Goal: Contribute content: Contribute content

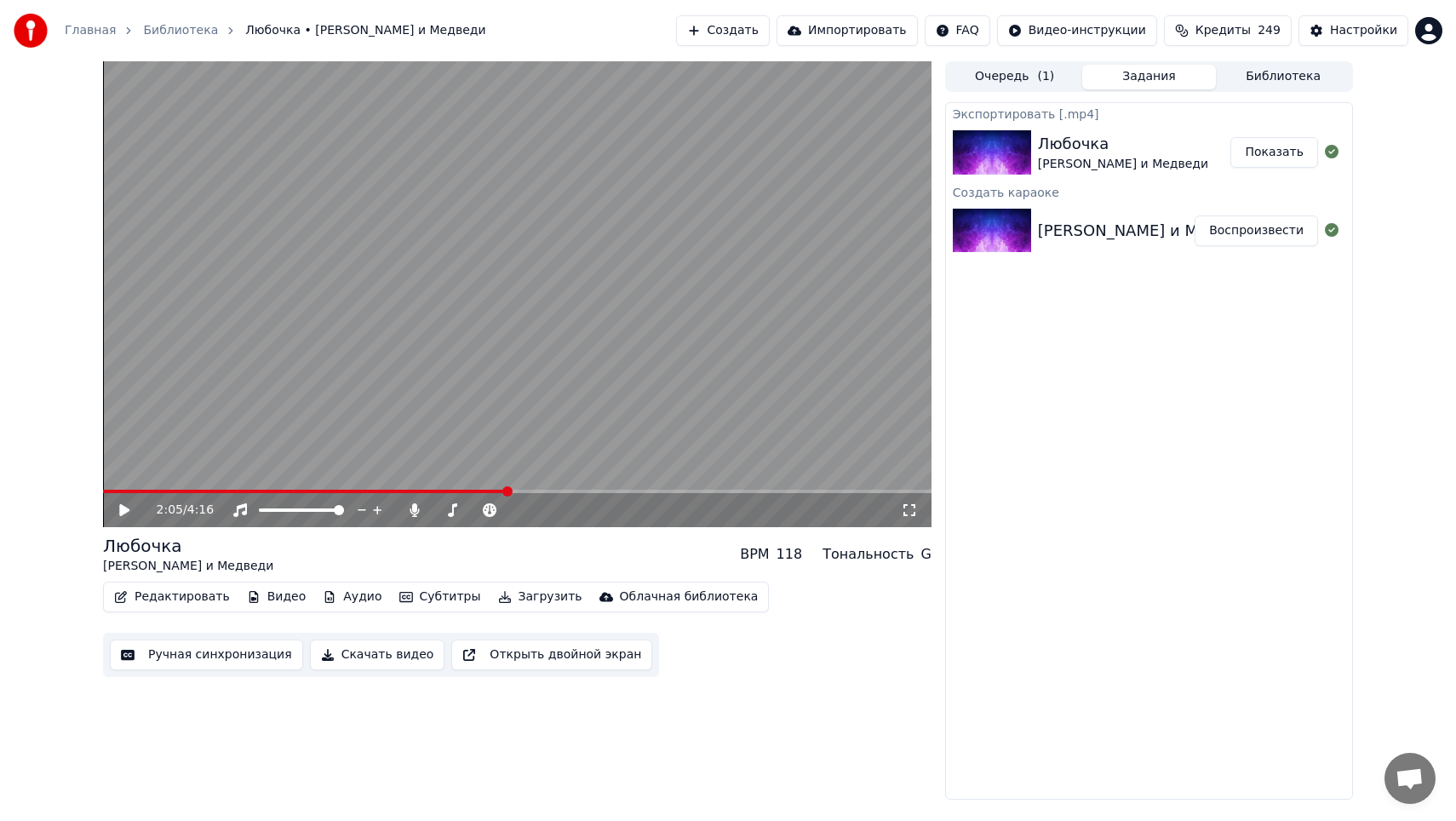
click at [725, 45] on button "Создать" at bounding box center [723, 30] width 94 height 30
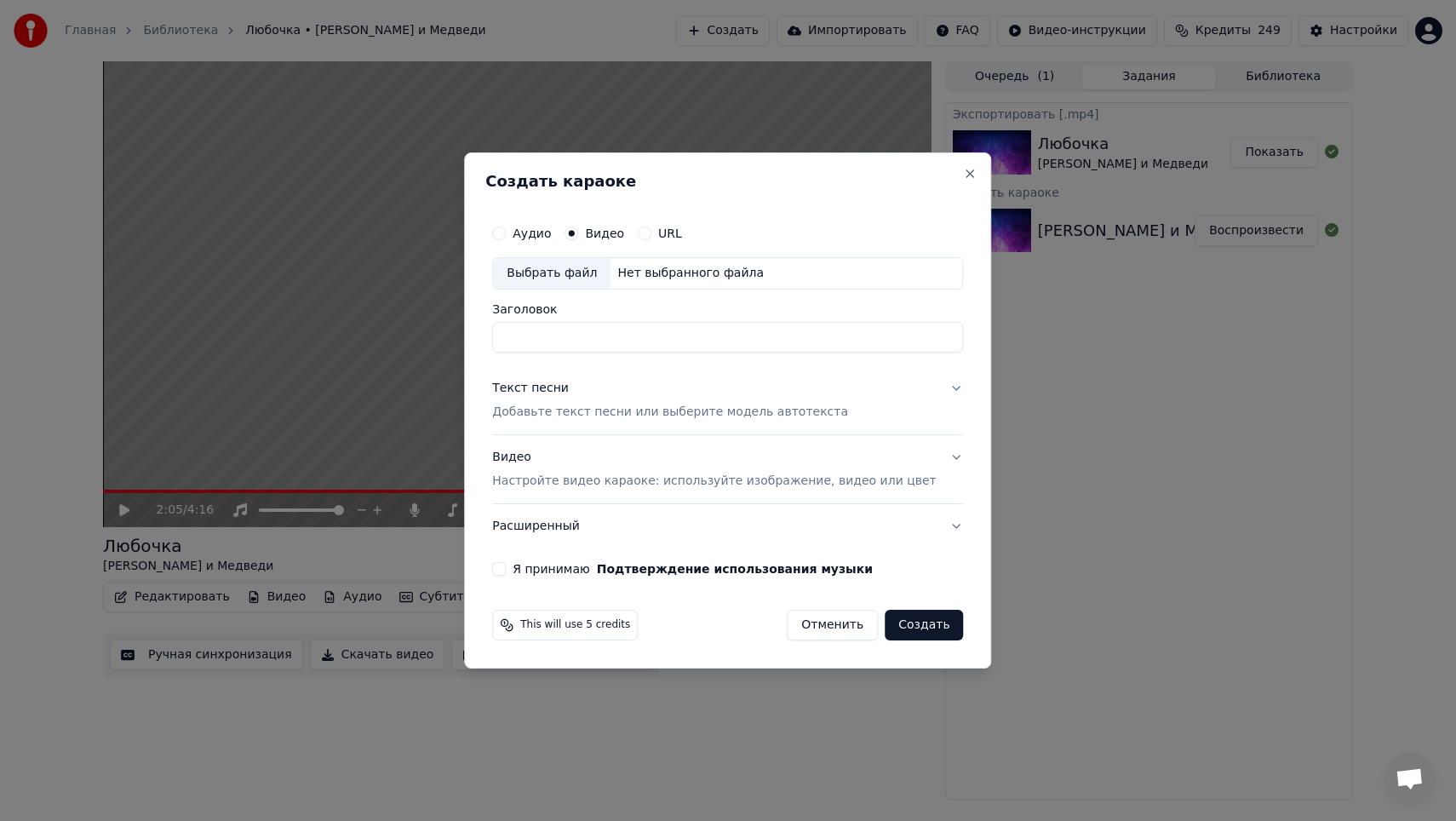
click at [593, 293] on div "Аудио Видео URL Выбрать файл Нет выбранного файла Заголовок" at bounding box center [727, 285] width 471 height 137
click at [593, 284] on div "Выбрать файл" at bounding box center [552, 273] width 118 height 30
type input "**********"
click at [605, 423] on button "Текст песни Добавьте текст песни или выберите модель автотекста" at bounding box center [727, 401] width 471 height 68
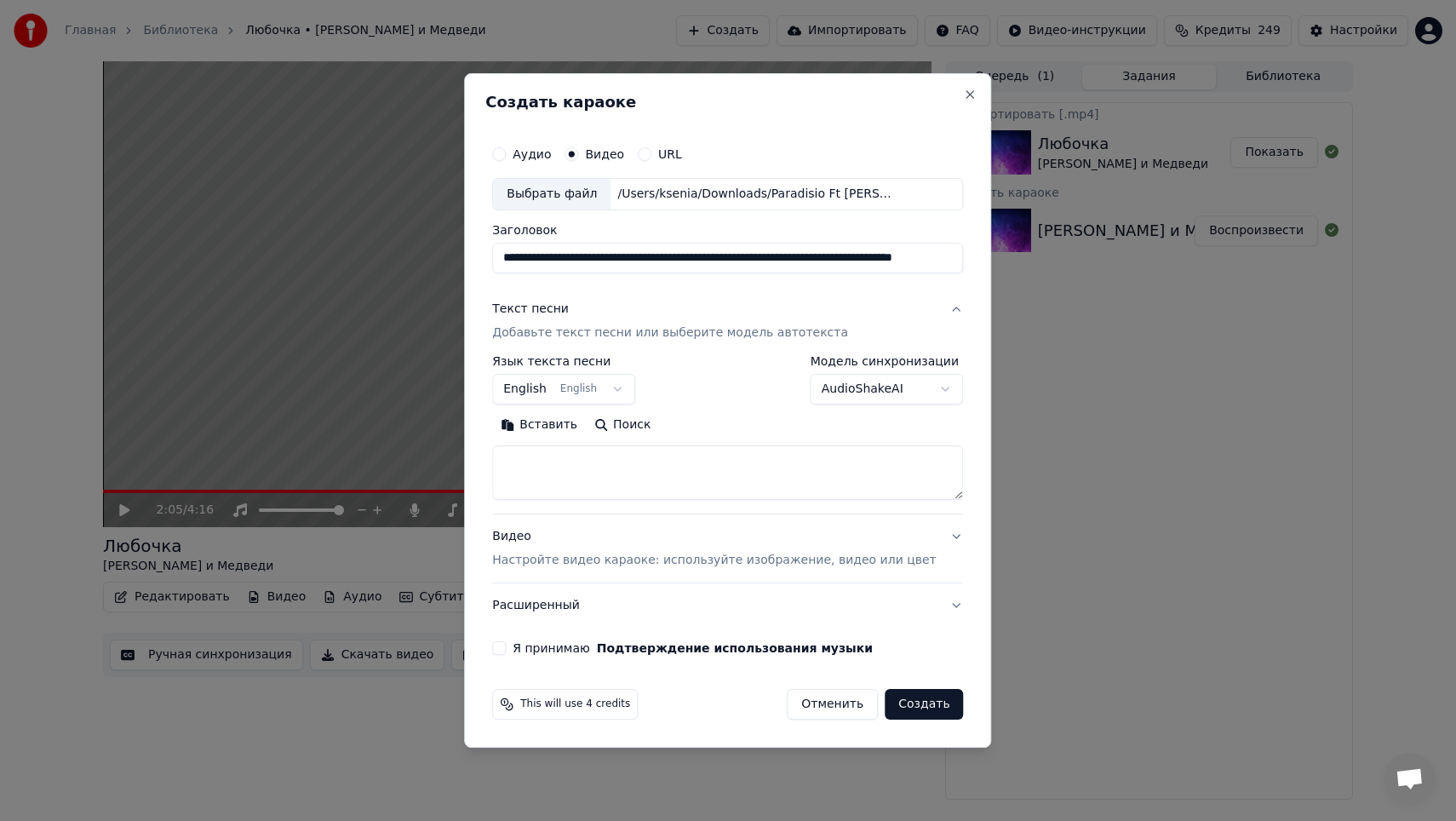
click at [648, 471] on textarea at bounding box center [727, 473] width 471 height 55
paste textarea "**********"
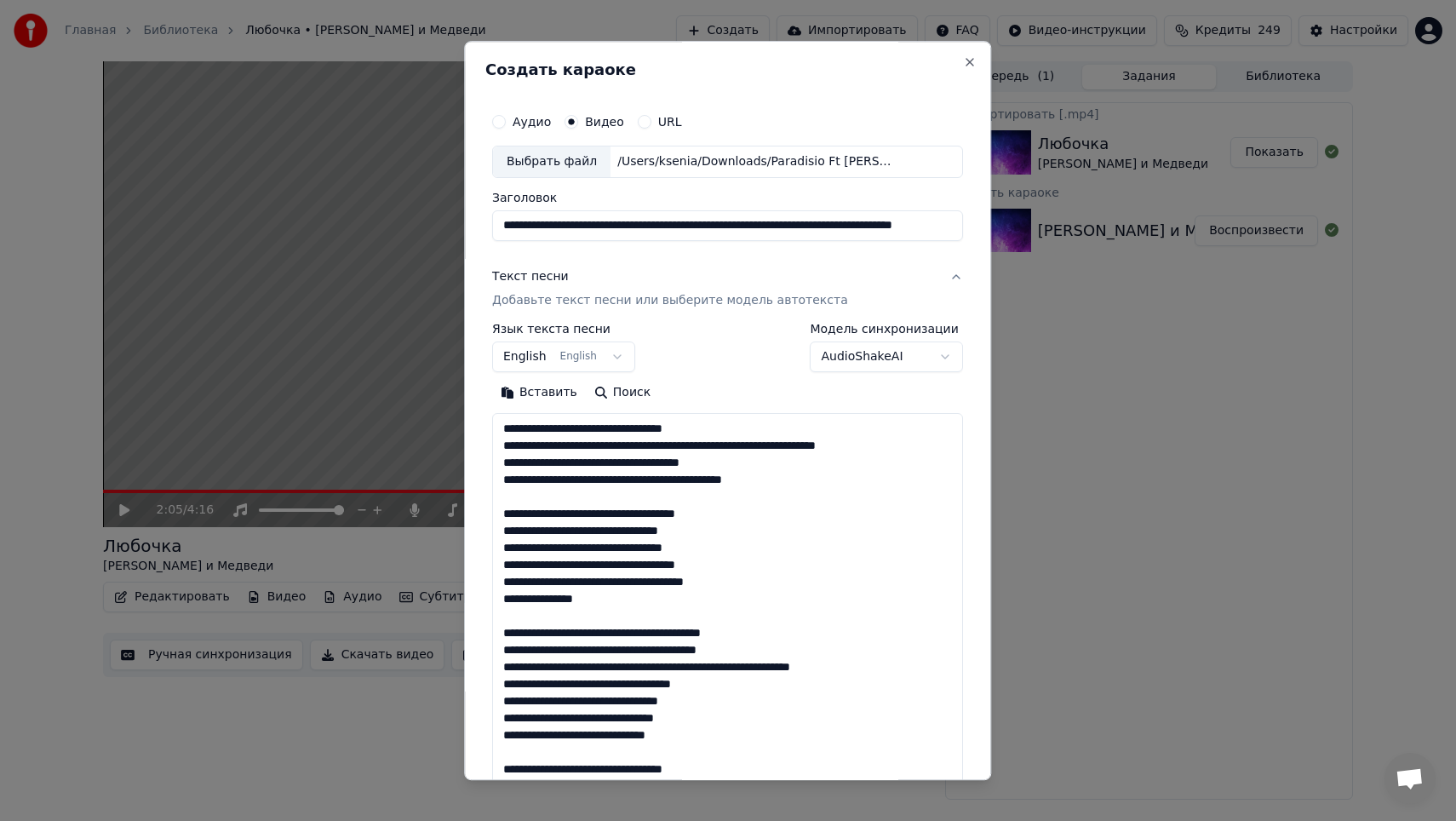
scroll to position [1026, 0]
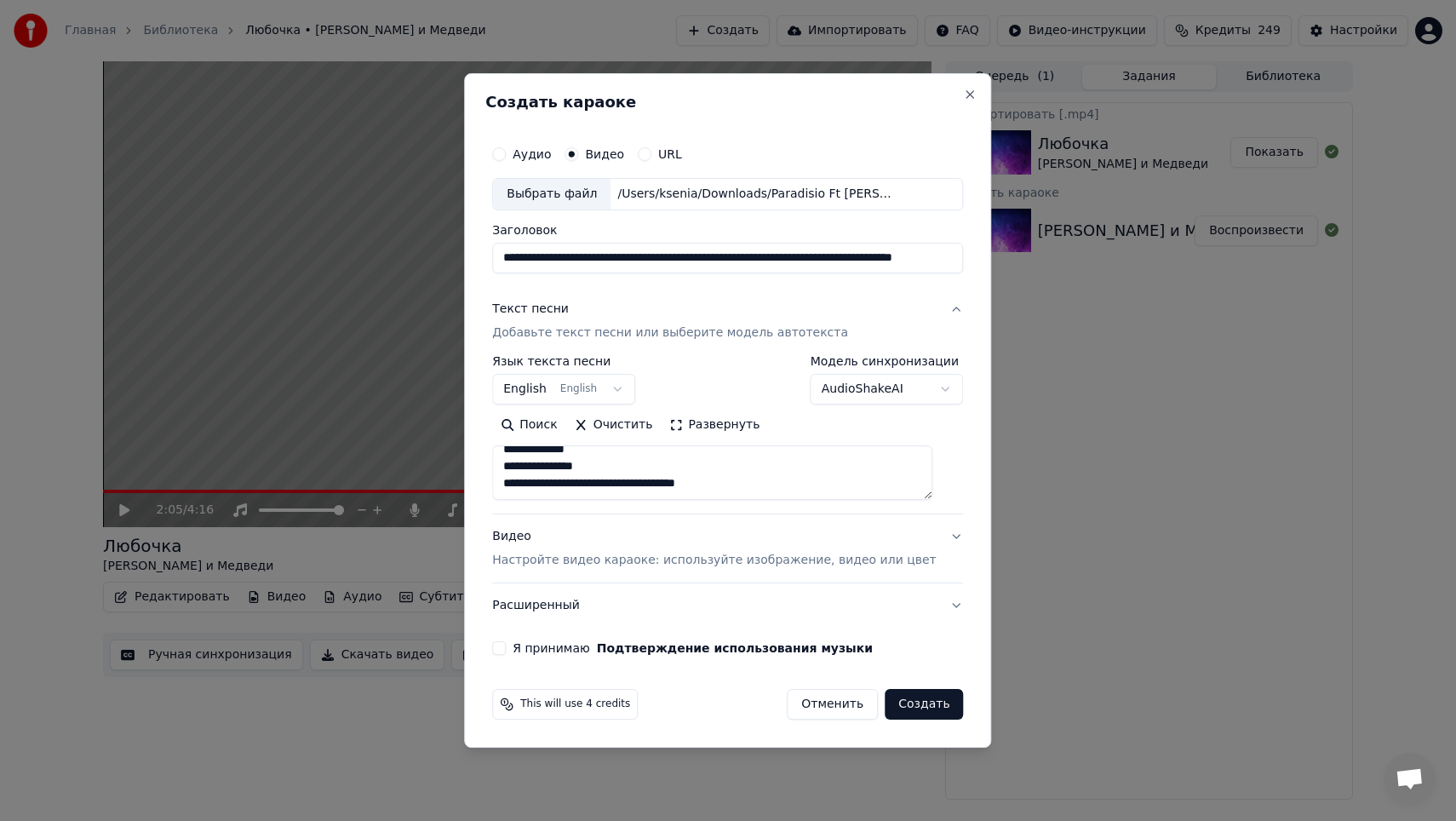
type textarea "**********"
click at [595, 386] on body "Главная Библиотека Любочка • [PERSON_NAME] и Медведи Создать Импортировать FAQ …" at bounding box center [728, 410] width 1456 height 821
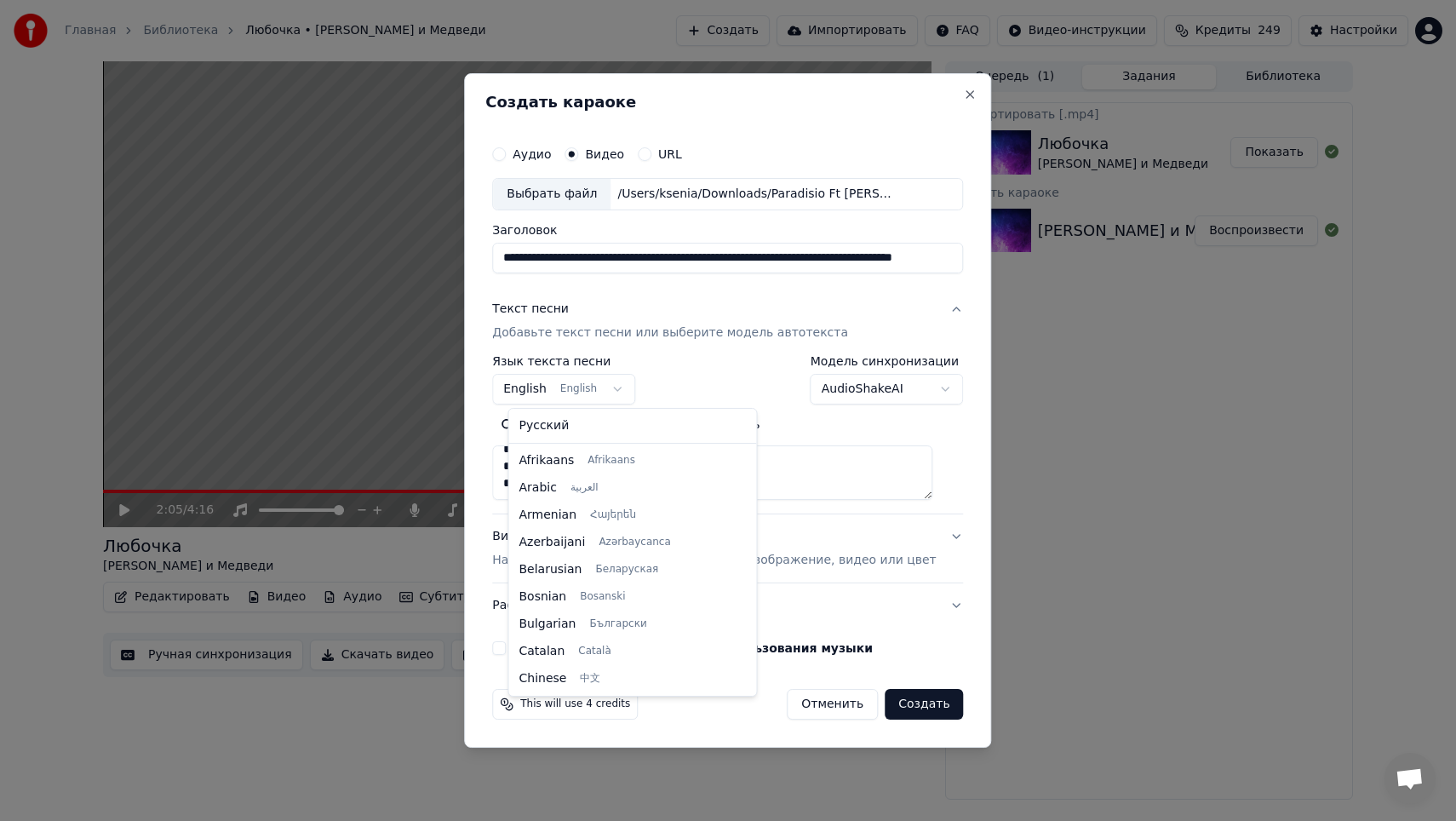
scroll to position [137, 0]
select select "**"
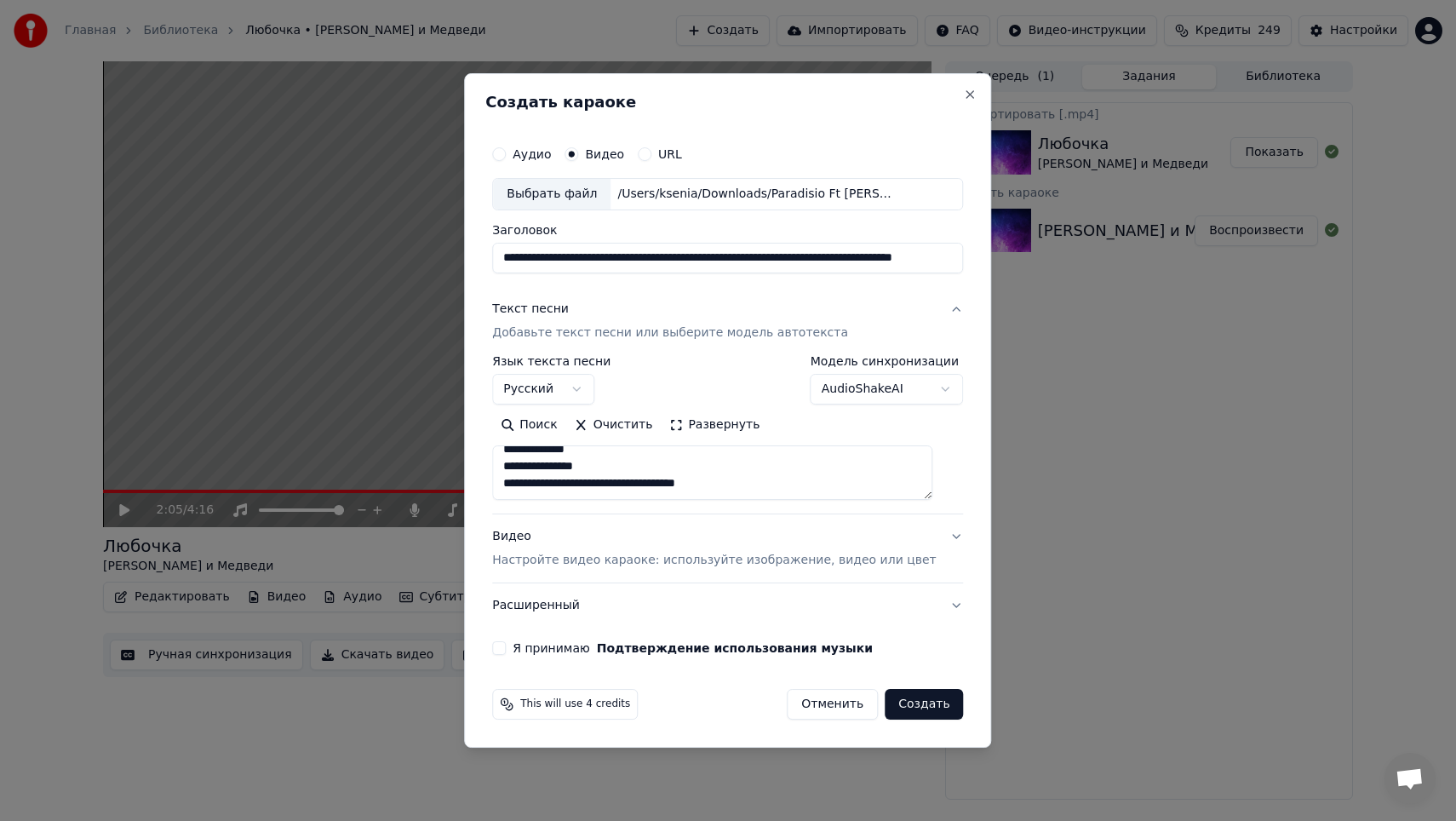
scroll to position [1034, 0]
click at [911, 693] on button "Создать" at bounding box center [924, 704] width 78 height 30
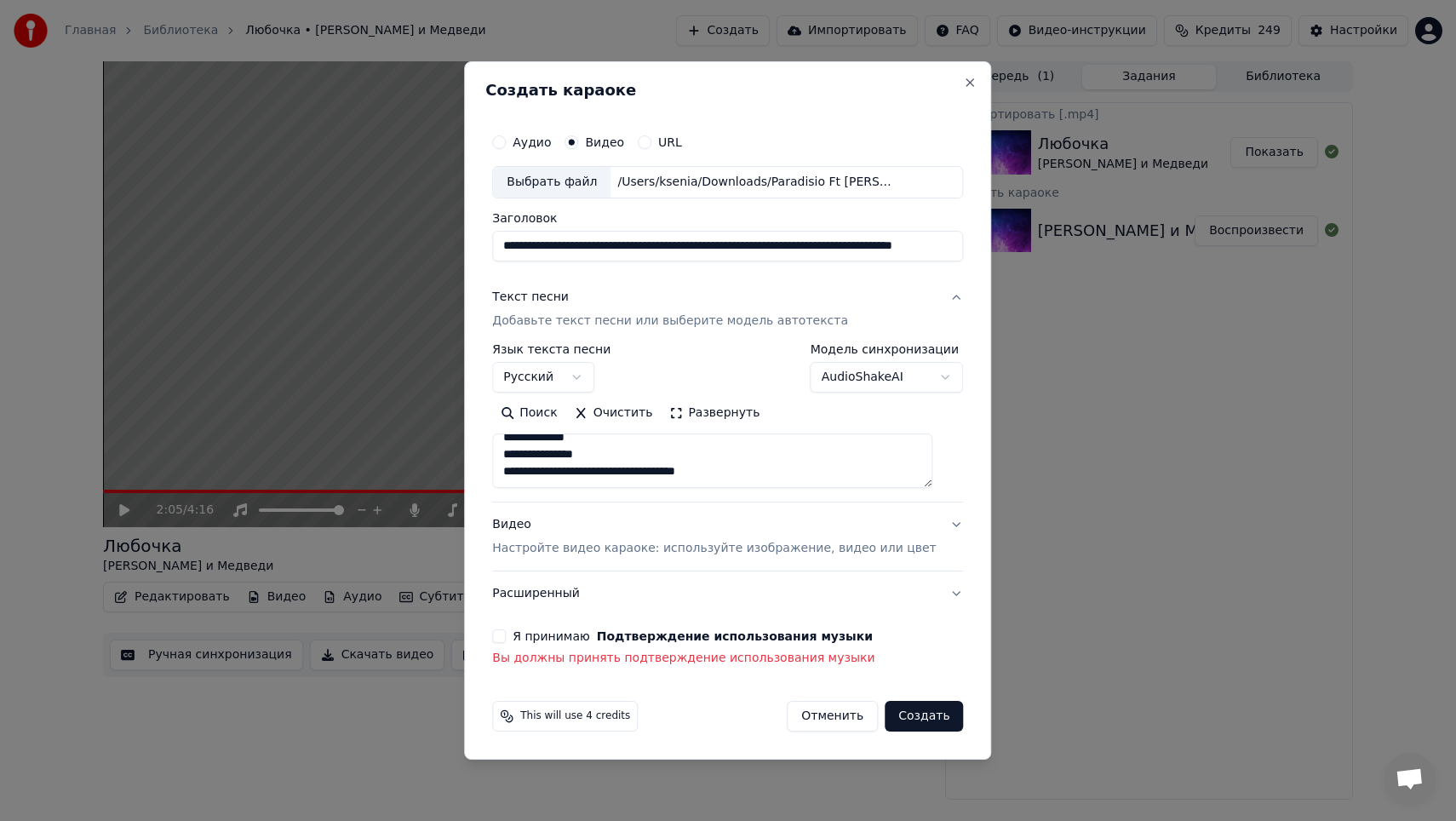
click at [521, 633] on div "Я принимаю Подтверждение использования музыки" at bounding box center [727, 637] width 471 height 14
click at [506, 638] on button "Я принимаю Подтверждение использования музыки" at bounding box center [499, 637] width 14 height 14
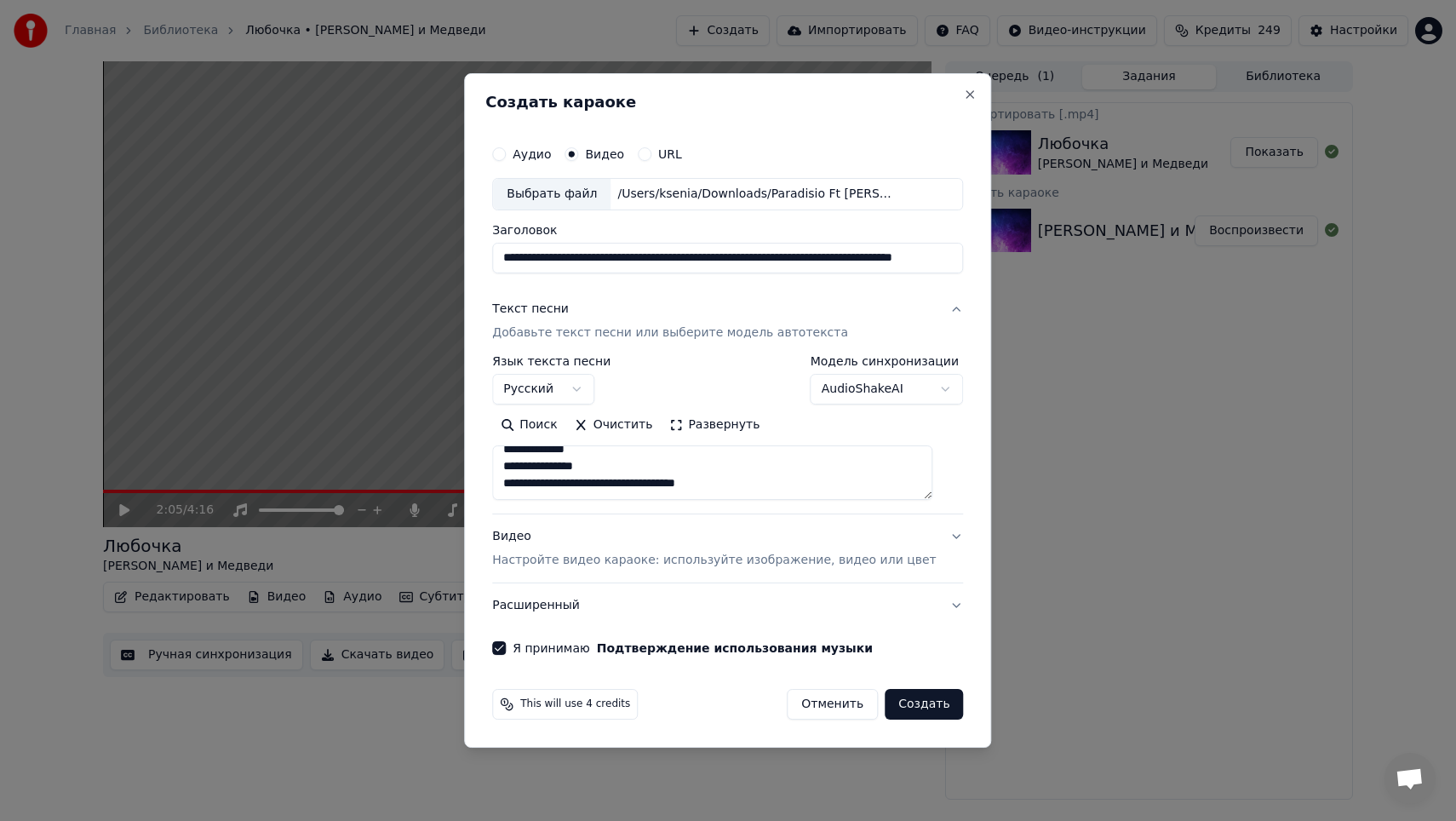
click at [901, 700] on button "Создать" at bounding box center [924, 704] width 78 height 30
select select
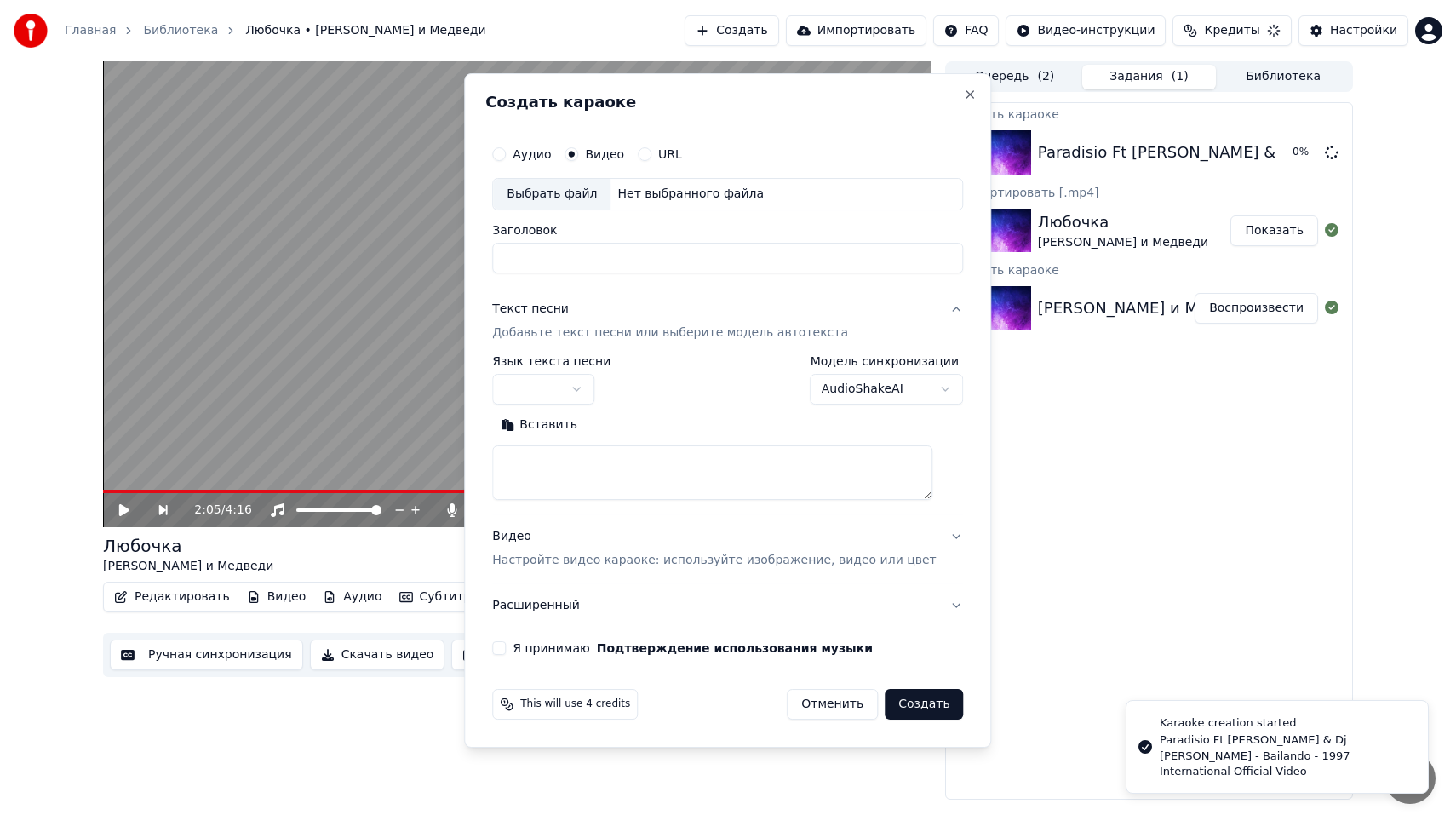
scroll to position [0, 0]
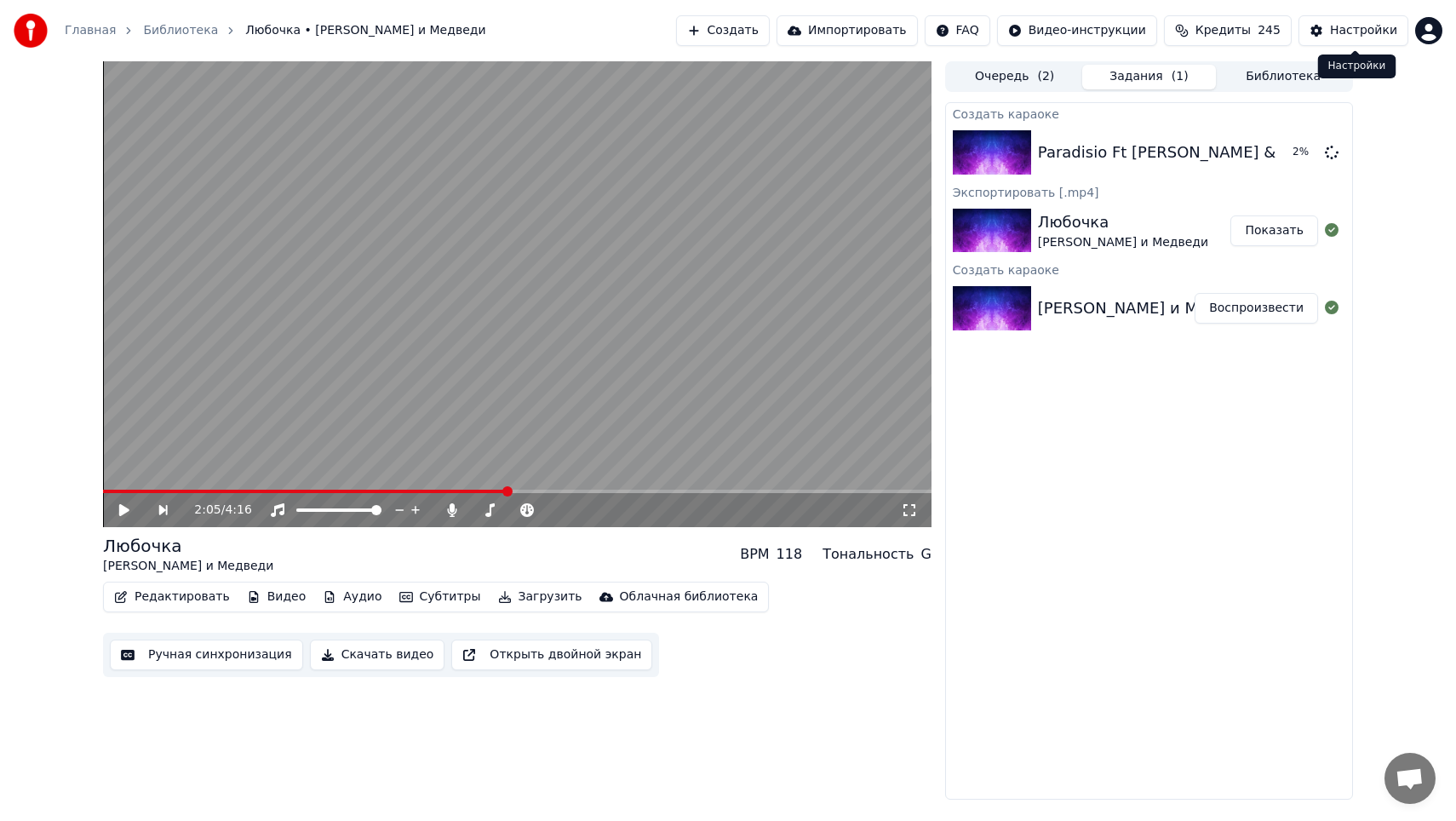
click at [1329, 33] on button "Настройки" at bounding box center [1353, 30] width 110 height 30
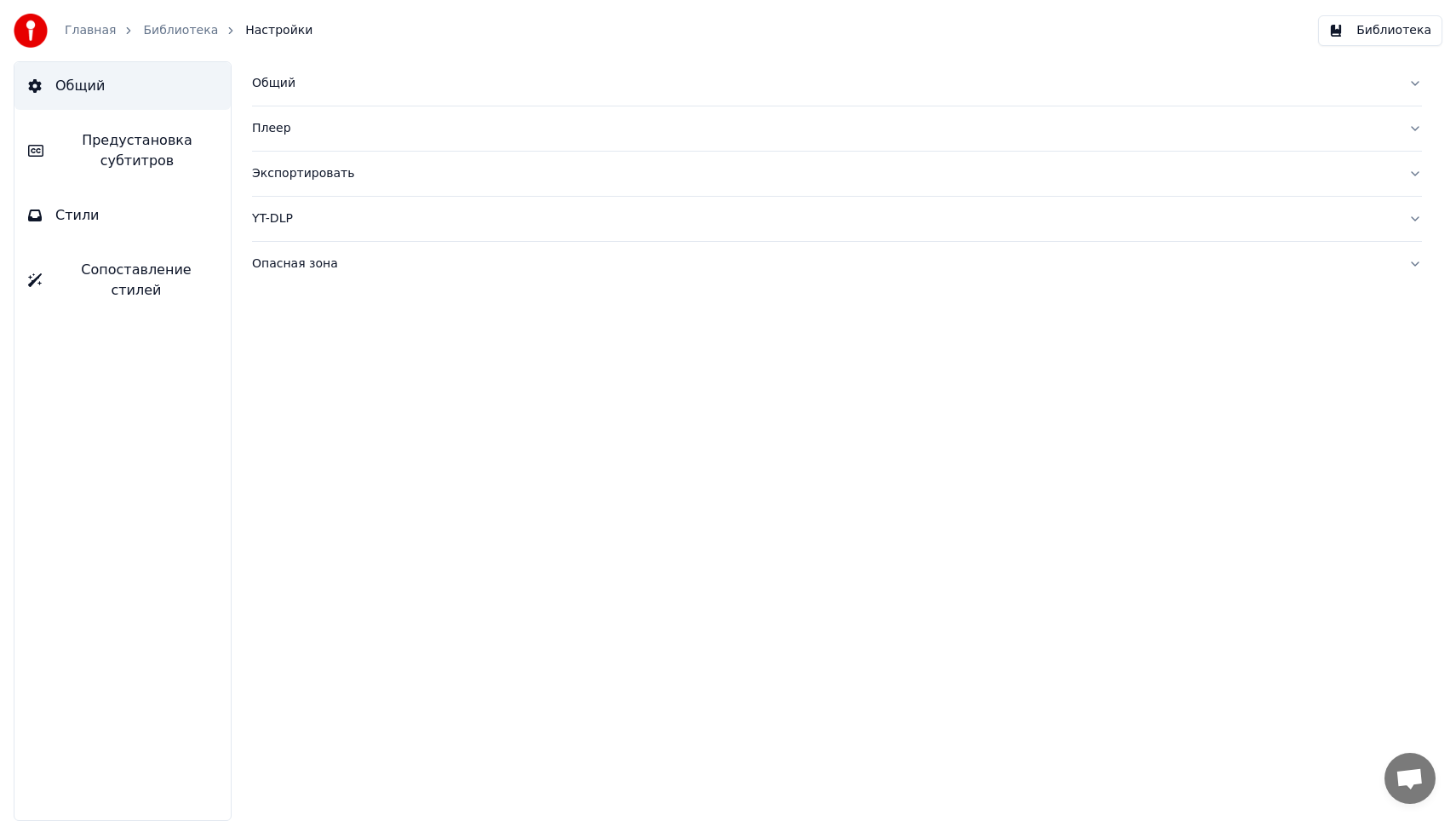
click at [147, 151] on span "Предустановка субтитров" at bounding box center [137, 151] width 160 height 41
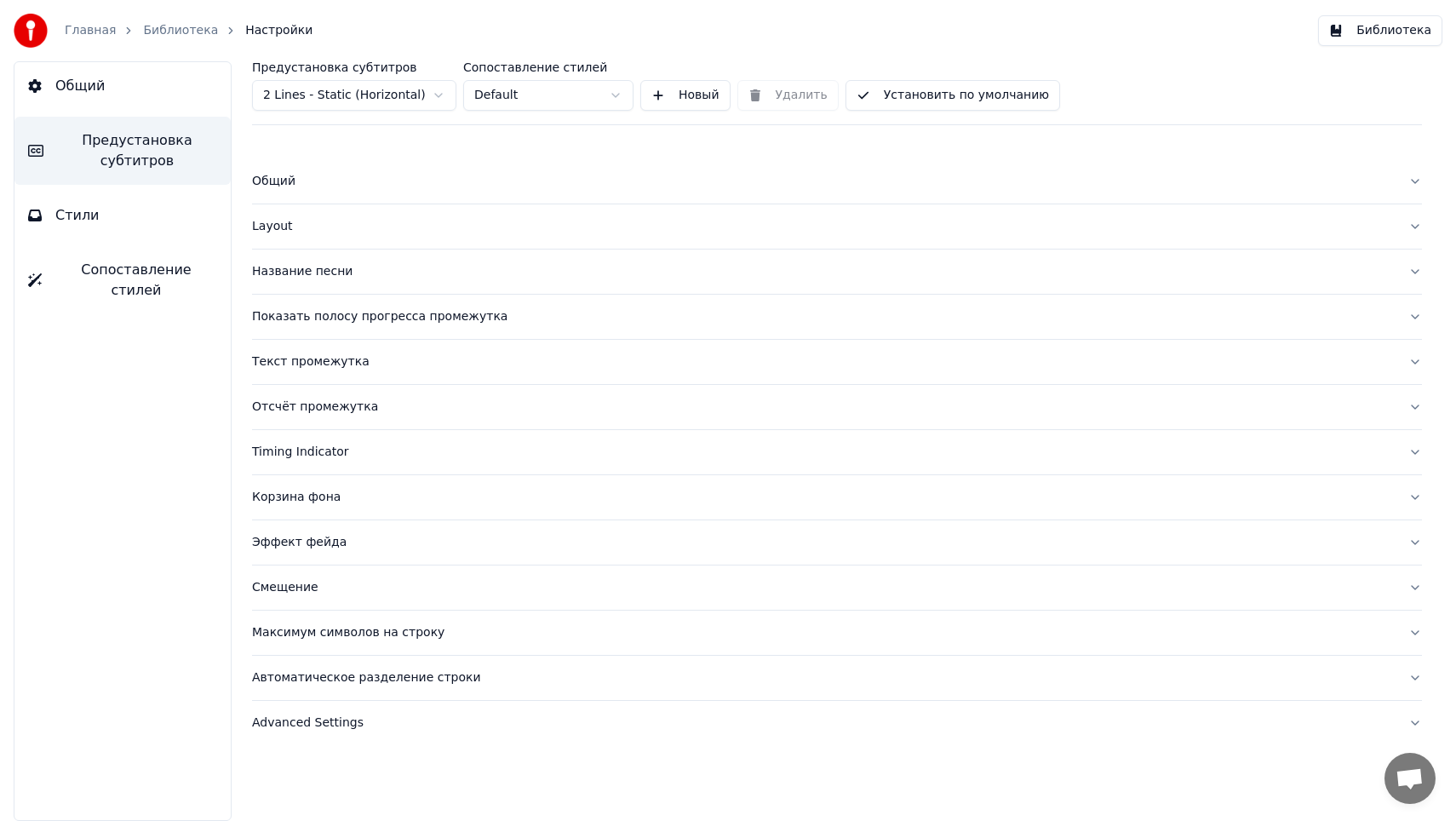
click at [278, 231] on div "Layout" at bounding box center [824, 226] width 1142 height 17
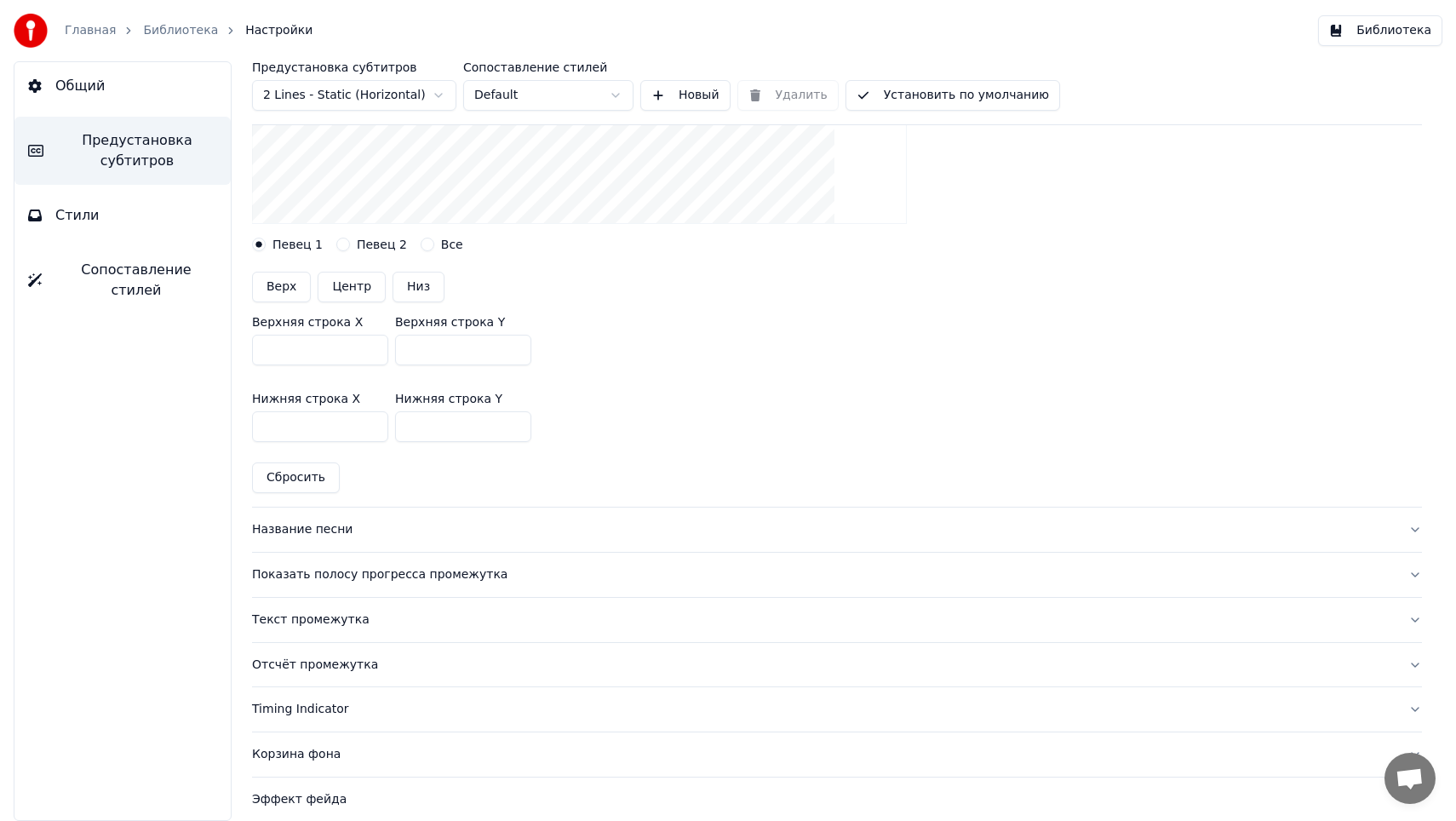
scroll to position [392, 0]
click at [315, 535] on div "Название песни" at bounding box center [824, 528] width 1142 height 17
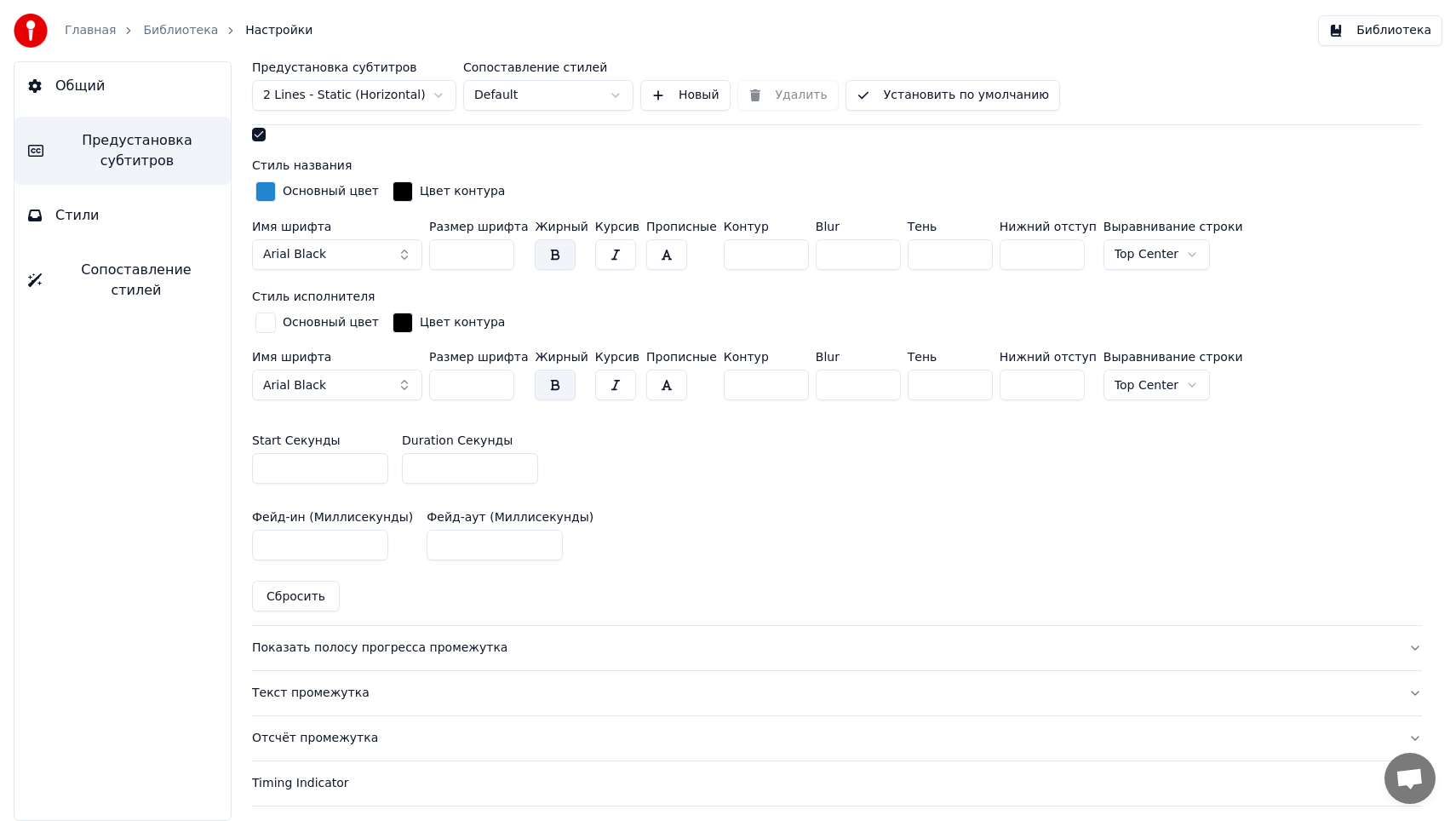
scroll to position [582, 0]
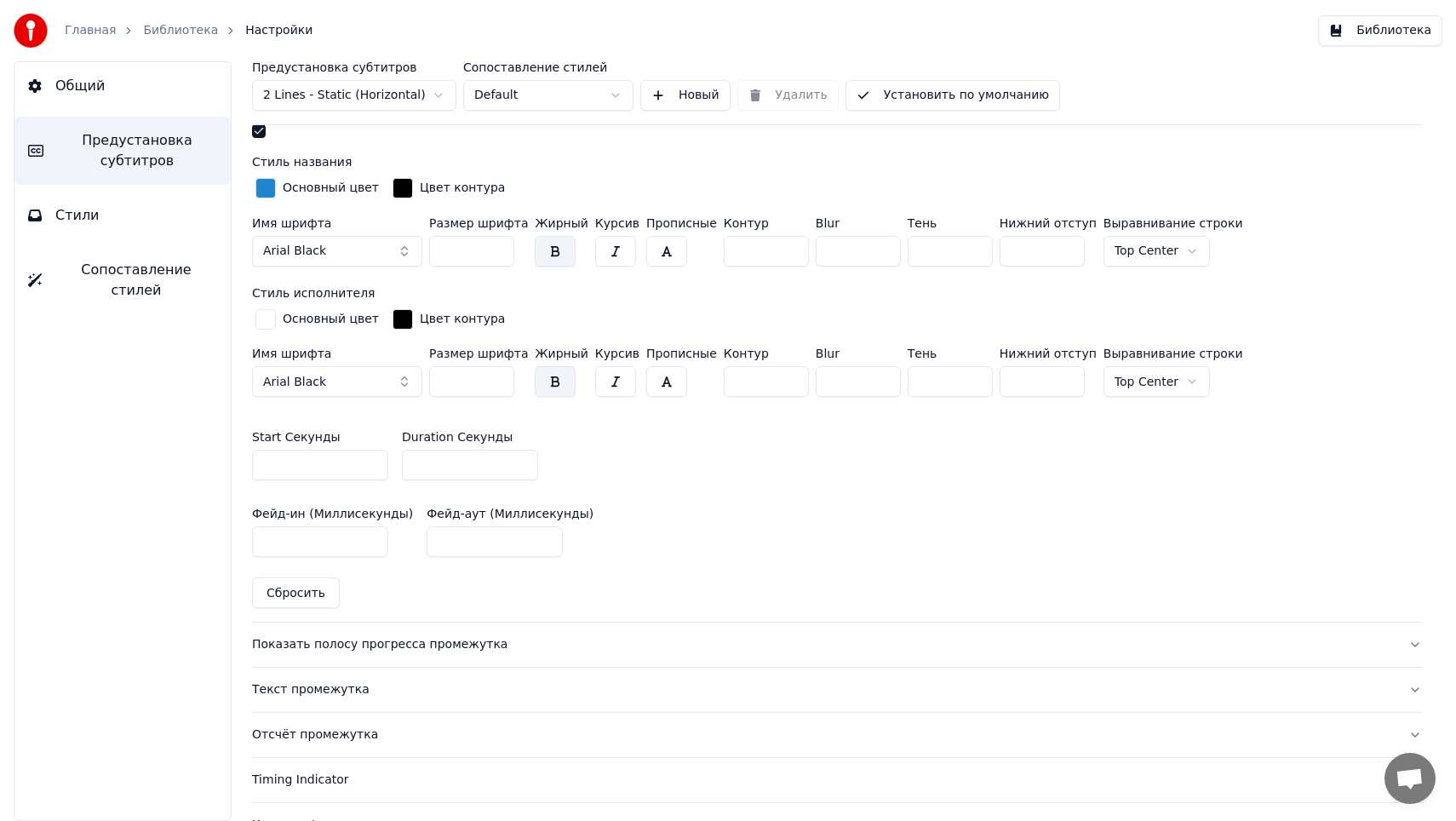
click at [371, 646] on div "Показать полосу прогресса промежутка" at bounding box center [824, 645] width 1142 height 17
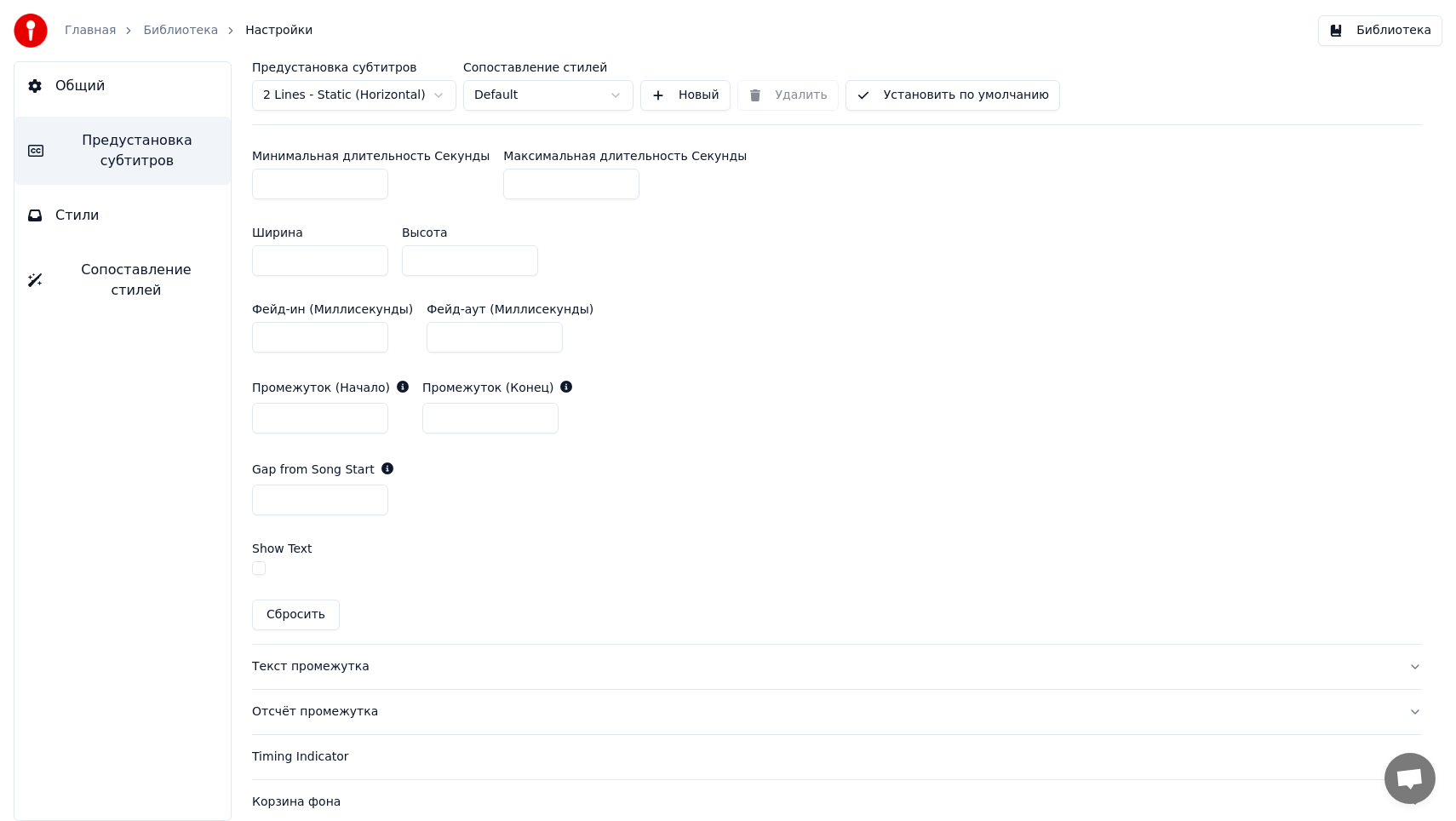
scroll to position [767, 0]
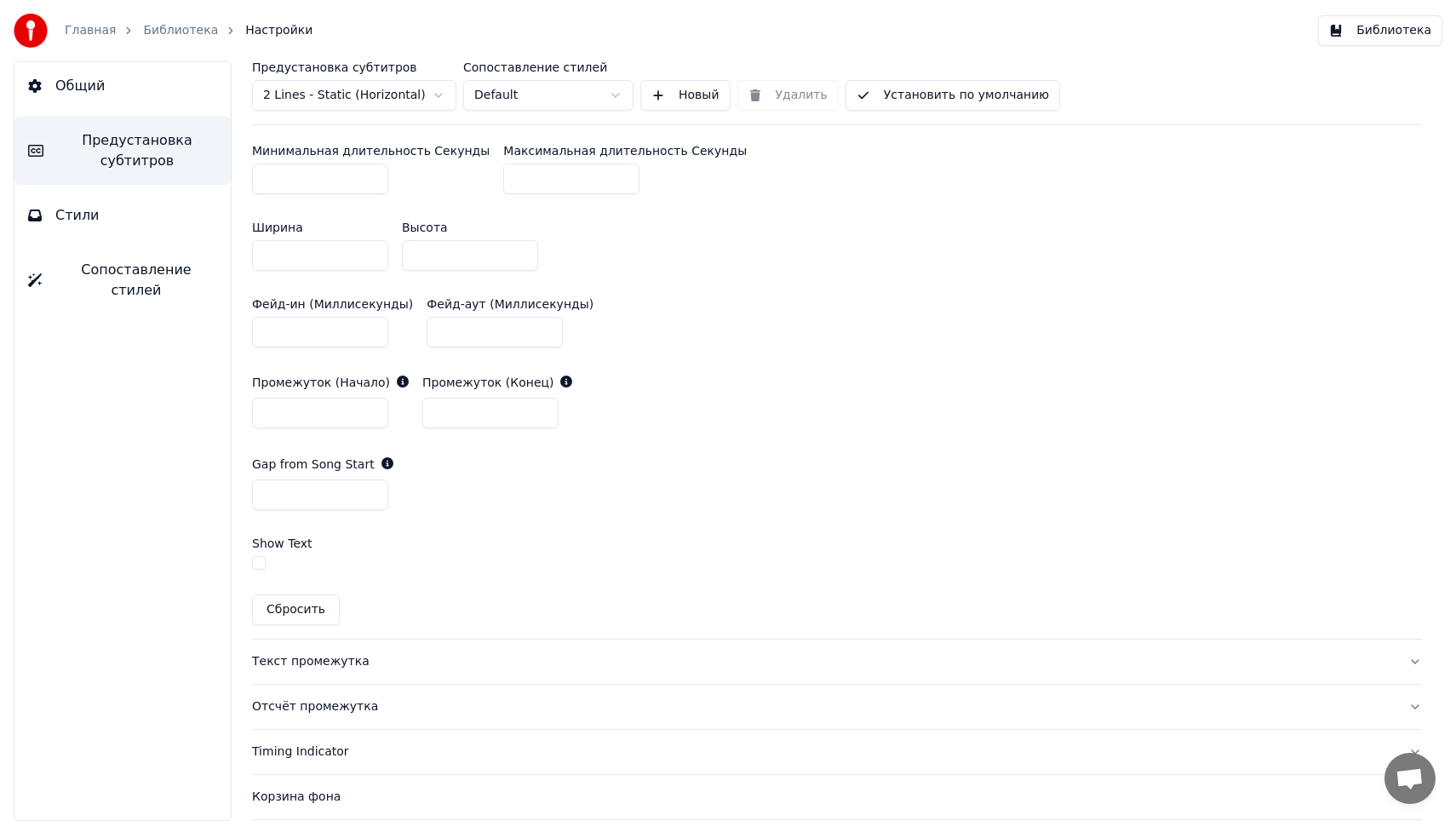
click at [287, 607] on button "Сбросить" at bounding box center [296, 609] width 88 height 30
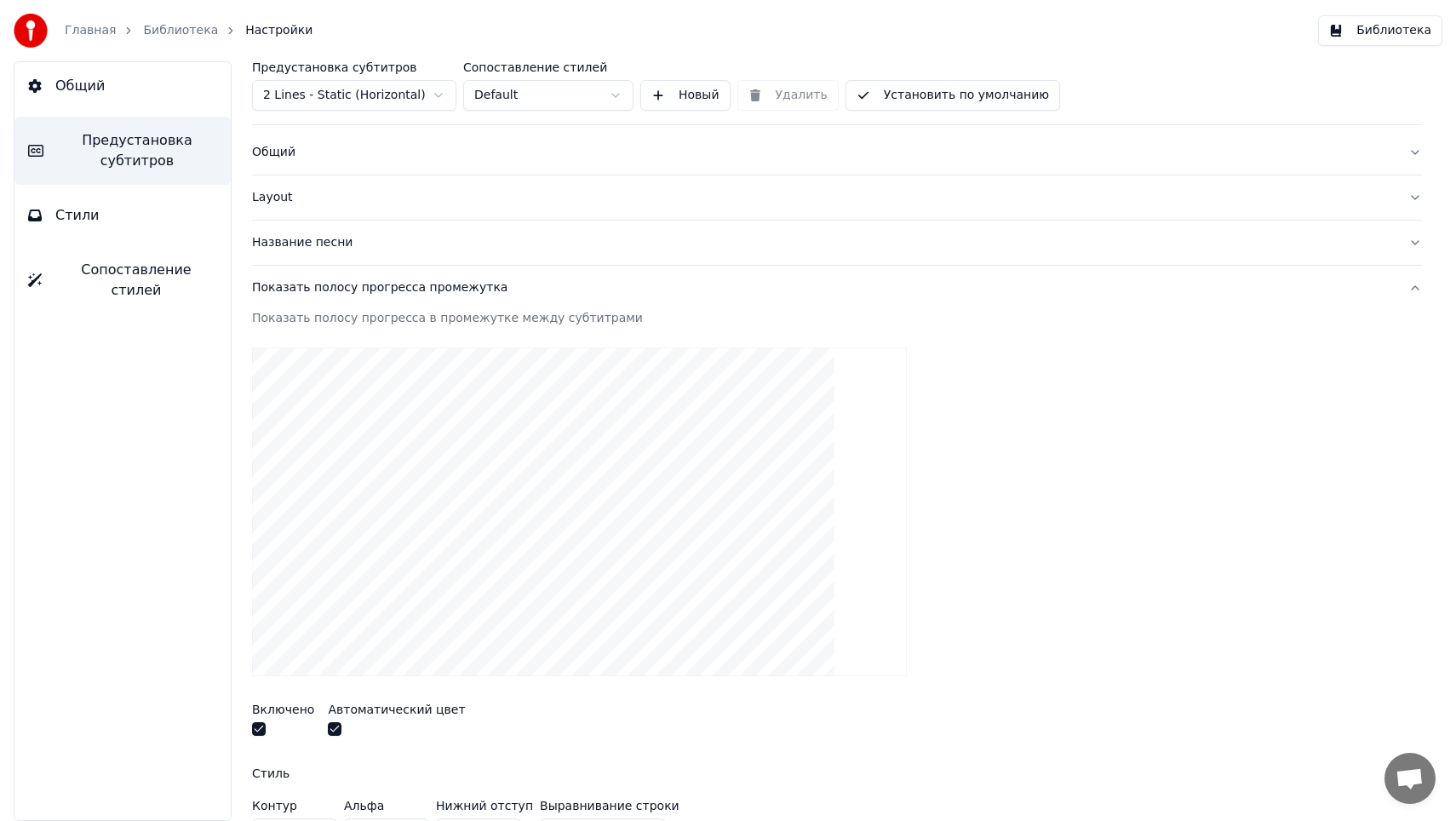
scroll to position [0, 0]
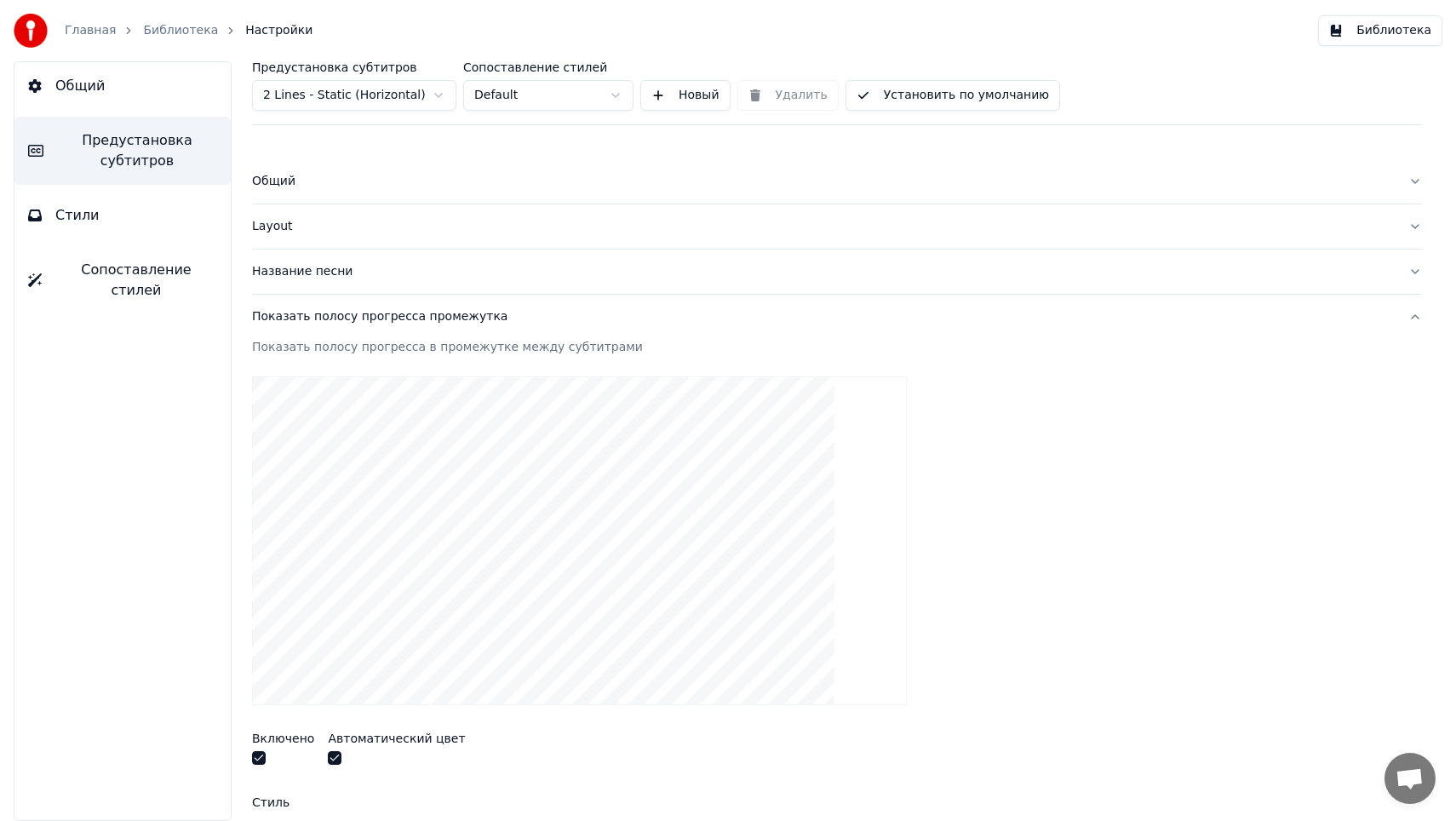
click at [387, 316] on div "Показать полосу прогресса промежутка" at bounding box center [824, 316] width 1142 height 17
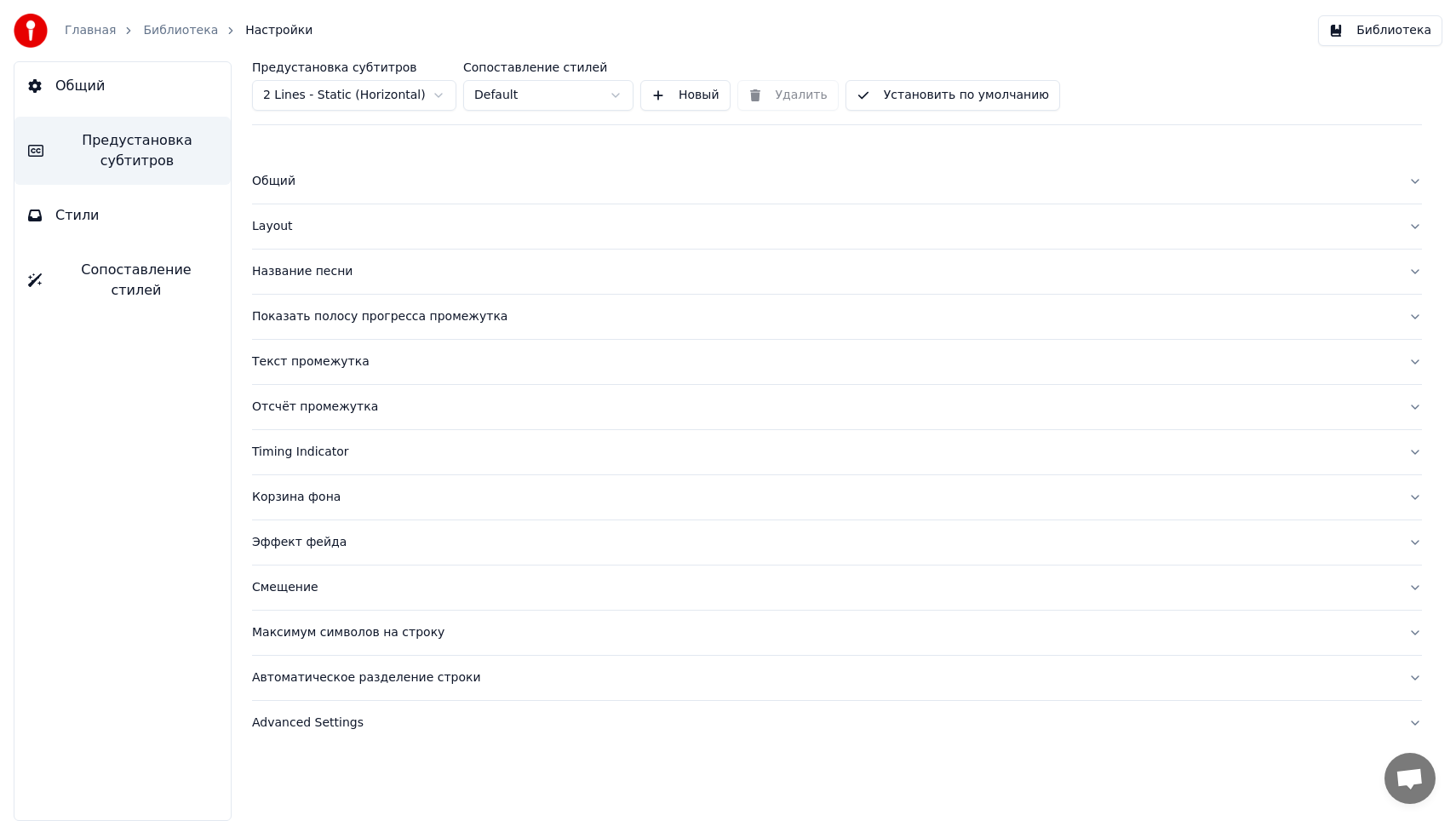
click at [387, 317] on div "Показать полосу прогресса промежутка" at bounding box center [824, 316] width 1142 height 17
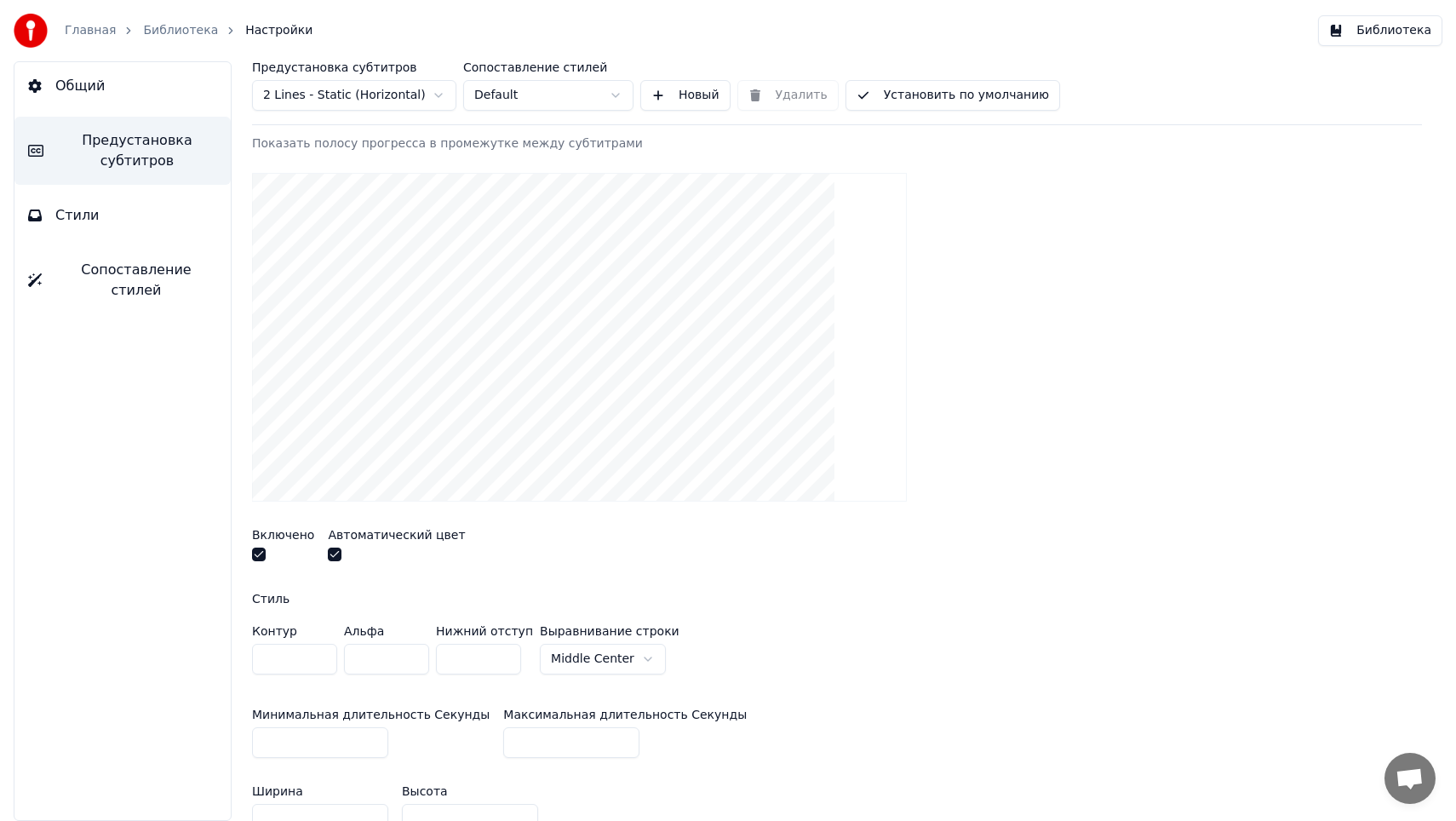
scroll to position [210, 0]
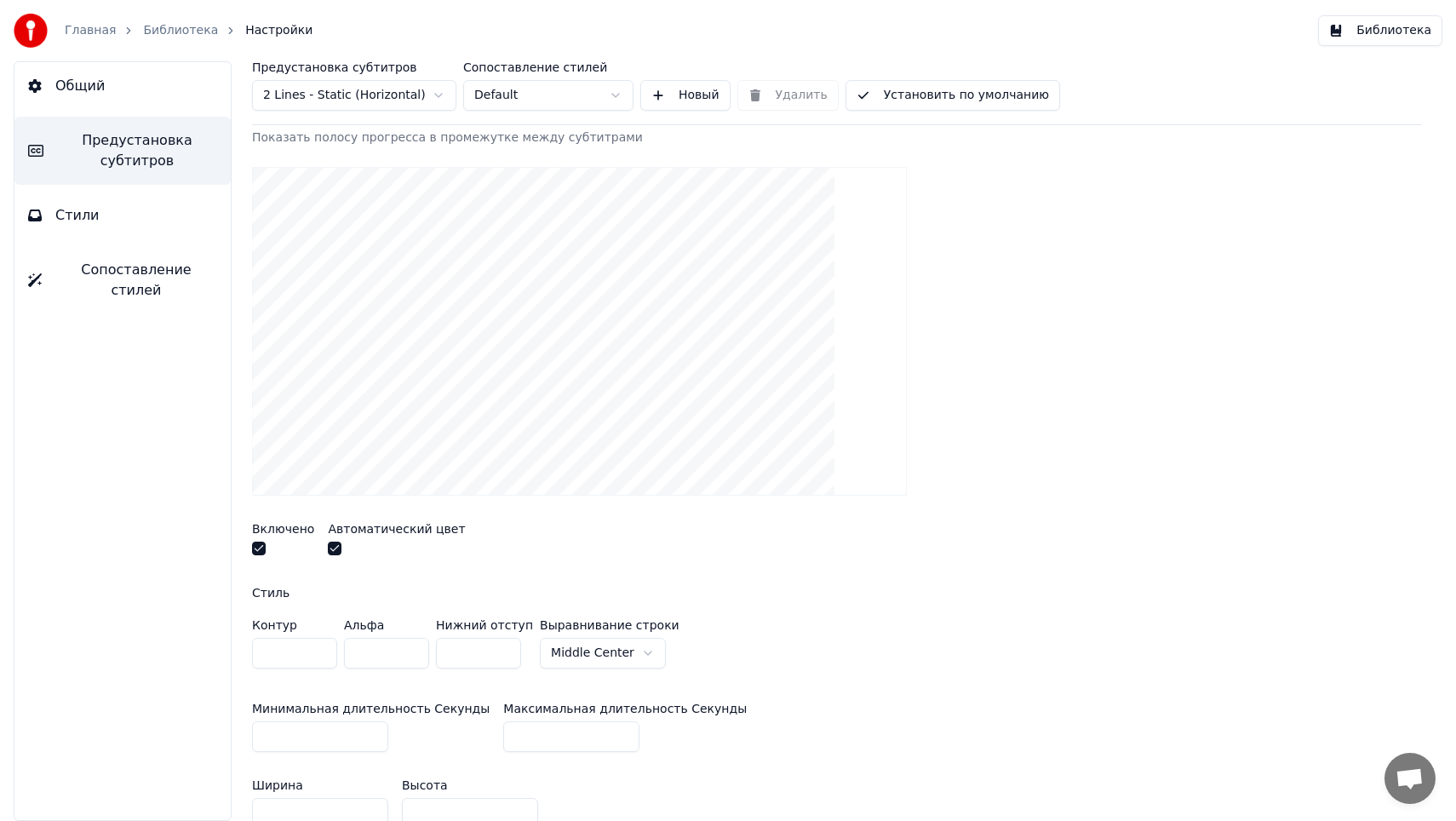
click at [261, 553] on button "button" at bounding box center [259, 549] width 14 height 14
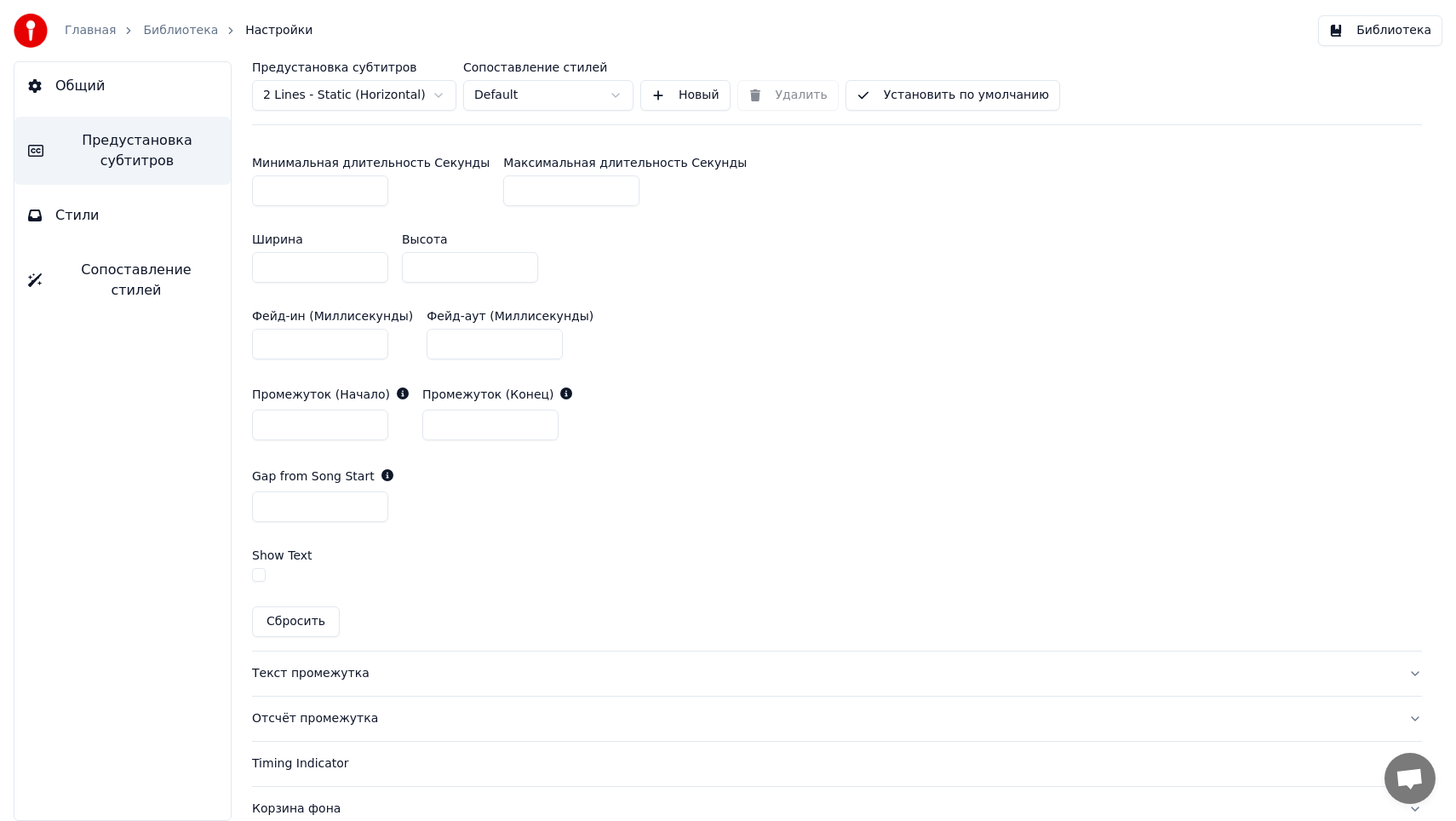
scroll to position [738, 0]
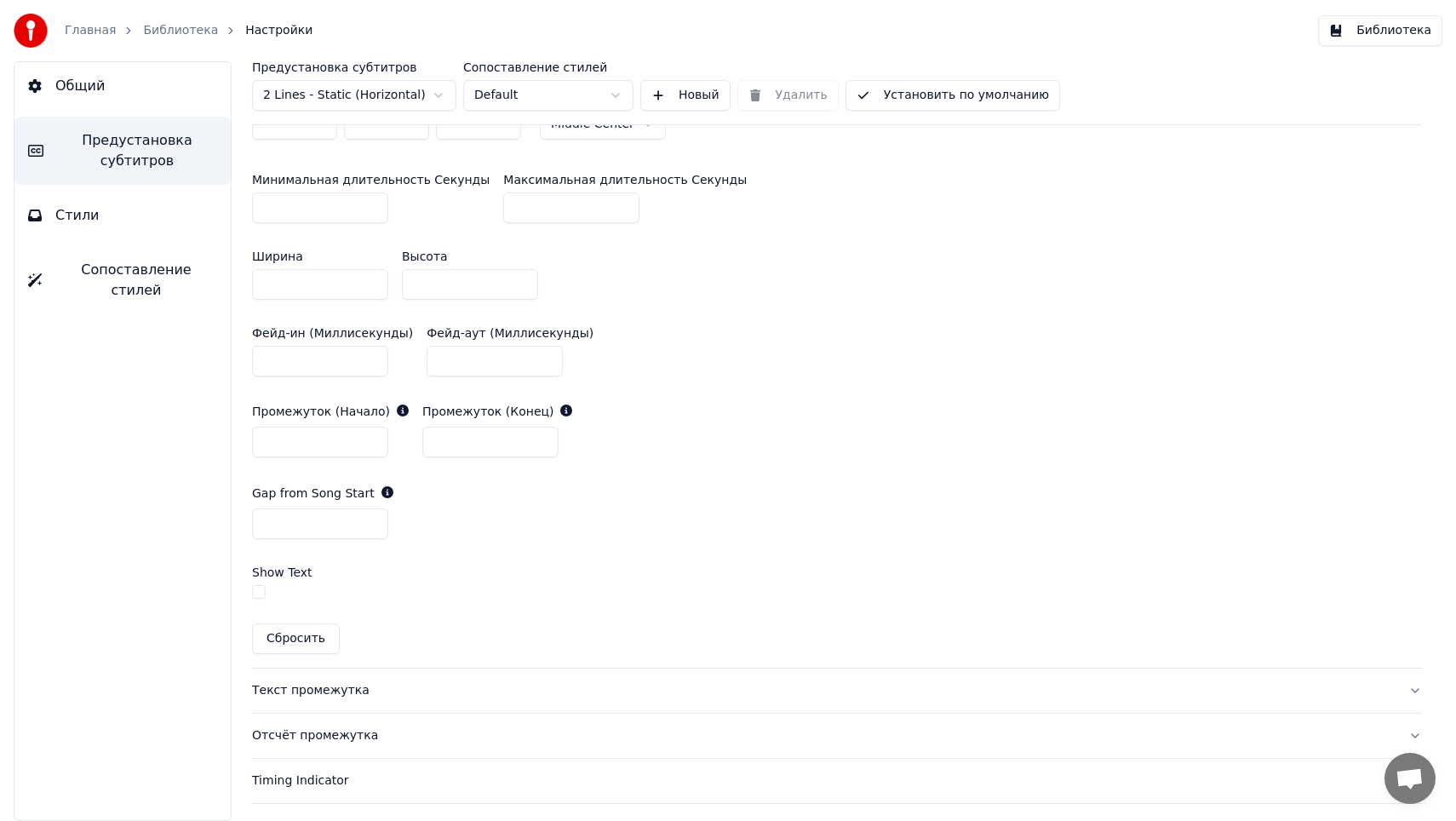
click at [879, 95] on button "Установить по умолчанию" at bounding box center [952, 95] width 214 height 30
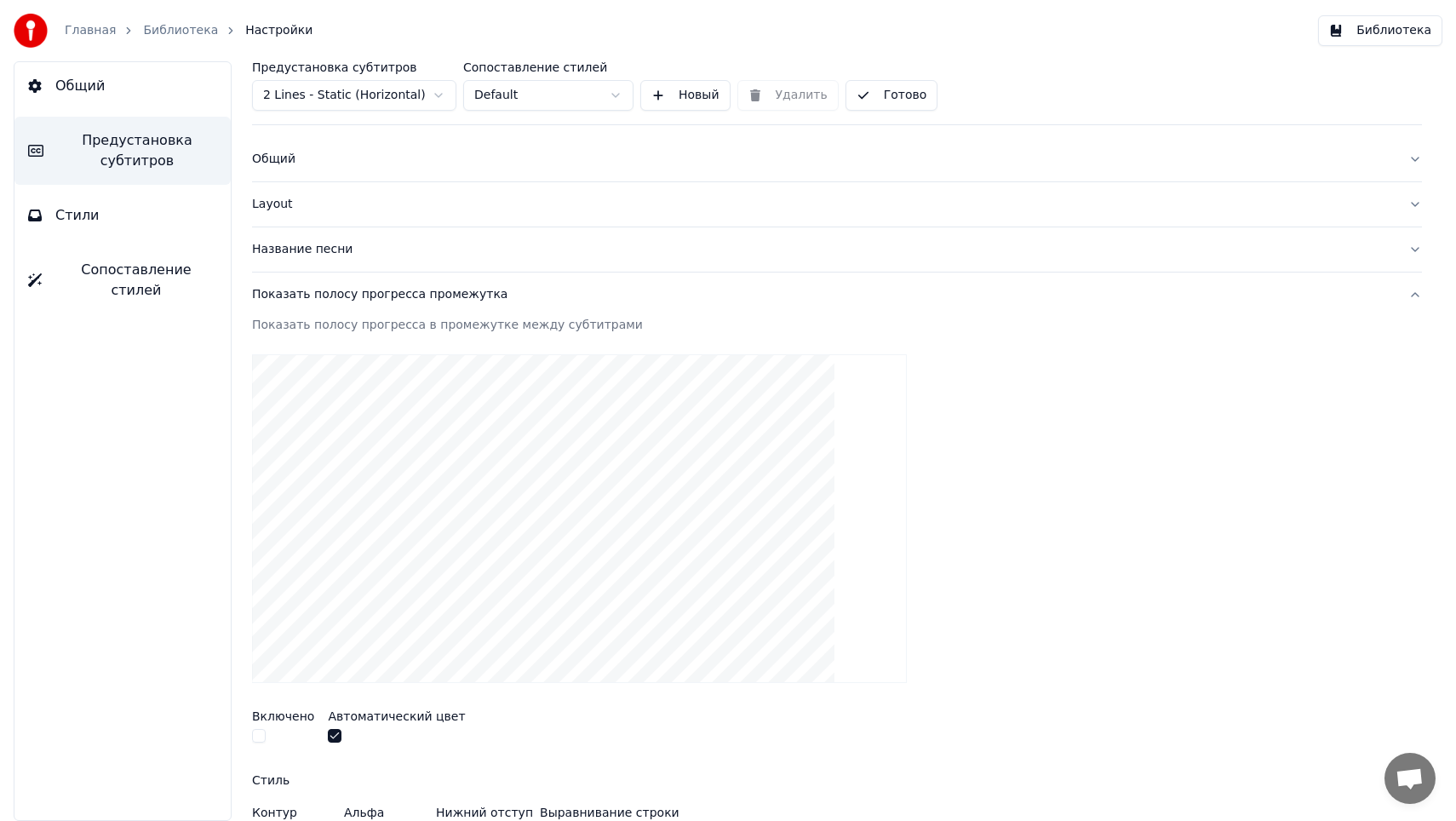
scroll to position [1, 0]
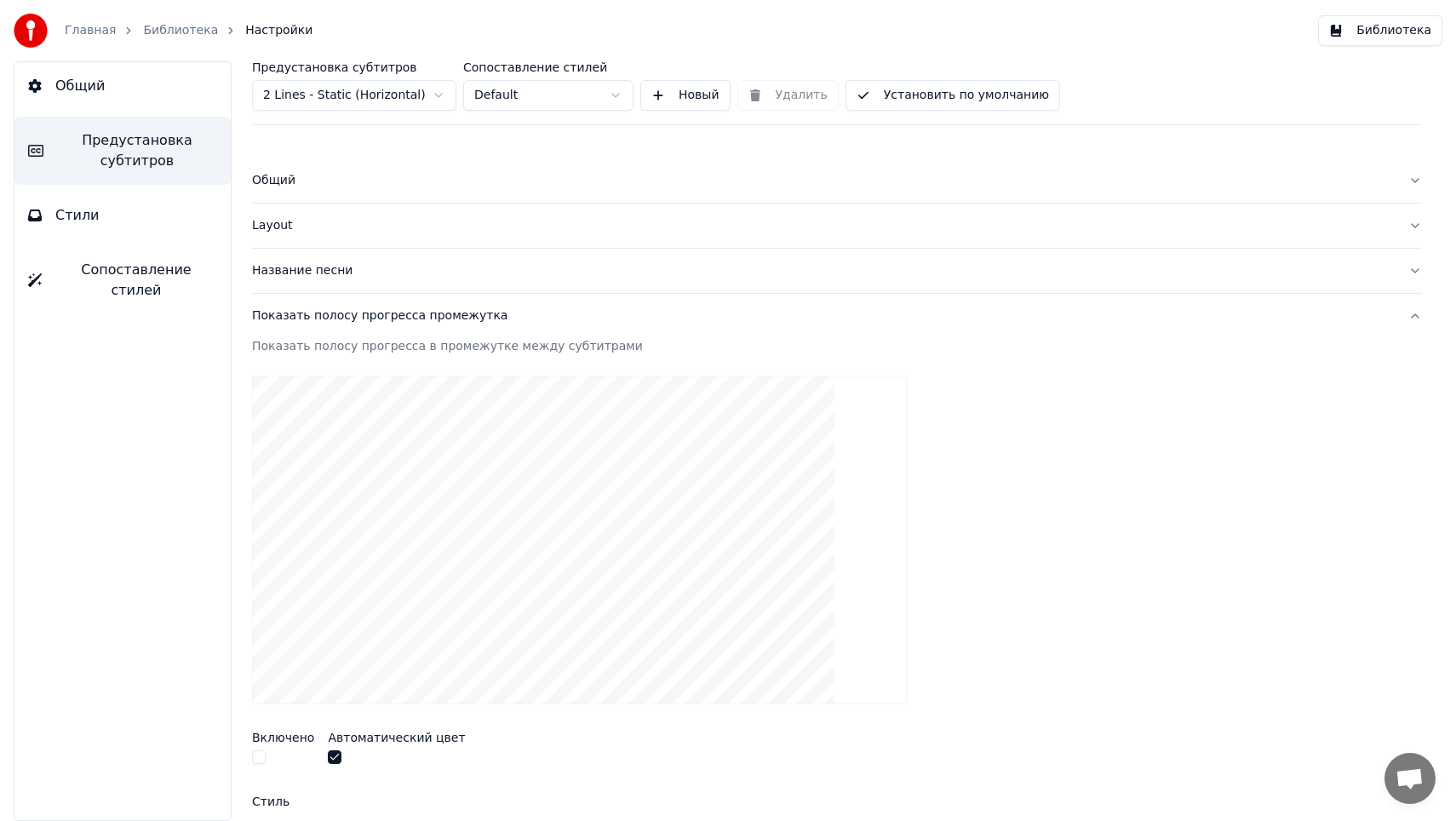
click at [421, 276] on div "Название песни" at bounding box center [824, 270] width 1142 height 17
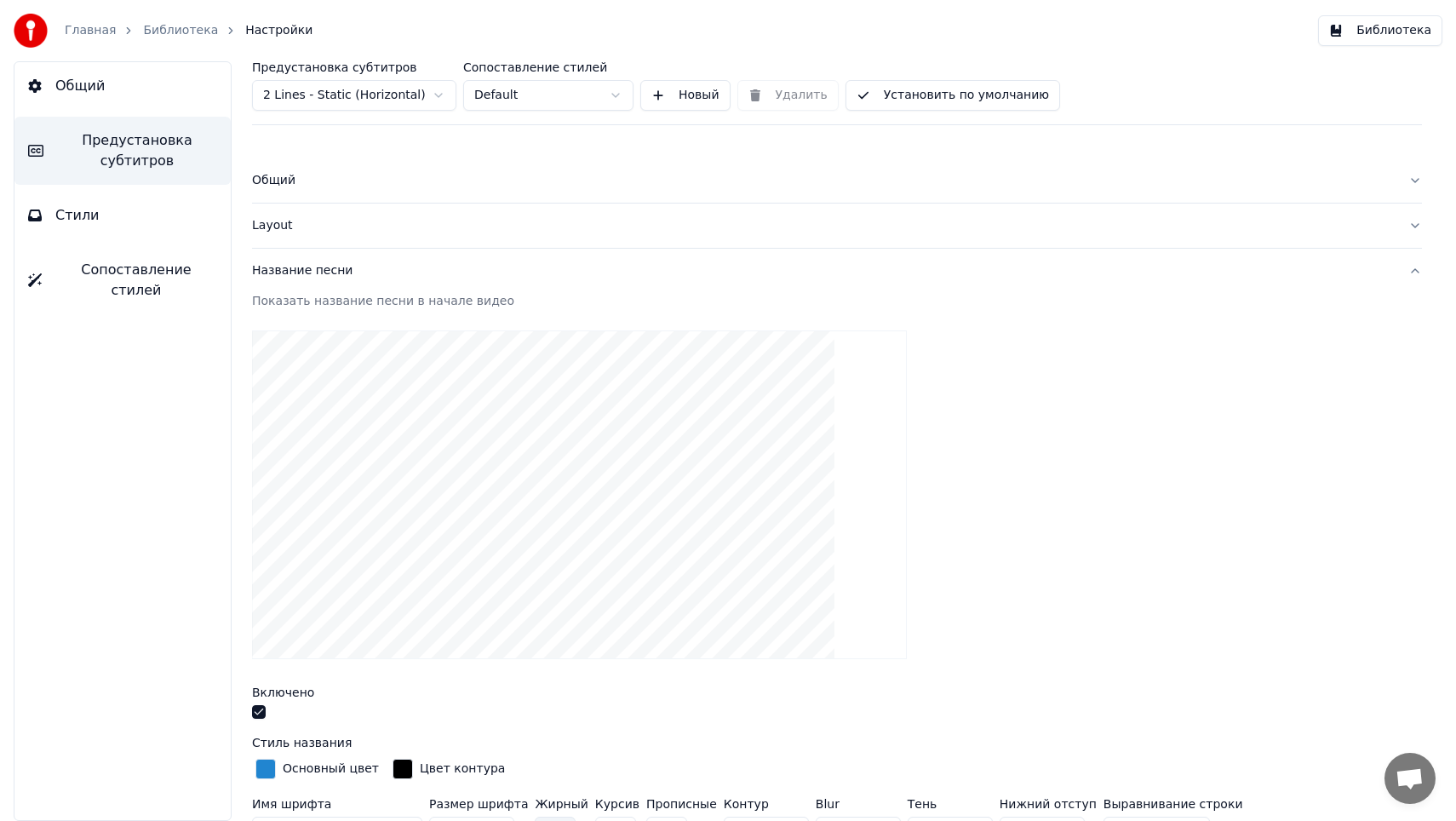
scroll to position [53, 0]
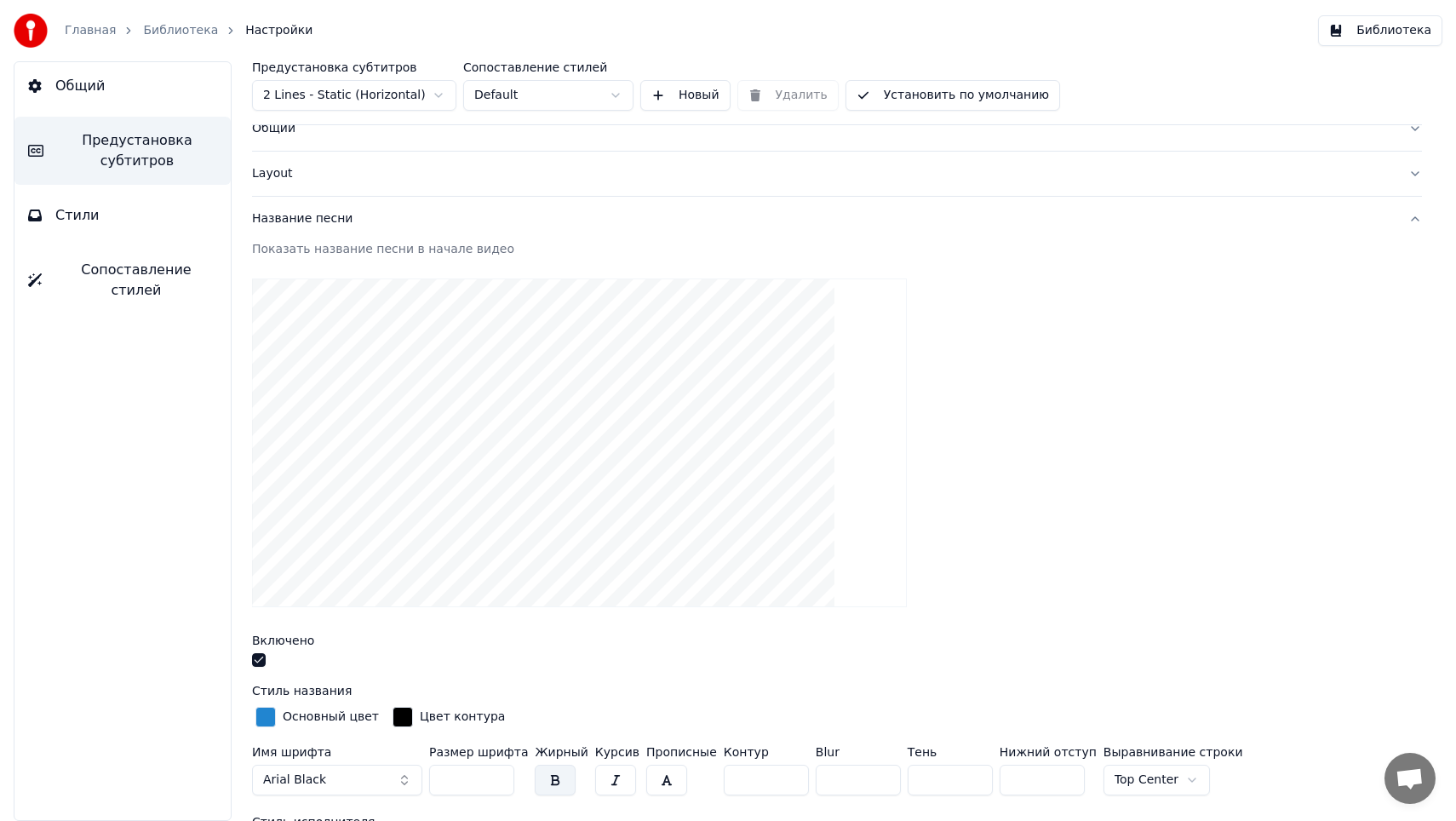
click at [332, 216] on div "Название песни" at bounding box center [824, 218] width 1142 height 17
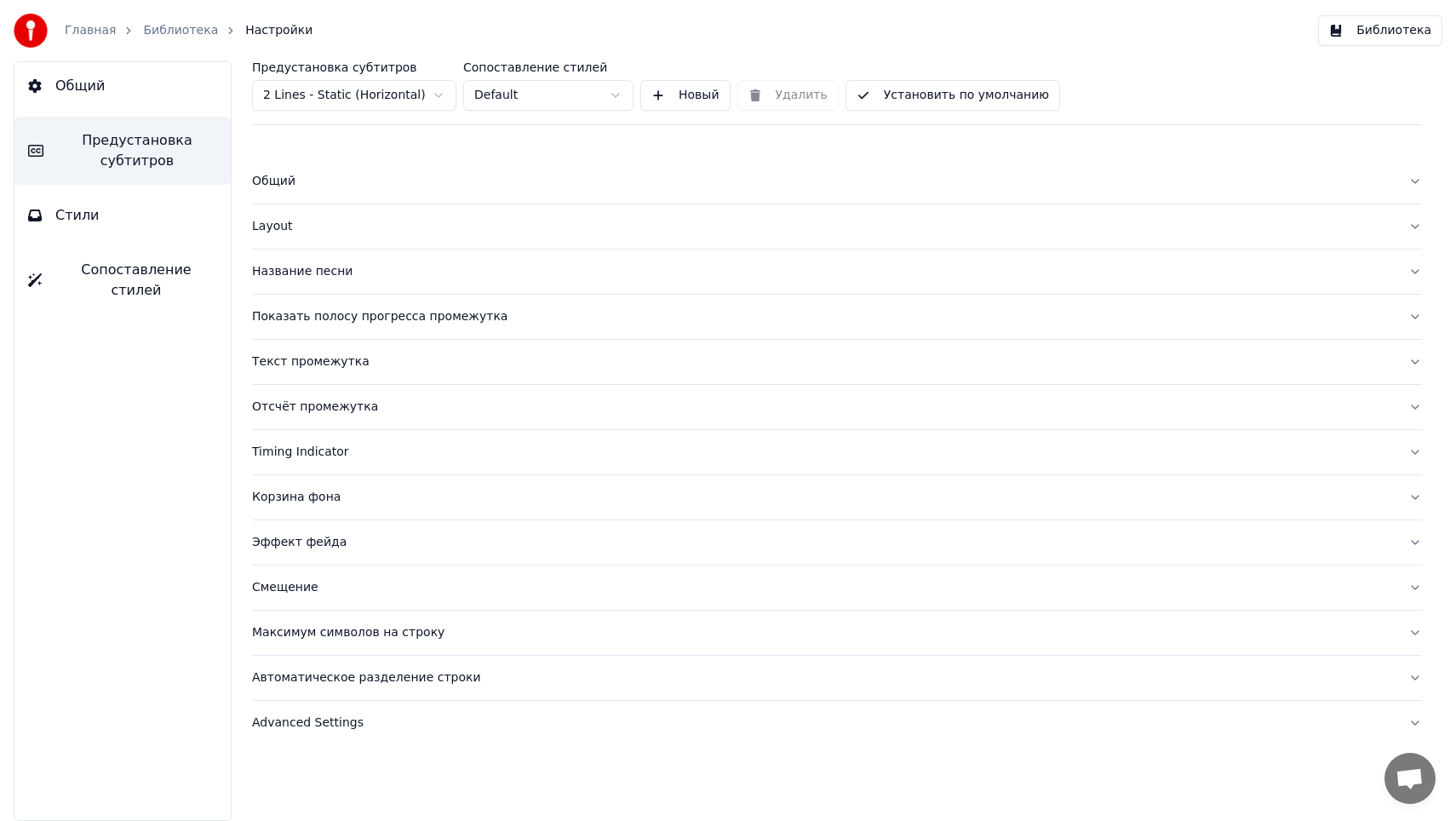
click at [361, 313] on div "Показать полосу прогресса промежутка" at bounding box center [824, 316] width 1142 height 17
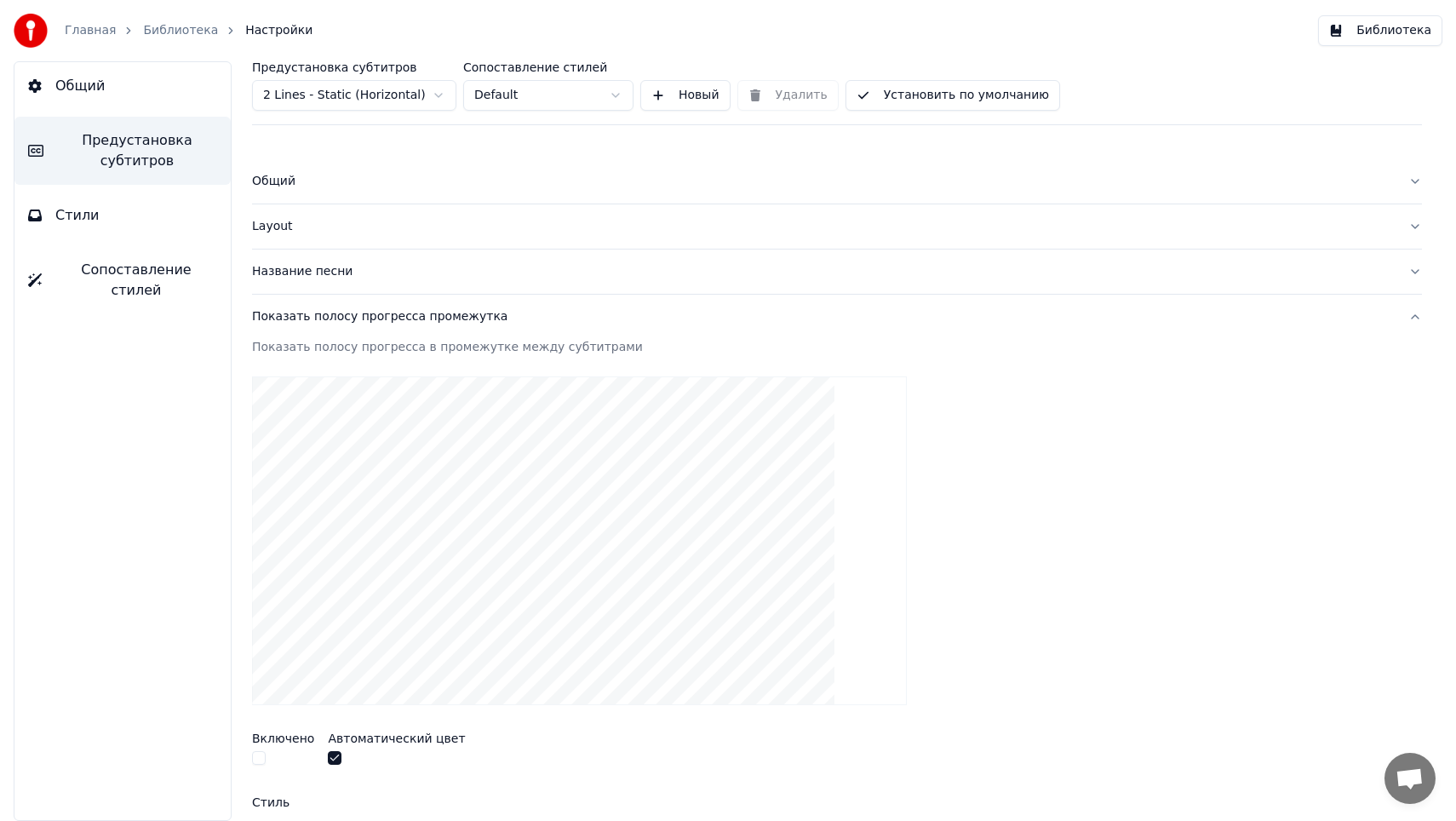
click at [167, 31] on link "Библиотека" at bounding box center [180, 30] width 75 height 17
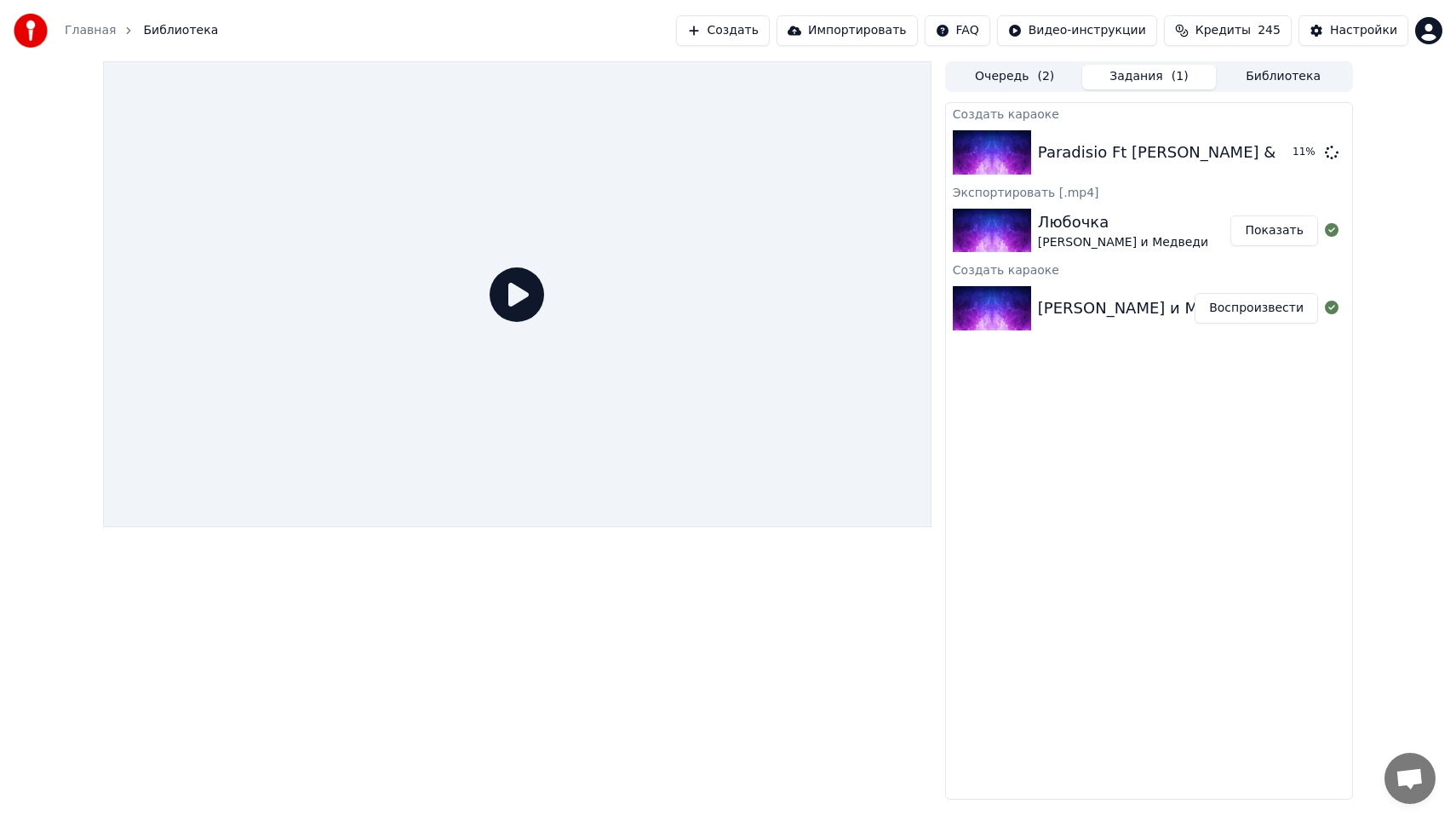
click at [542, 287] on icon at bounding box center [517, 294] width 55 height 55
click at [501, 302] on icon at bounding box center [517, 294] width 55 height 55
click at [511, 296] on icon at bounding box center [517, 294] width 55 height 55
click at [1247, 153] on button "Воспроизвести" at bounding box center [1256, 152] width 124 height 30
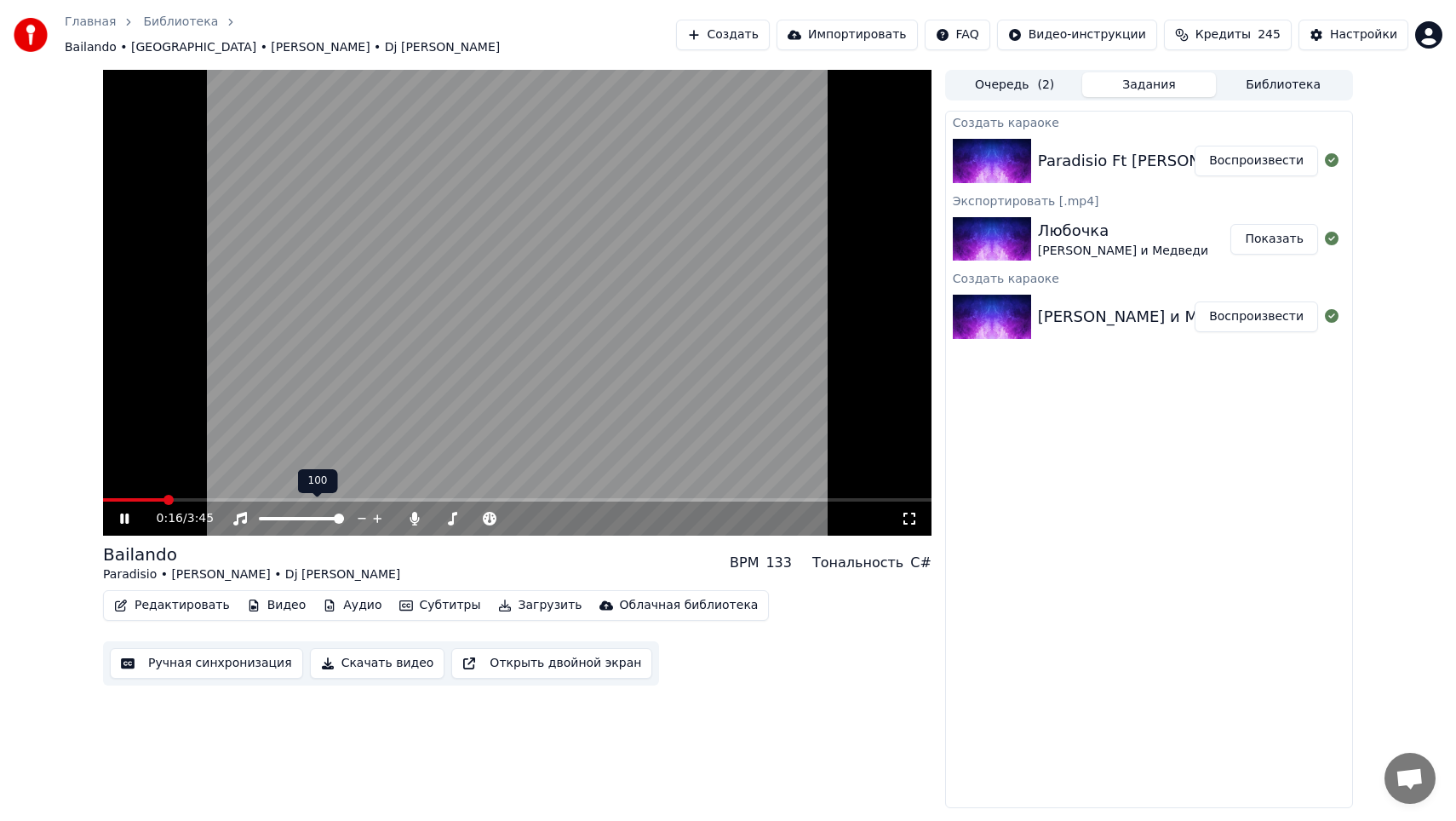
click at [375, 510] on icon at bounding box center [377, 518] width 17 height 17
click at [249, 498] on span at bounding box center [517, 499] width 828 height 3
click at [158, 497] on span at bounding box center [163, 500] width 10 height 10
click at [177, 495] on span at bounding box center [180, 500] width 10 height 10
click at [183, 495] on span at bounding box center [188, 500] width 10 height 10
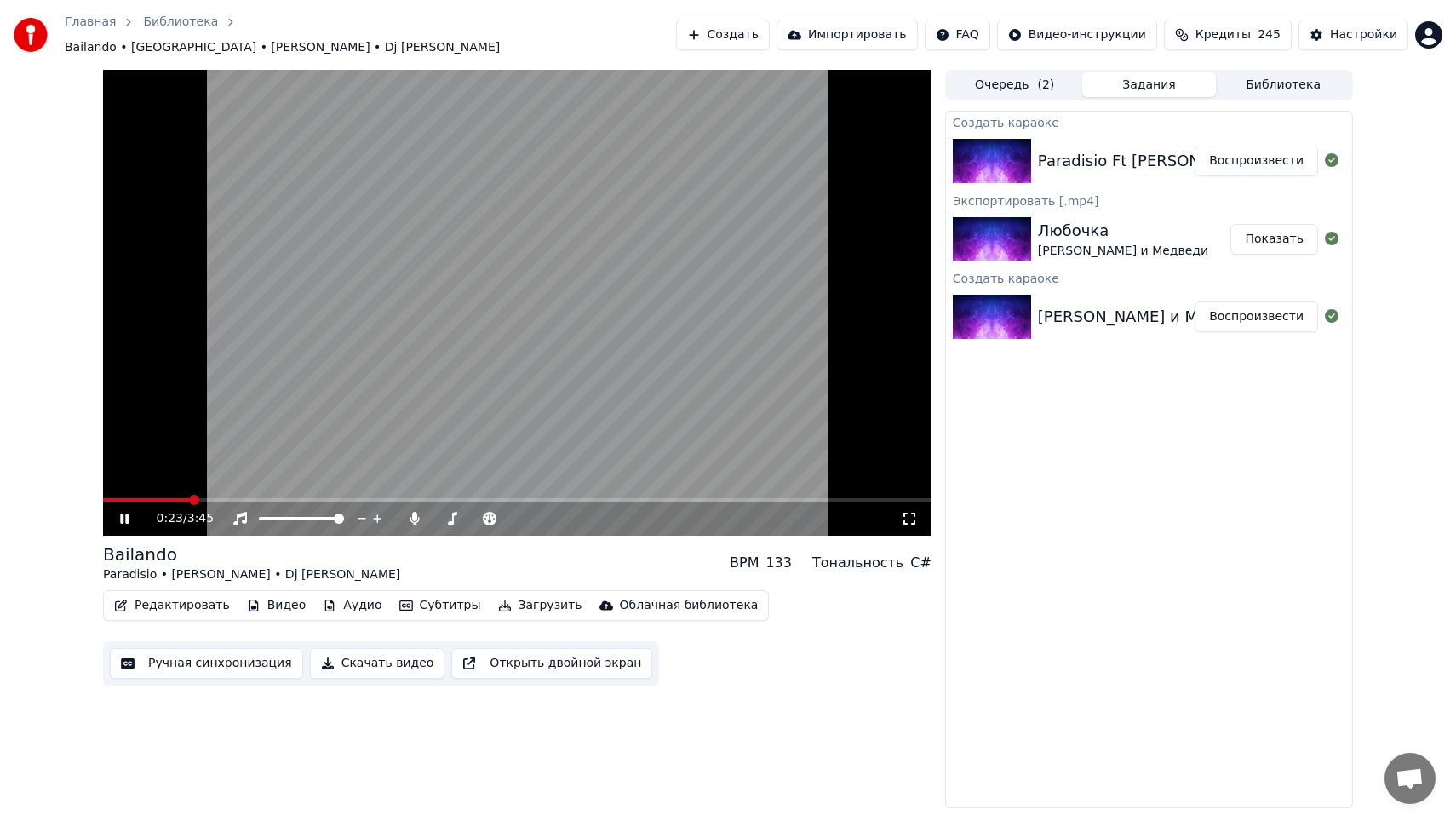
drag, startPoint x: 185, startPoint y: 493, endPoint x: 195, endPoint y: 493, distance: 10.0
click at [195, 498] on div "0:23 / 3:45" at bounding box center [517, 517] width 828 height 37
click at [206, 495] on span at bounding box center [210, 500] width 10 height 10
click at [127, 514] on icon at bounding box center [124, 519] width 9 height 10
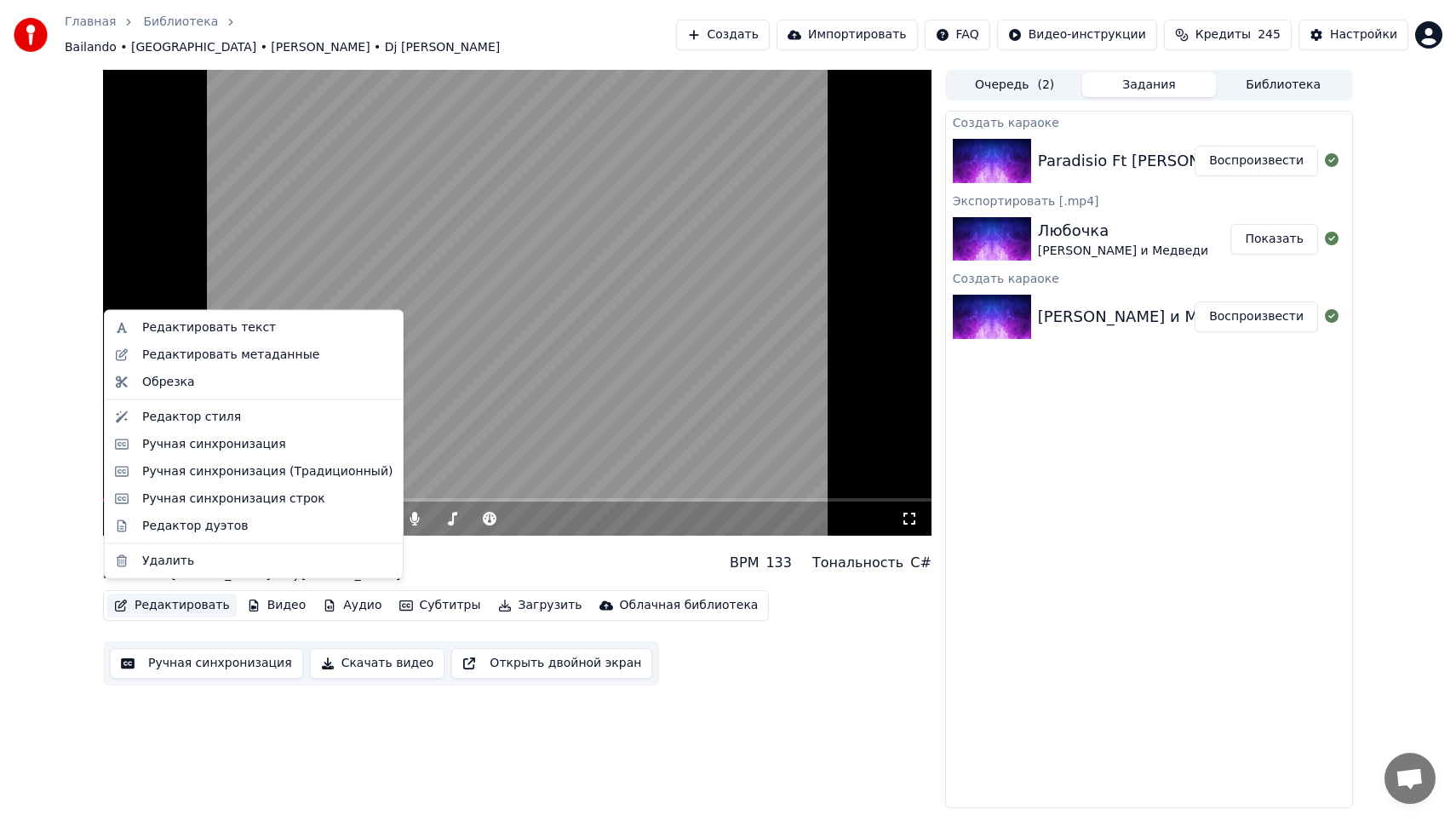
click at [194, 596] on button "Редактировать" at bounding box center [172, 606] width 130 height 23
click at [254, 325] on div "Редактировать текст" at bounding box center [209, 328] width 134 height 17
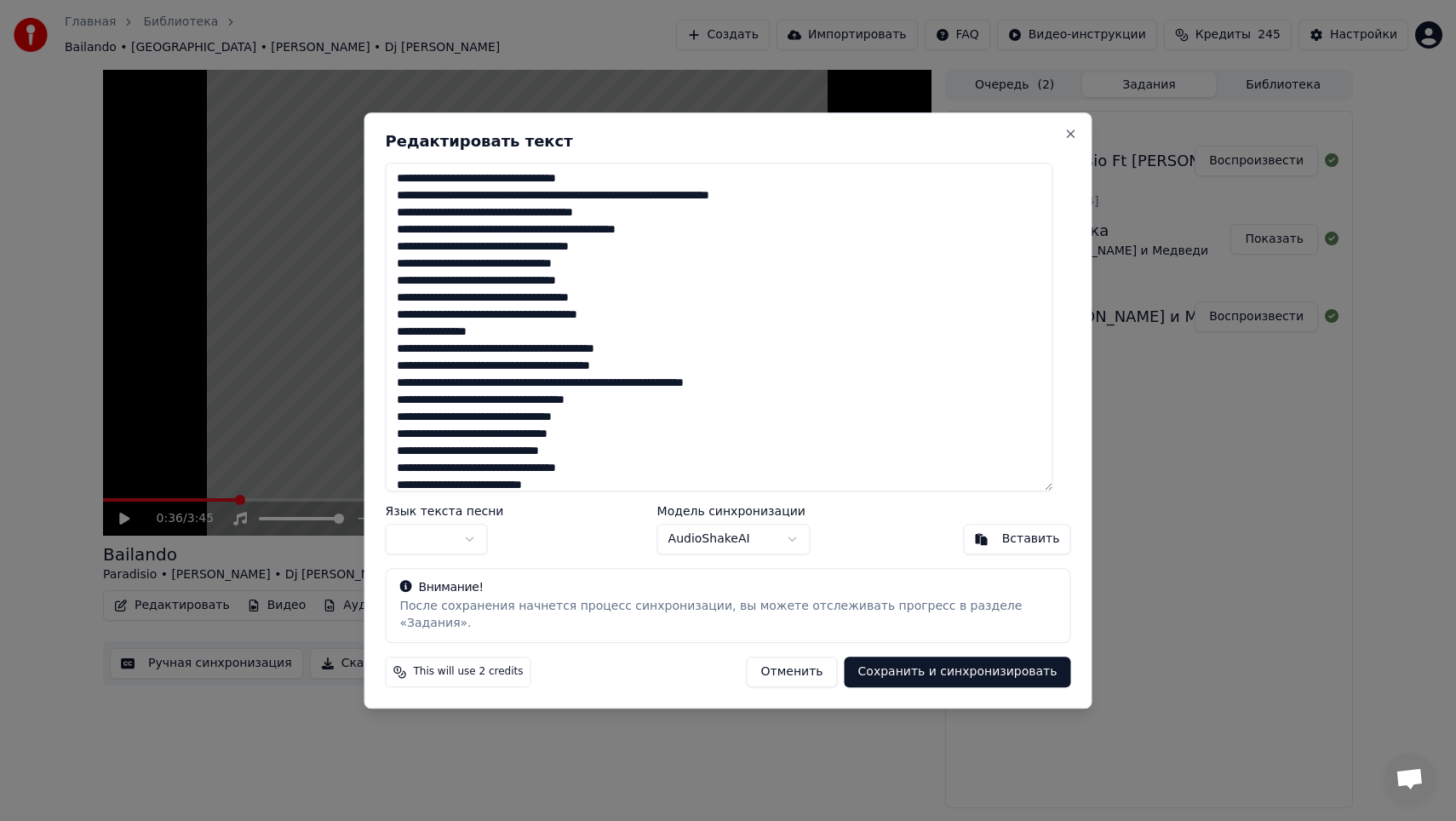
scroll to position [1, 0]
click at [545, 329] on textarea at bounding box center [719, 327] width 668 height 329
click at [771, 543] on button "AudioShakeAI" at bounding box center [733, 538] width 153 height 30
click at [1057, 149] on h2 "Редактировать текст" at bounding box center [728, 141] width 685 height 16
click at [1064, 140] on button "Close" at bounding box center [1071, 134] width 14 height 14
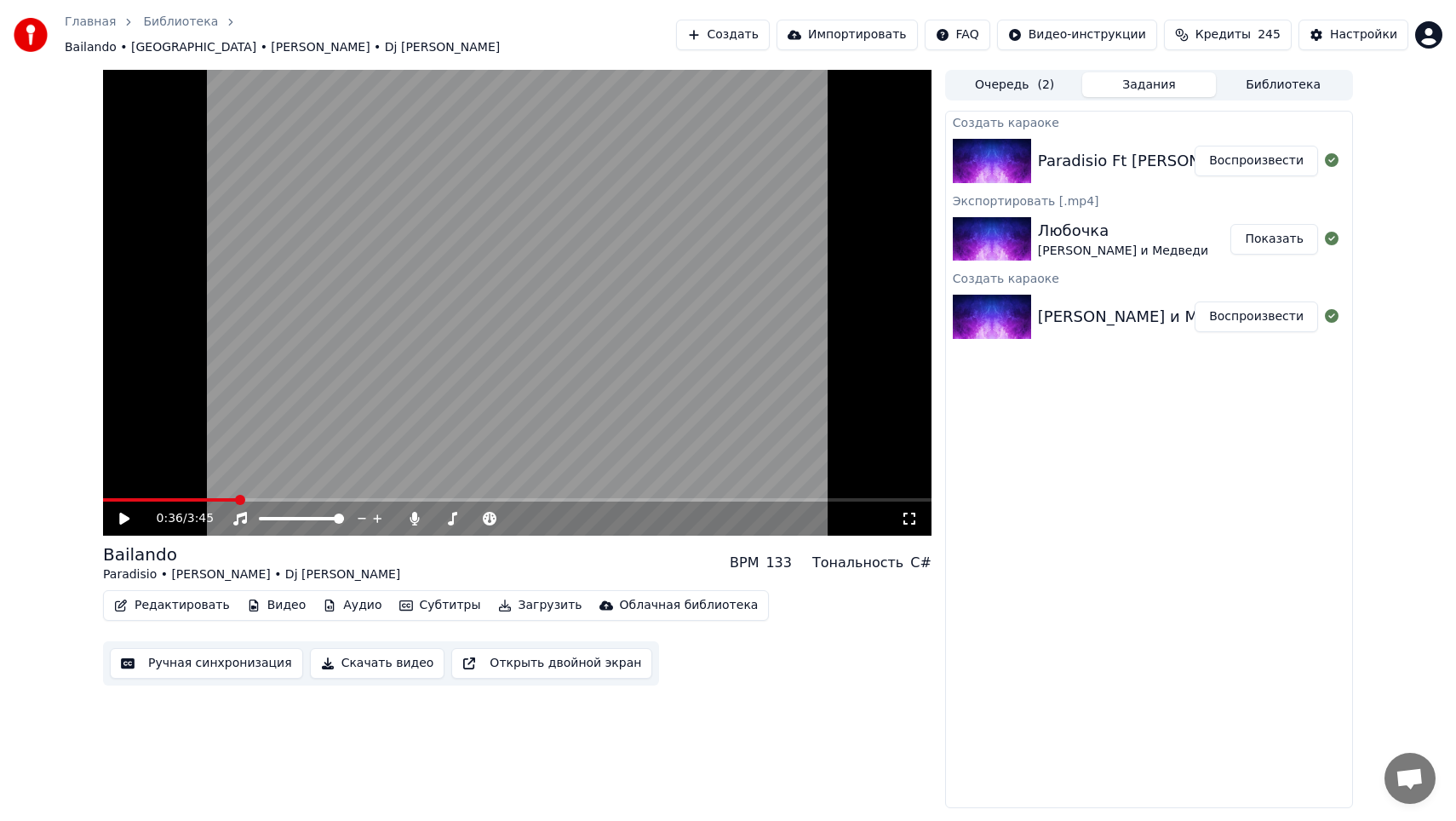
click at [125, 519] on div "0:36 / 3:45" at bounding box center [517, 519] width 828 height 34
click at [129, 513] on icon at bounding box center [136, 519] width 40 height 14
click at [127, 514] on icon at bounding box center [124, 519] width 9 height 10
click at [103, 495] on span at bounding box center [108, 500] width 10 height 10
click at [132, 512] on icon at bounding box center [136, 519] width 40 height 14
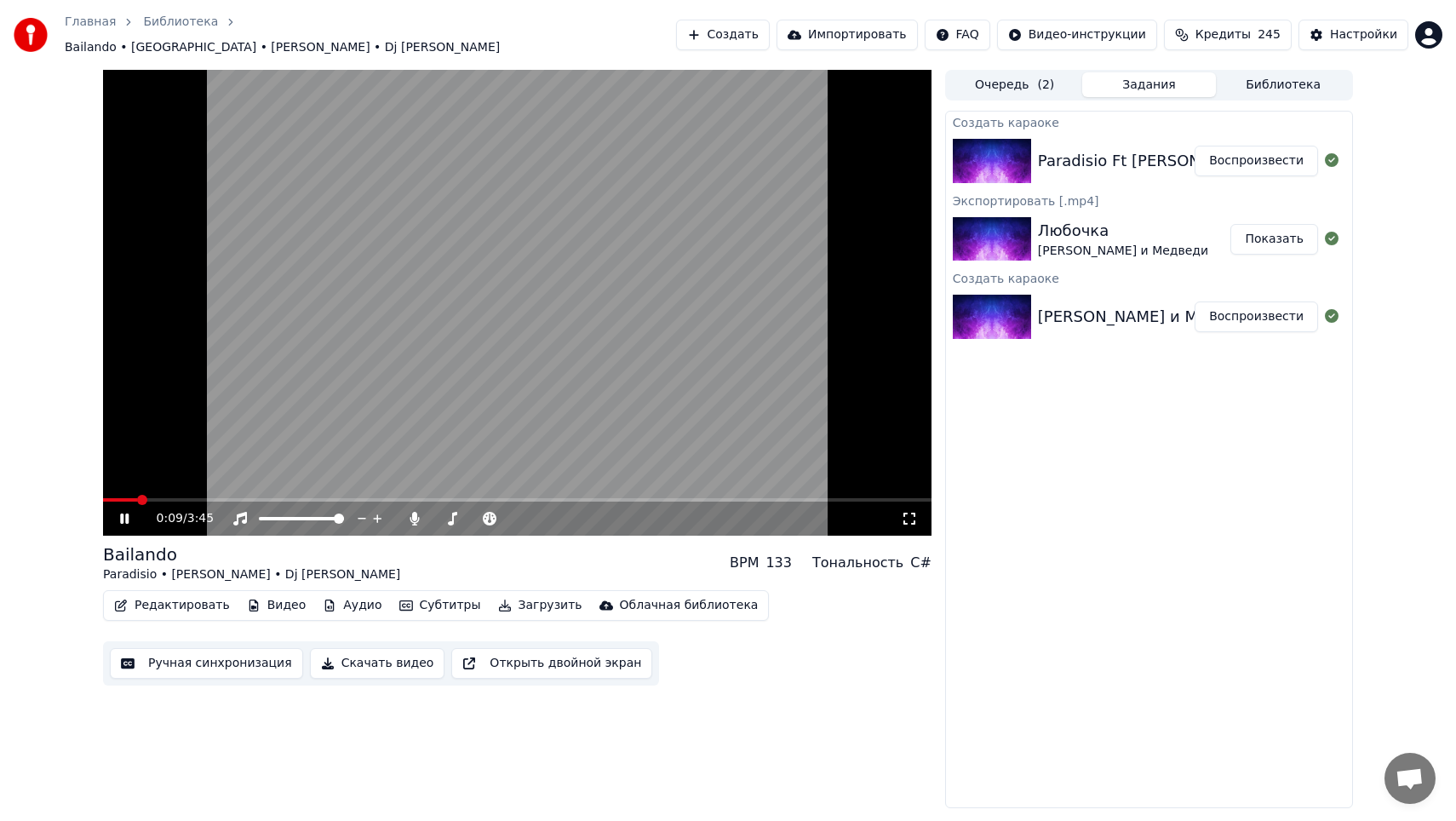
click at [124, 512] on icon at bounding box center [136, 519] width 40 height 14
click at [765, 32] on button "Создать" at bounding box center [723, 34] width 94 height 30
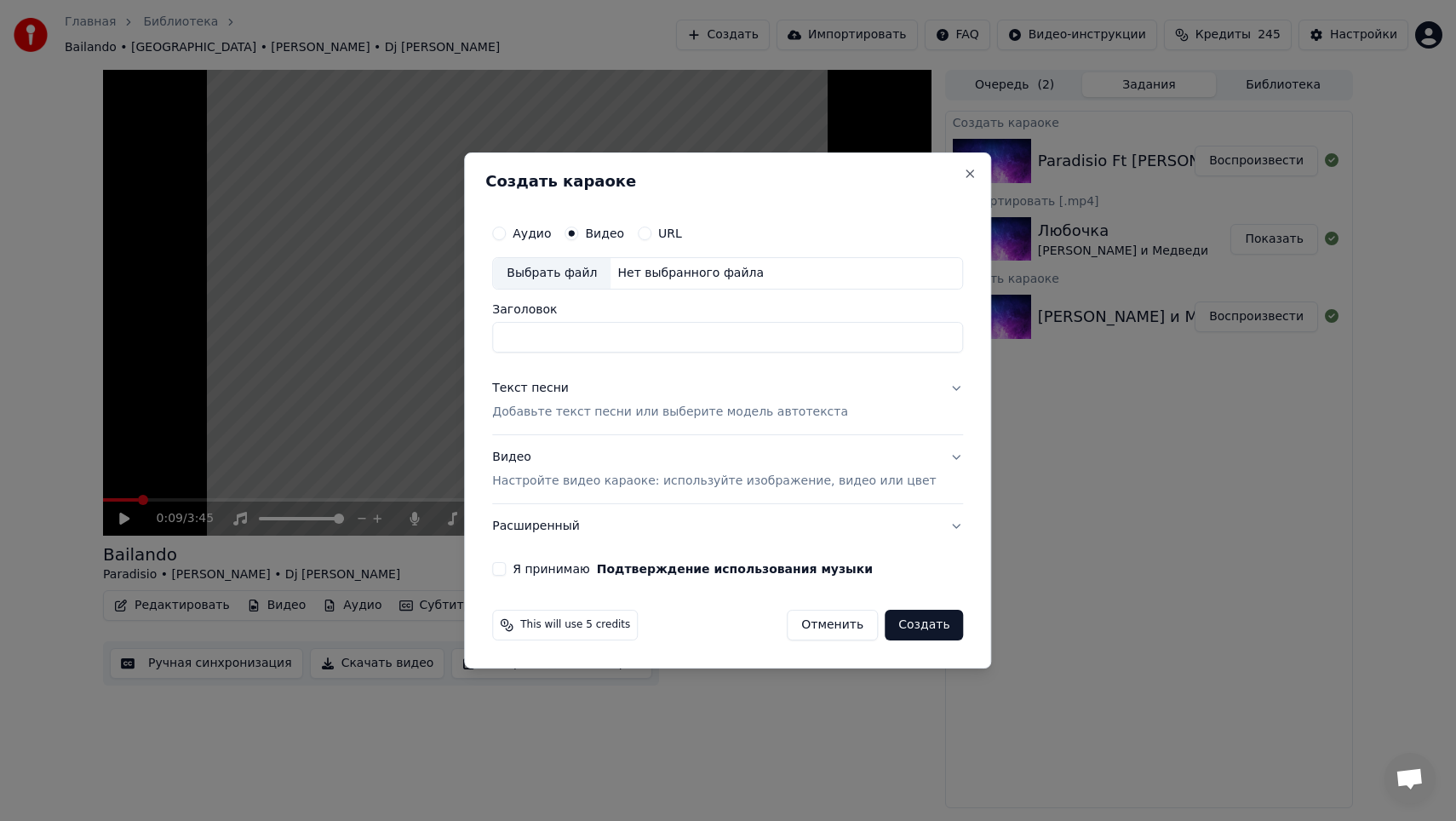
click at [590, 272] on div "Выбрать файл" at bounding box center [552, 273] width 118 height 30
click at [588, 273] on div "Выбрать файл" at bounding box center [552, 273] width 118 height 30
type input "**********"
click at [674, 413] on p "Добавьте текст песни или выберите модель автотекста" at bounding box center [670, 411] width 356 height 17
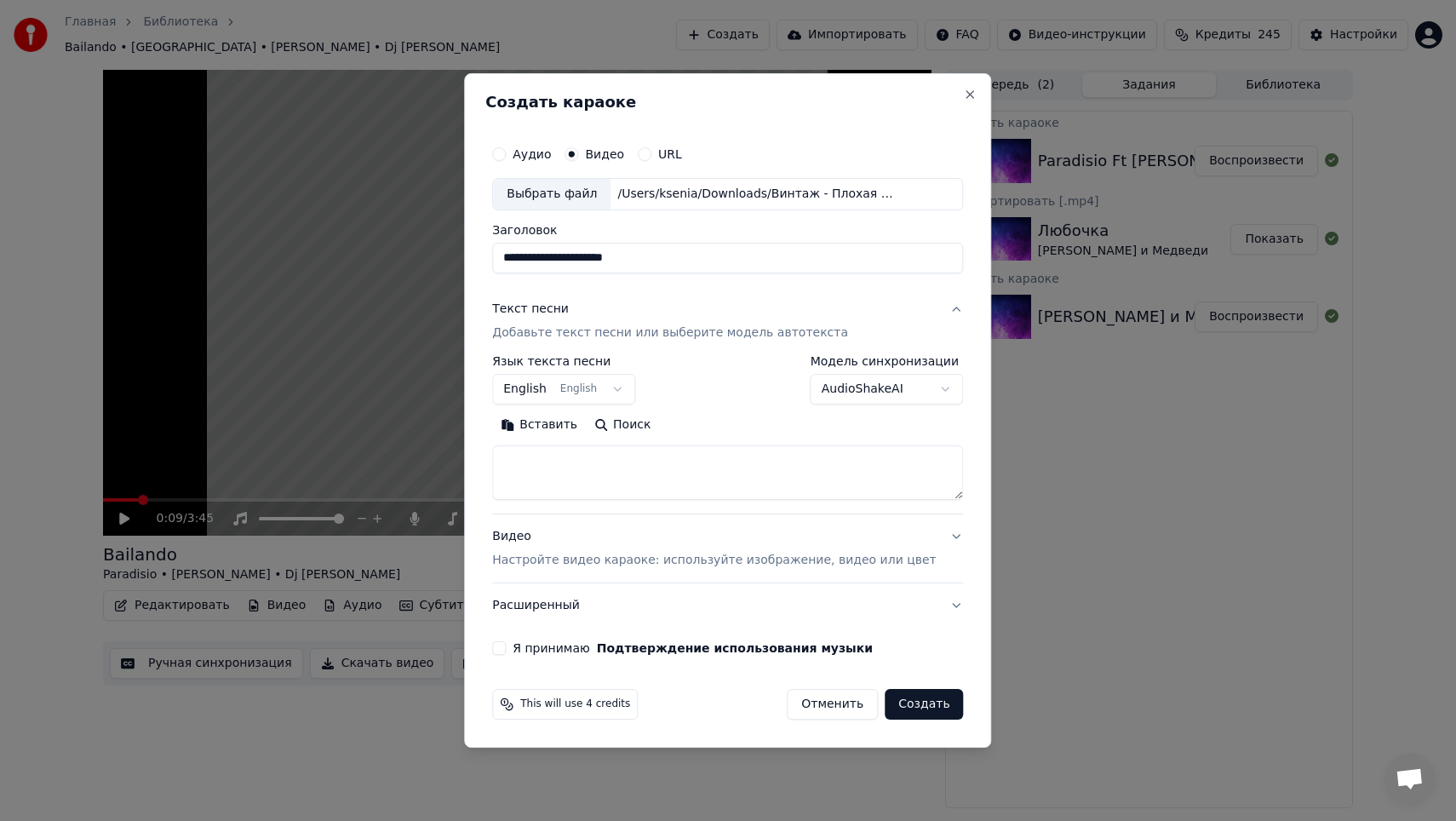
click at [606, 472] on textarea at bounding box center [727, 473] width 471 height 55
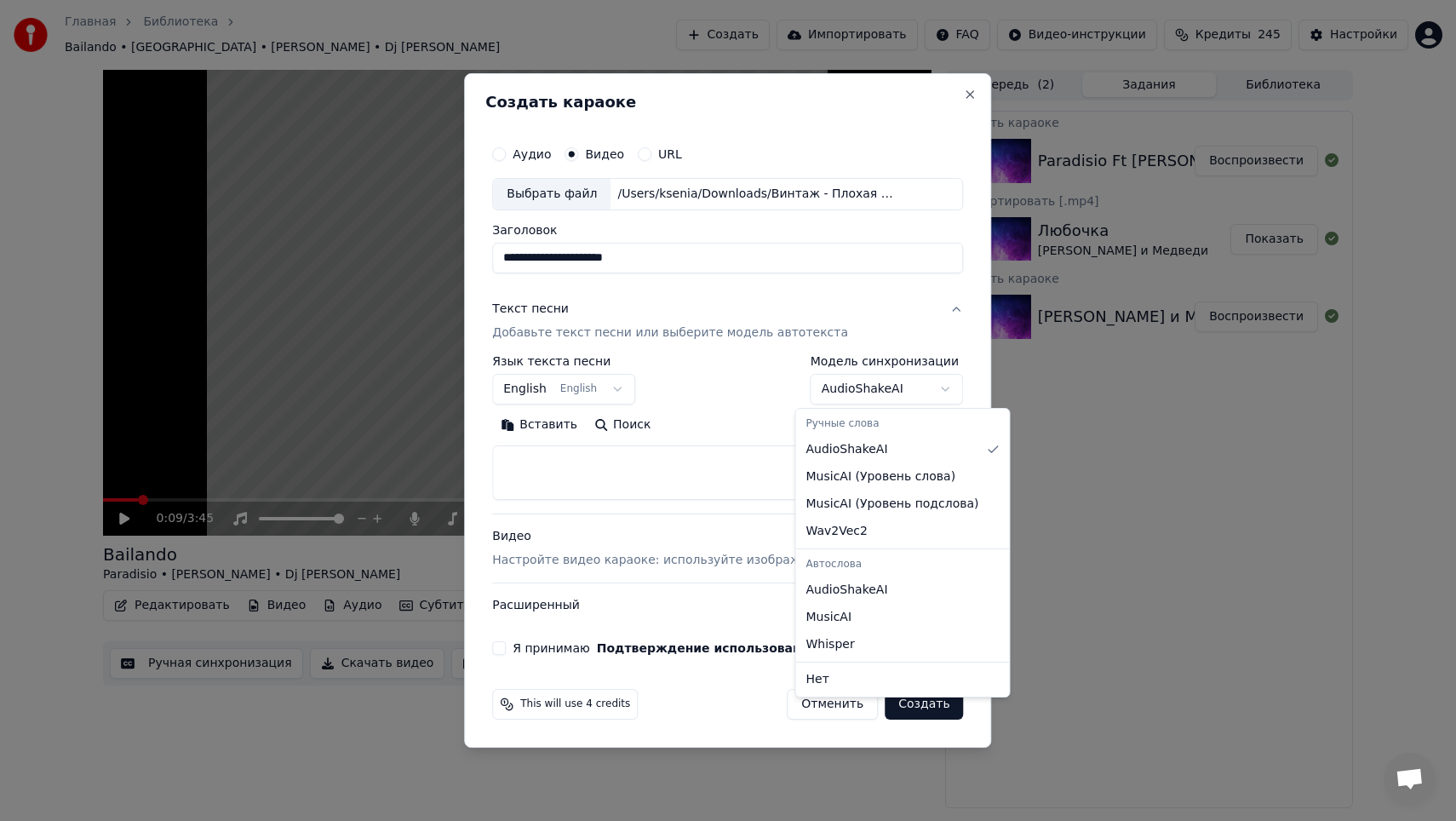
click at [816, 387] on body "Главная Библиотека Bailando • [GEOGRAPHIC_DATA] • [PERSON_NAME] • Dj [PERSON_NA…" at bounding box center [728, 410] width 1456 height 821
select select "**********"
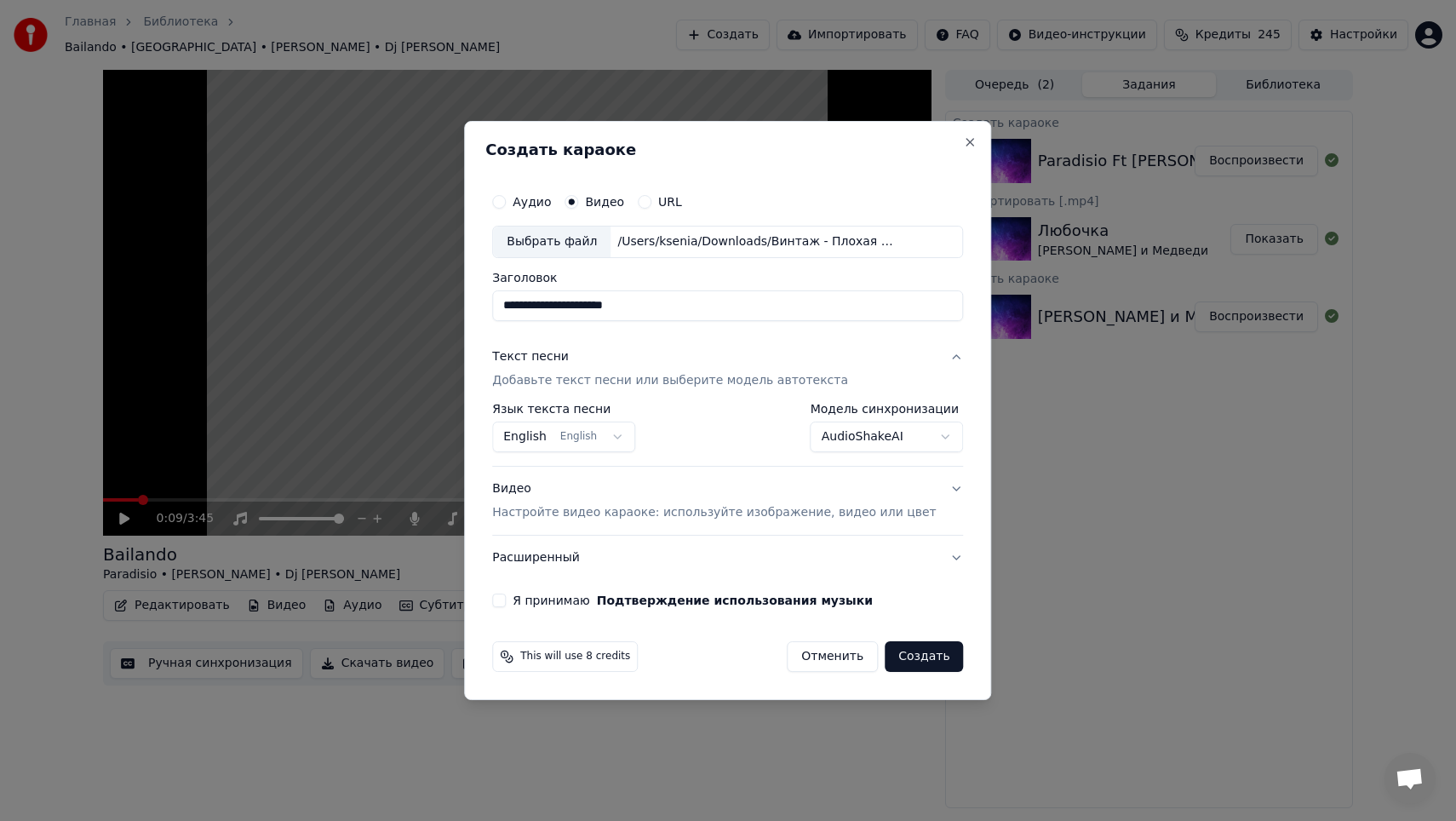
click at [610, 439] on button "English English" at bounding box center [563, 436] width 143 height 30
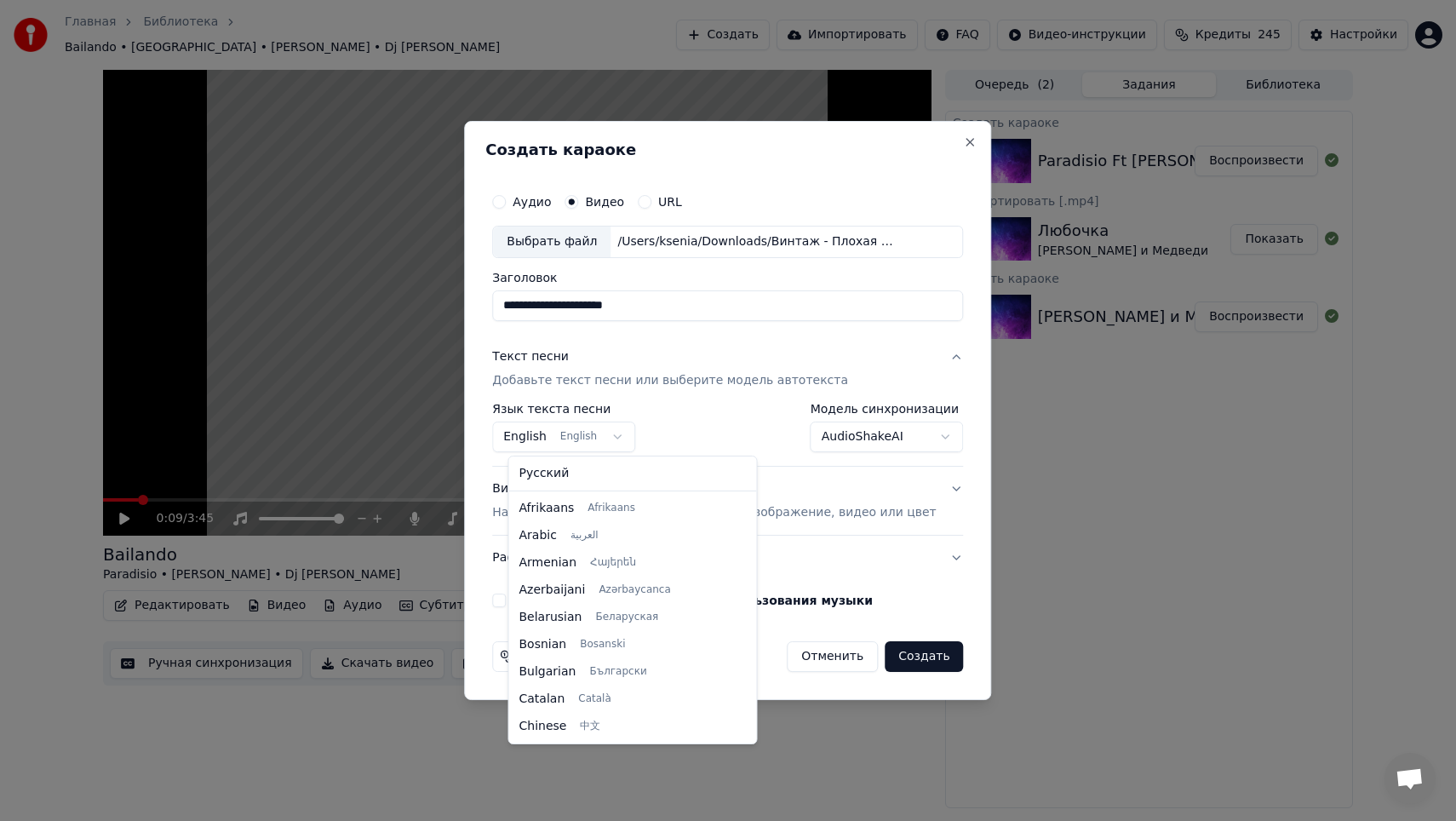
scroll to position [137, 0]
select select "**"
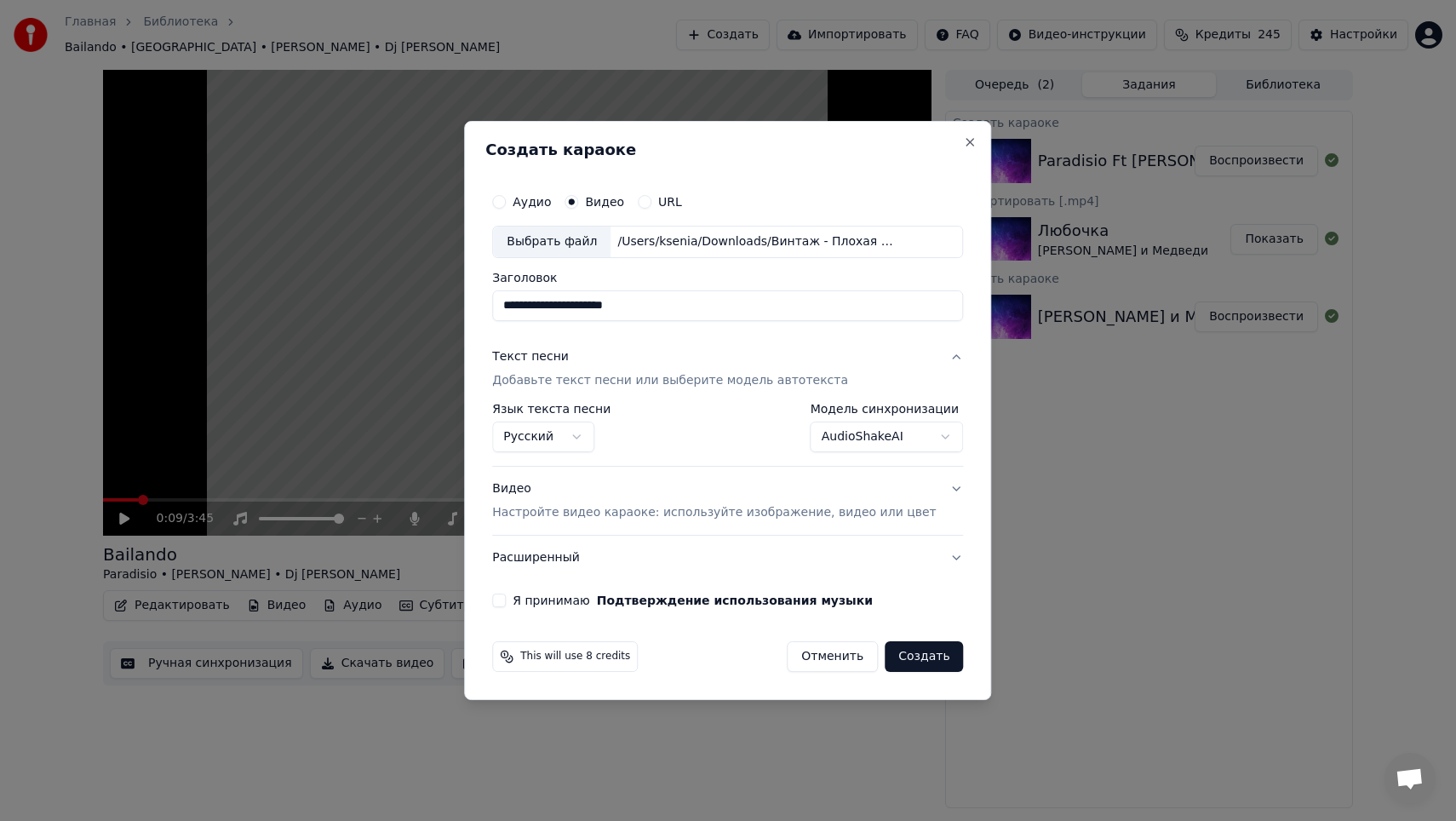
click at [521, 601] on div "Я принимаю Подтверждение использования музыки" at bounding box center [727, 601] width 471 height 14
click at [506, 597] on button "Я принимаю Подтверждение использования музыки" at bounding box center [499, 601] width 14 height 14
click at [923, 564] on button "Расширенный" at bounding box center [727, 557] width 471 height 44
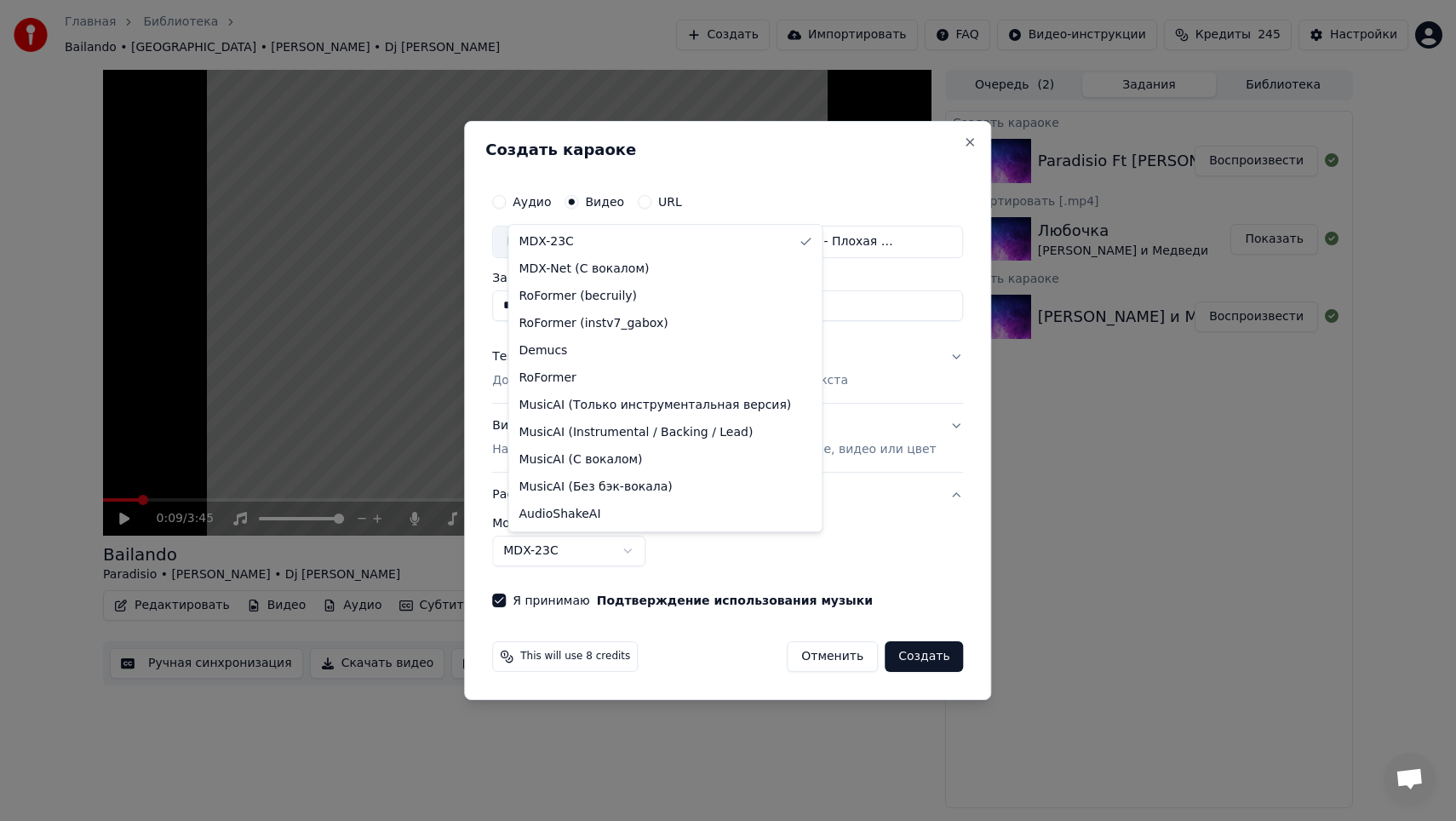
click at [636, 556] on body "Главная Библиотека Bailando • [GEOGRAPHIC_DATA] • [PERSON_NAME] • Dj [PERSON_NA…" at bounding box center [728, 410] width 1456 height 821
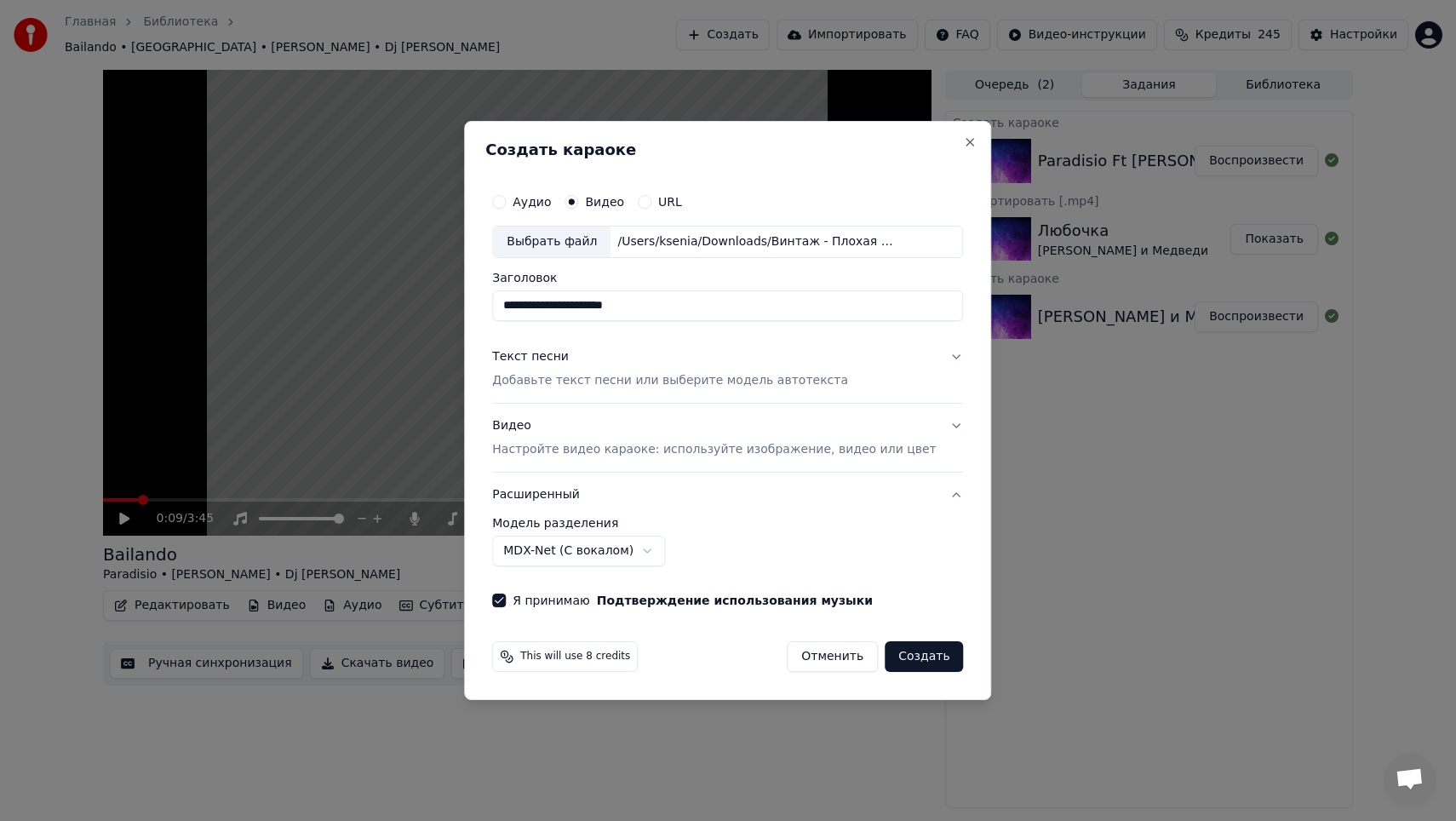
click at [918, 657] on button "Создать" at bounding box center [924, 656] width 78 height 30
select select "******"
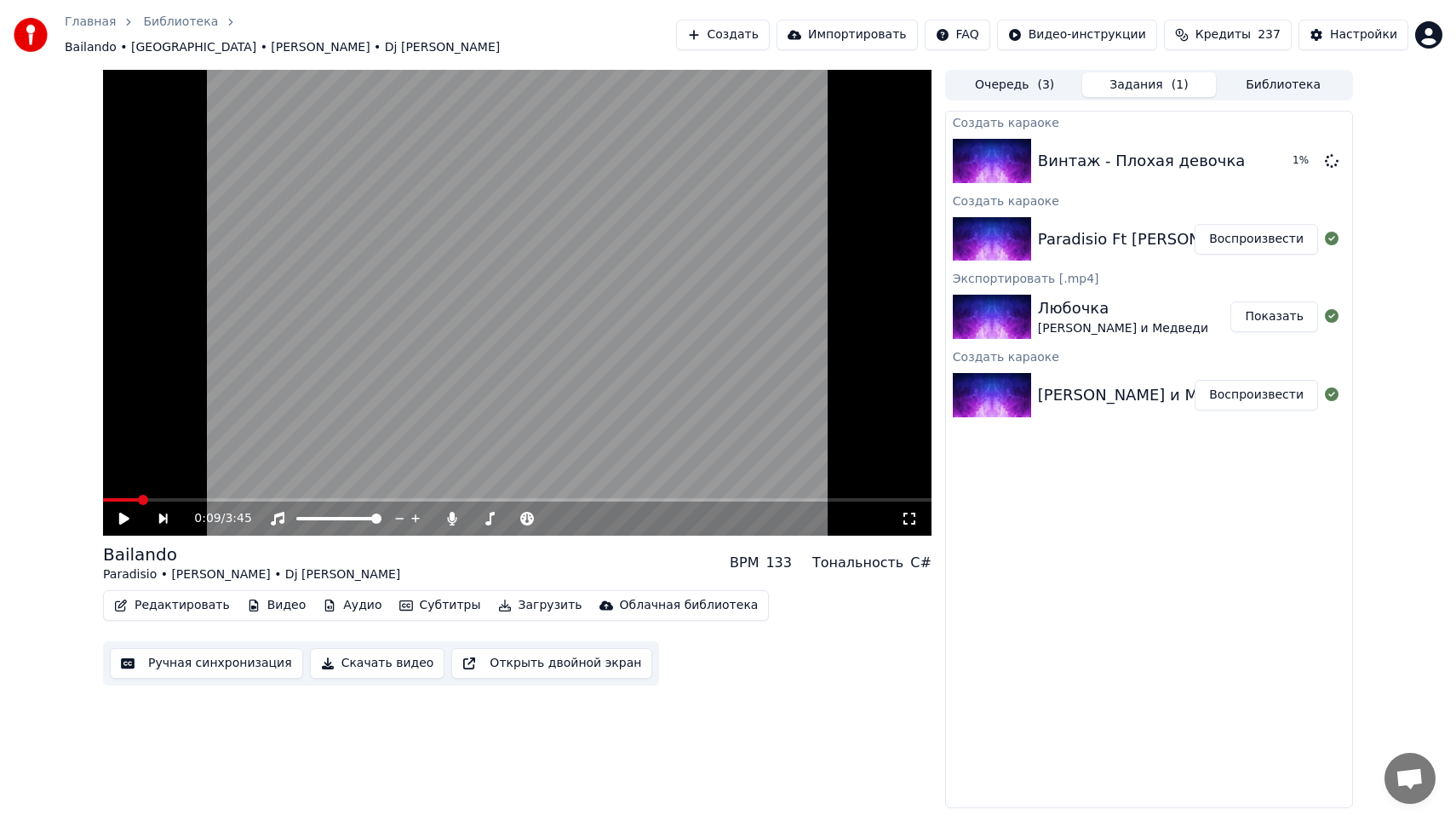
click at [1248, 74] on button "Библиотека" at bounding box center [1283, 84] width 134 height 24
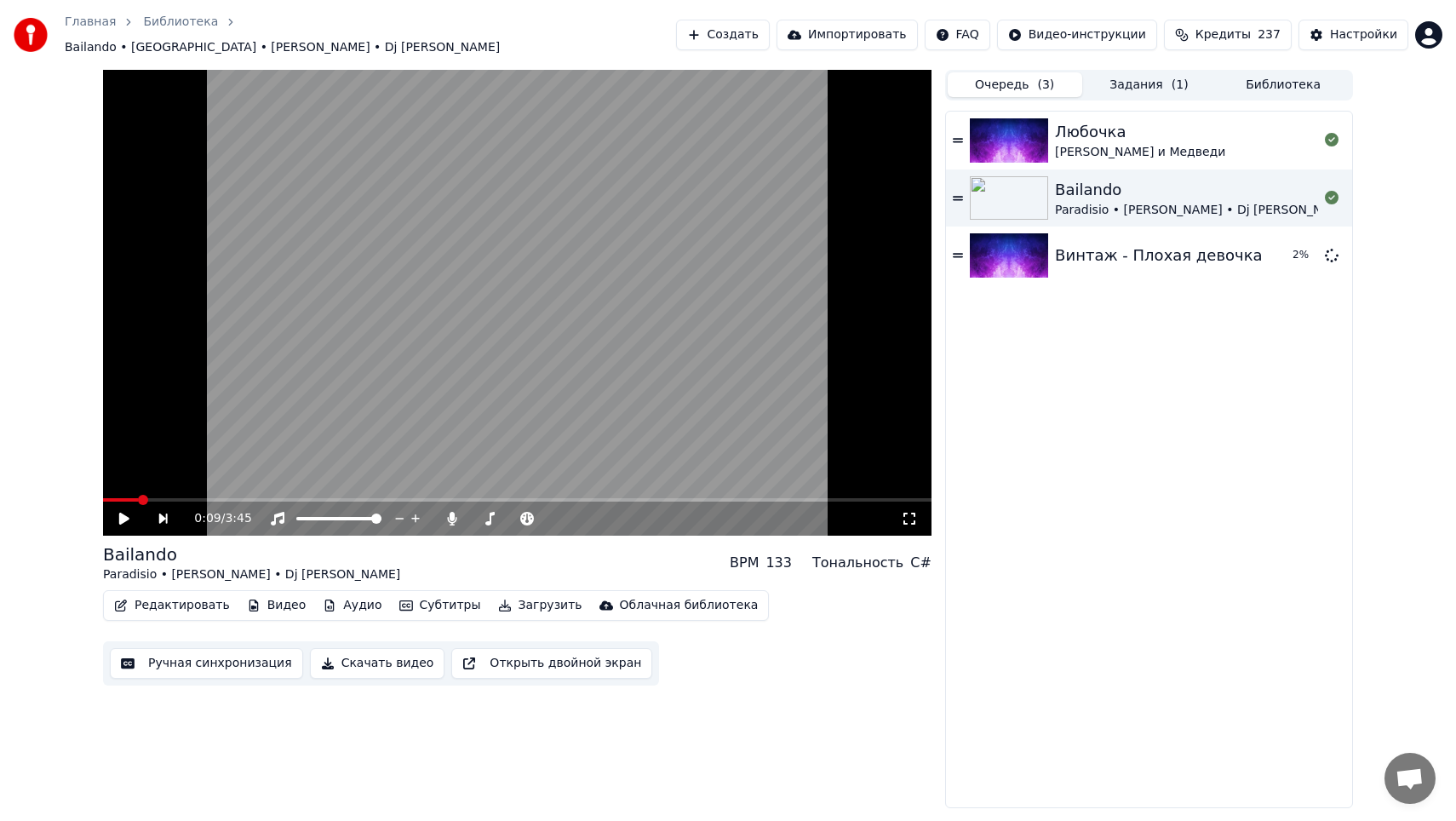
click at [1067, 72] on button "Очередь ( 3 )" at bounding box center [1015, 84] width 134 height 24
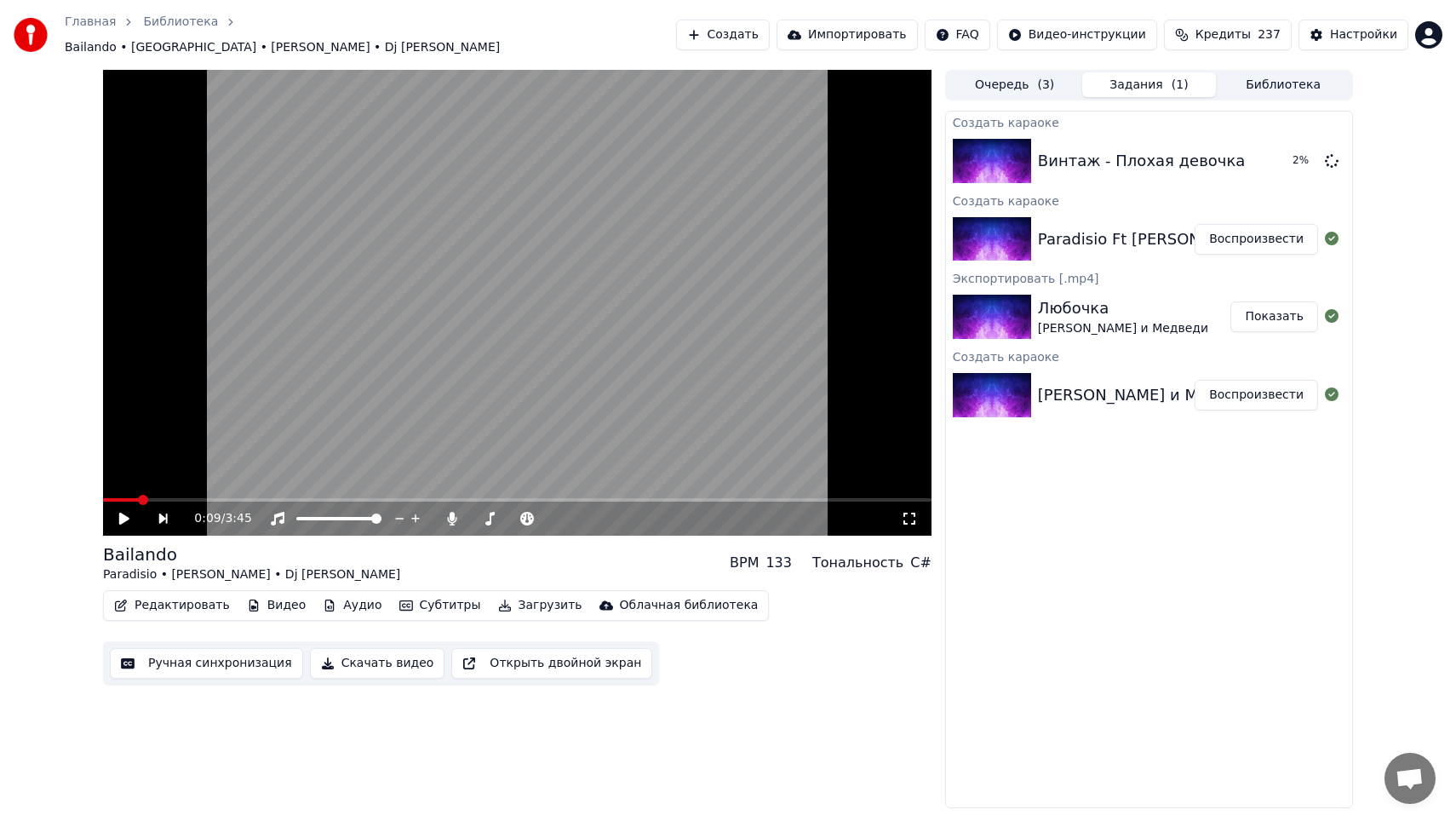
click at [1142, 72] on button "Задания ( 1 )" at bounding box center [1149, 84] width 134 height 24
click at [1236, 90] on div "Очередь ( 3 ) Задания ( 1 ) Библиотека" at bounding box center [1149, 85] width 407 height 30
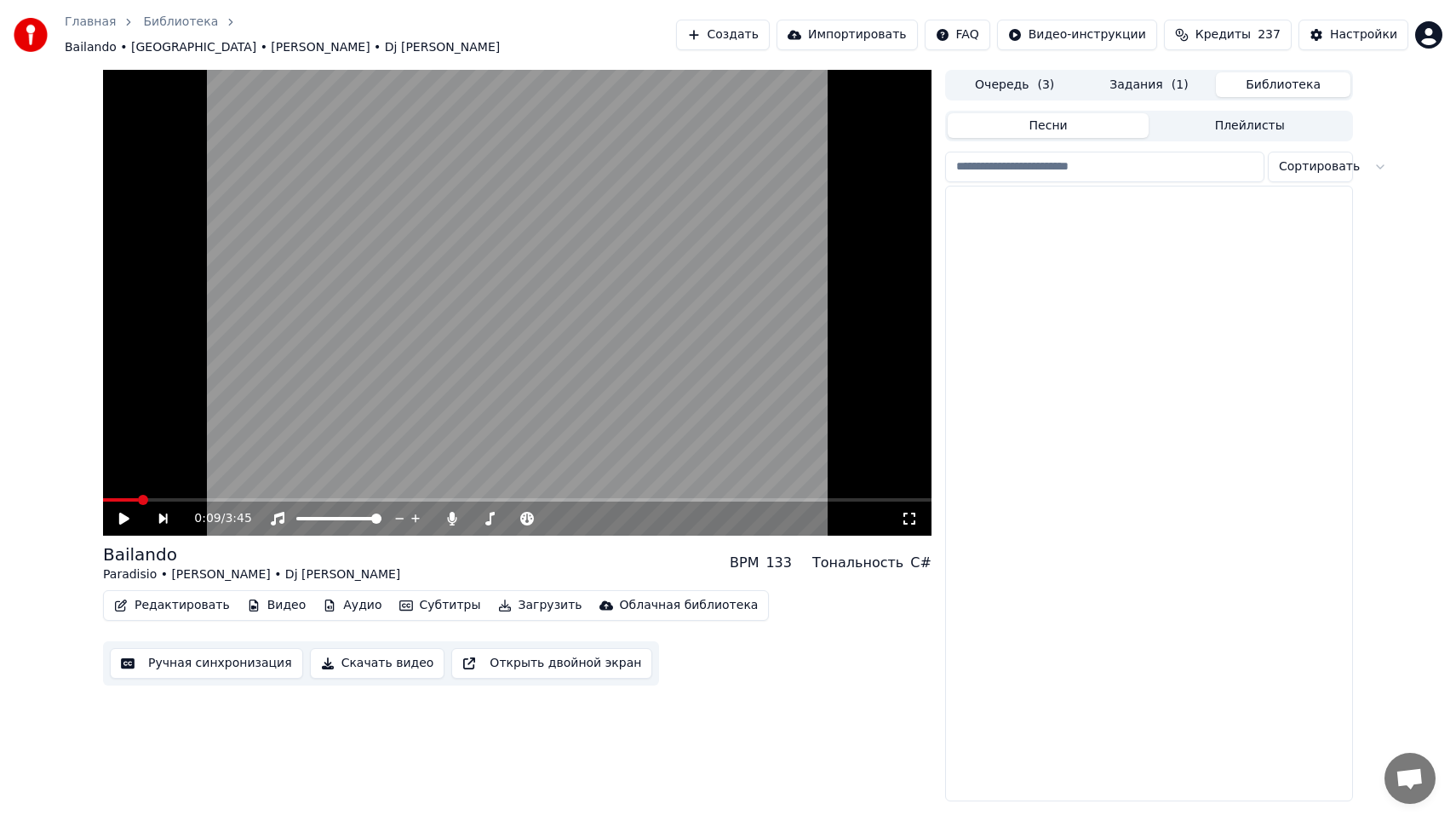
click at [1251, 84] on button "Библиотека" at bounding box center [1283, 84] width 134 height 24
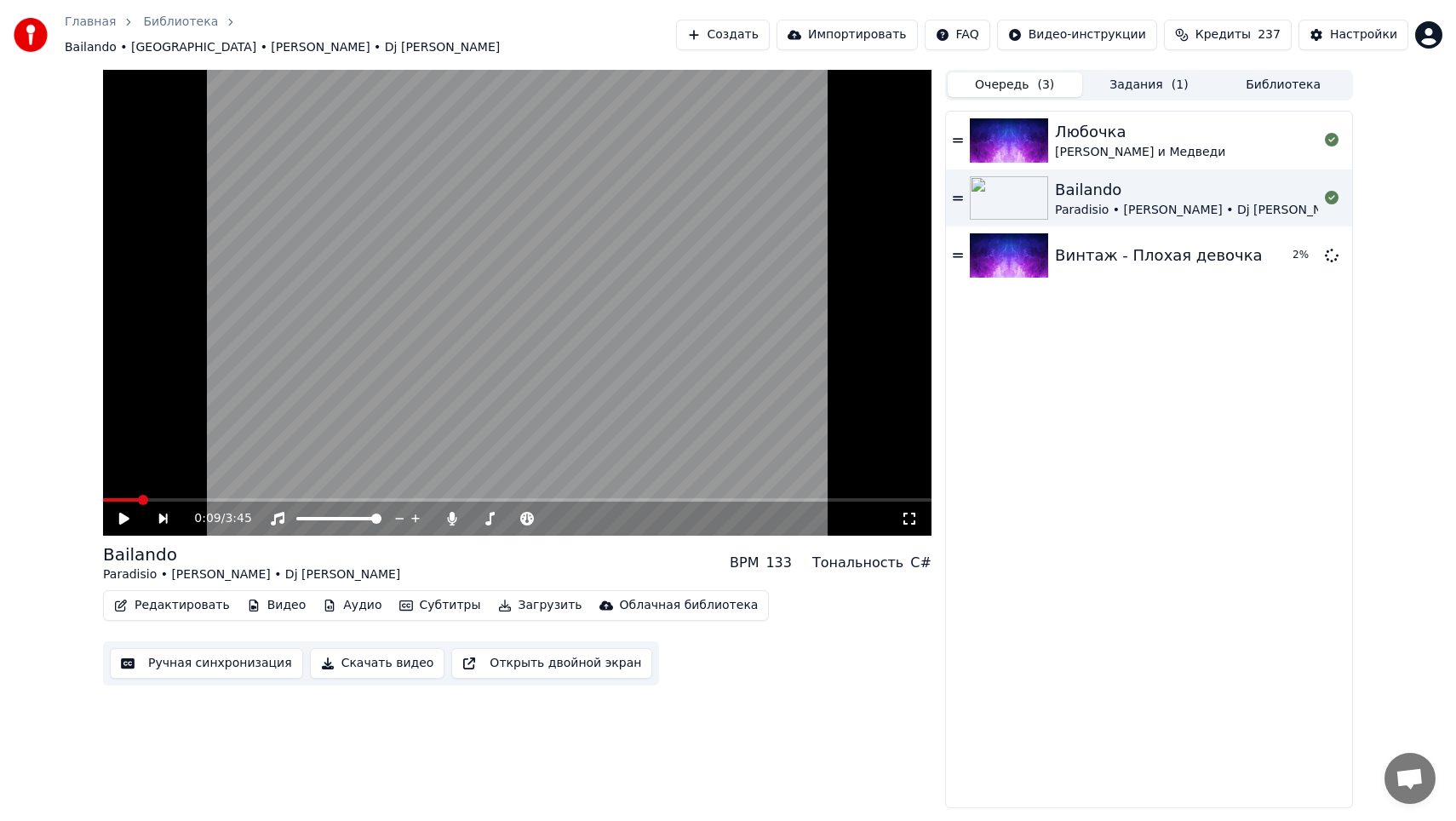
click at [1048, 77] on span "( 3 )" at bounding box center [1045, 85] width 17 height 17
click at [1132, 84] on button "Задания ( 1 )" at bounding box center [1149, 84] width 134 height 24
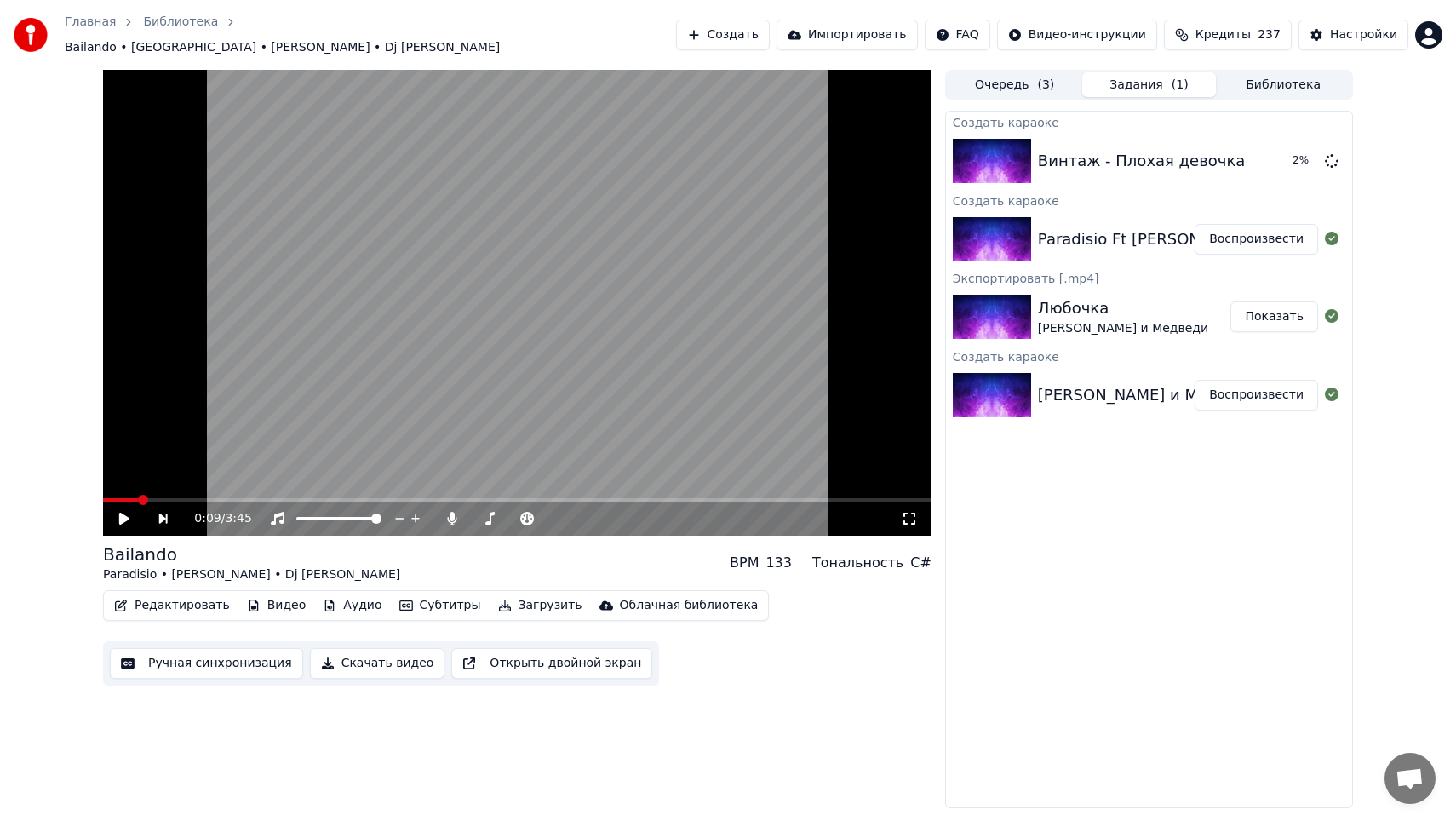
click at [1228, 90] on div "Очередь ( 3 ) Задания ( 1 ) Библиотека" at bounding box center [1149, 85] width 407 height 30
click at [1244, 91] on div "Очередь ( 3 ) Задания ( 1 ) Библиотека" at bounding box center [1149, 85] width 407 height 30
click at [1251, 84] on button "Библиотека" at bounding box center [1283, 84] width 134 height 24
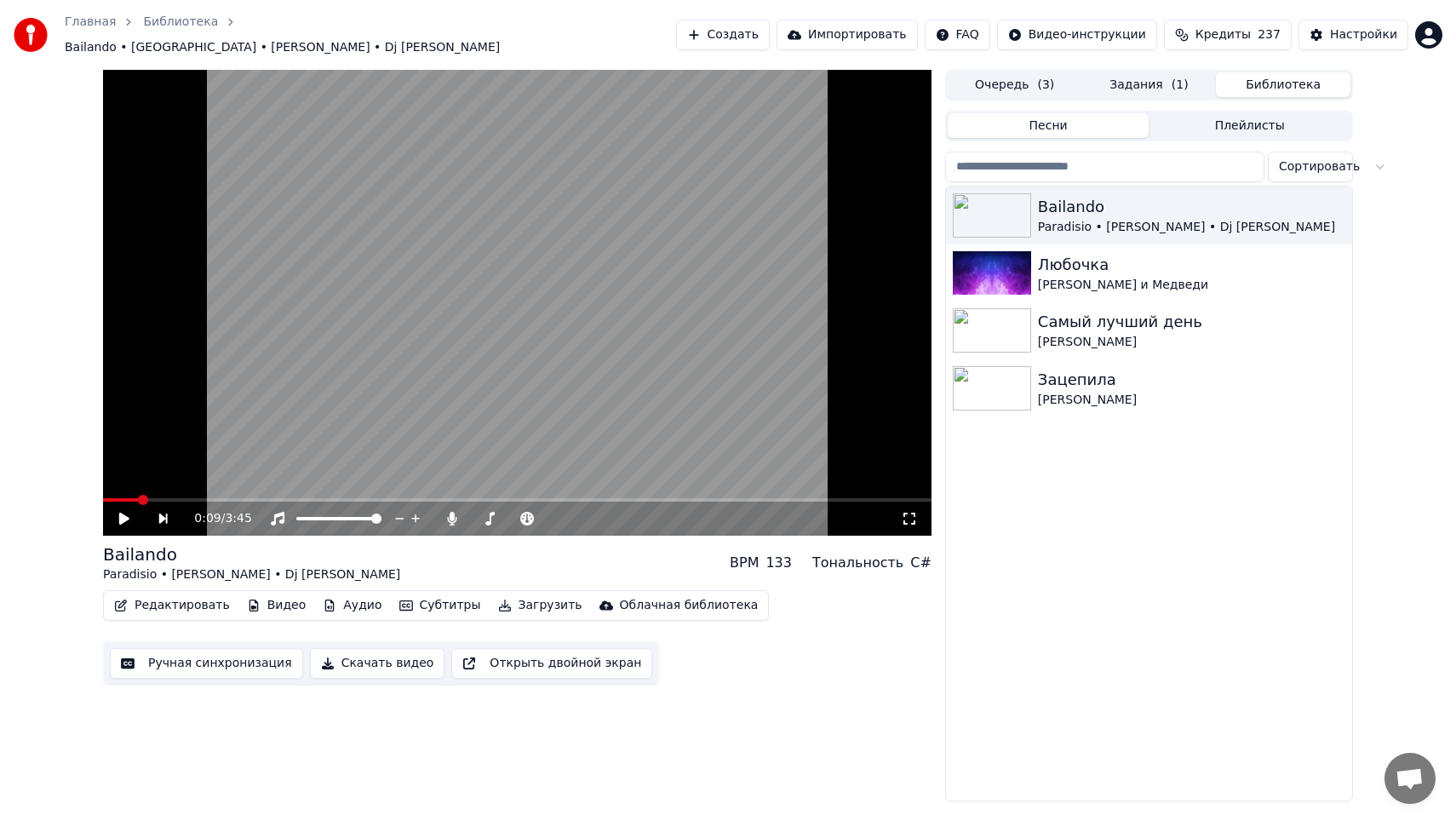
click at [1182, 77] on span "( 1 )" at bounding box center [1179, 85] width 17 height 17
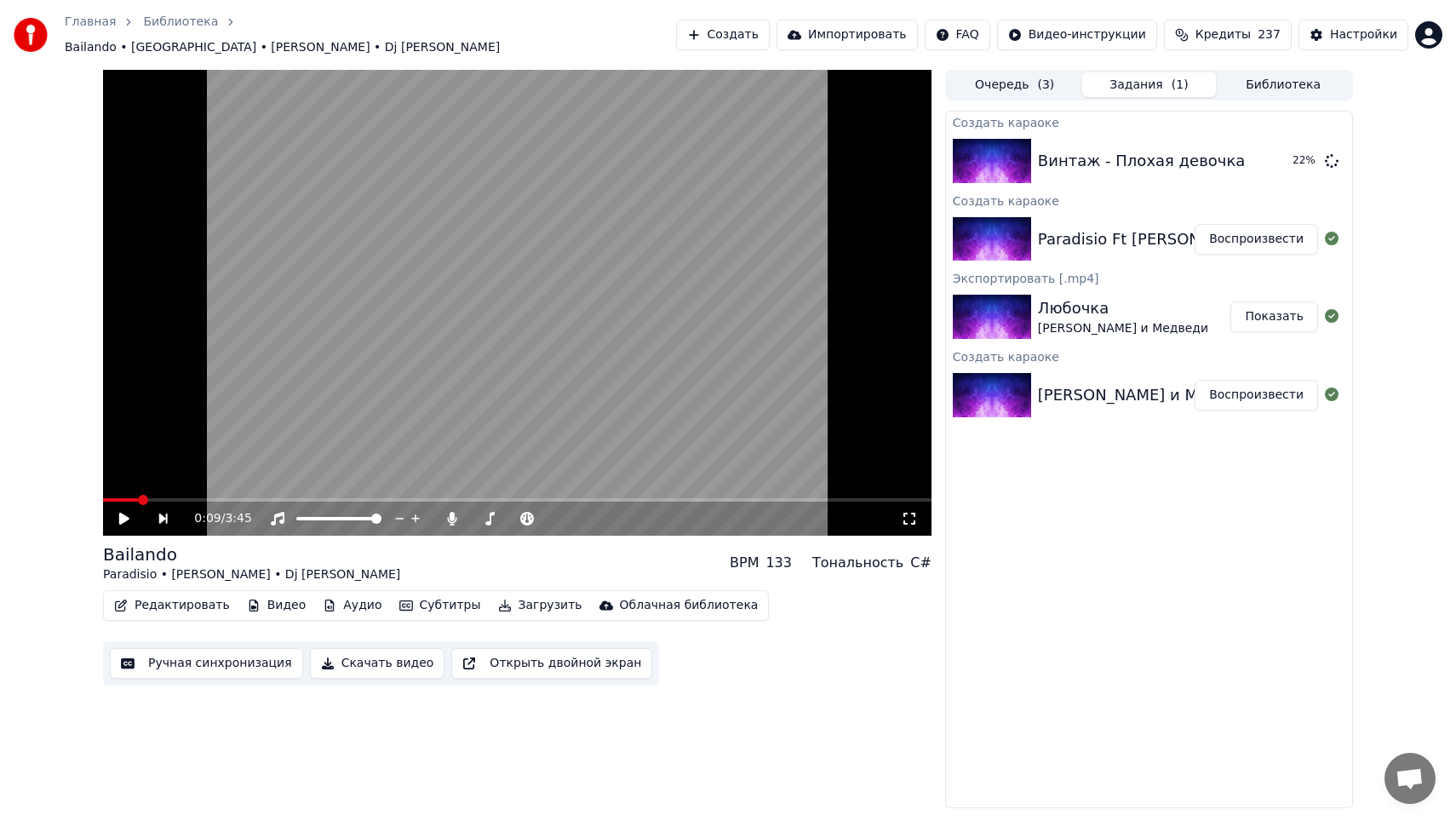
click at [121, 513] on icon at bounding box center [124, 519] width 10 height 12
click at [127, 514] on icon at bounding box center [124, 519] width 9 height 10
click at [1244, 151] on button "Воспроизвести" at bounding box center [1256, 160] width 124 height 30
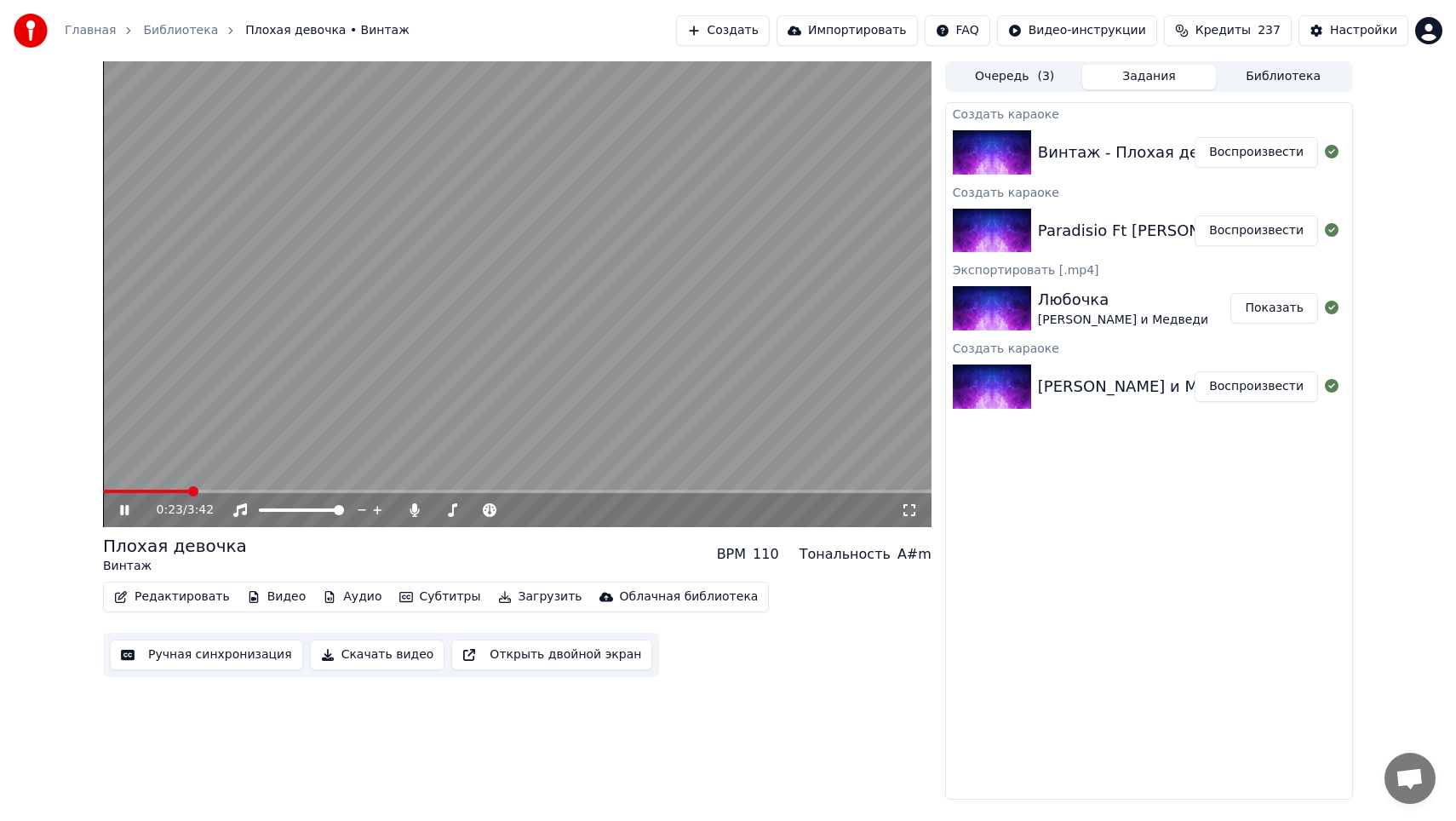
click at [189, 490] on span at bounding box center [517, 490] width 828 height 3
click at [173, 490] on span at bounding box center [148, 490] width 90 height 3
click at [224, 491] on div "Инструментальное Инструментальное" at bounding box center [243, 483] width 124 height 23
click at [239, 489] on icon at bounding box center [239, 493] width 12 height 12
drag, startPoint x: 209, startPoint y: 489, endPoint x: 231, endPoint y: 489, distance: 22.0
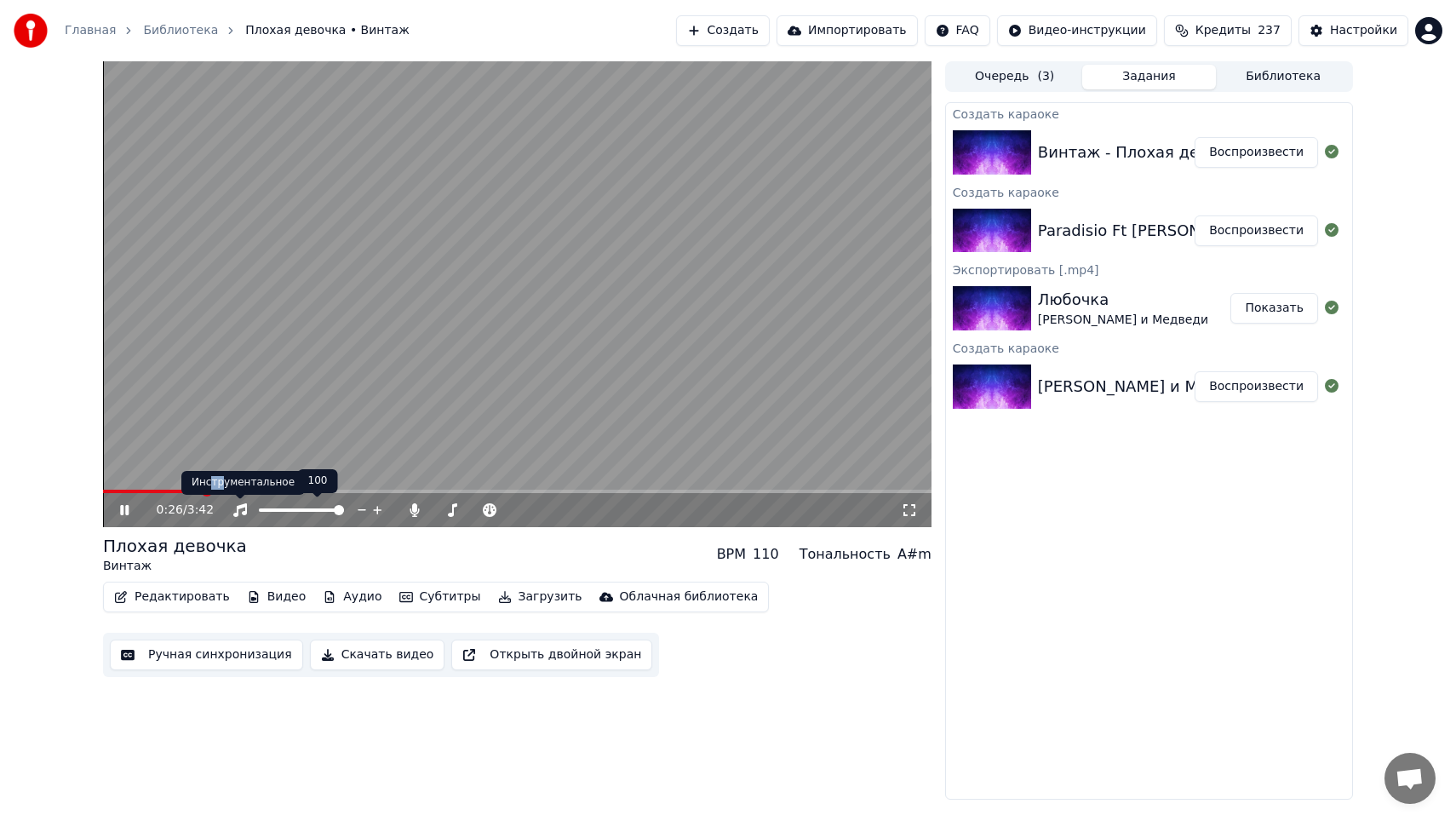
click at [231, 489] on div "Инструментальное Инструментальное" at bounding box center [243, 483] width 124 height 23
click at [238, 487] on video at bounding box center [517, 294] width 828 height 466
click at [242, 491] on span at bounding box center [517, 490] width 828 height 3
click at [122, 505] on icon at bounding box center [124, 510] width 10 height 12
click at [268, 489] on span at bounding box center [517, 490] width 828 height 3
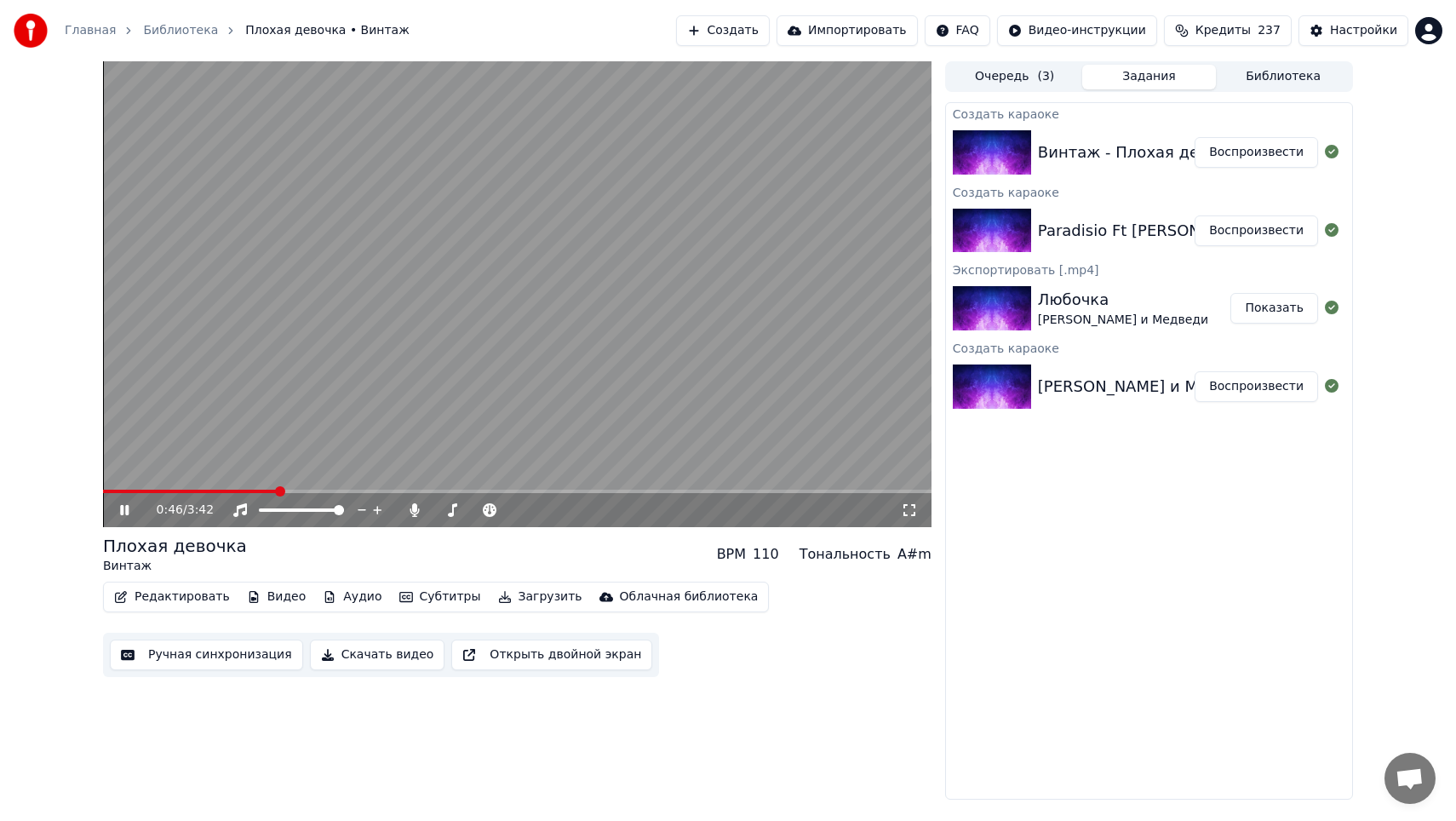
click at [260, 493] on div "0:46 / 3:42" at bounding box center [517, 510] width 828 height 34
click at [256, 491] on span at bounding box center [179, 490] width 153 height 3
click at [333, 489] on span at bounding box center [219, 490] width 232 height 3
click at [314, 492] on span at bounding box center [210, 490] width 212 height 3
click at [270, 492] on span at bounding box center [210, 490] width 213 height 3
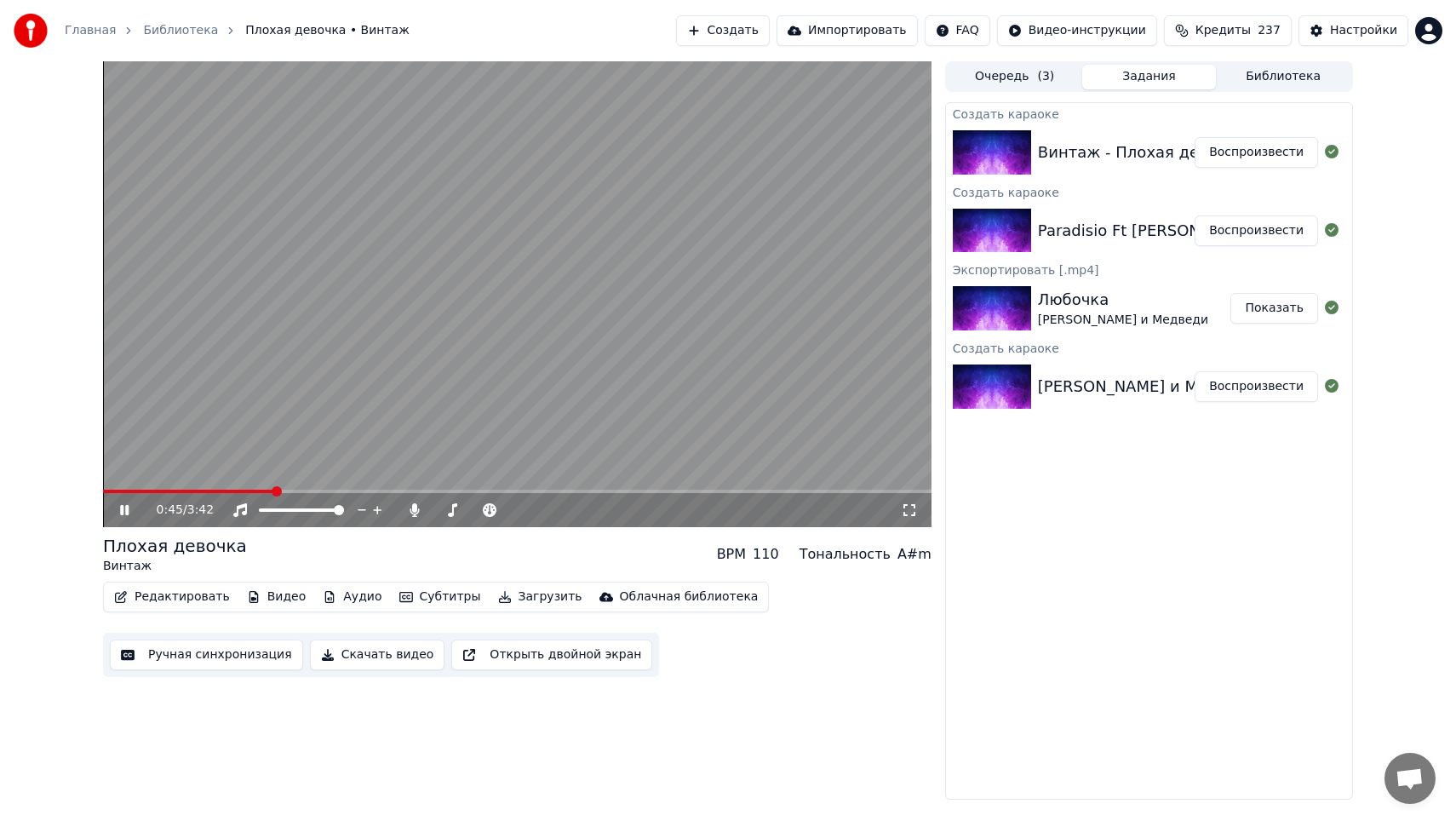
click at [131, 509] on icon at bounding box center [136, 510] width 40 height 14
click at [136, 511] on icon at bounding box center [136, 510] width 40 height 14
click at [528, 600] on button "Загрузить" at bounding box center [540, 597] width 97 height 23
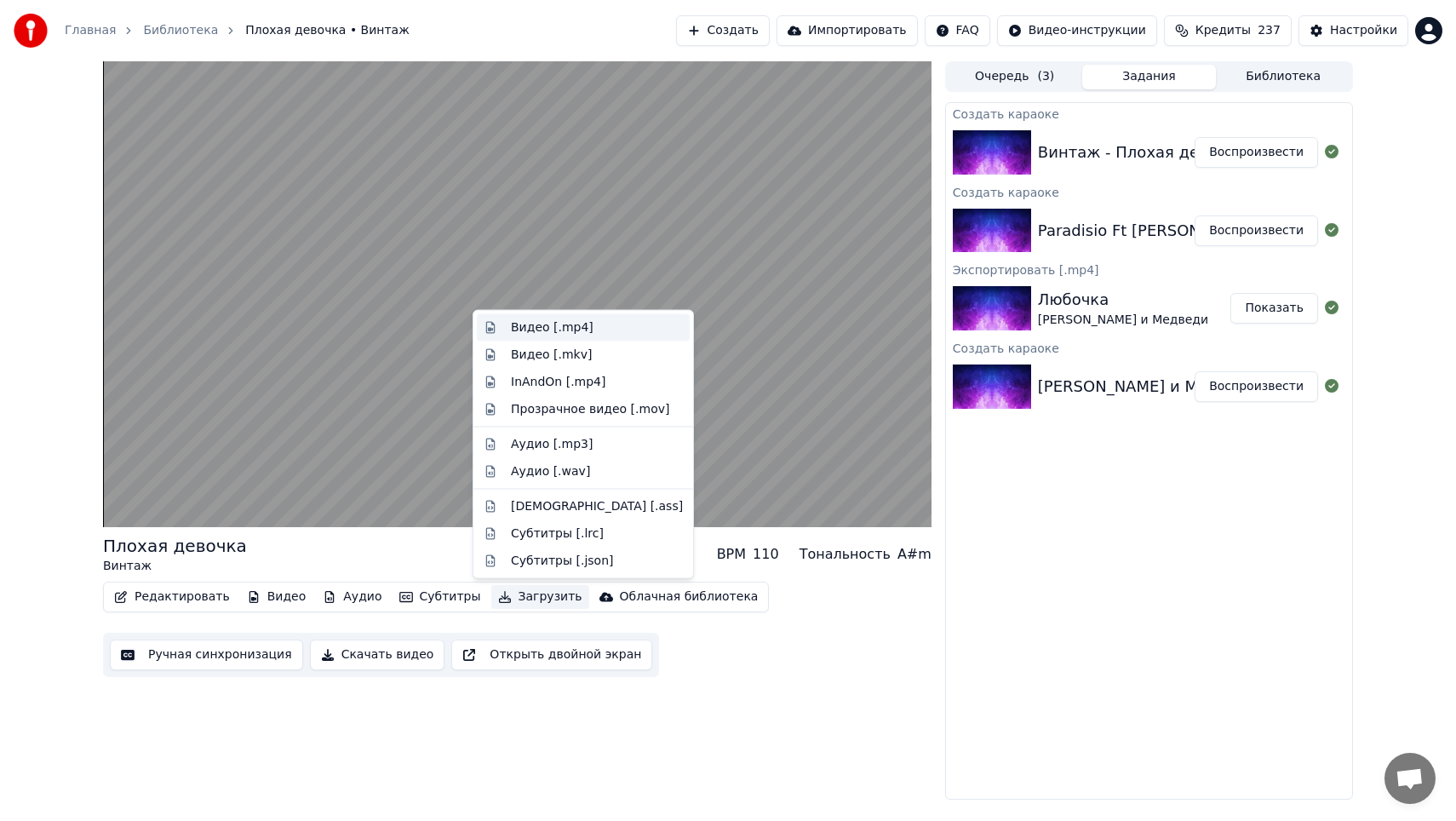
click at [597, 333] on div "Видео [.mp4]" at bounding box center [596, 328] width 172 height 17
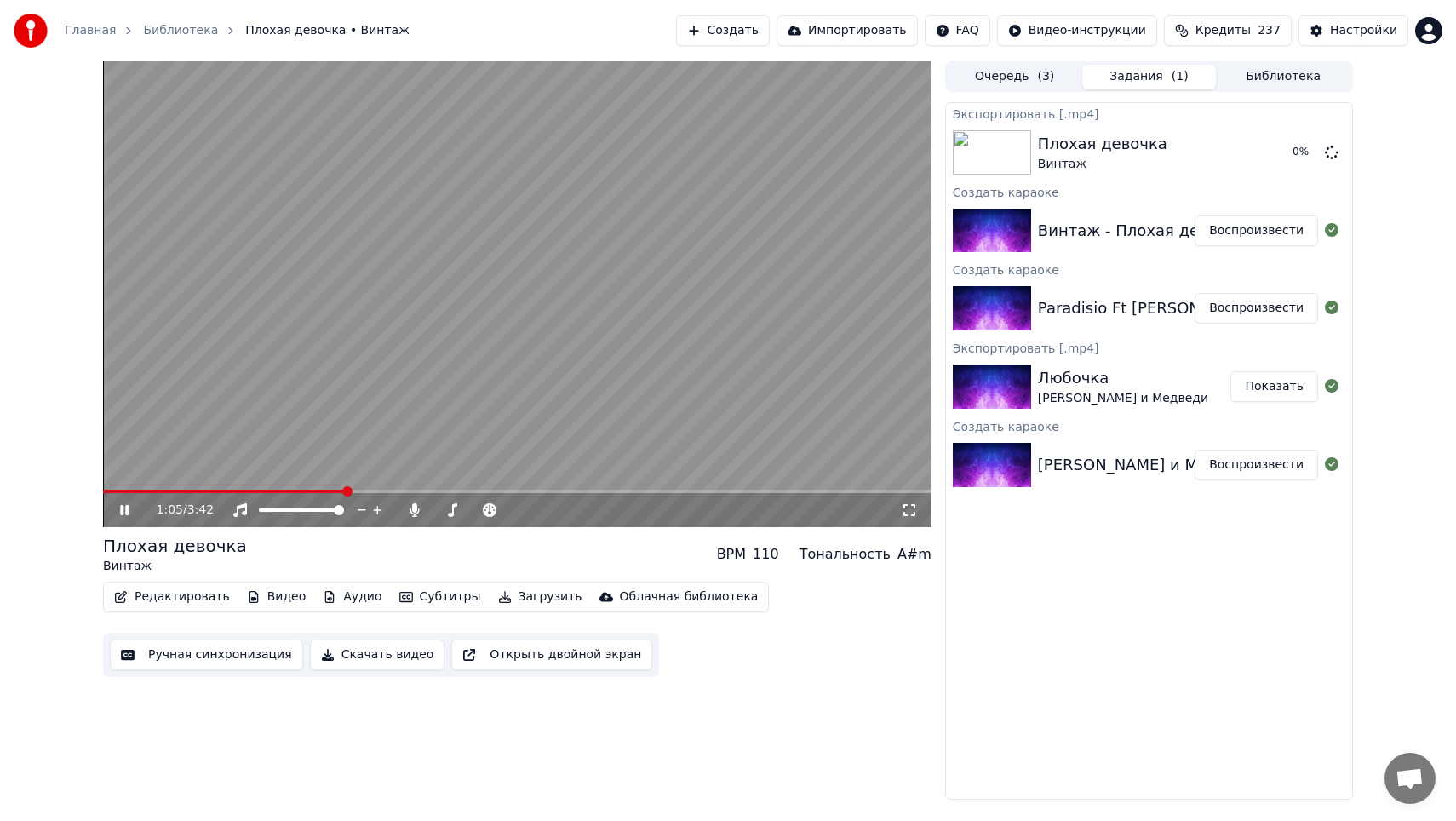
click at [344, 489] on span at bounding box center [517, 490] width 828 height 3
click at [1306, 33] on button "Настройки" at bounding box center [1353, 30] width 110 height 30
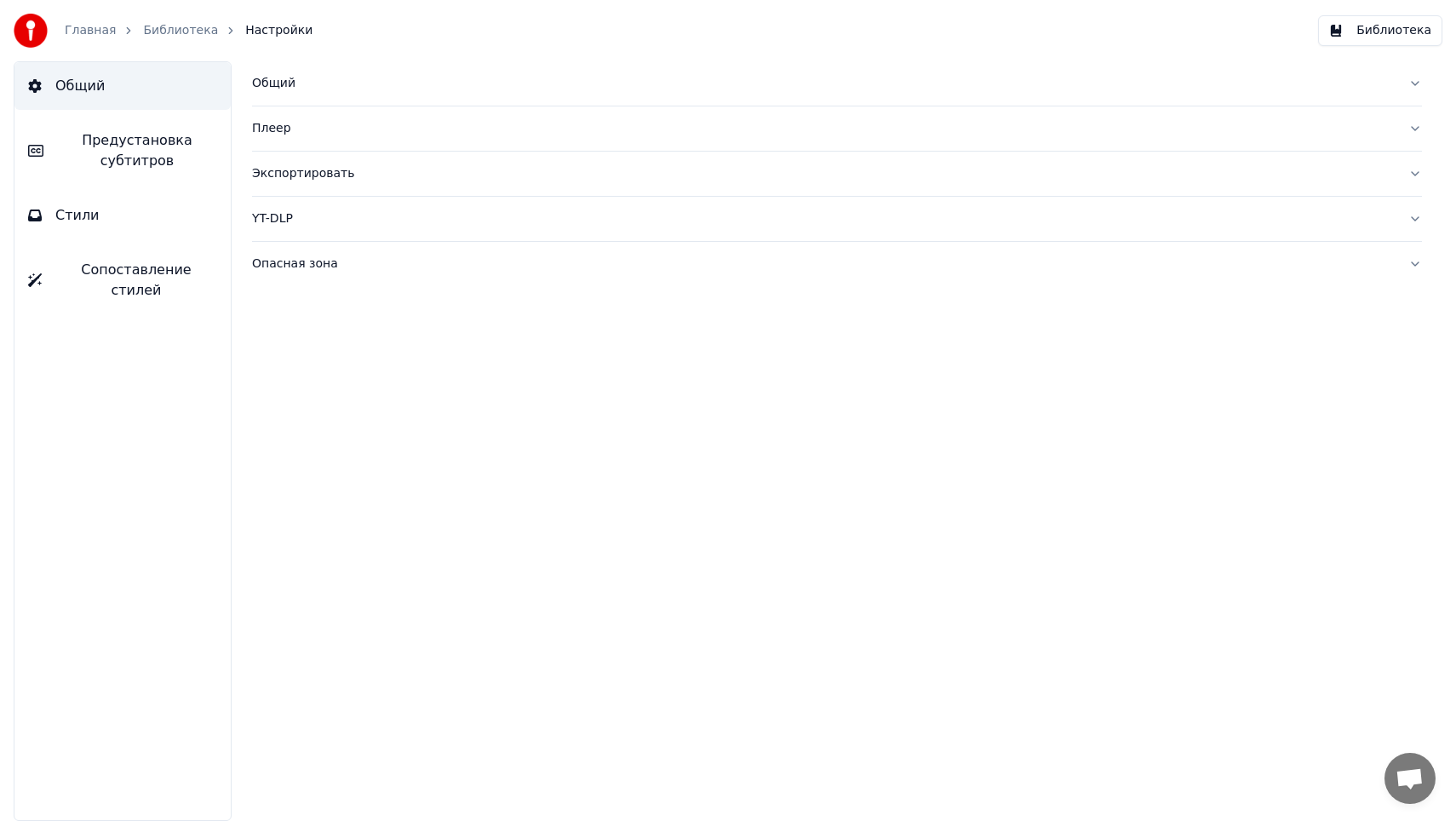
click at [98, 169] on span "Предустановка субтитров" at bounding box center [137, 151] width 160 height 41
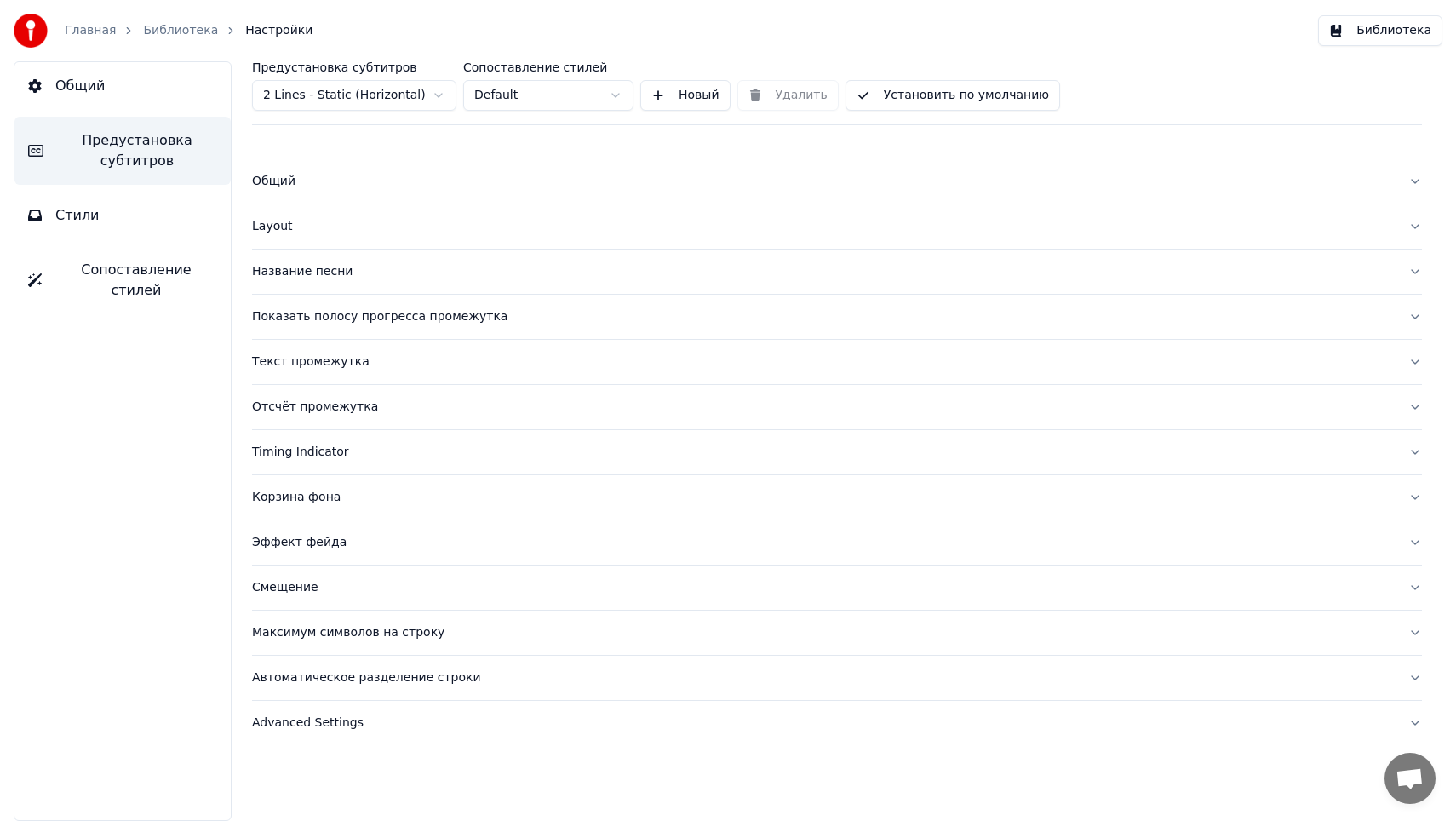
click at [344, 362] on div "Текст промежутка" at bounding box center [824, 362] width 1142 height 17
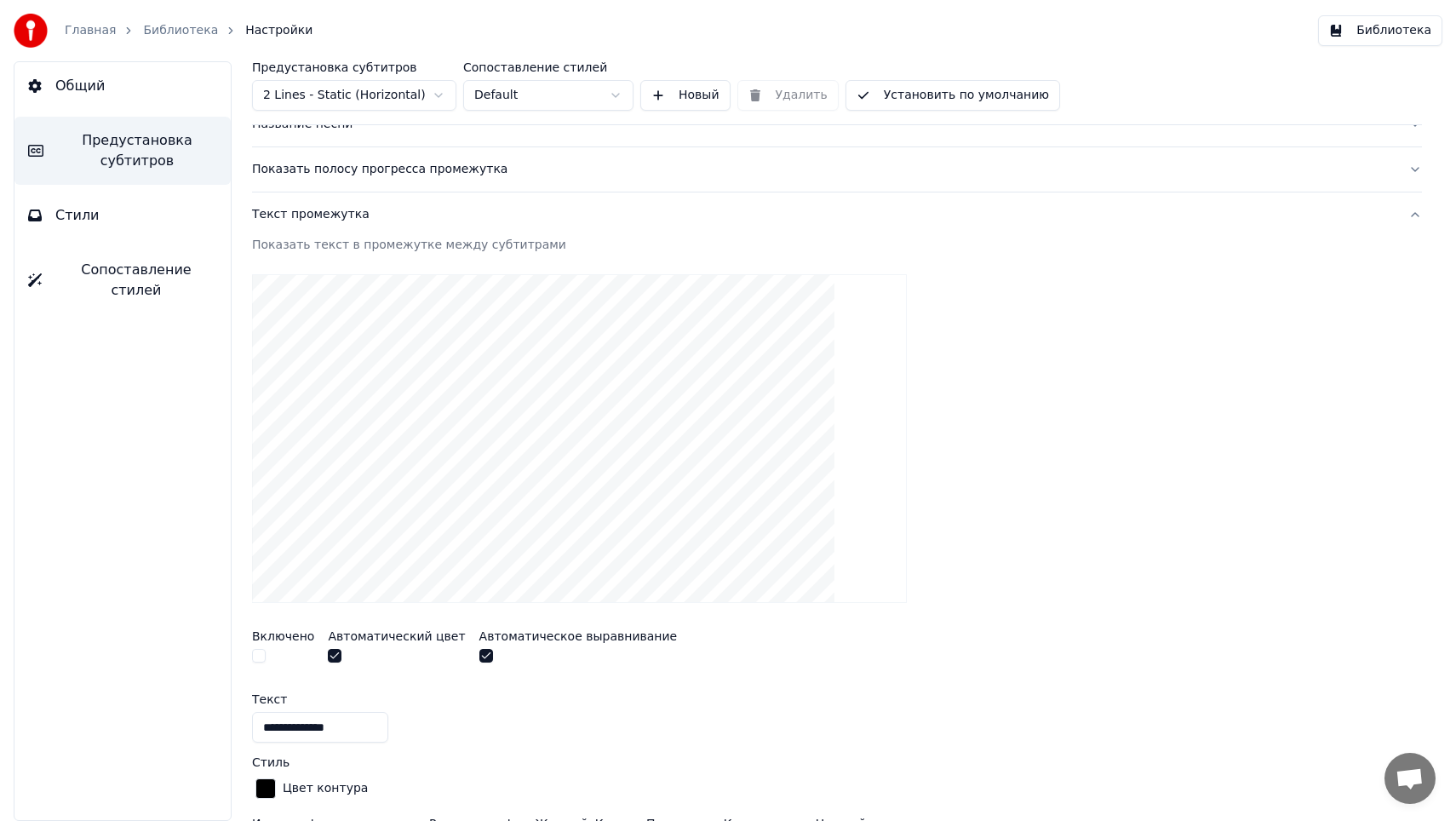
scroll to position [256, 0]
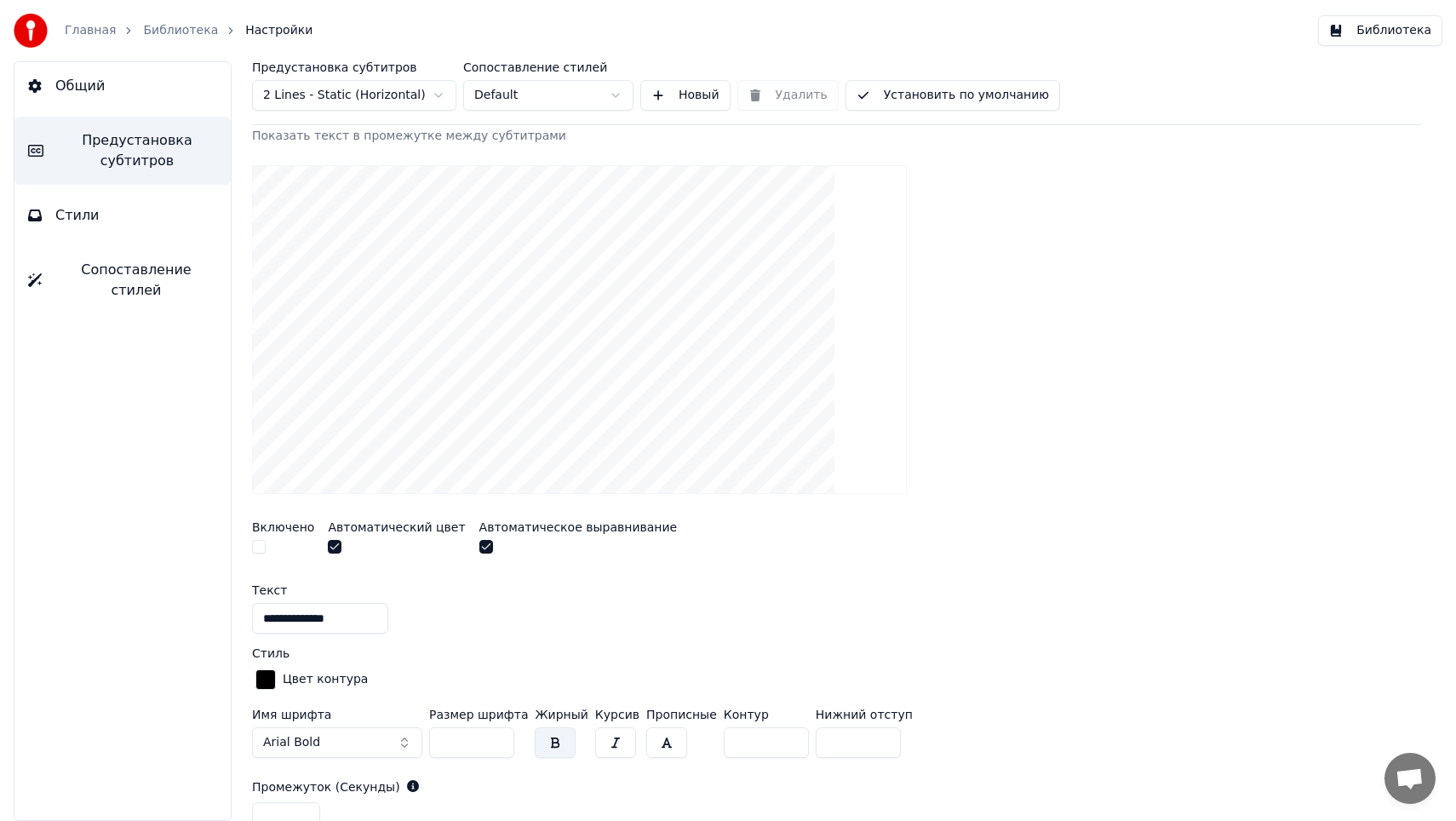
click at [317, 620] on input "**********" at bounding box center [321, 617] width 136 height 30
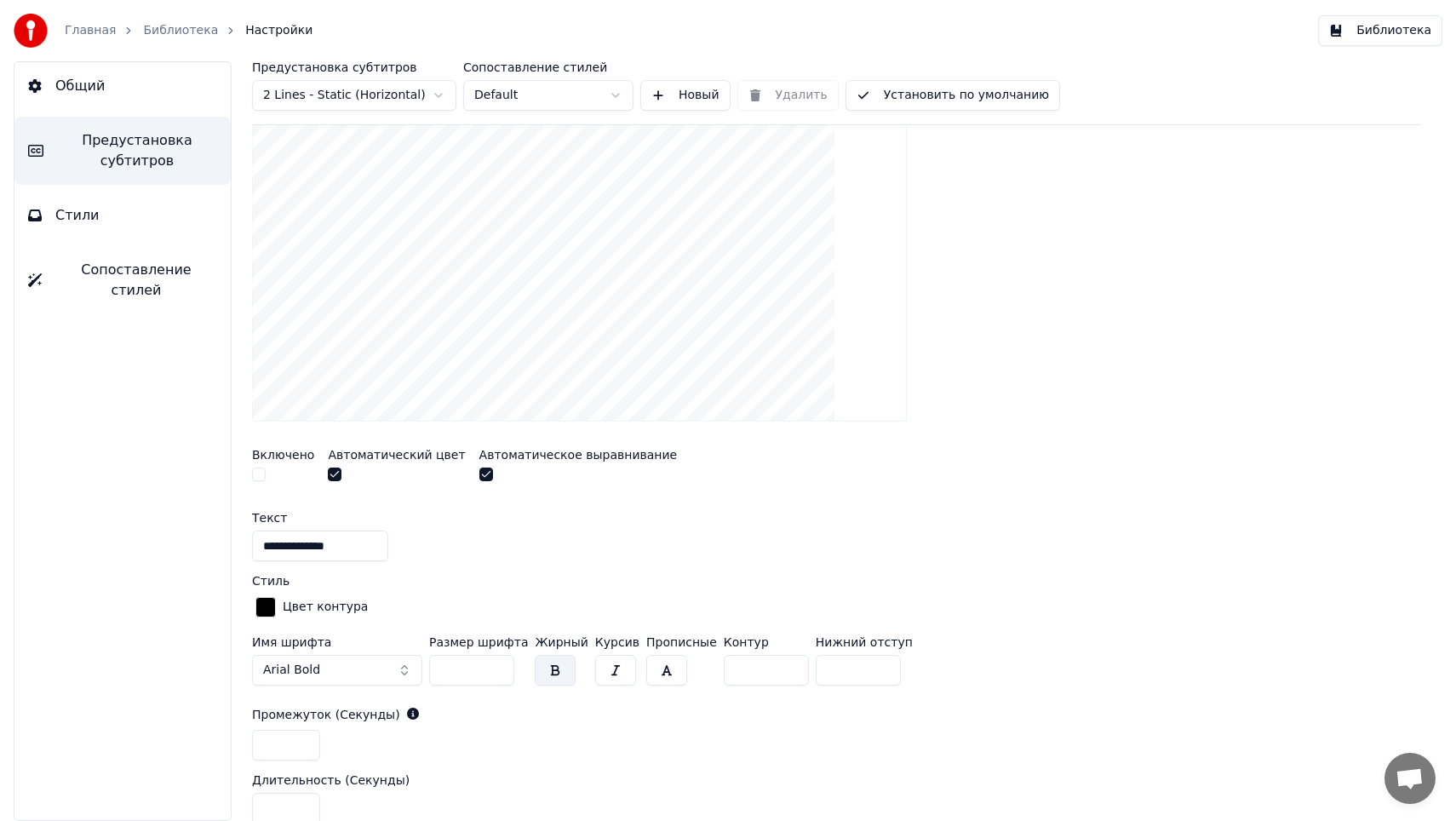
scroll to position [769, 0]
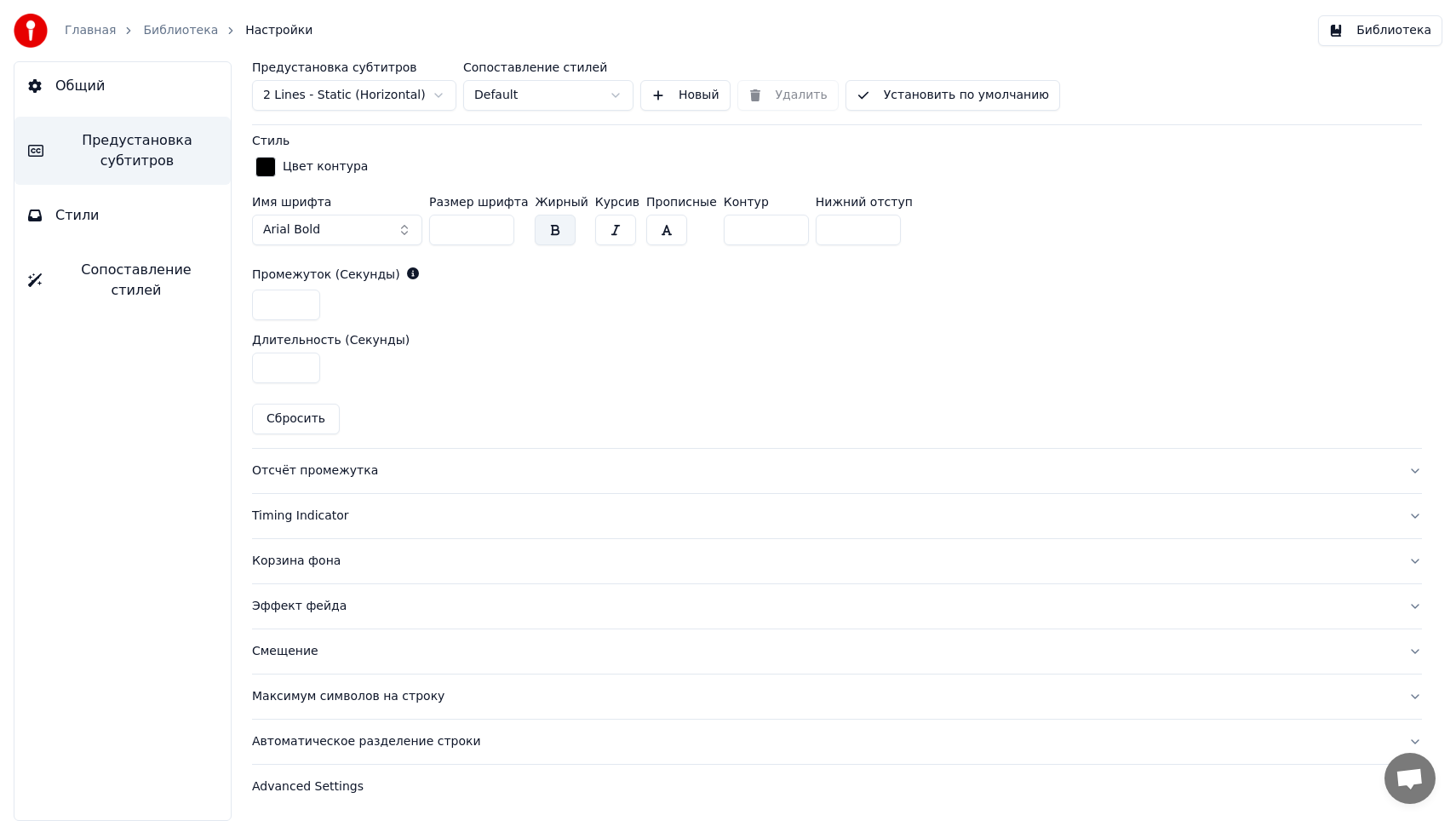
click at [342, 475] on div "Отсчёт промежутка" at bounding box center [824, 470] width 1142 height 17
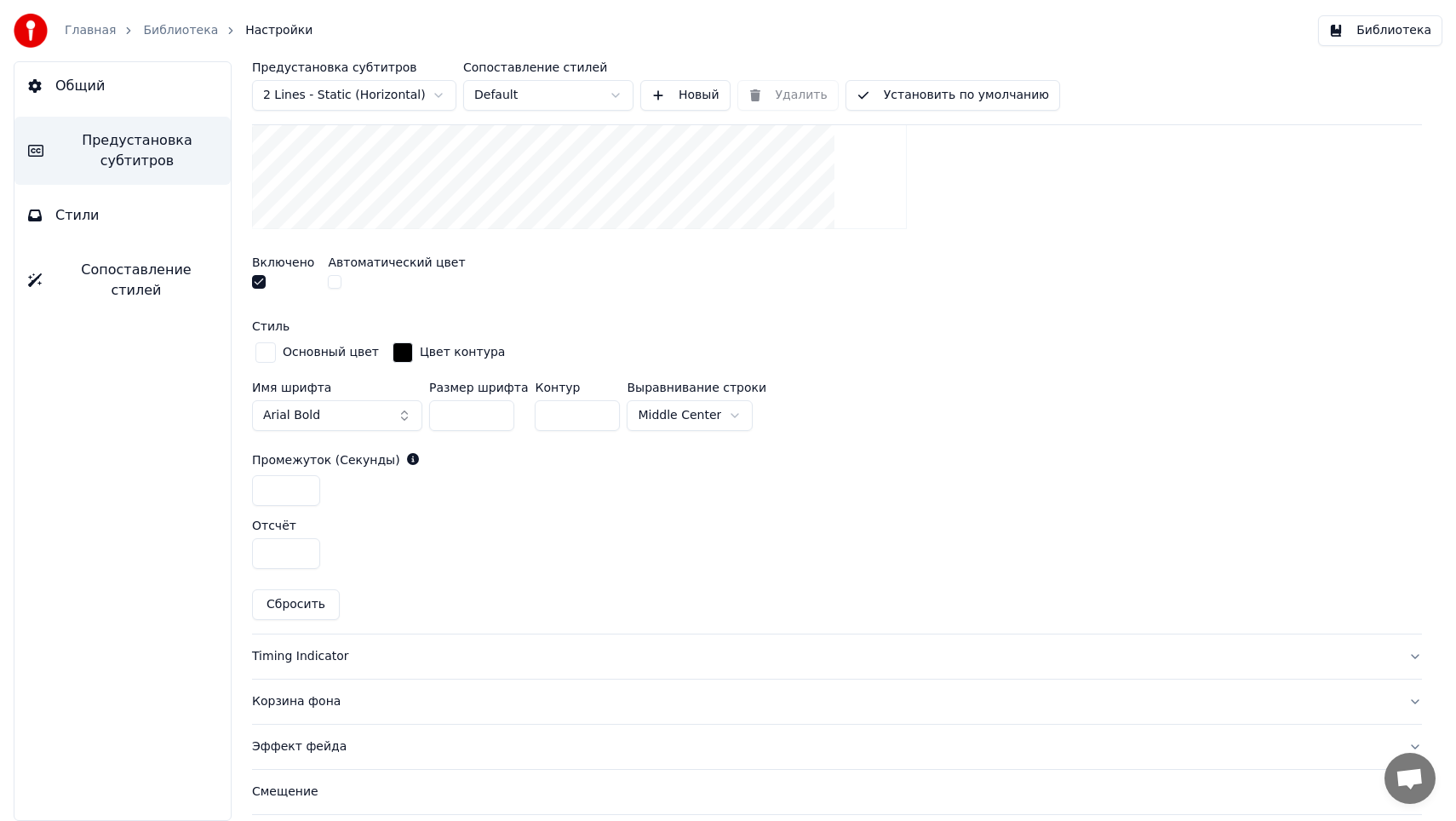
scroll to position [573, 0]
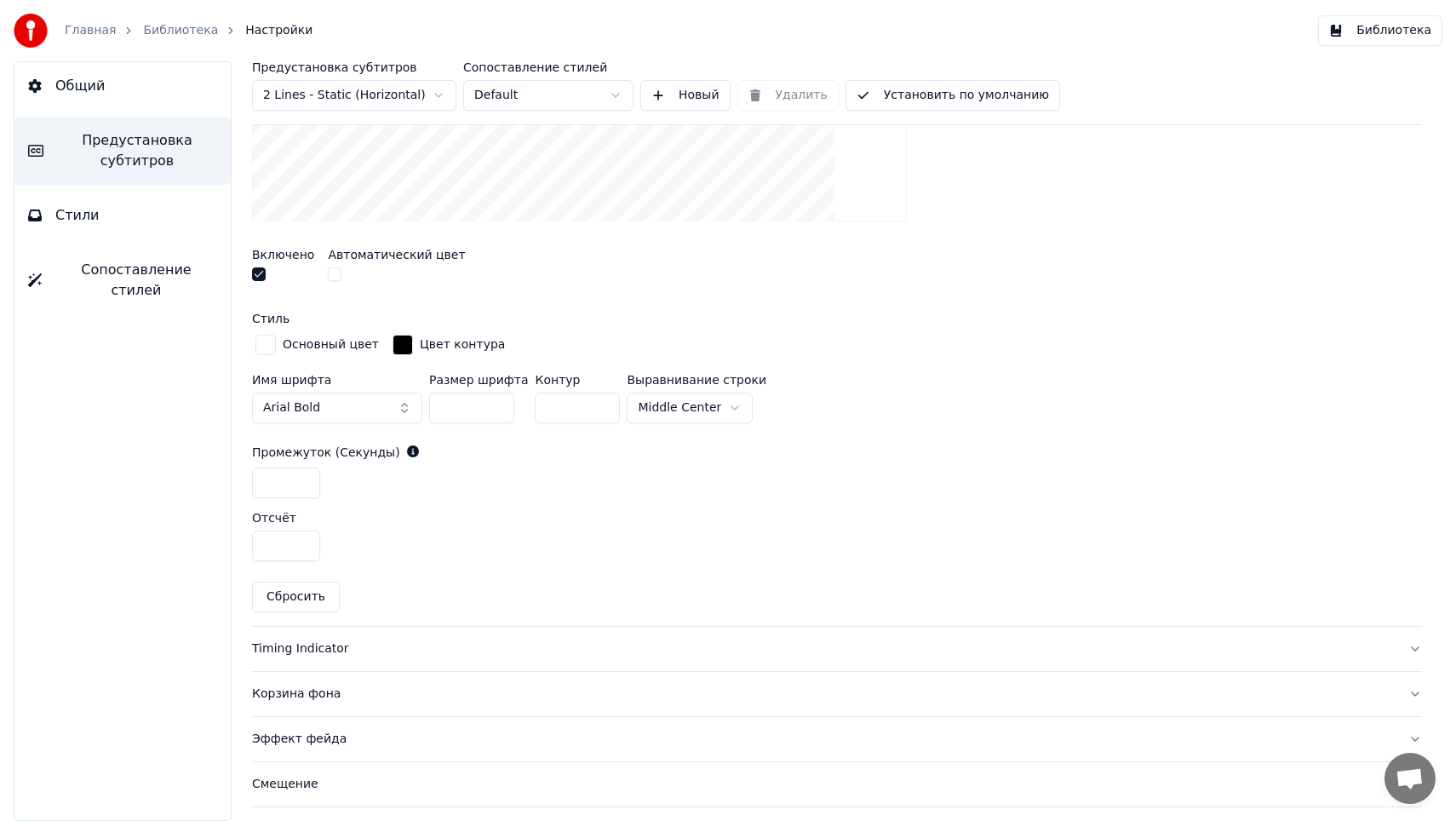
click at [299, 487] on input "*" at bounding box center [287, 483] width 68 height 30
type input "*"
click at [299, 487] on input "*" at bounding box center [287, 483] width 68 height 30
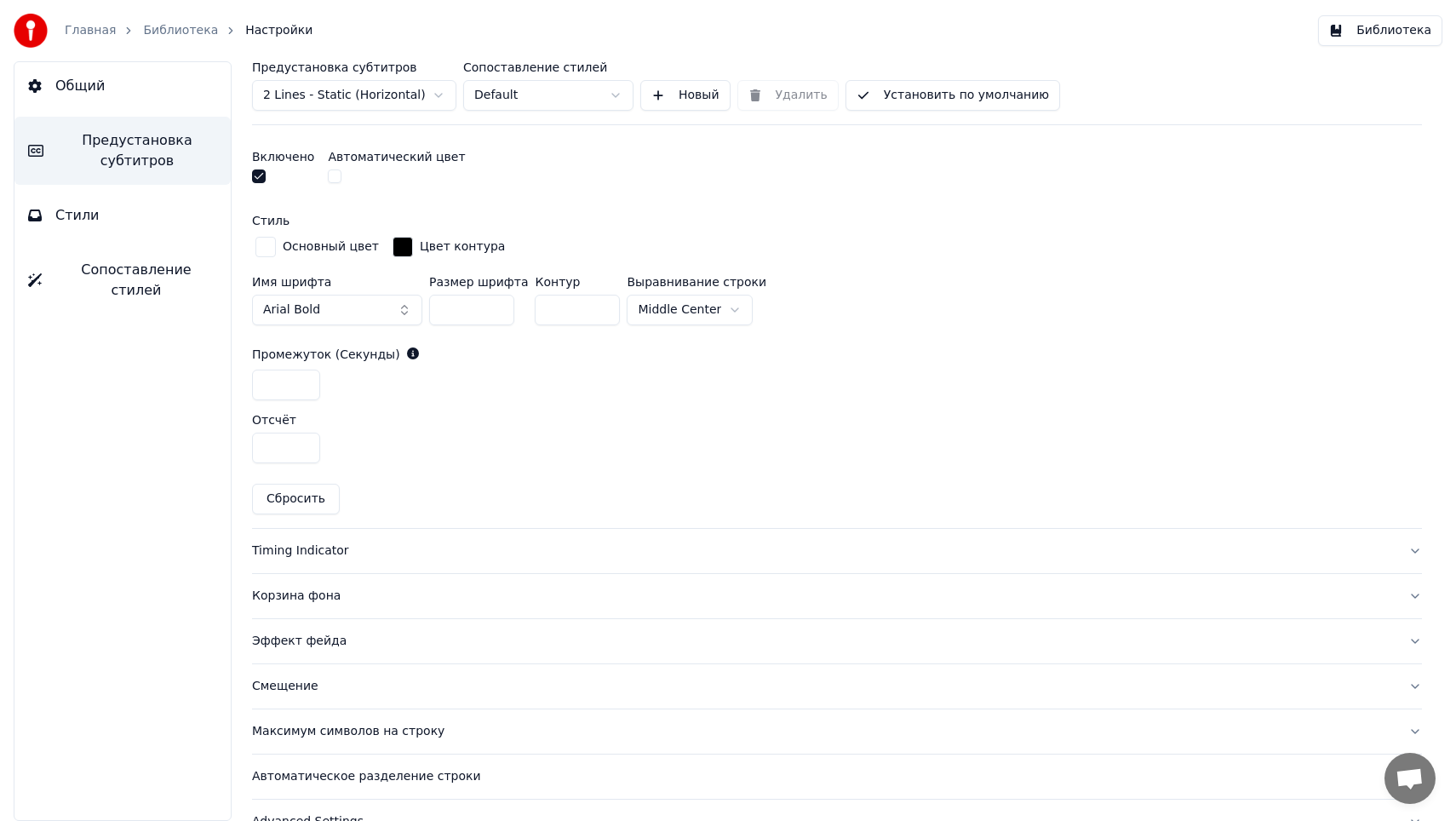
scroll to position [706, 0]
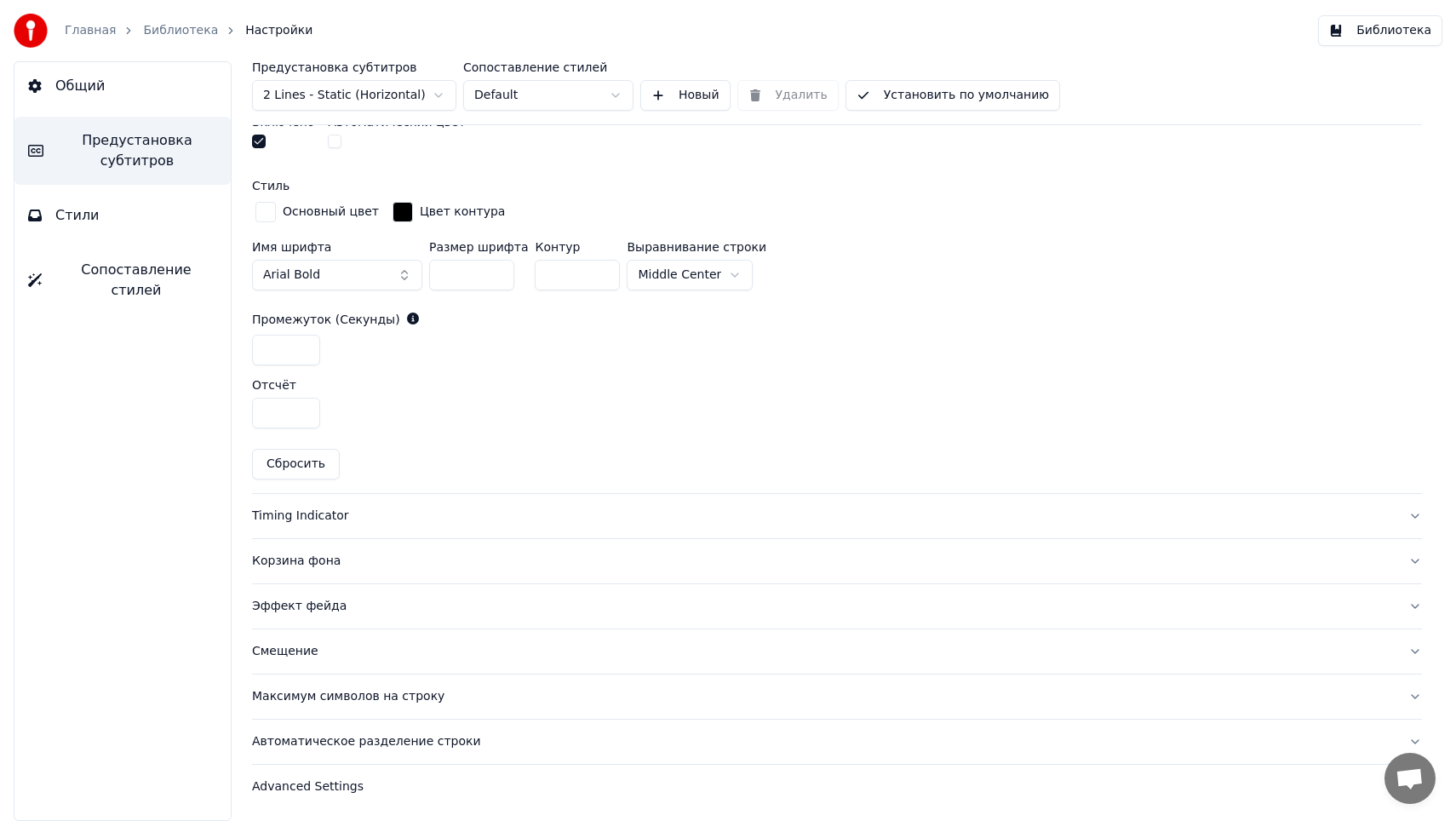
click at [336, 513] on div "Timing Indicator" at bounding box center [824, 516] width 1142 height 17
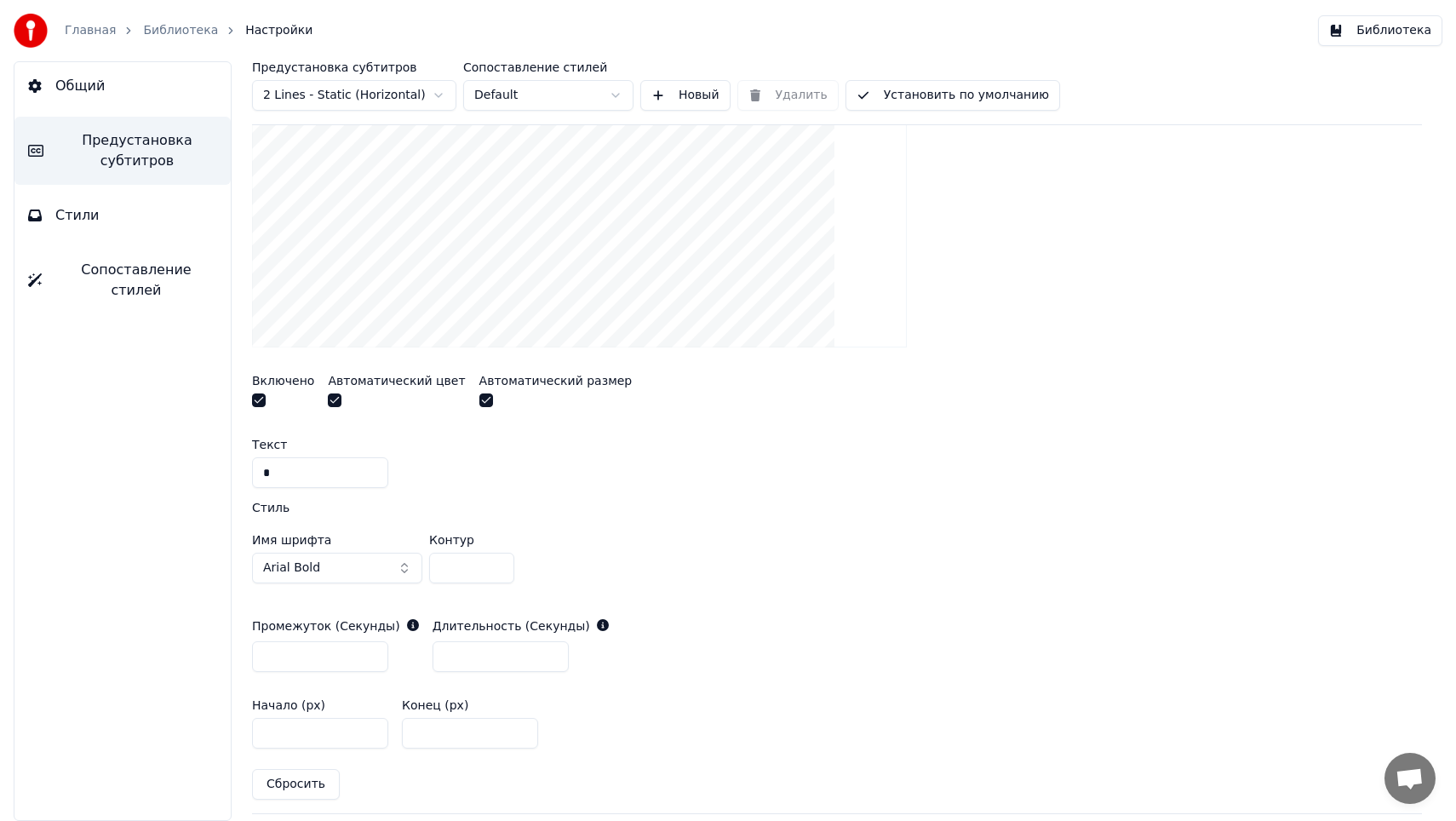
scroll to position [768, 0]
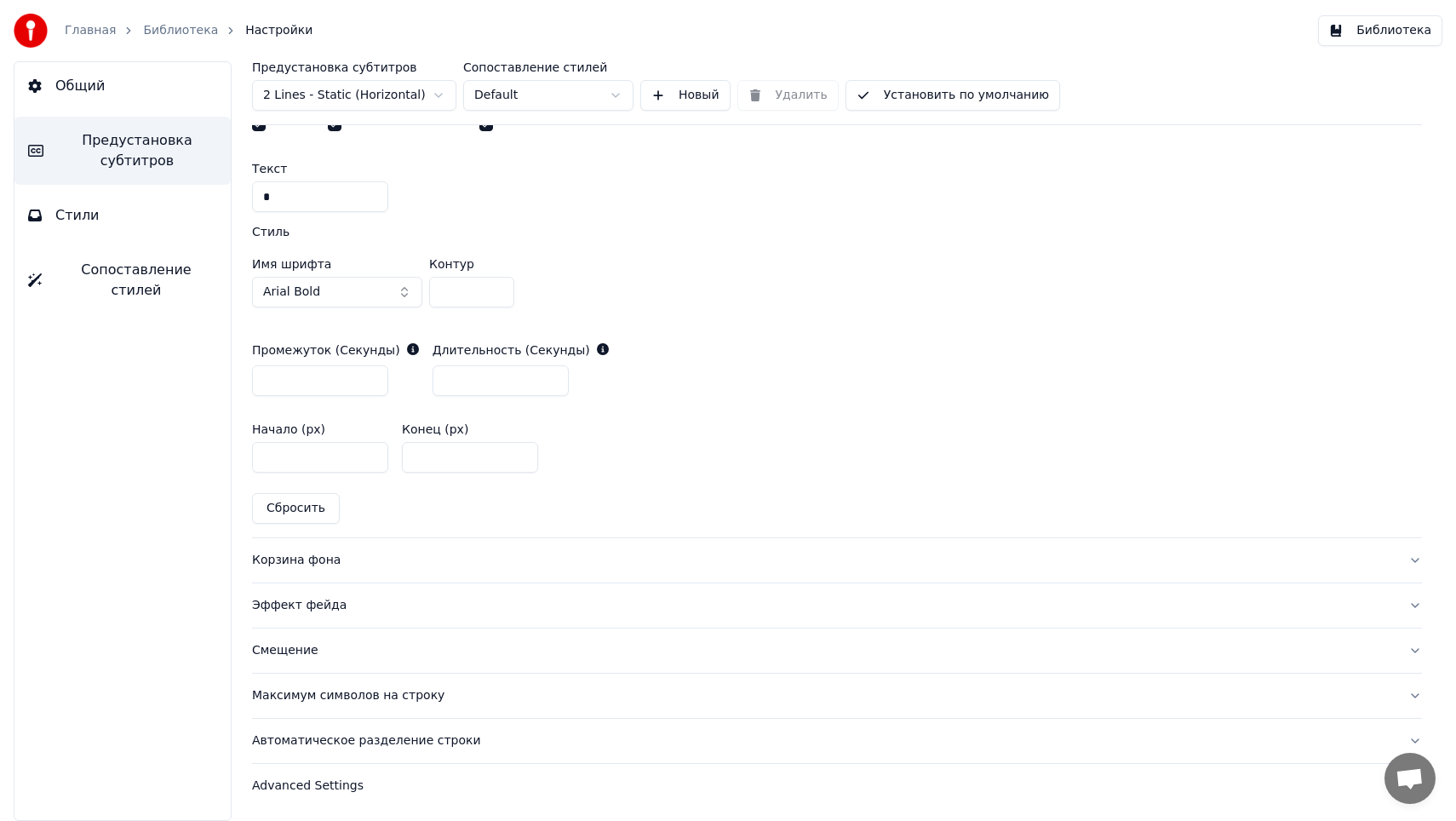
click at [313, 615] on button "Эффект фейда" at bounding box center [837, 605] width 1169 height 44
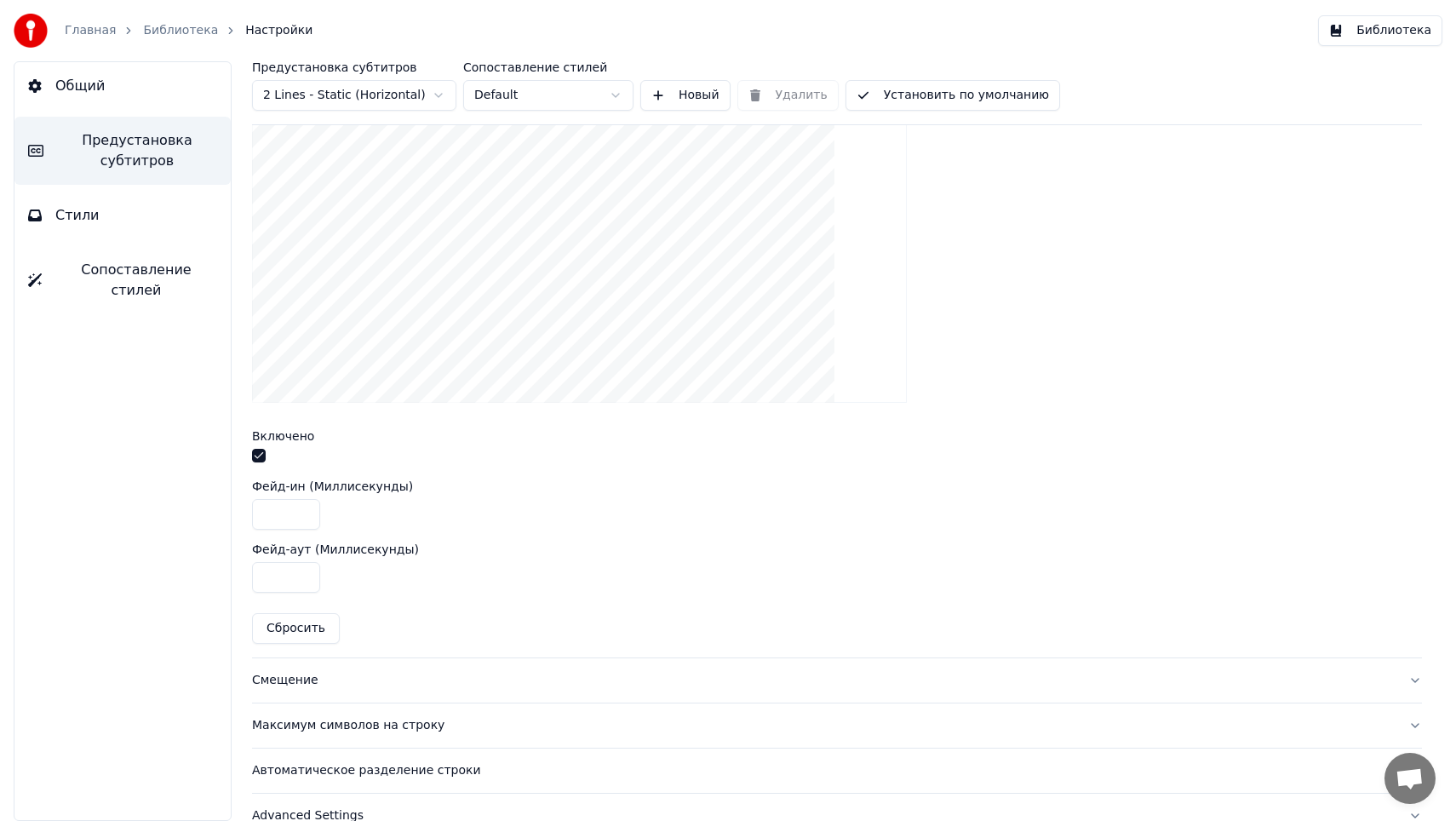
scroll to position [557, 0]
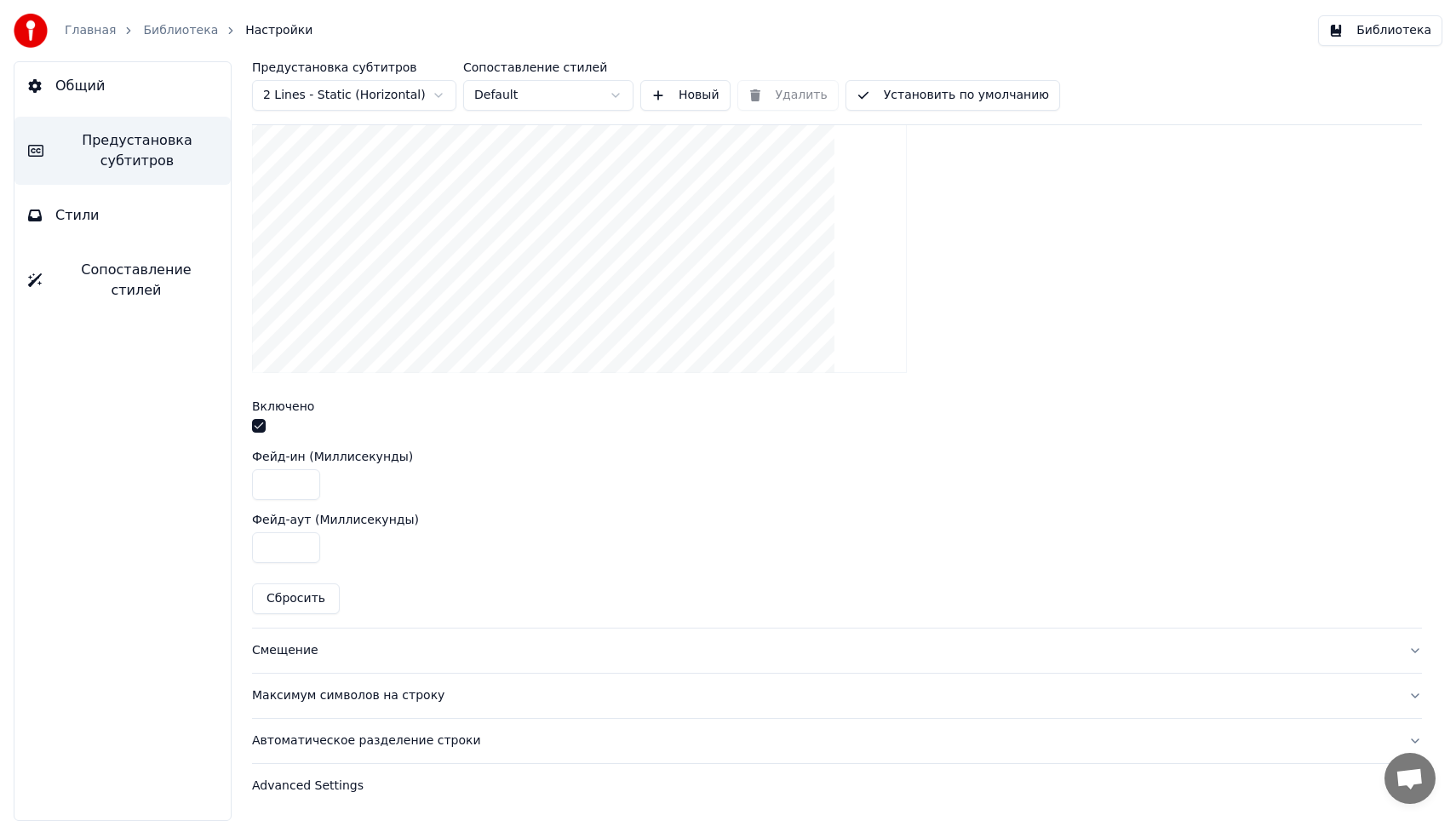
click at [306, 654] on div "Смещение" at bounding box center [824, 650] width 1142 height 17
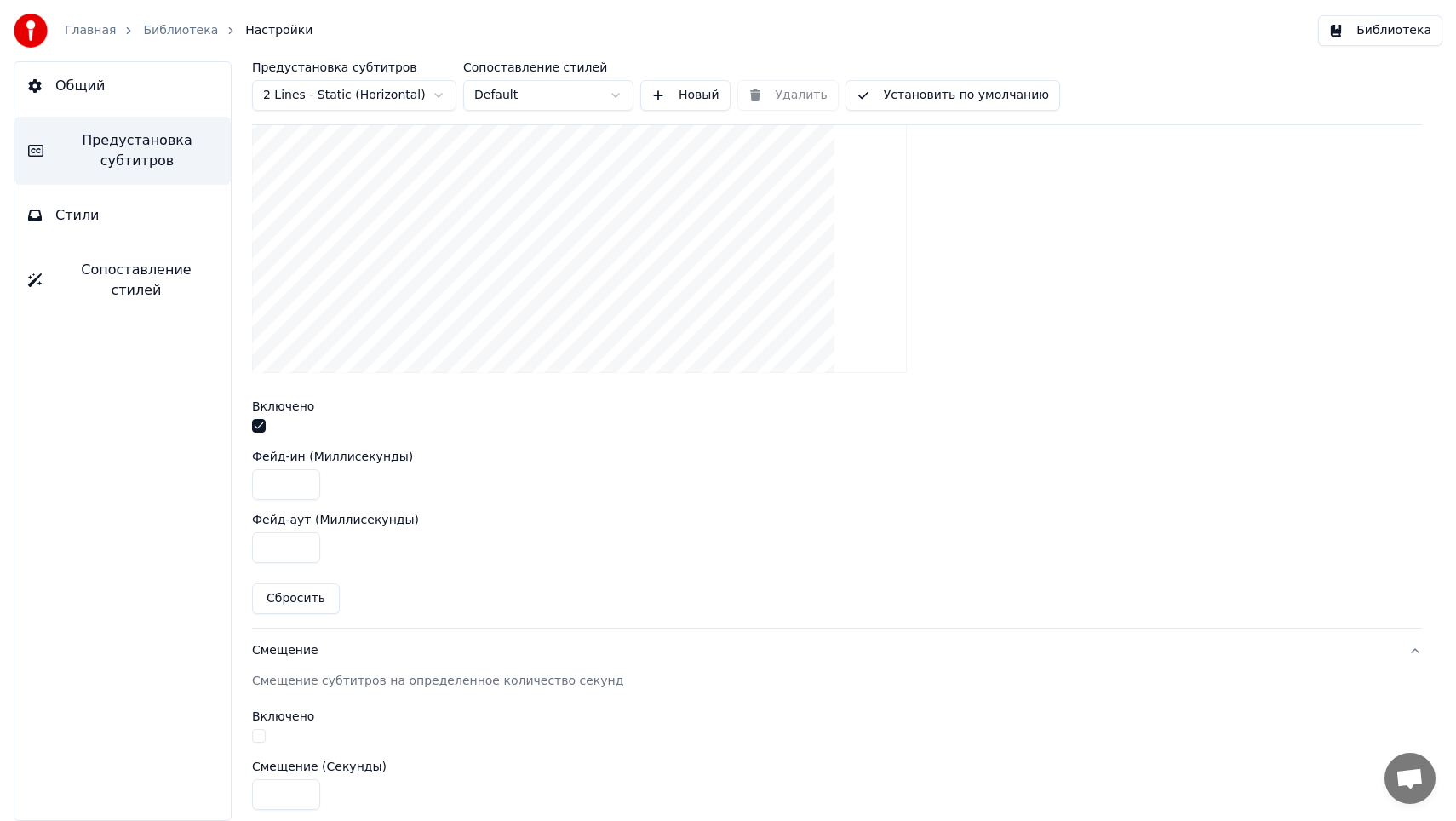
scroll to position [138, 0]
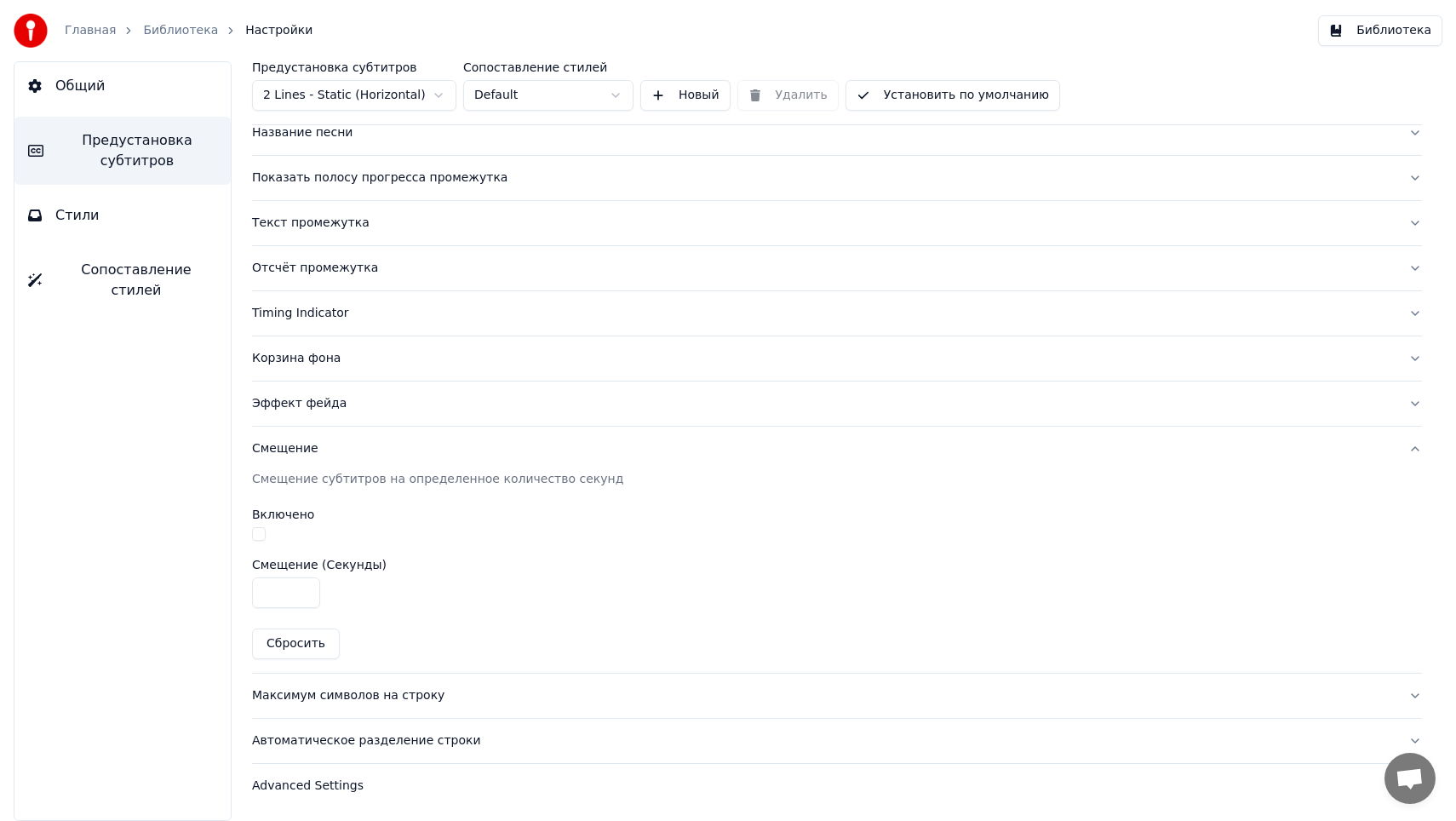
click at [349, 690] on div "Максимум символов на строку" at bounding box center [824, 695] width 1142 height 17
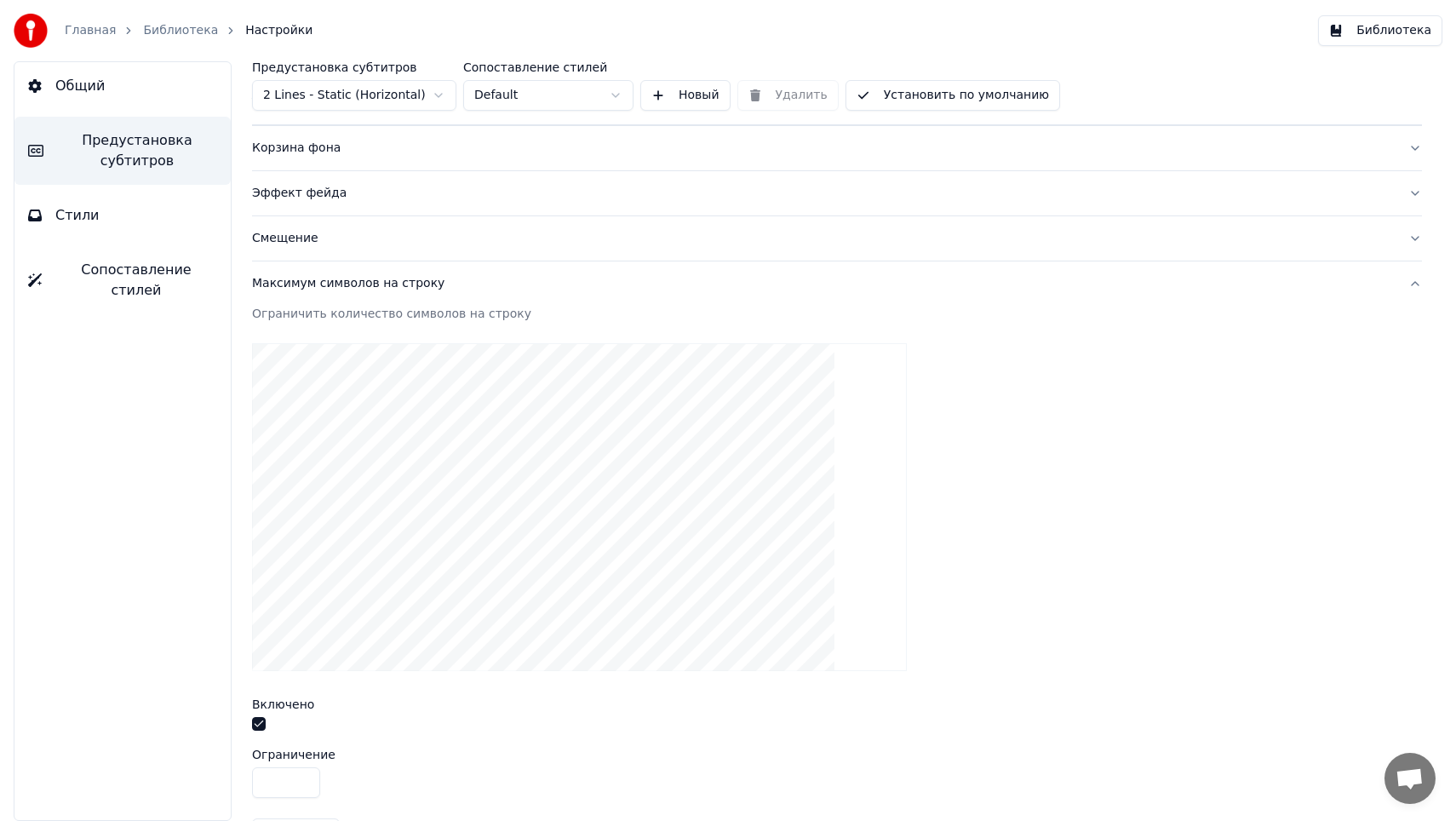
scroll to position [494, 0]
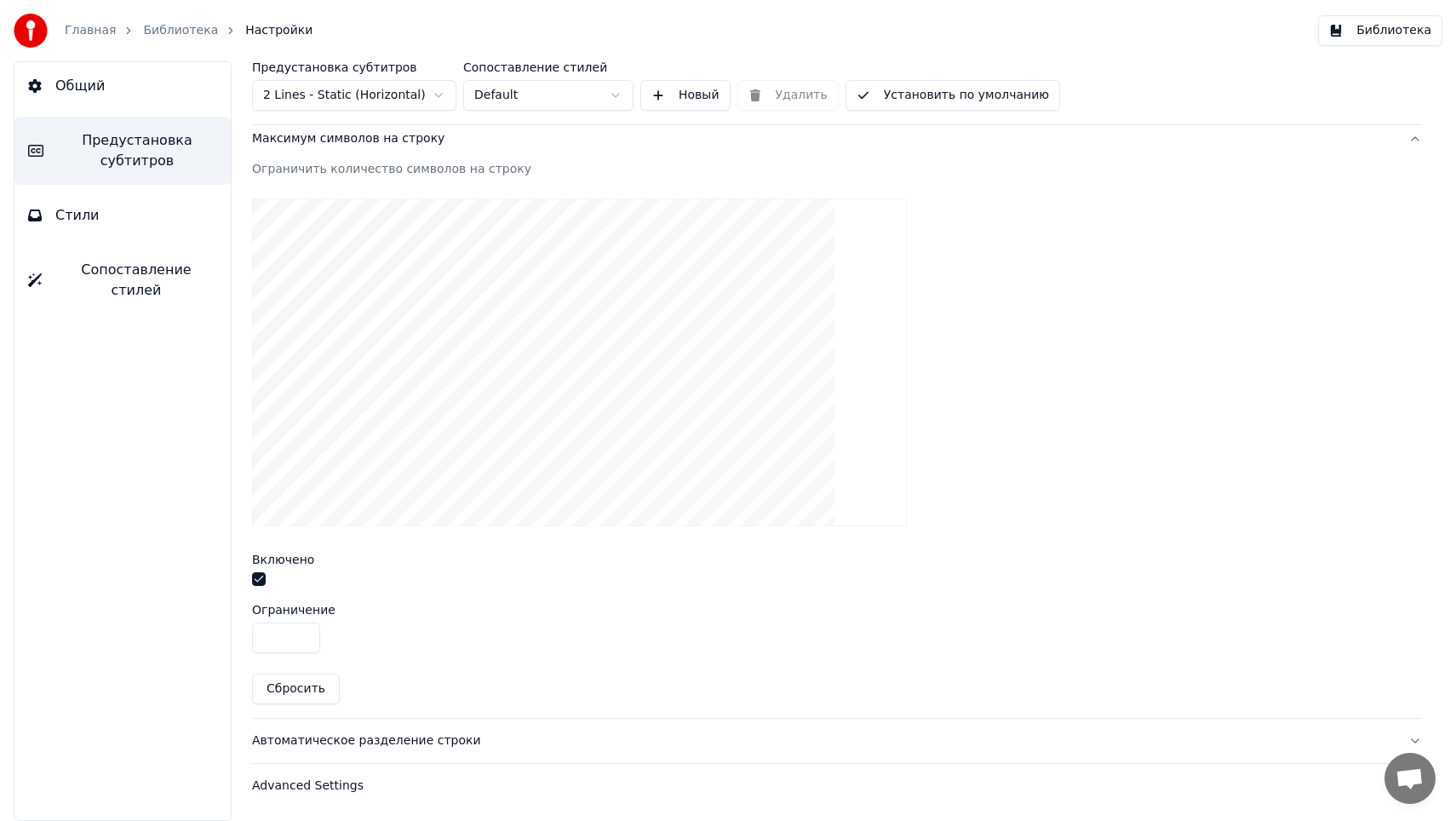
click at [355, 742] on div "Автоматическое разделение строки" at bounding box center [824, 740] width 1142 height 17
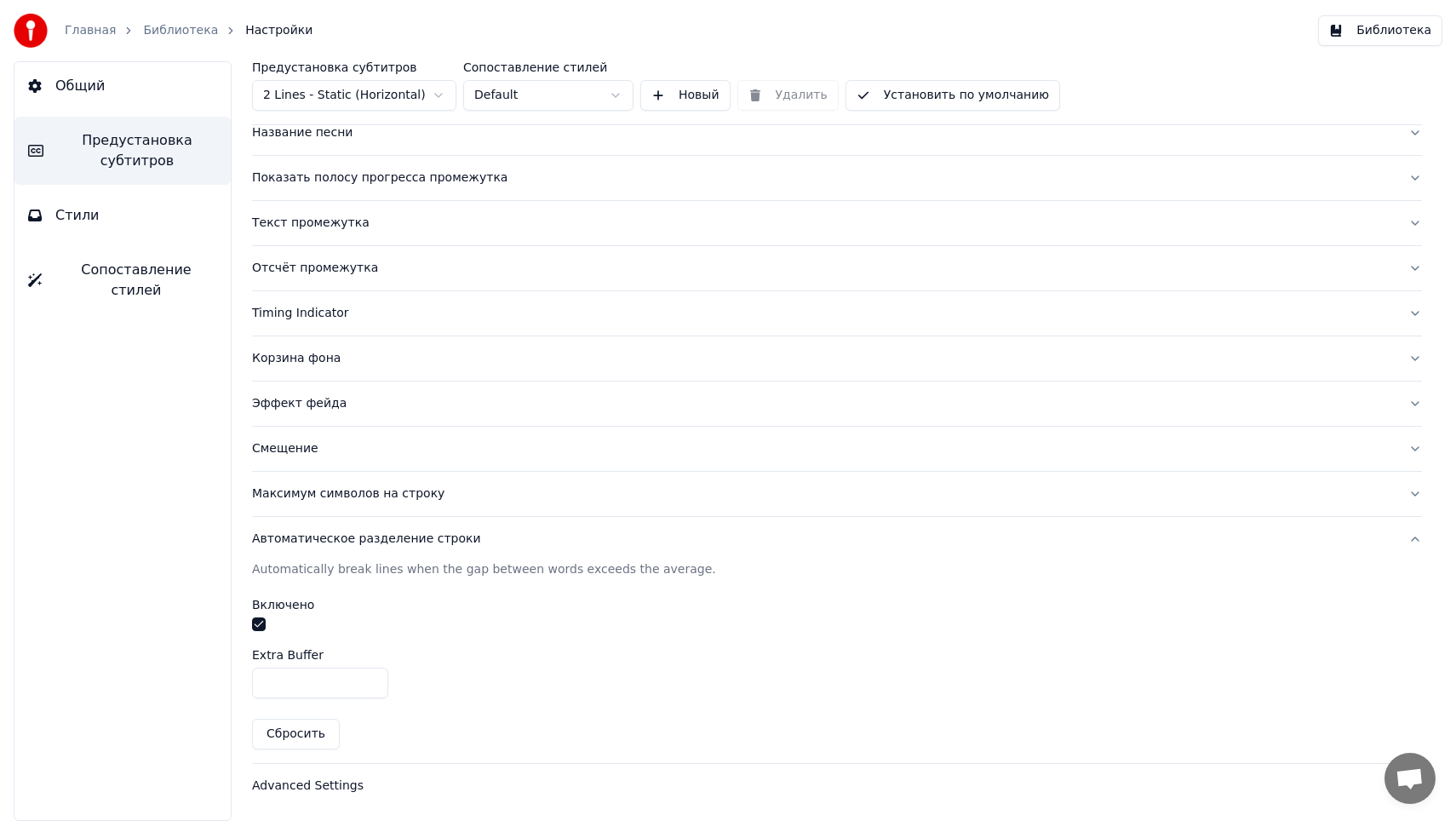
click at [334, 782] on div "Advanced Settings" at bounding box center [824, 786] width 1142 height 17
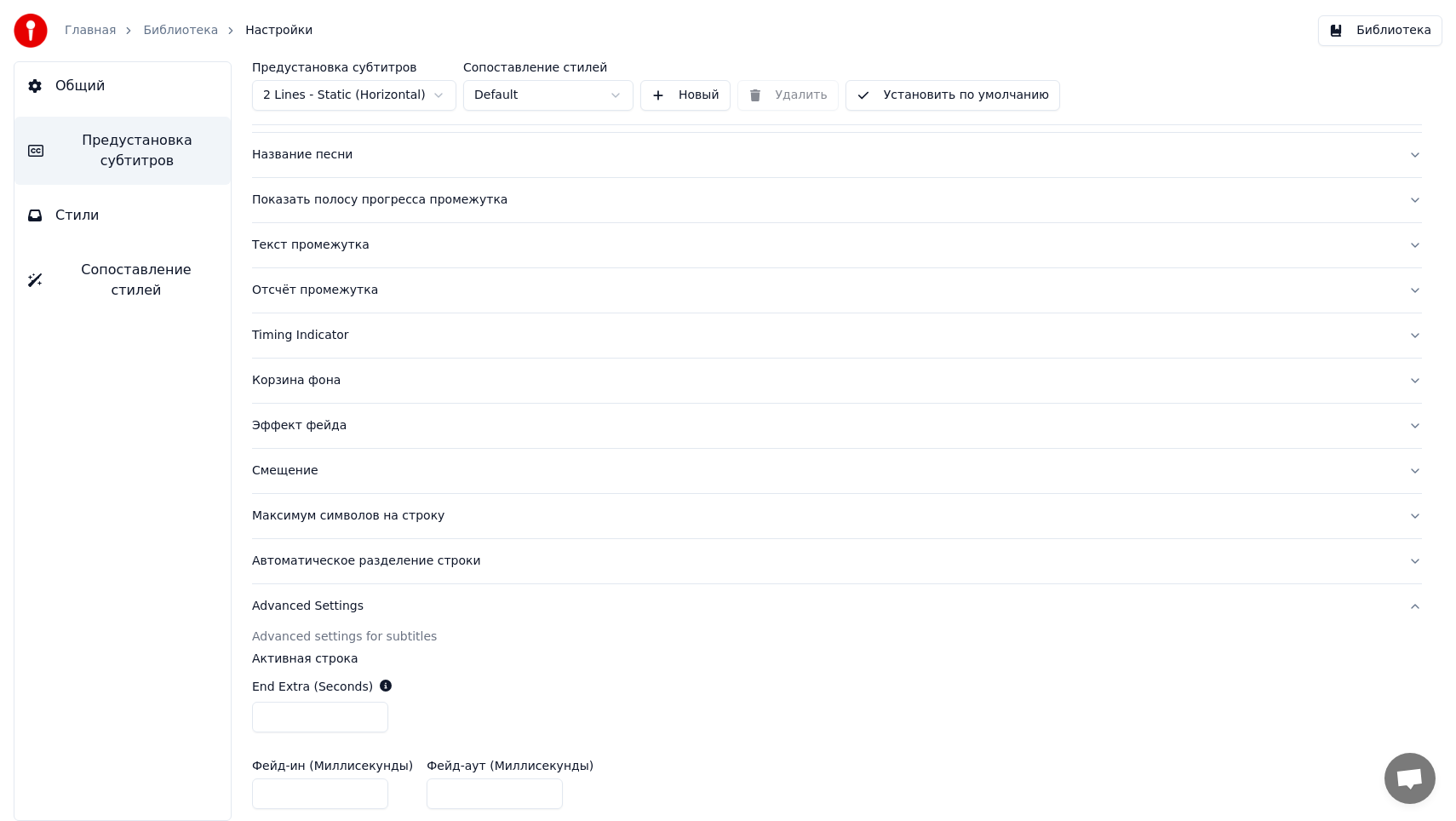
scroll to position [0, 0]
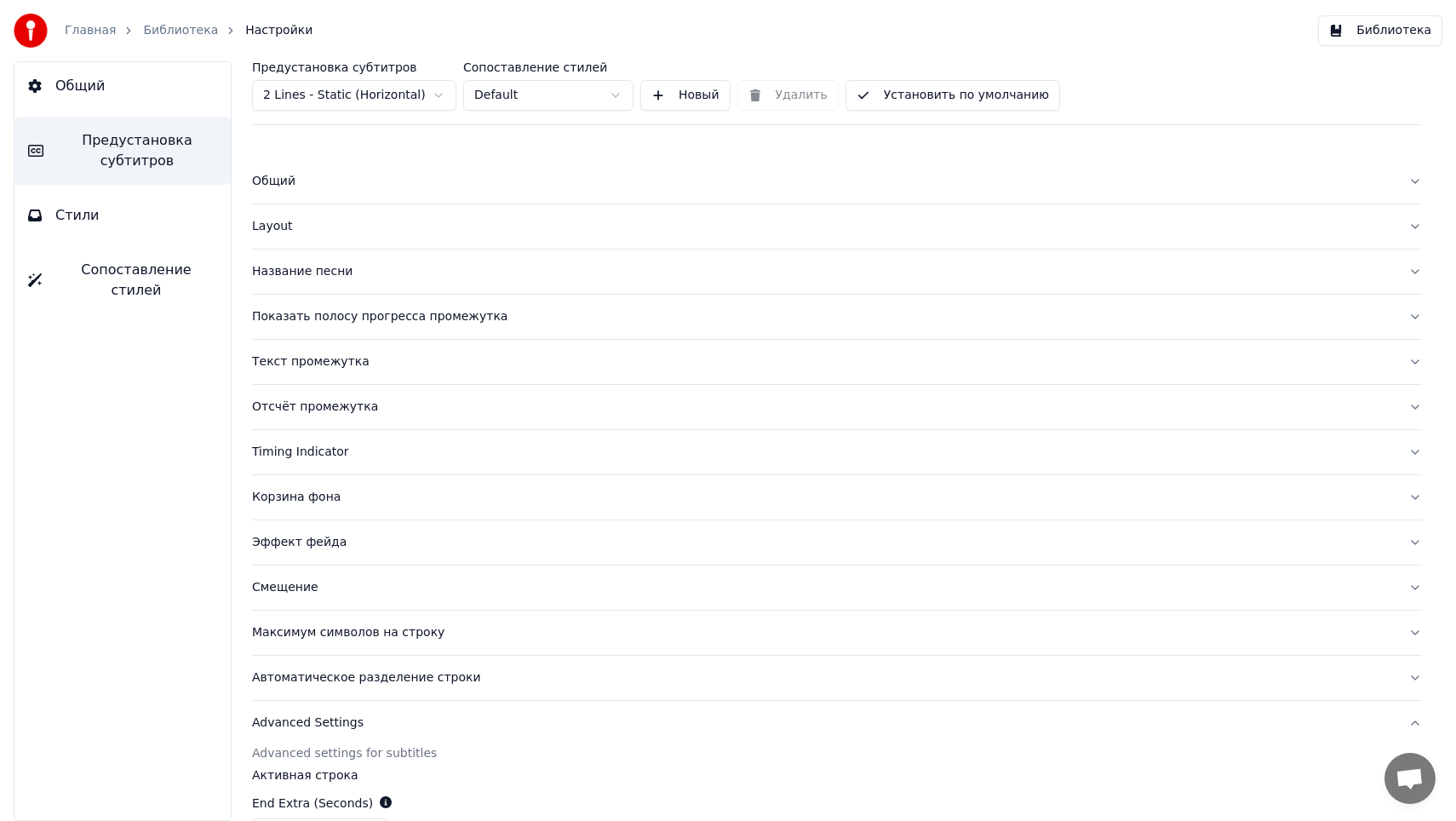
click at [877, 93] on button "Установить по умолчанию" at bounding box center [952, 95] width 214 height 30
click at [167, 20] on div "Главная Библиотека Настройки" at bounding box center [163, 30] width 299 height 34
click at [172, 37] on link "Библиотека" at bounding box center [180, 30] width 75 height 17
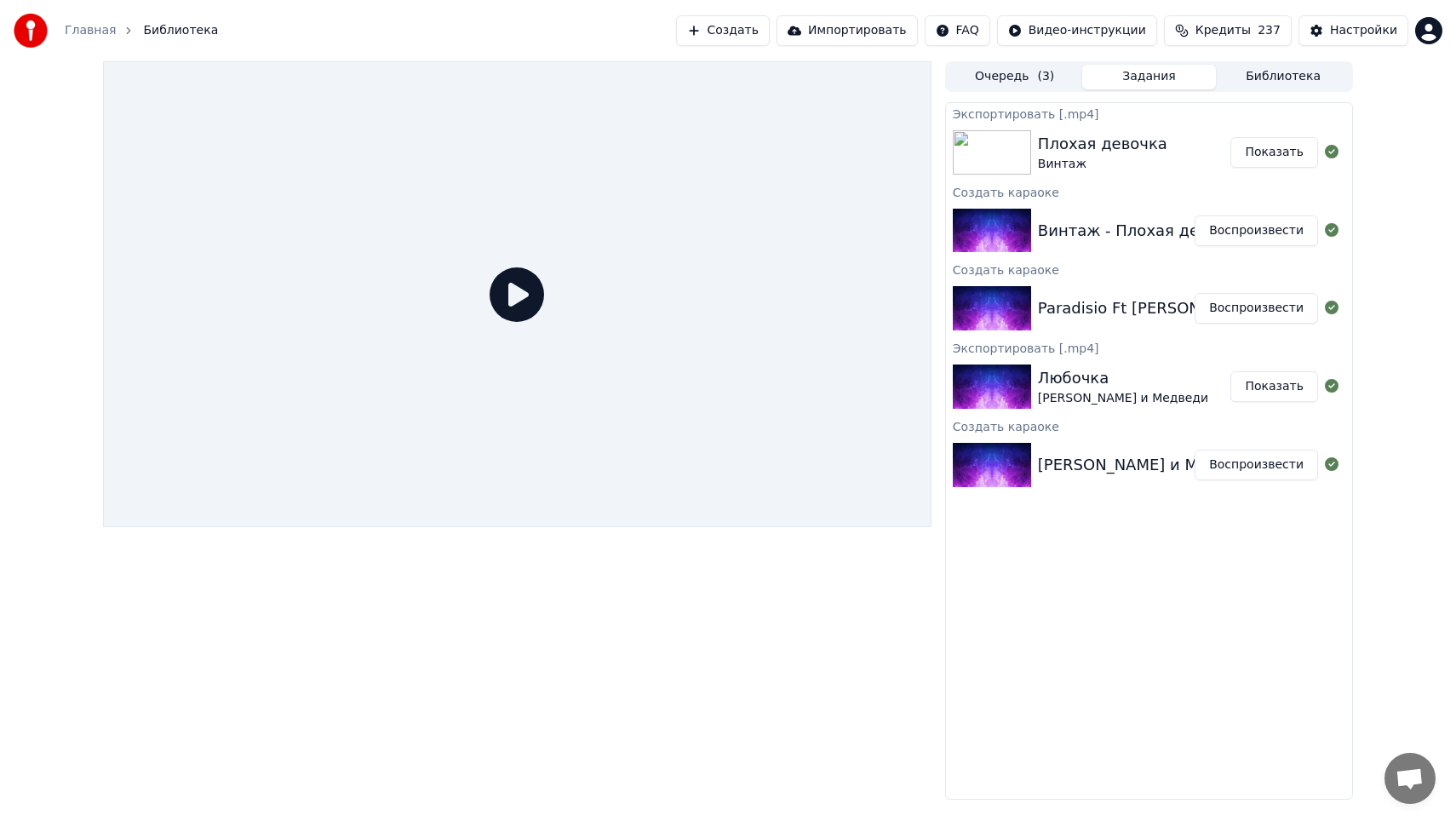
click at [742, 40] on button "Создать" at bounding box center [723, 30] width 94 height 30
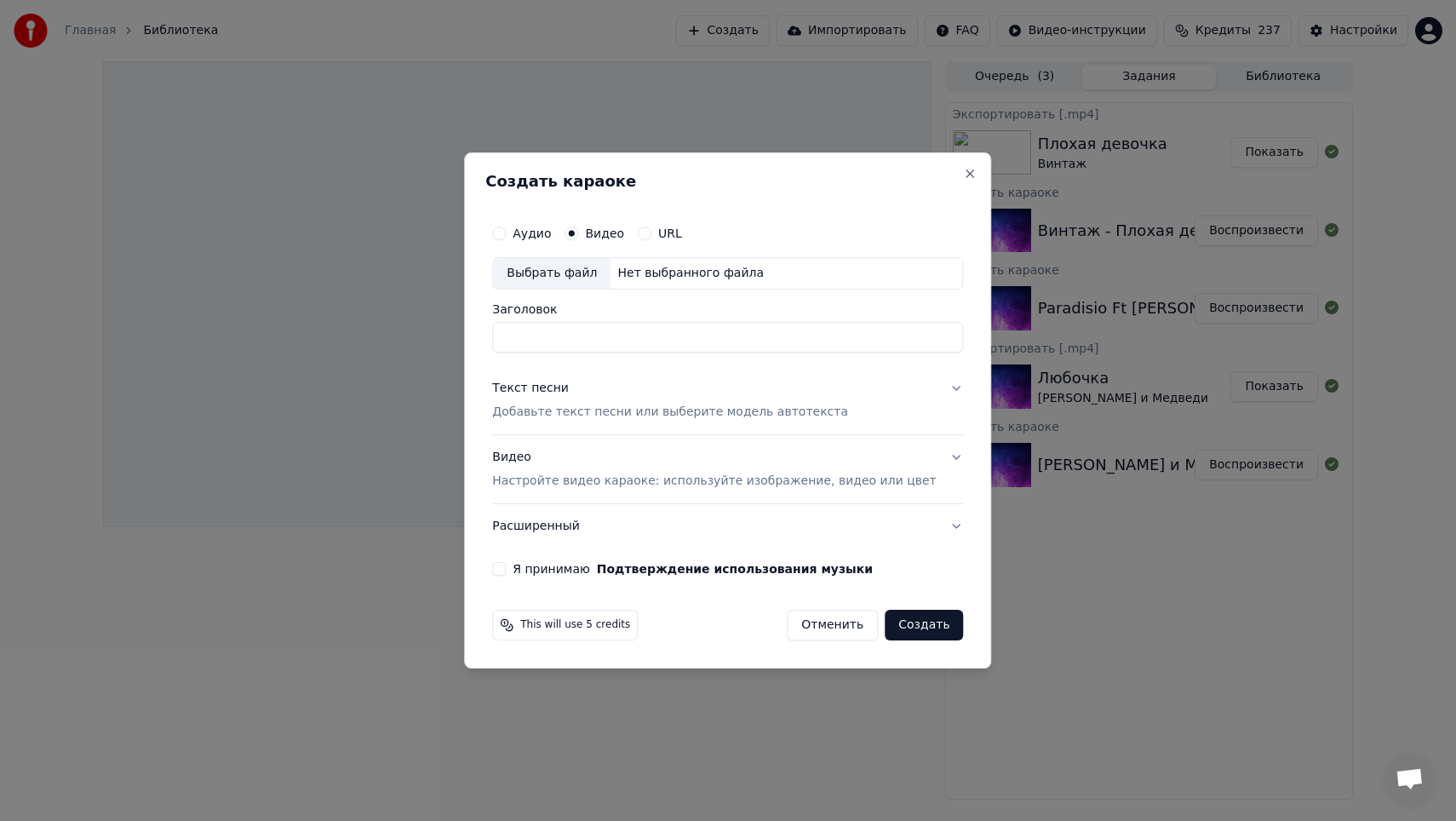
click at [594, 272] on div "Выбрать файл" at bounding box center [552, 273] width 118 height 30
click at [583, 270] on div "Выбрать файл" at bounding box center [552, 273] width 118 height 30
type input "**********"
click at [650, 413] on p "Добавьте текст песни или выберите модель автотекста" at bounding box center [670, 411] width 356 height 17
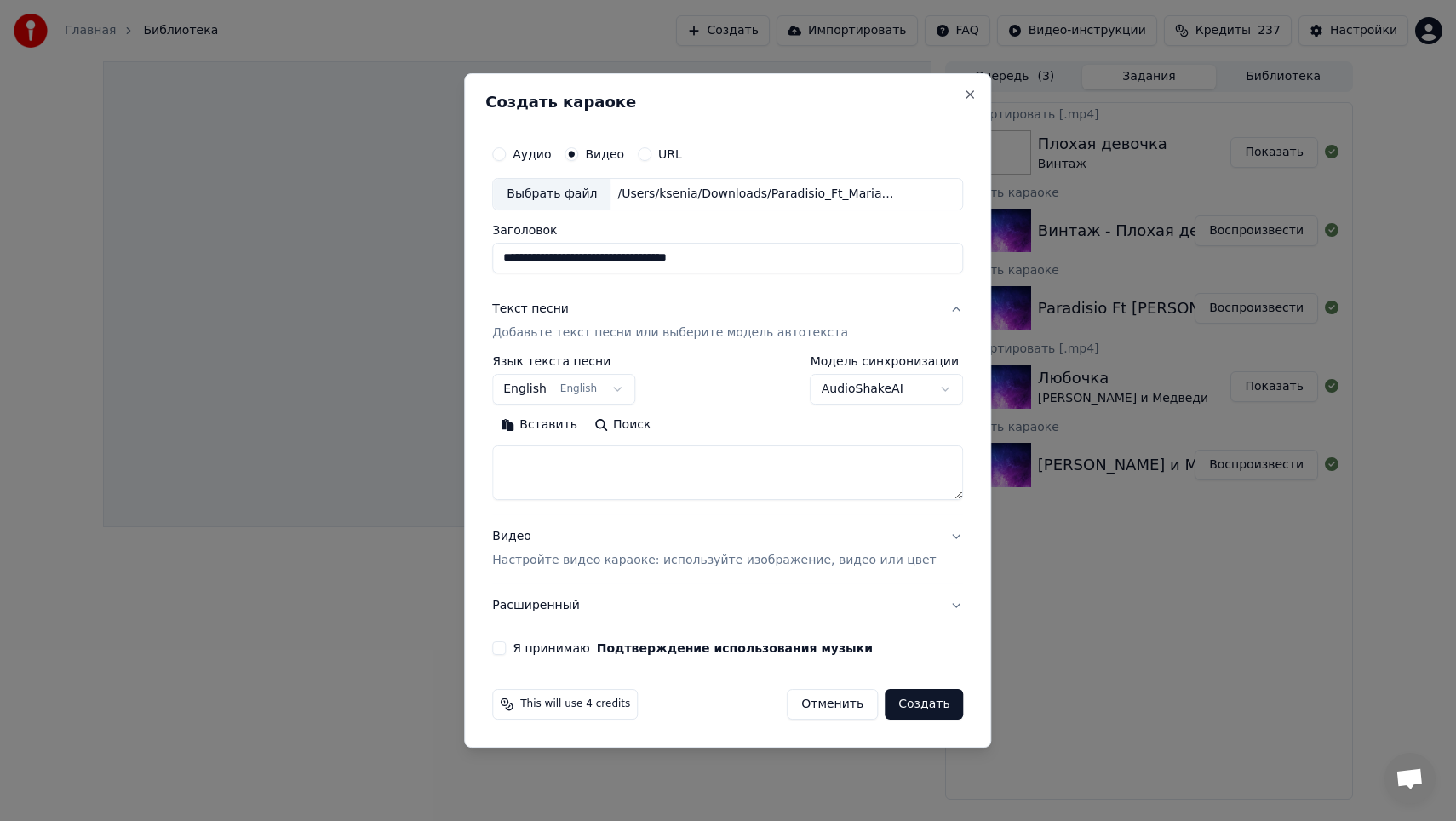
click at [595, 472] on textarea at bounding box center [727, 473] width 471 height 55
paste textarea "**********"
type textarea "**********"
click at [584, 388] on button "English English" at bounding box center [563, 388] width 143 height 30
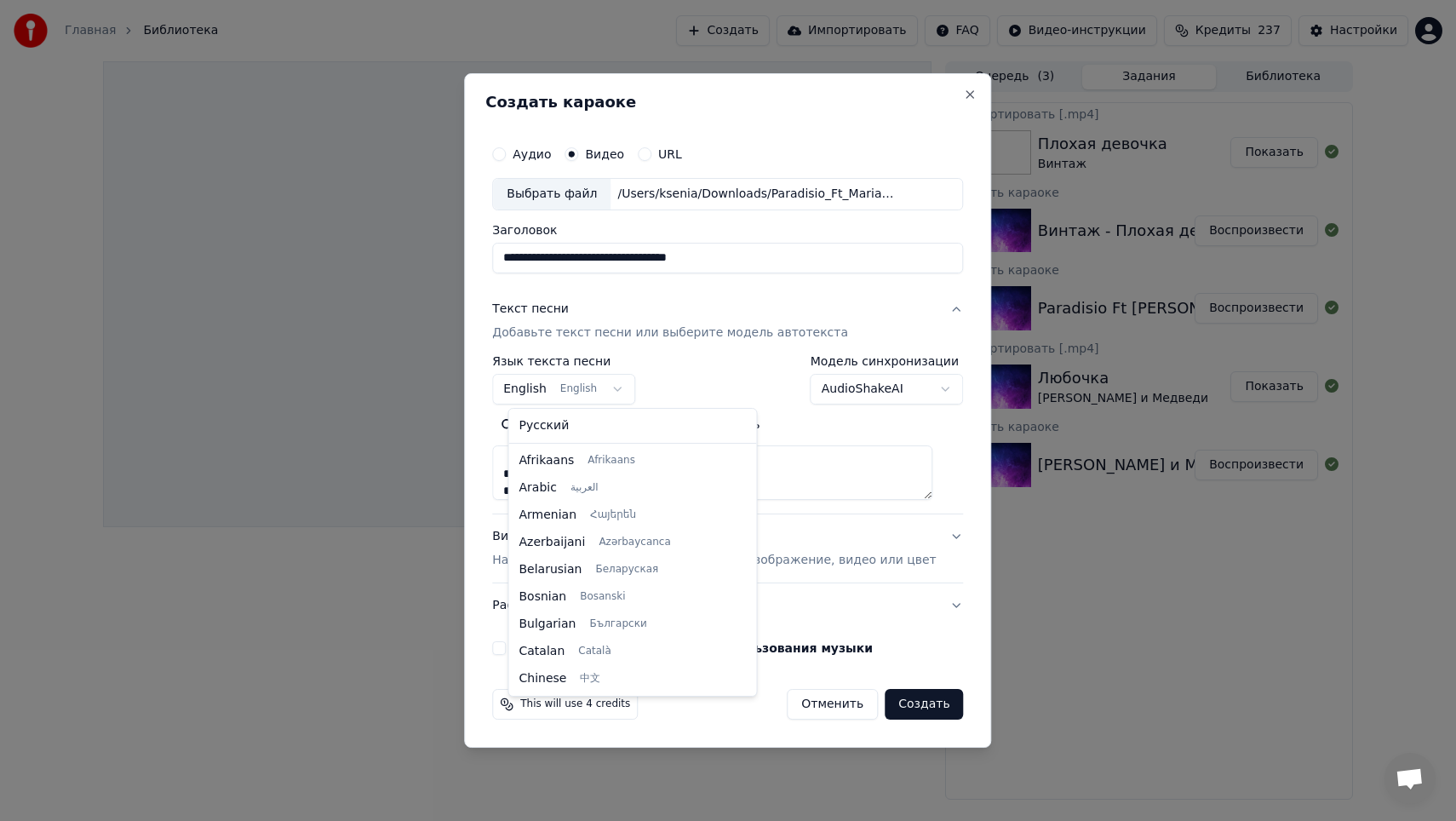
scroll to position [137, 0]
select select "**"
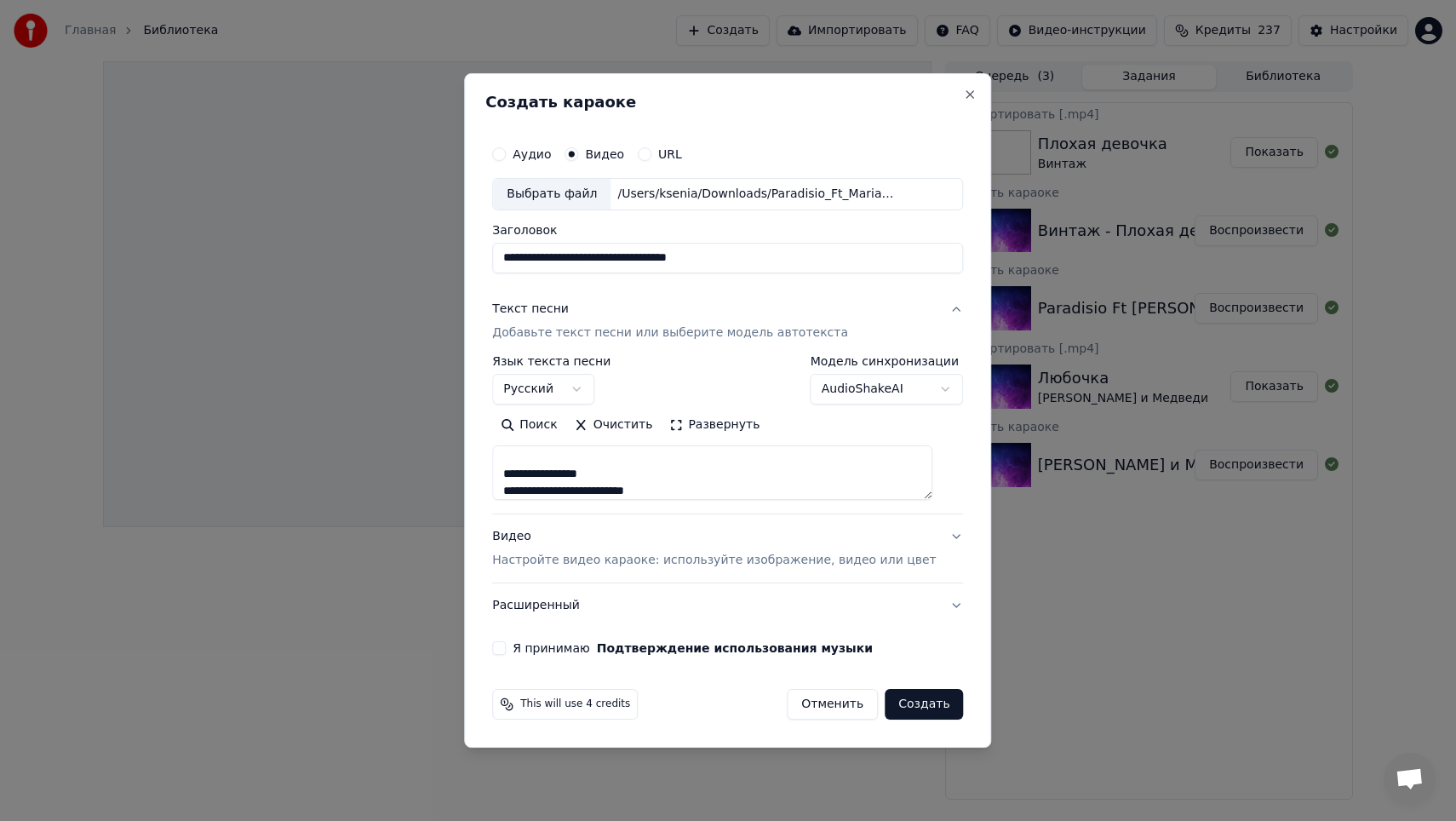
click at [811, 384] on body "**********" at bounding box center [728, 410] width 1456 height 821
click at [524, 645] on div "Я принимаю Подтверждение использования музыки" at bounding box center [727, 648] width 471 height 14
click at [506, 650] on button "Я принимаю Подтверждение использования музыки" at bounding box center [499, 648] width 14 height 14
click at [892, 700] on button "Создать" at bounding box center [924, 704] width 78 height 30
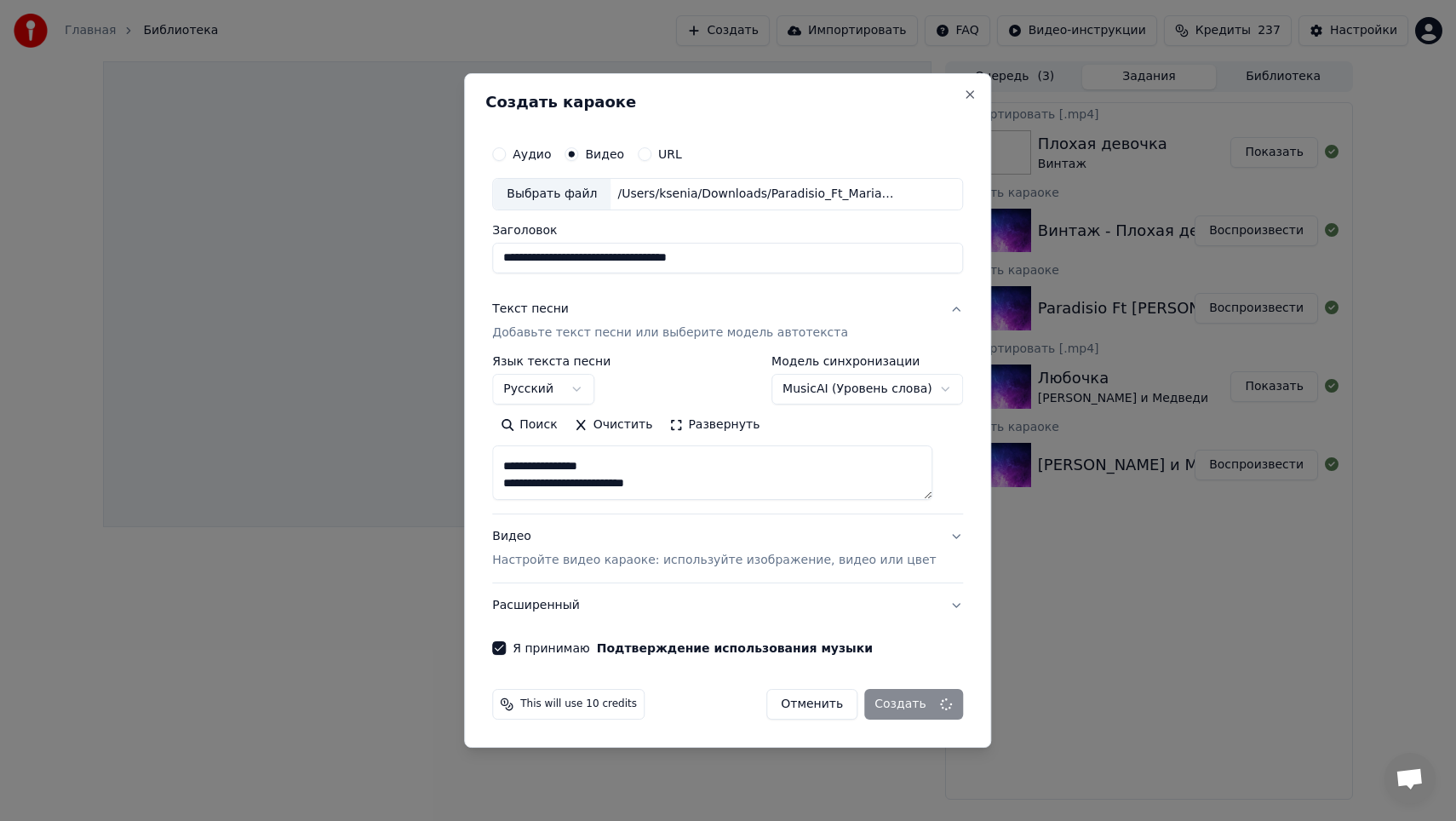
select select "**********"
select select
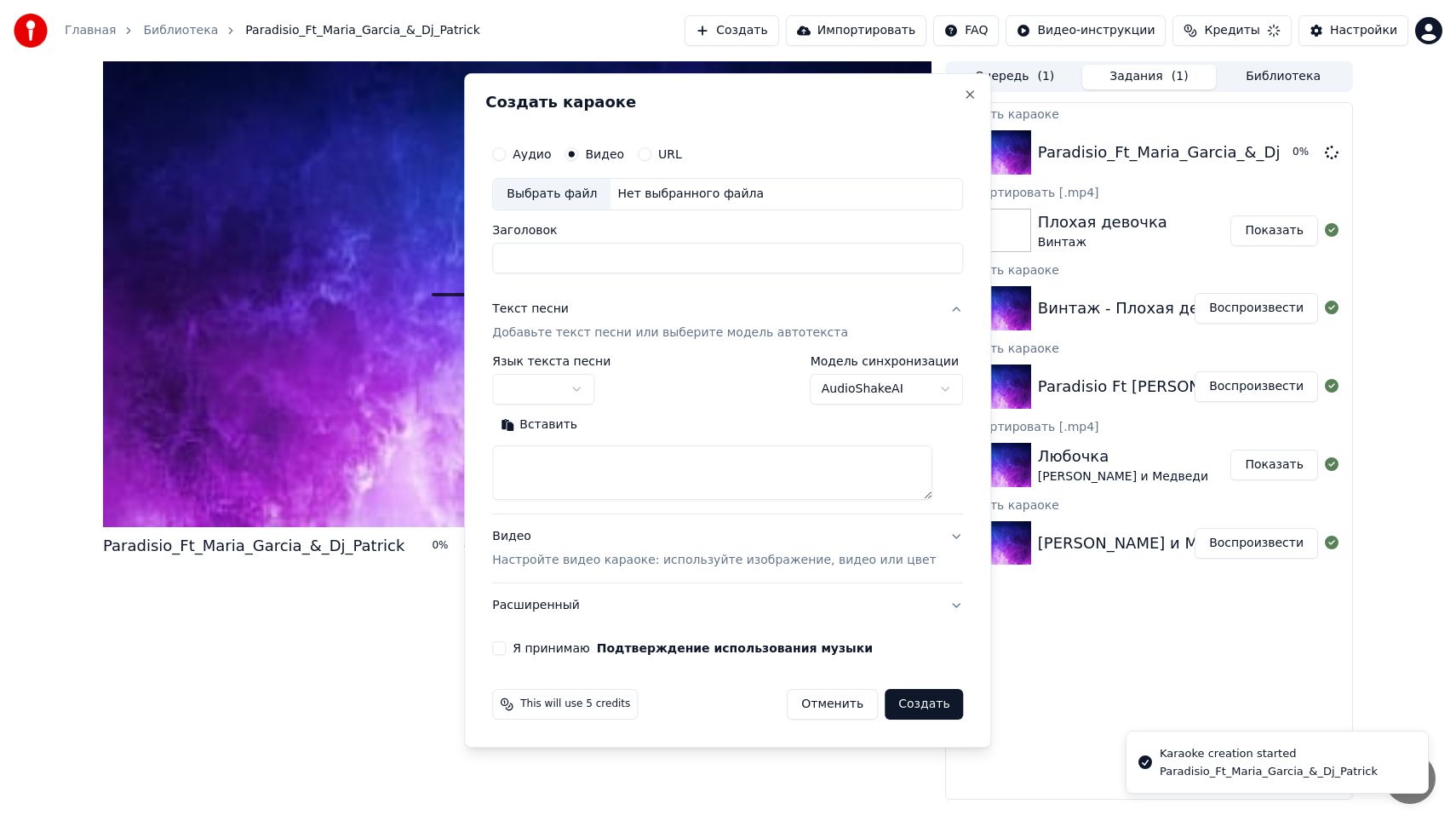
scroll to position [0, 0]
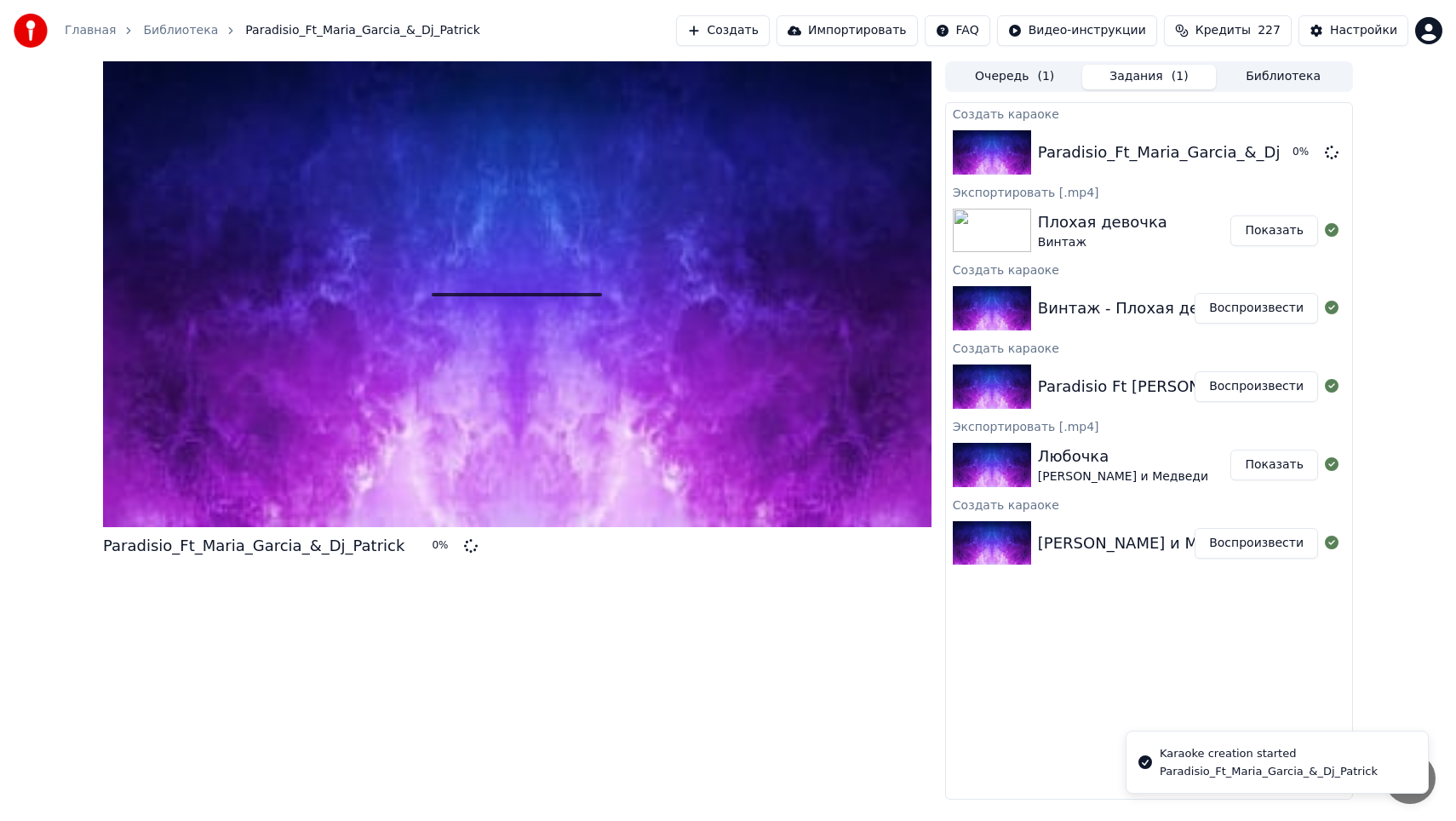
click at [1263, 243] on button "Показать" at bounding box center [1274, 230] width 88 height 30
click at [997, 237] on img at bounding box center [992, 230] width 78 height 44
click at [998, 238] on img at bounding box center [992, 230] width 78 height 44
click at [1035, 76] on button "Очередь ( 1 )" at bounding box center [1015, 76] width 134 height 24
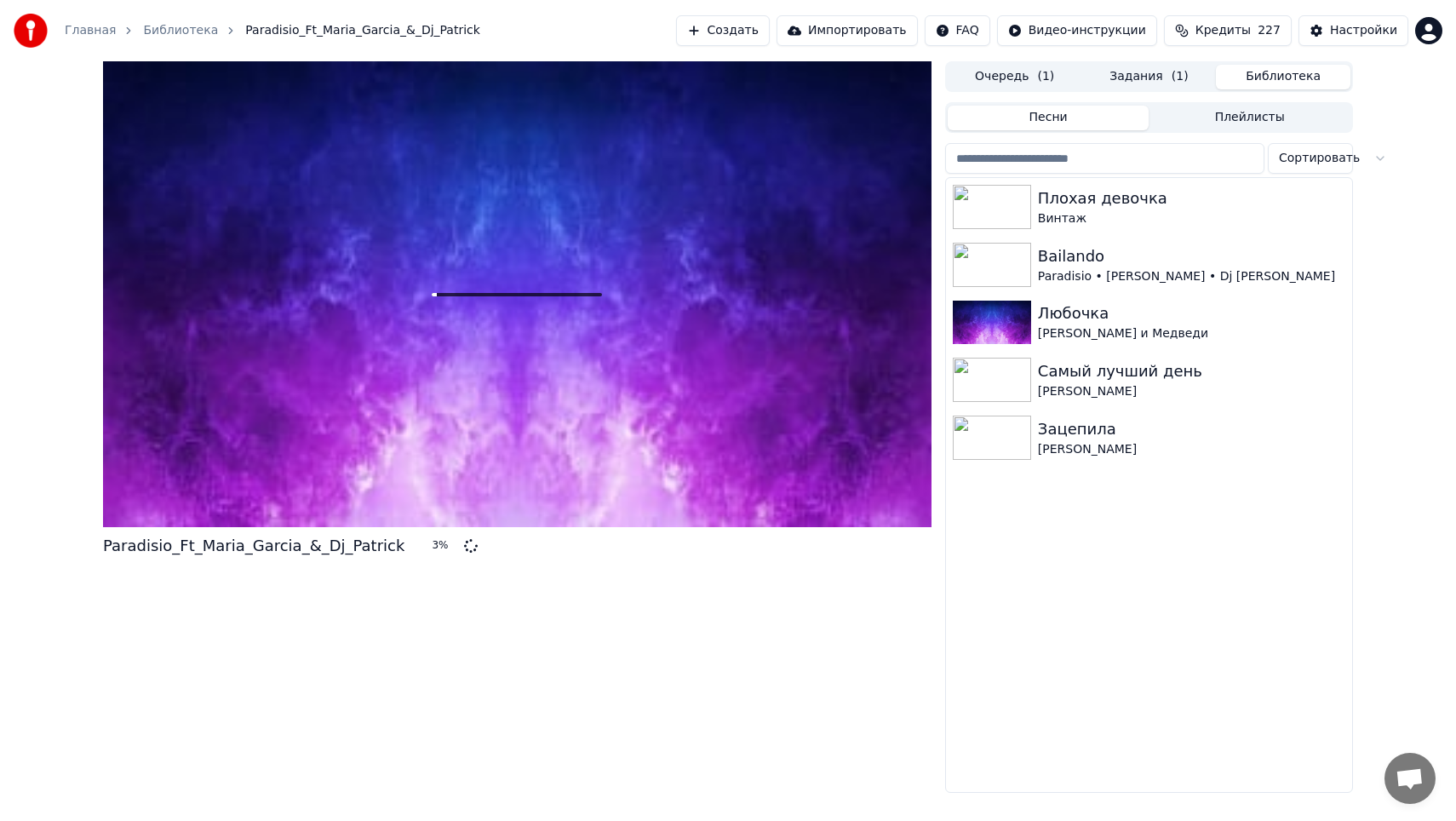
click at [1297, 76] on button "Библиотека" at bounding box center [1283, 76] width 134 height 24
click at [1005, 206] on img at bounding box center [992, 207] width 78 height 44
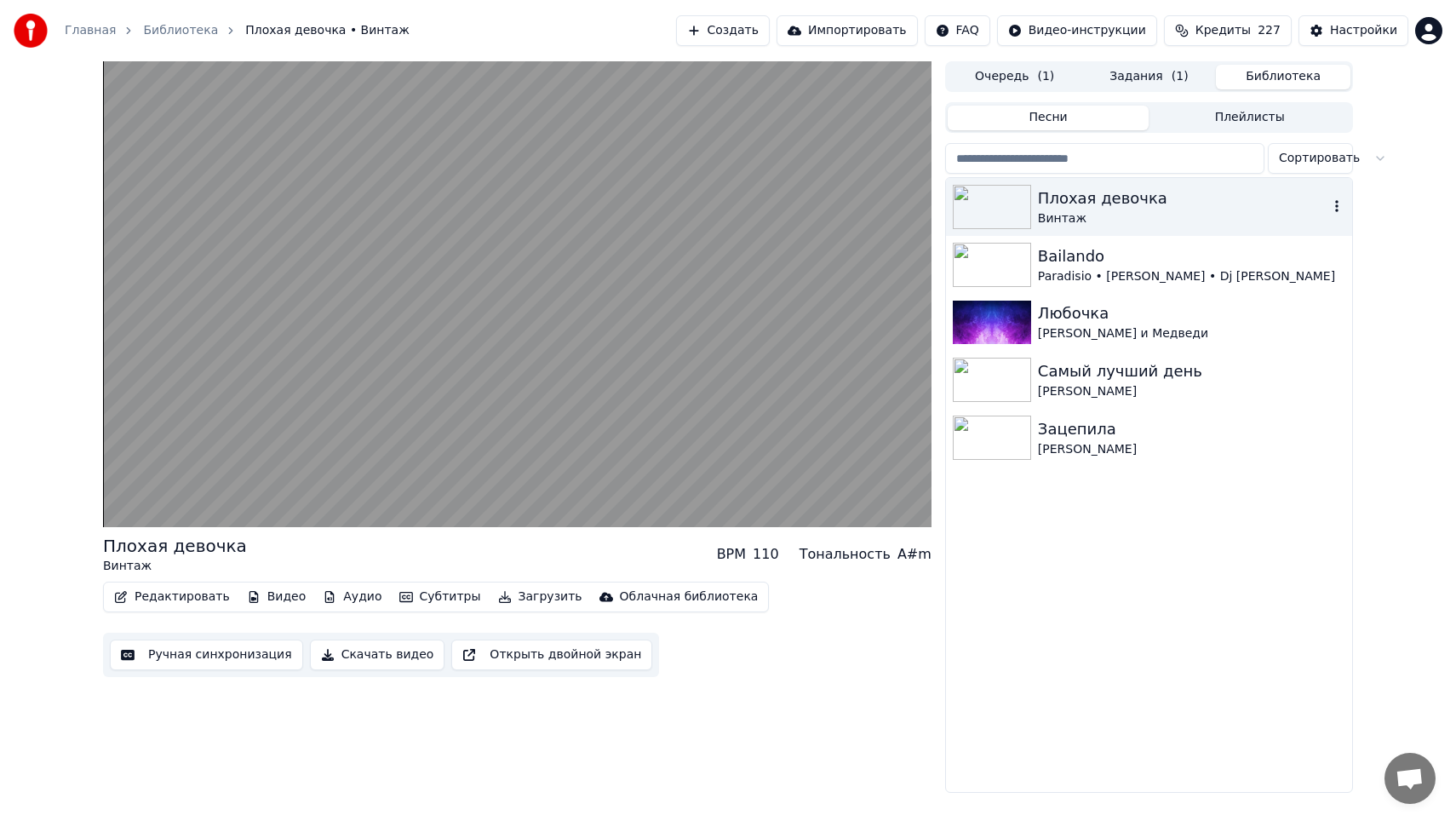
click at [1337, 207] on icon "button" at bounding box center [1336, 206] width 3 height 12
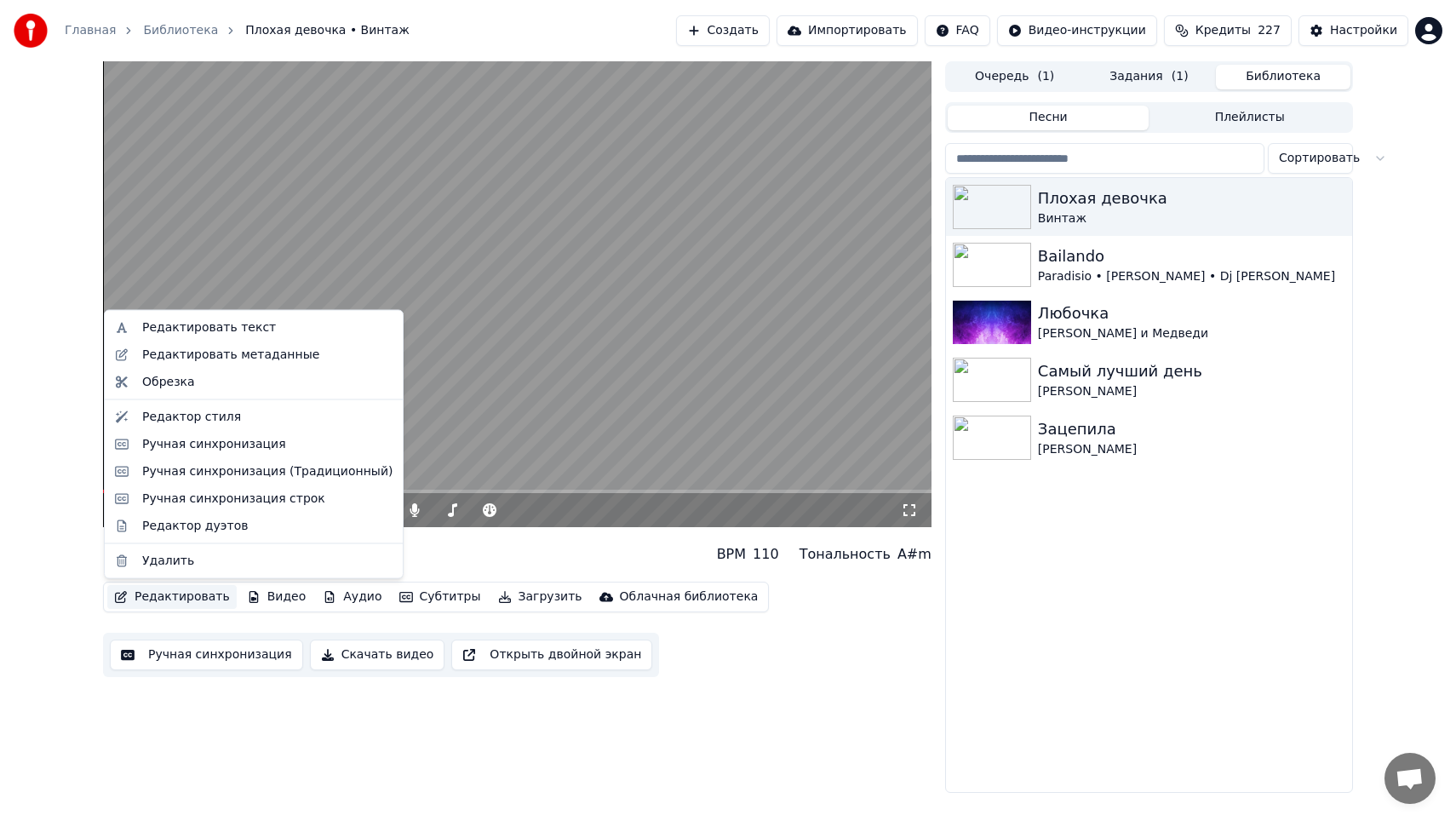
click at [181, 596] on button "Редактировать" at bounding box center [172, 597] width 130 height 23
click at [253, 332] on div "Редактировать текст" at bounding box center [209, 328] width 134 height 17
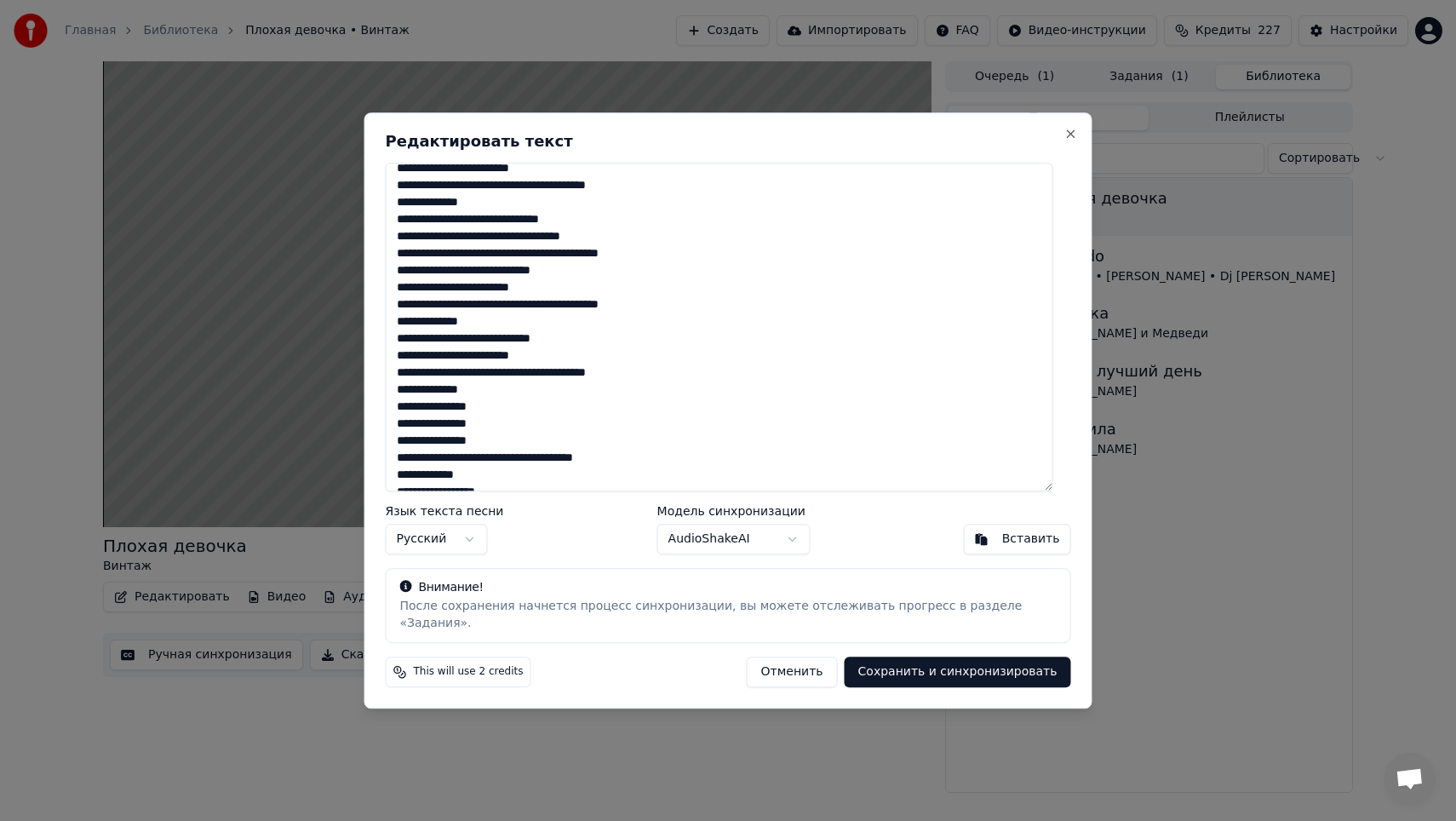
paste textarea "**********"
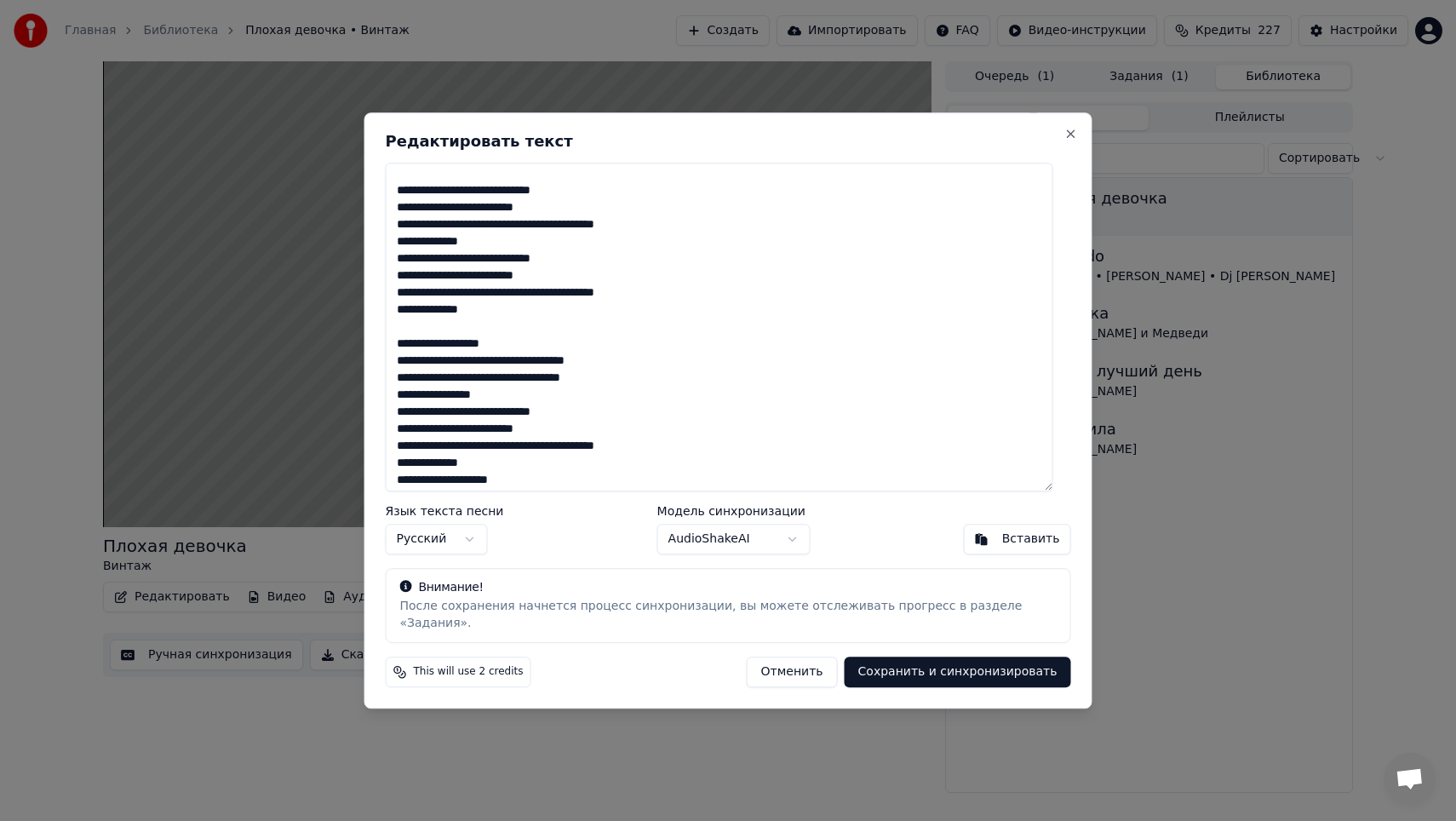
scroll to position [71, 0]
drag, startPoint x: 514, startPoint y: 403, endPoint x: 390, endPoint y: 359, distance: 131.6
click at [390, 359] on div "Редактировать текст Язык текста песни Русский Модель синхронизации AudioShakeAI…" at bounding box center [728, 410] width 728 height 596
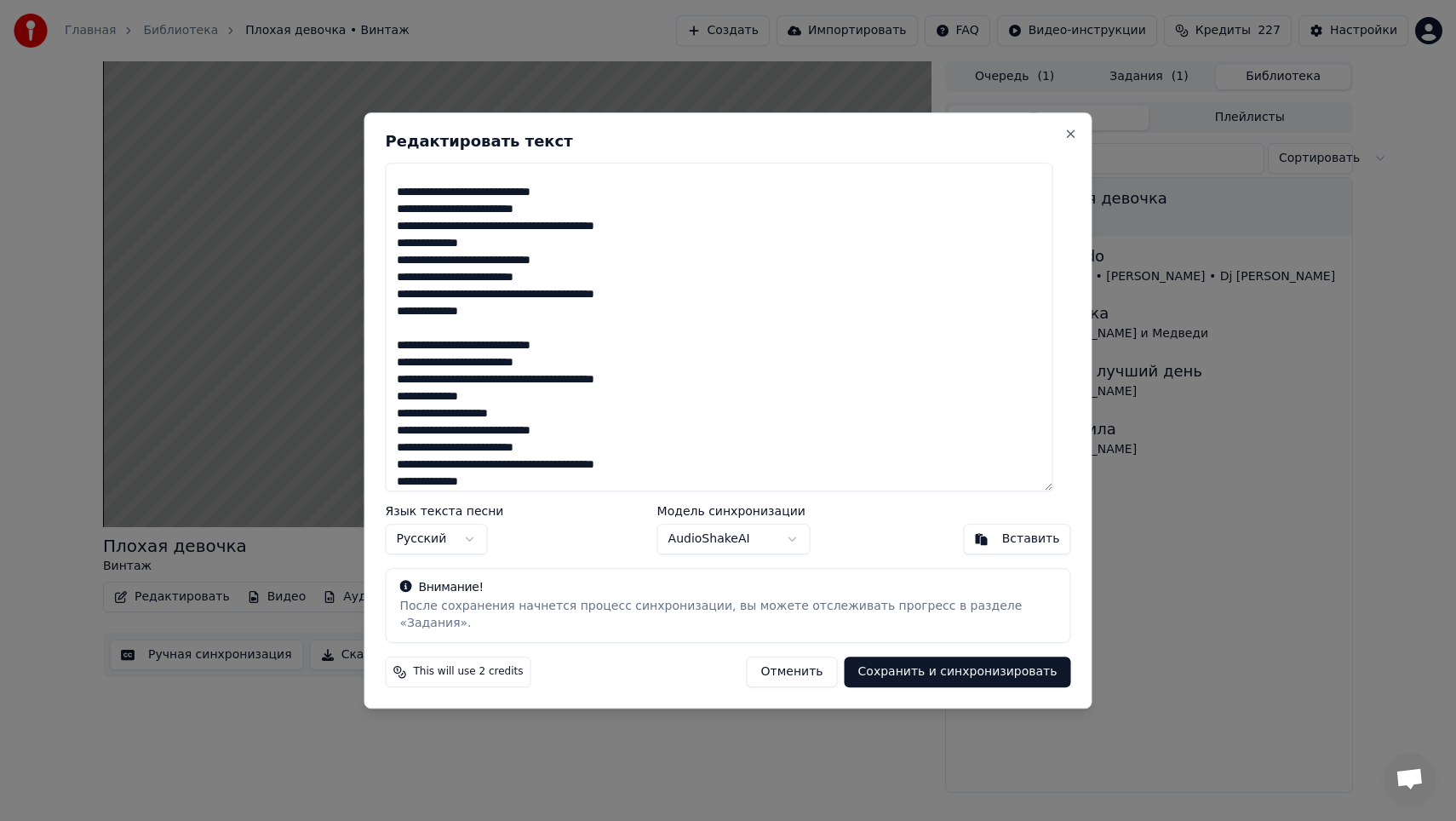
drag, startPoint x: 533, startPoint y: 422, endPoint x: 320, endPoint y: 414, distance: 213.2
click at [320, 416] on body "Главная Библиотека Плохая девочка • Винтаж Создать Импортировать FAQ Видео-инст…" at bounding box center [728, 410] width 1456 height 821
click at [498, 405] on textarea "**********" at bounding box center [719, 327] width 668 height 329
drag, startPoint x: 537, startPoint y: 421, endPoint x: 399, endPoint y: 419, distance: 138.0
click at [399, 420] on textarea "**********" at bounding box center [719, 327] width 668 height 329
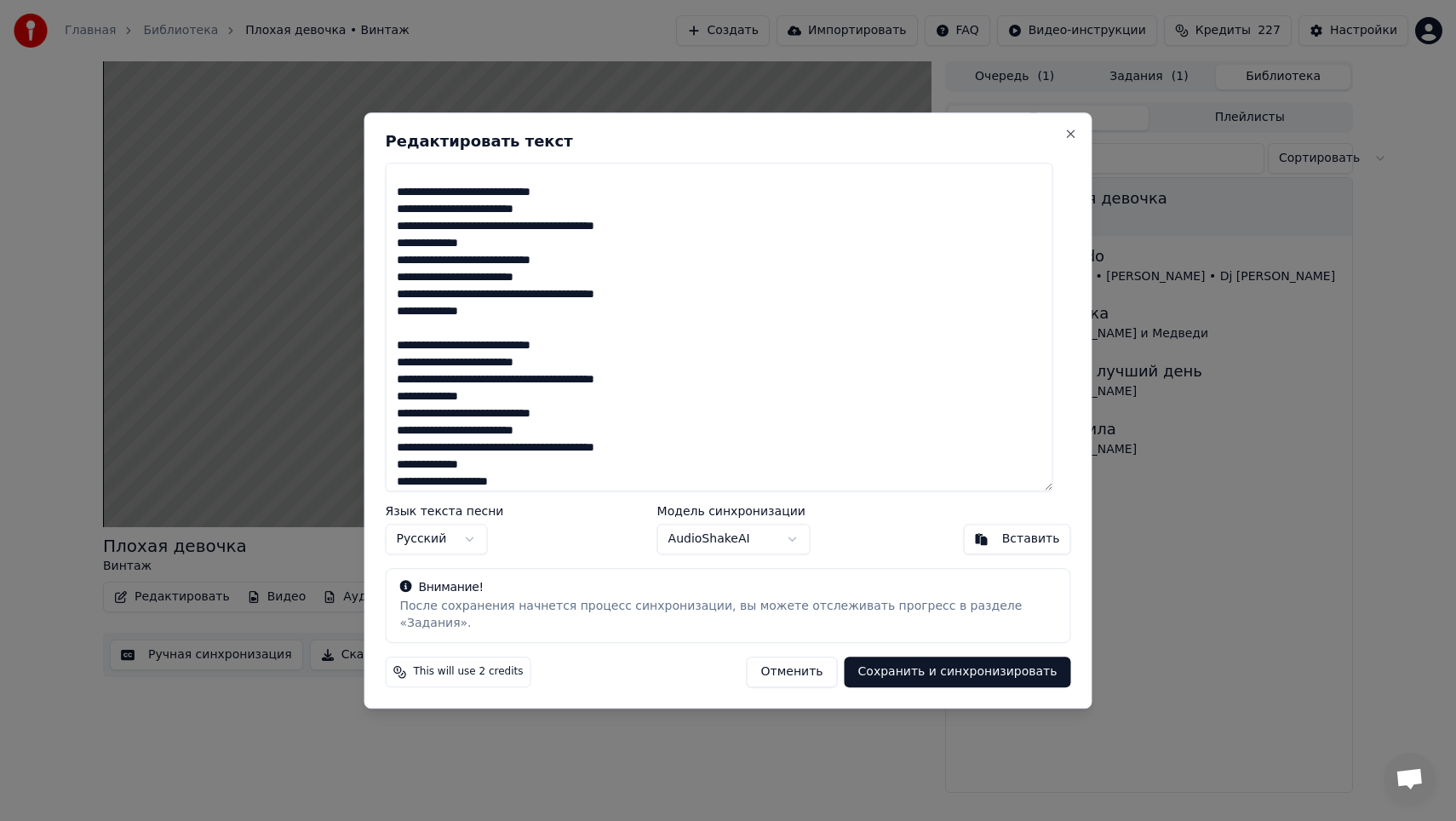
scroll to position [102, 0]
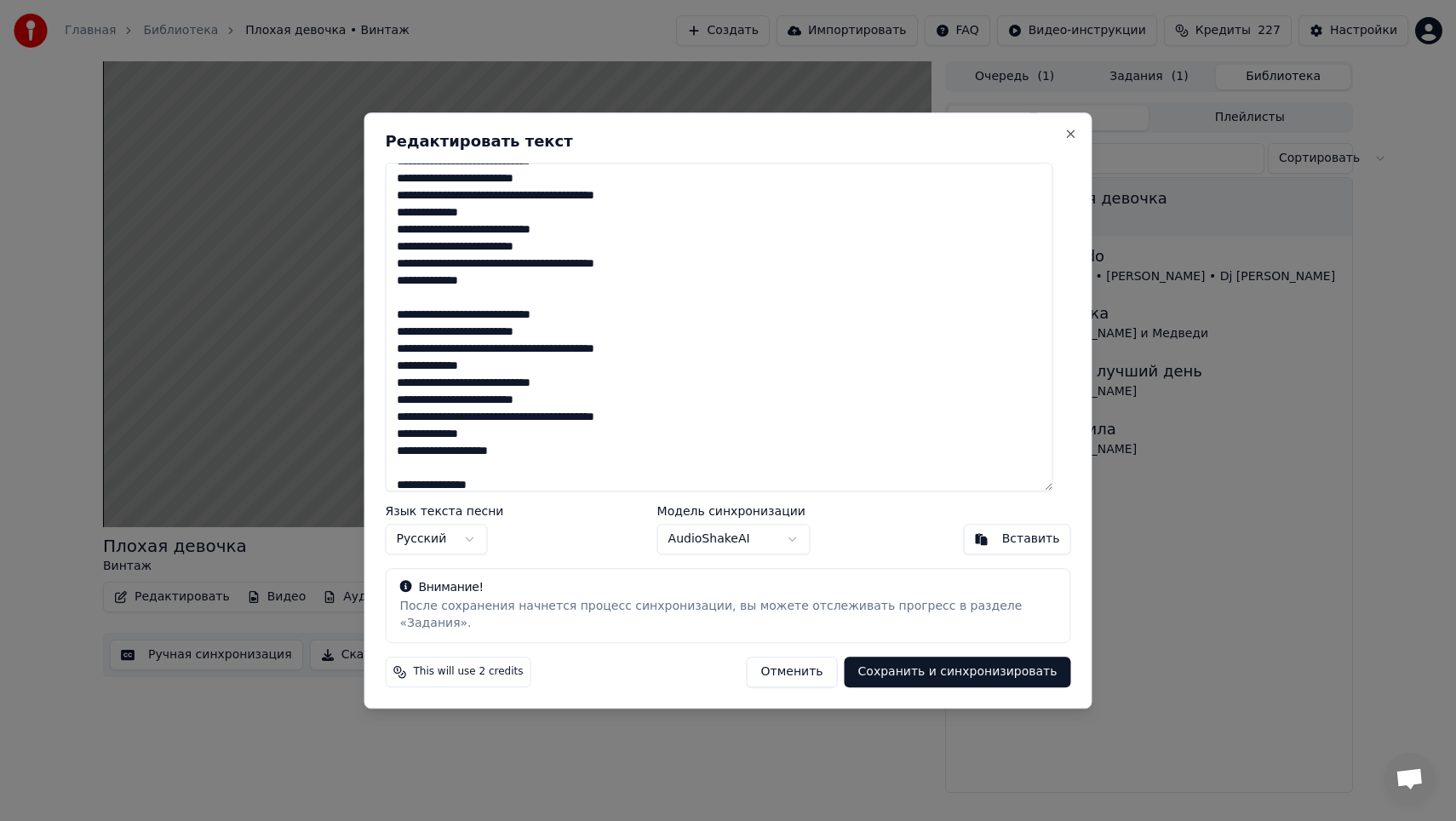
drag, startPoint x: 542, startPoint y: 465, endPoint x: 401, endPoint y: 465, distance: 141.0
click at [401, 465] on textarea "**********" at bounding box center [719, 327] width 668 height 329
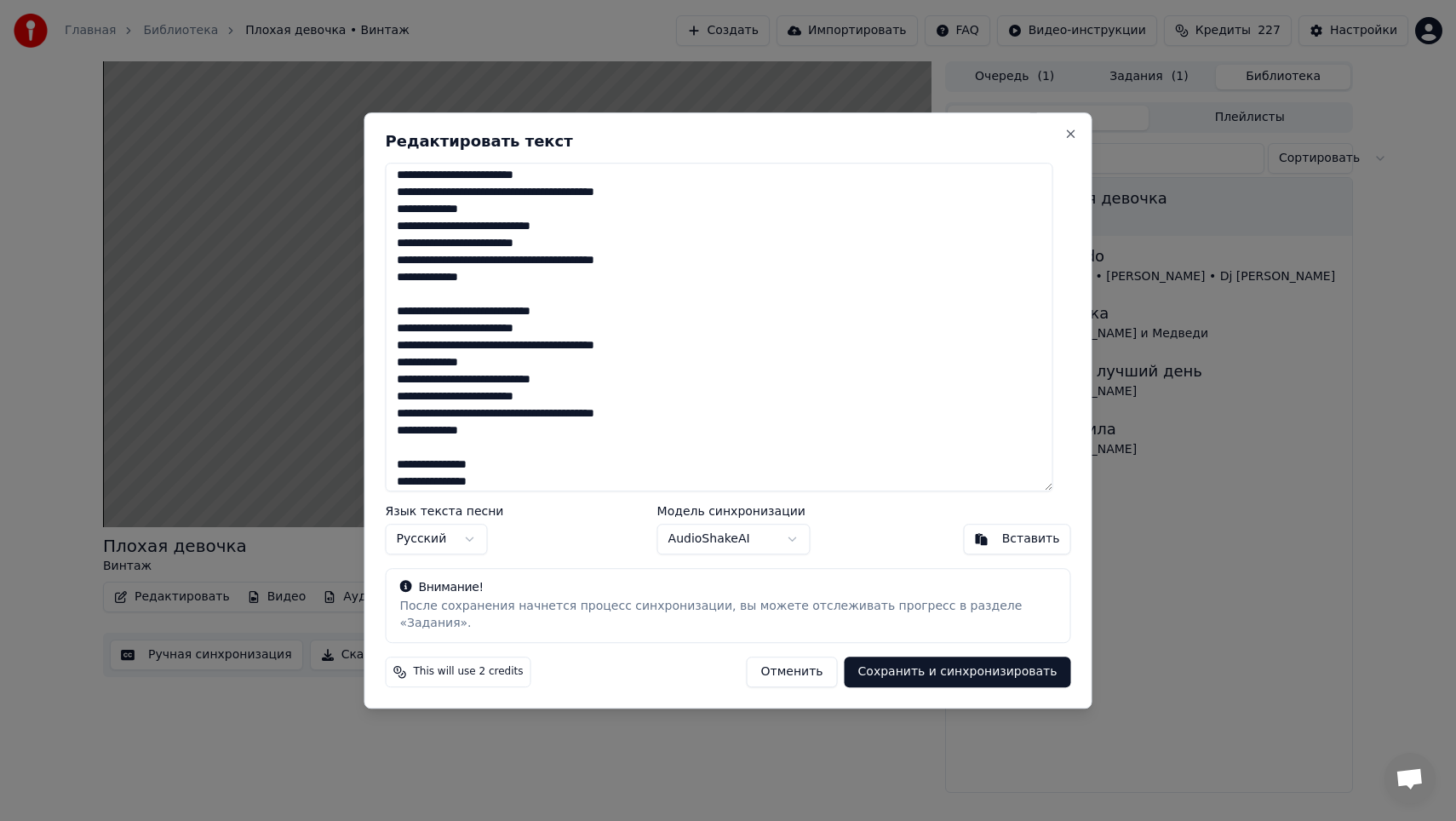
scroll to position [0, 0]
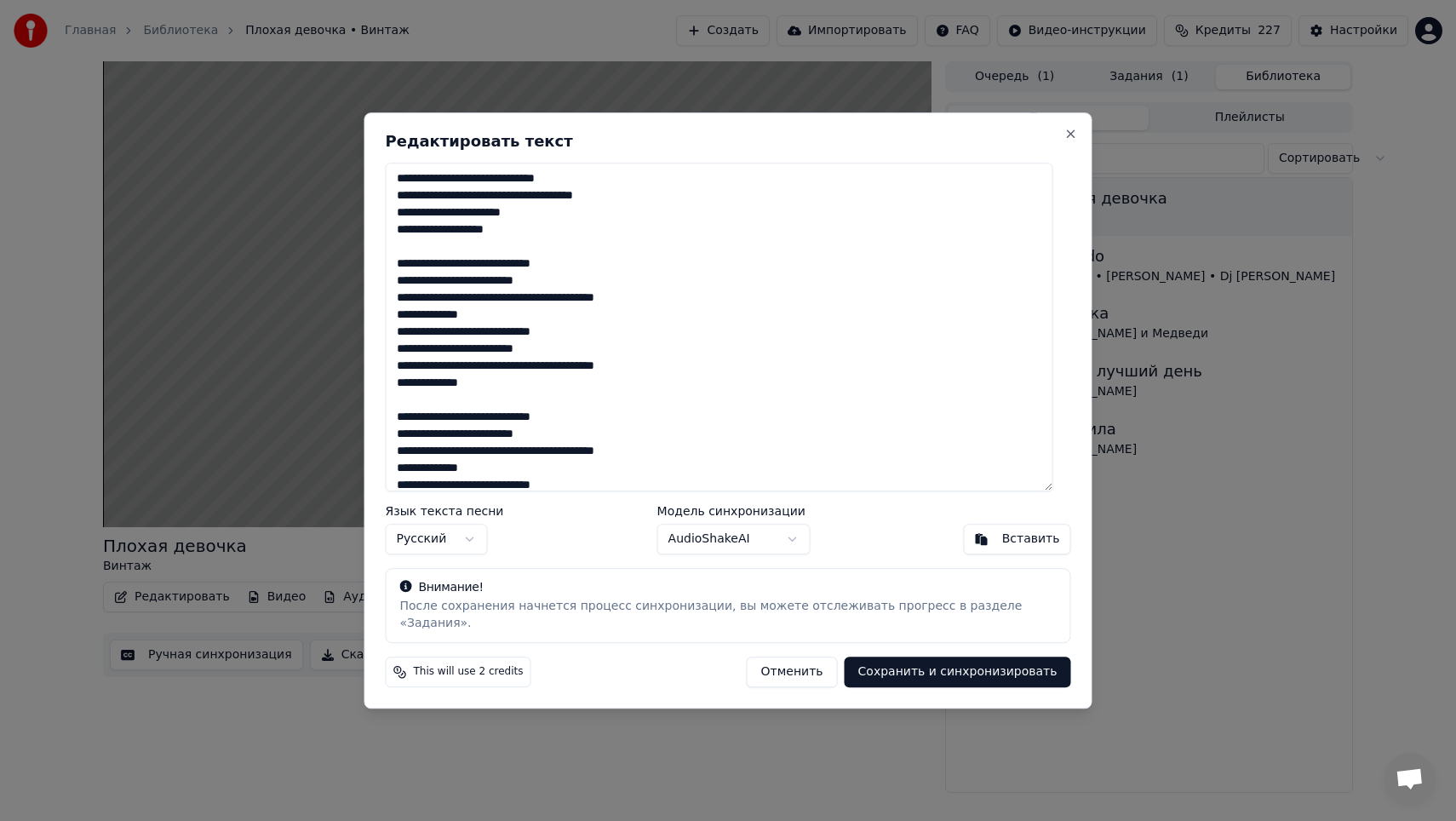
type textarea "**********"
click at [891, 665] on button "Сохранить и синхронизировать" at bounding box center [958, 672] width 226 height 30
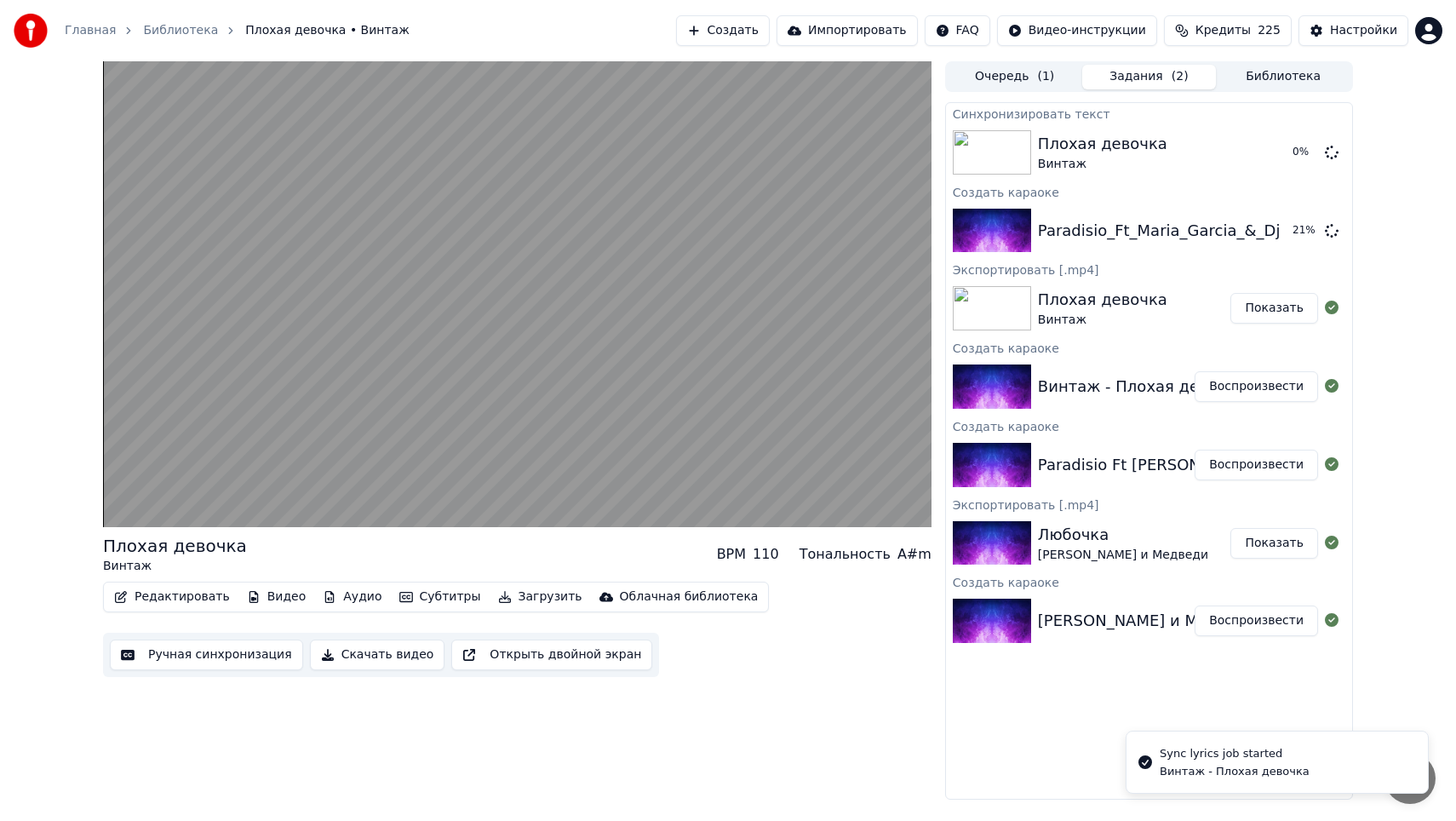
click at [1039, 77] on span "( 1 )" at bounding box center [1045, 76] width 17 height 17
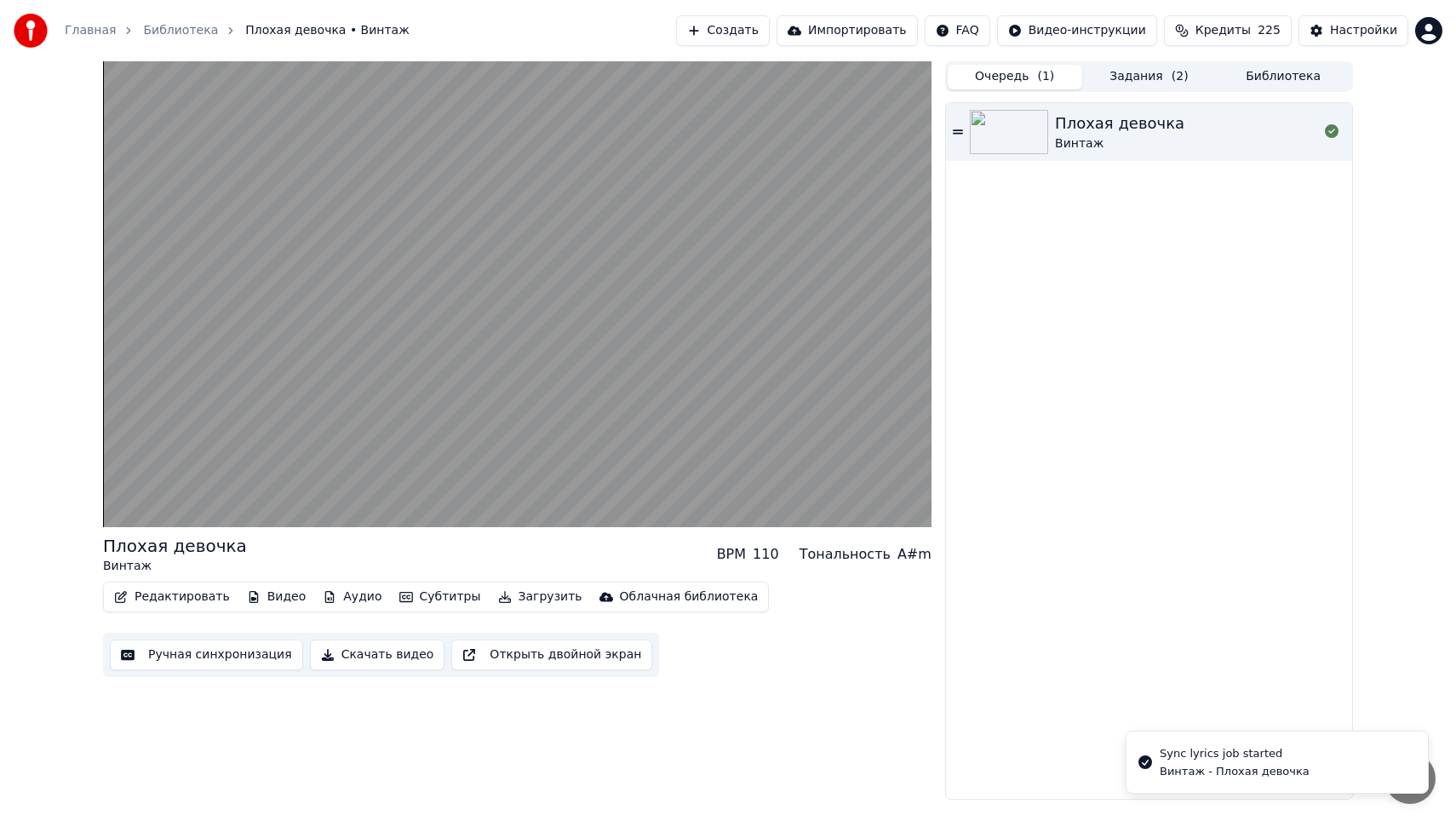
click at [1123, 87] on button "Задания ( 2 )" at bounding box center [1149, 76] width 134 height 24
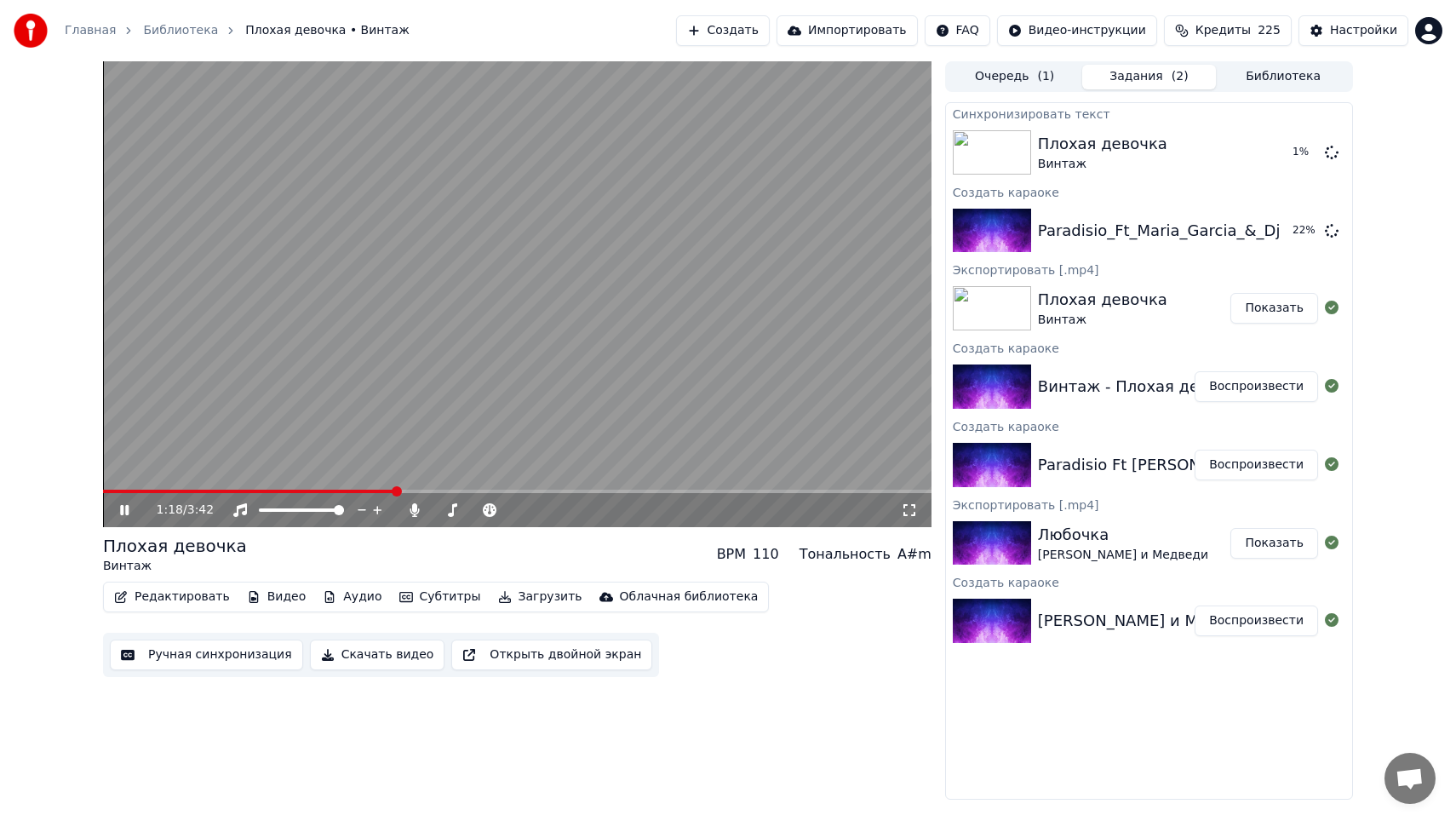
click at [119, 508] on icon at bounding box center [136, 510] width 40 height 14
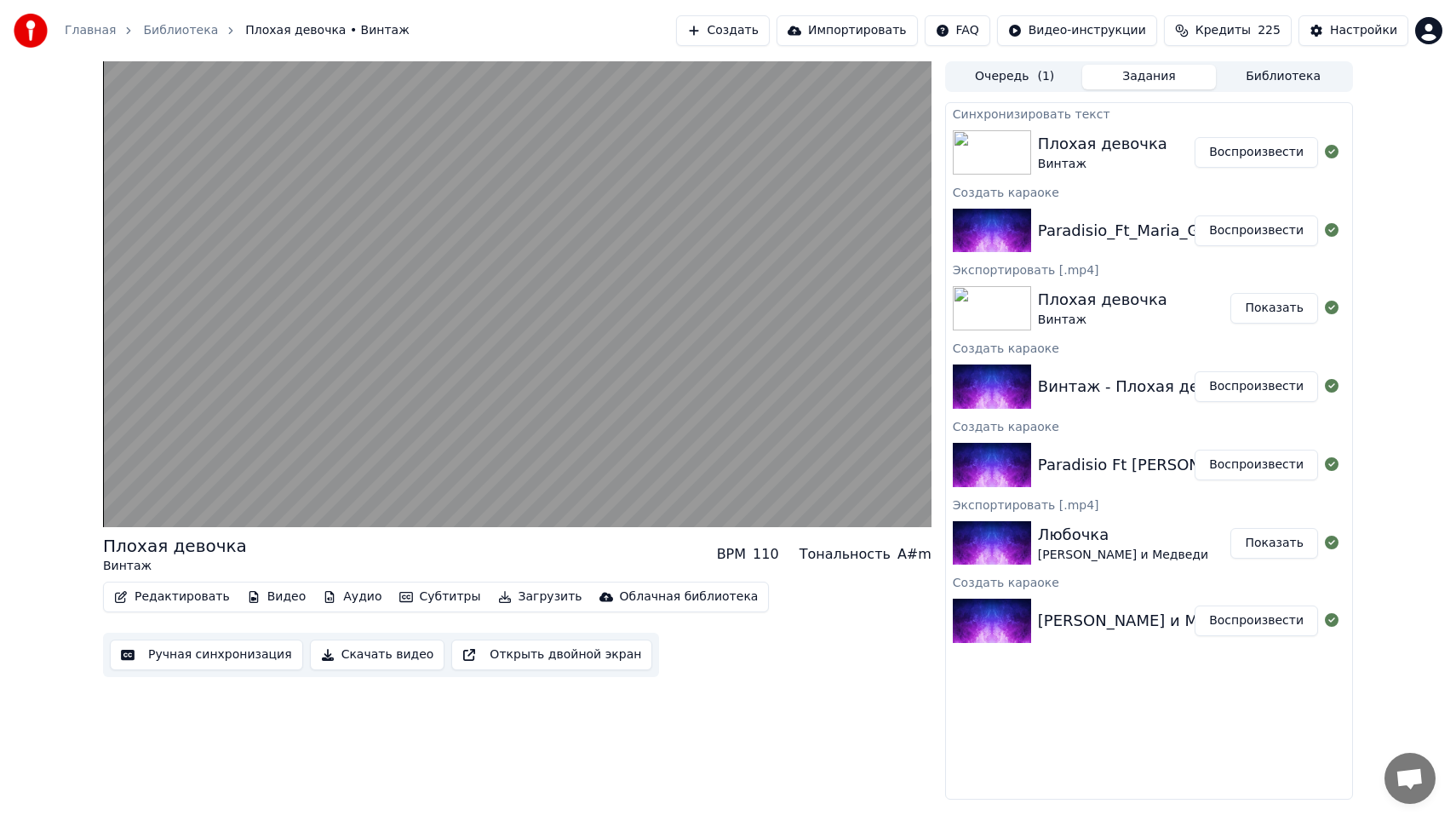
click at [1217, 236] on button "Воспроизвести" at bounding box center [1256, 230] width 124 height 30
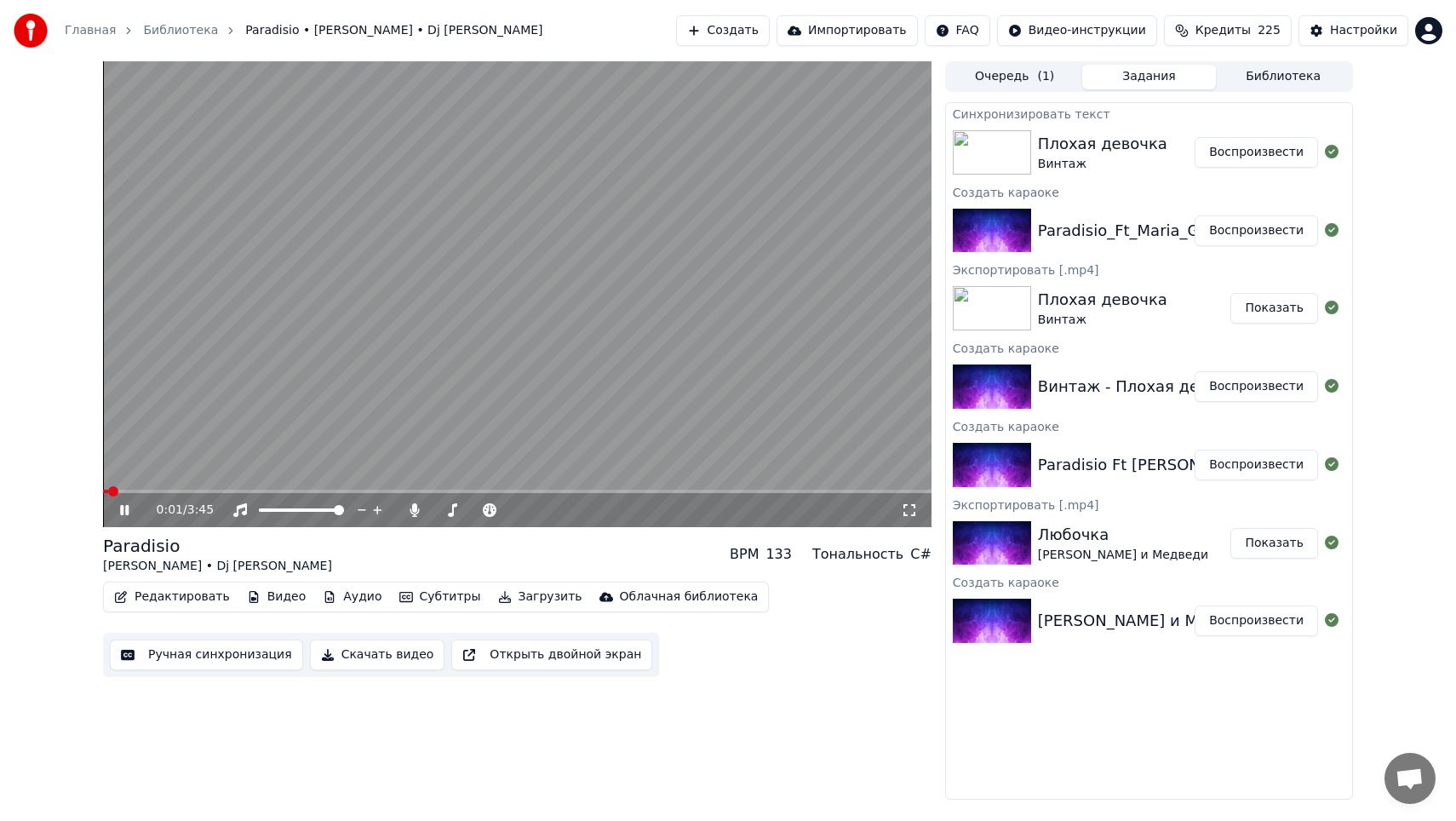
click at [219, 489] on video at bounding box center [517, 294] width 828 height 466
click at [213, 490] on span at bounding box center [517, 490] width 828 height 3
click at [128, 517] on div "0:30 / 3:45" at bounding box center [517, 510] width 815 height 17
click at [130, 511] on icon at bounding box center [136, 510] width 40 height 14
click at [392, 658] on button "Скачать видео" at bounding box center [377, 654] width 135 height 30
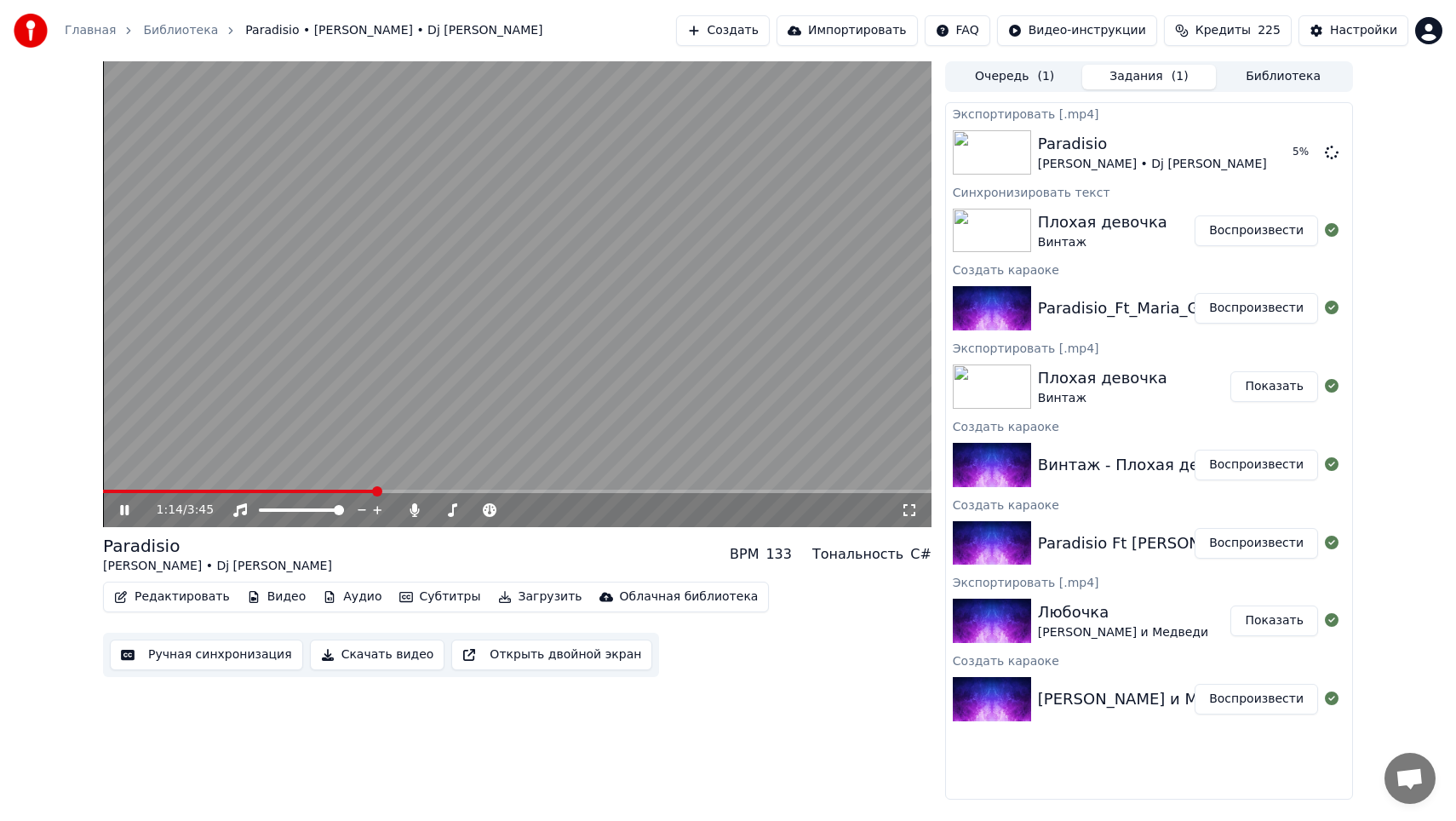
click at [1214, 236] on button "Воспроизвести" at bounding box center [1256, 230] width 124 height 30
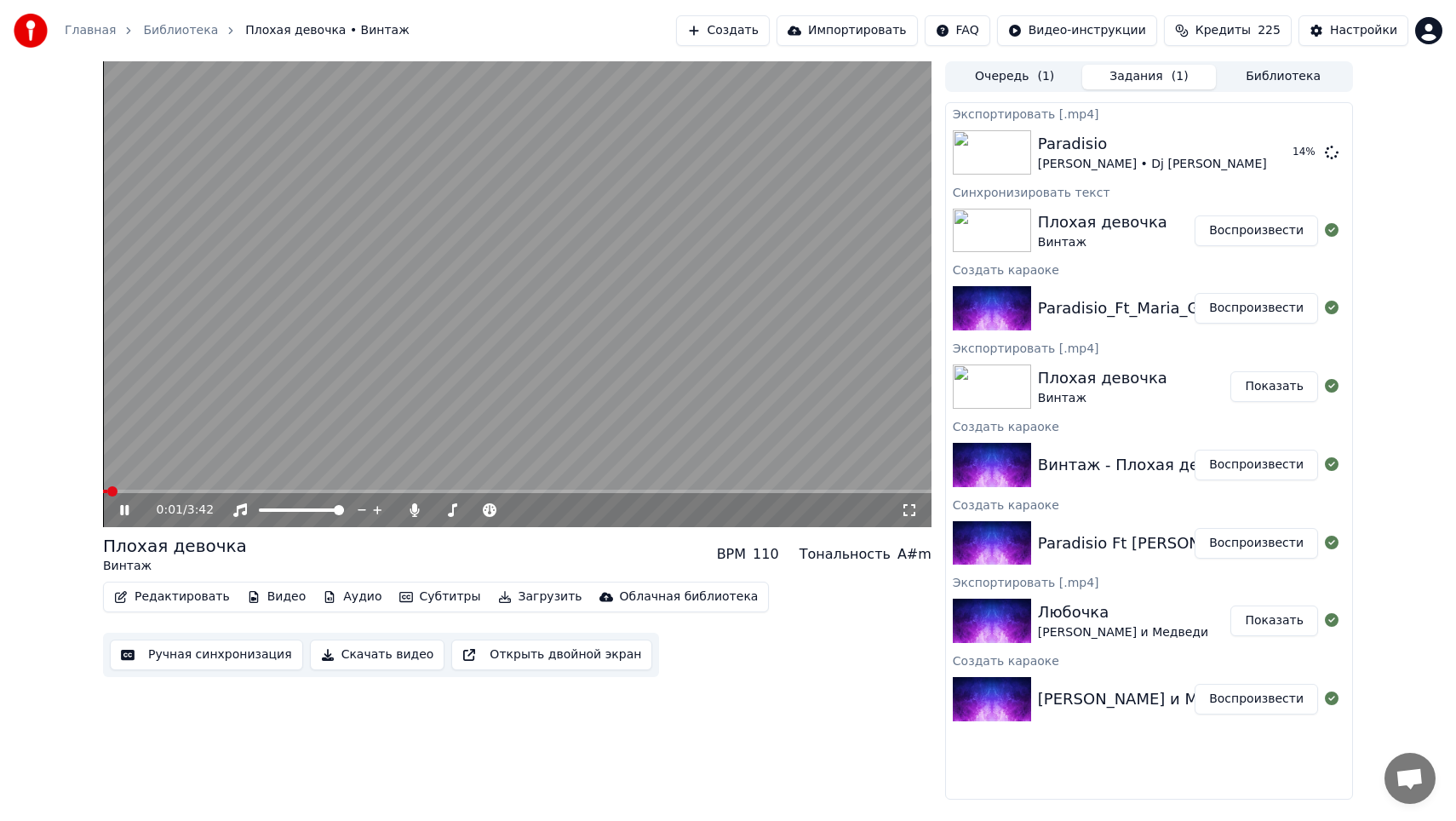
click at [238, 494] on div "0:01 / 3:42" at bounding box center [517, 510] width 828 height 34
click at [234, 490] on span at bounding box center [517, 490] width 828 height 3
click at [192, 603] on button "Редактировать" at bounding box center [172, 597] width 130 height 23
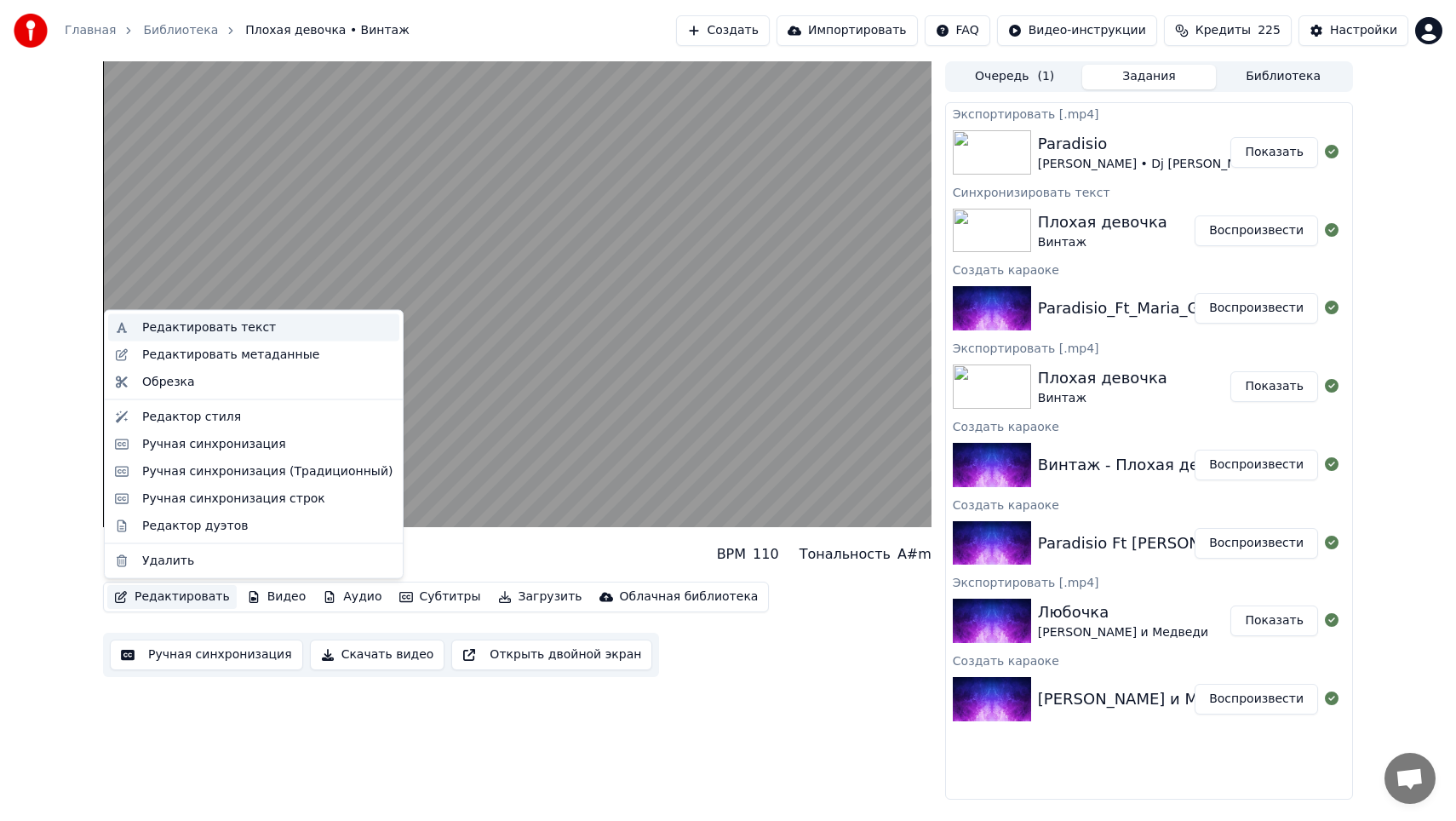
click at [262, 334] on div "Редактировать текст" at bounding box center [267, 328] width 250 height 17
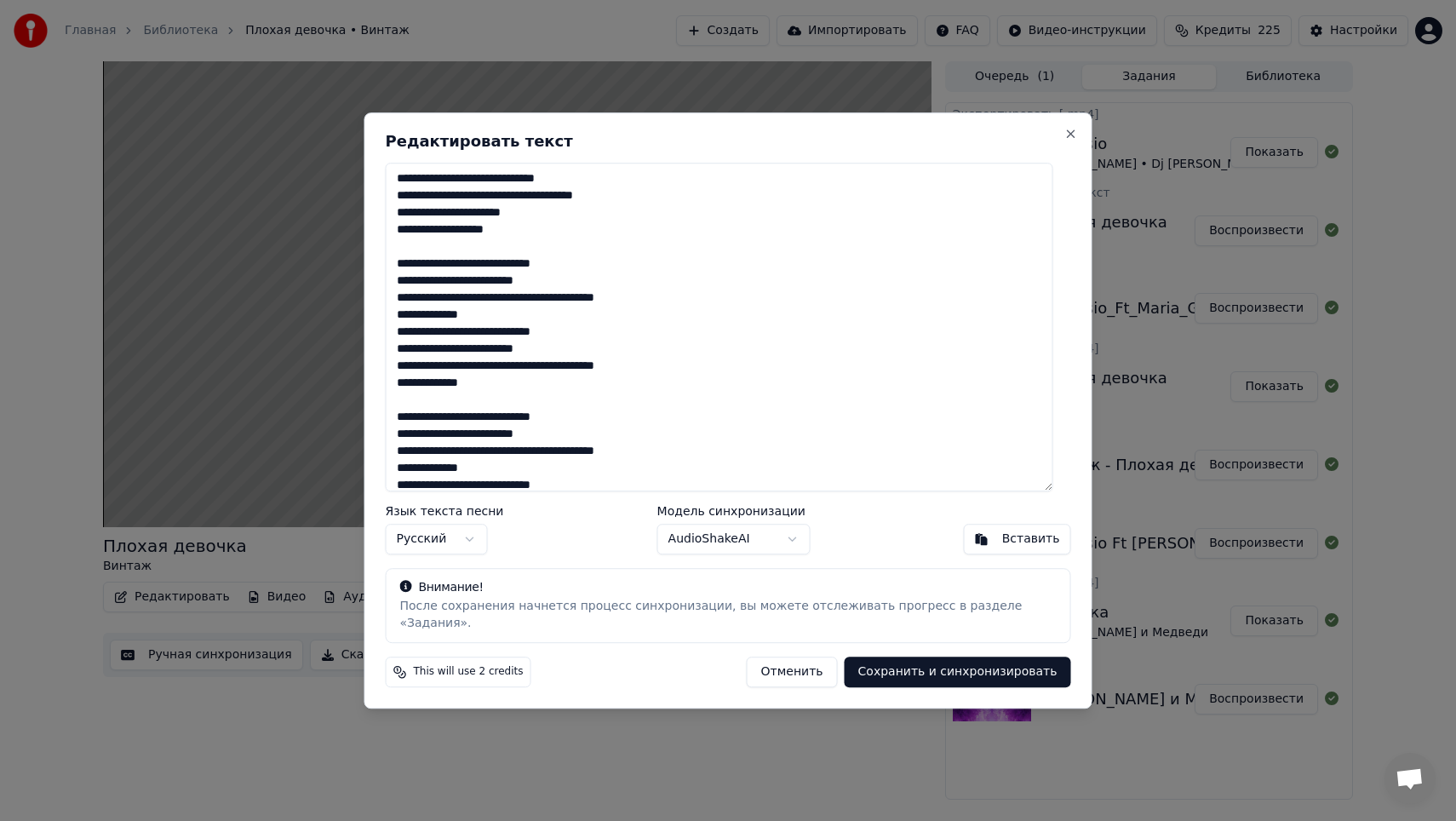
click at [811, 665] on button "Отменить" at bounding box center [791, 672] width 91 height 30
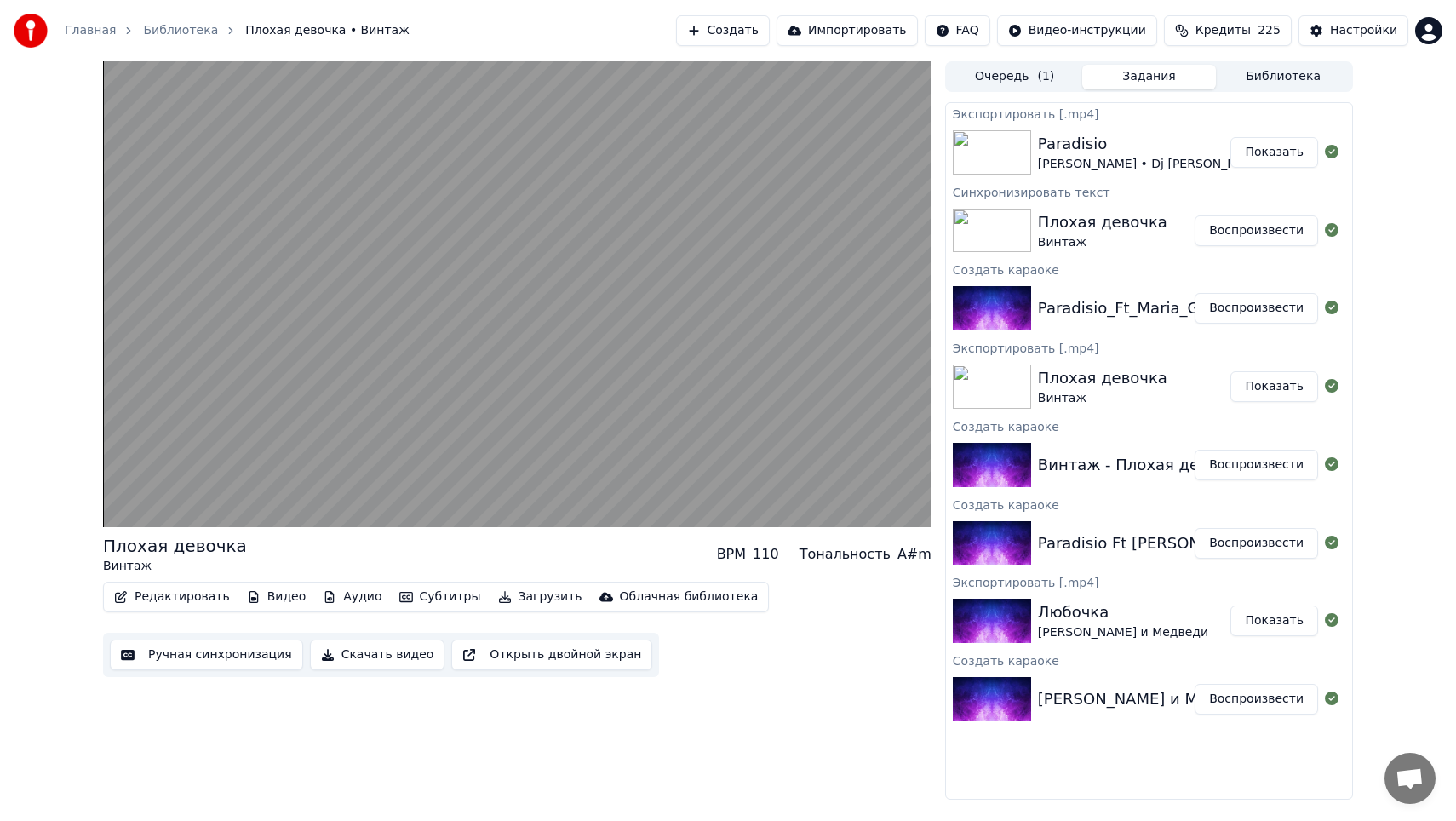
click at [134, 591] on button "Редактировать" at bounding box center [172, 597] width 130 height 23
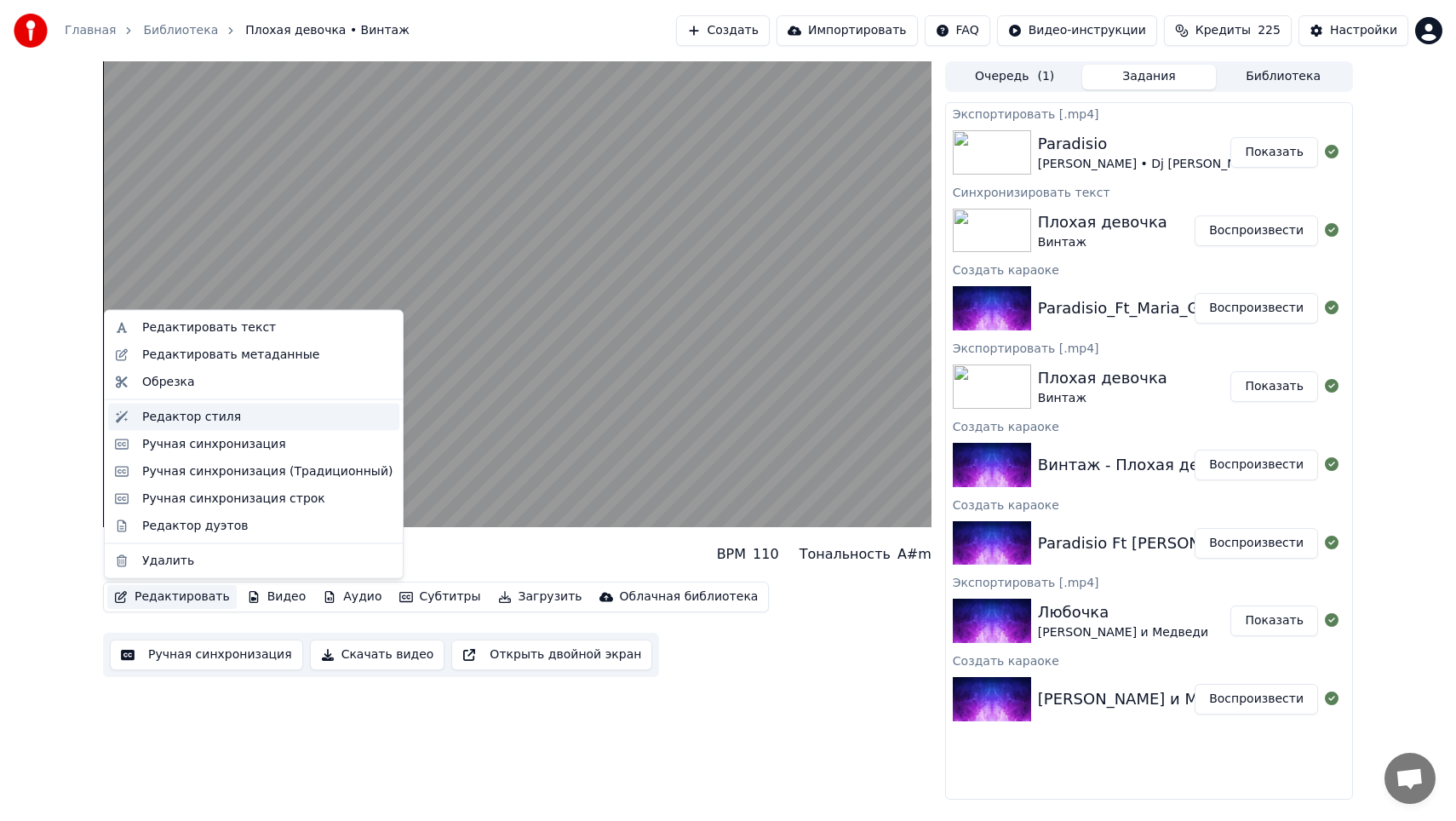
click at [206, 421] on div "Редактор стиля" at bounding box center [191, 415] width 98 height 17
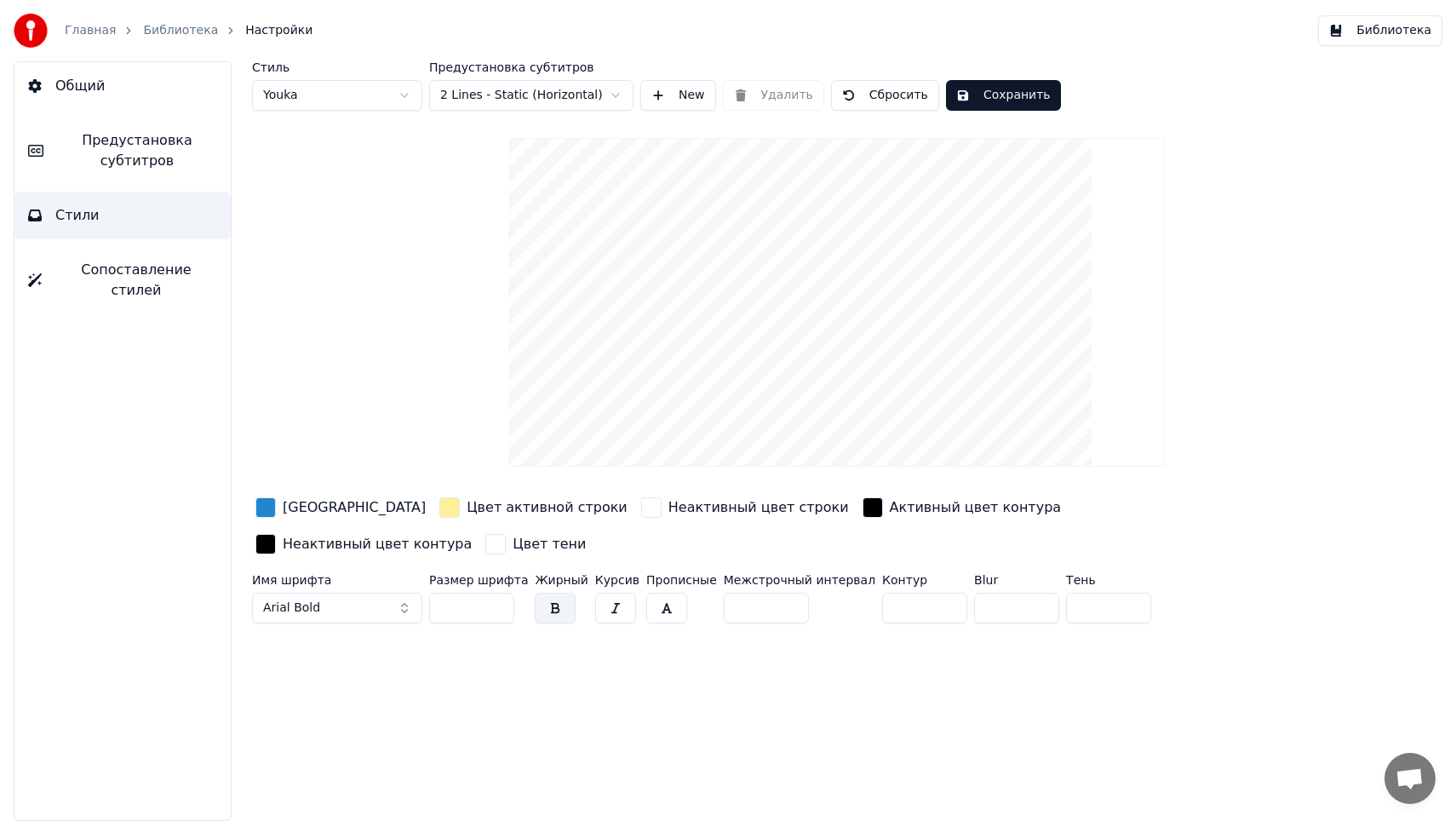
click at [173, 29] on link "Библиотека" at bounding box center [180, 30] width 75 height 17
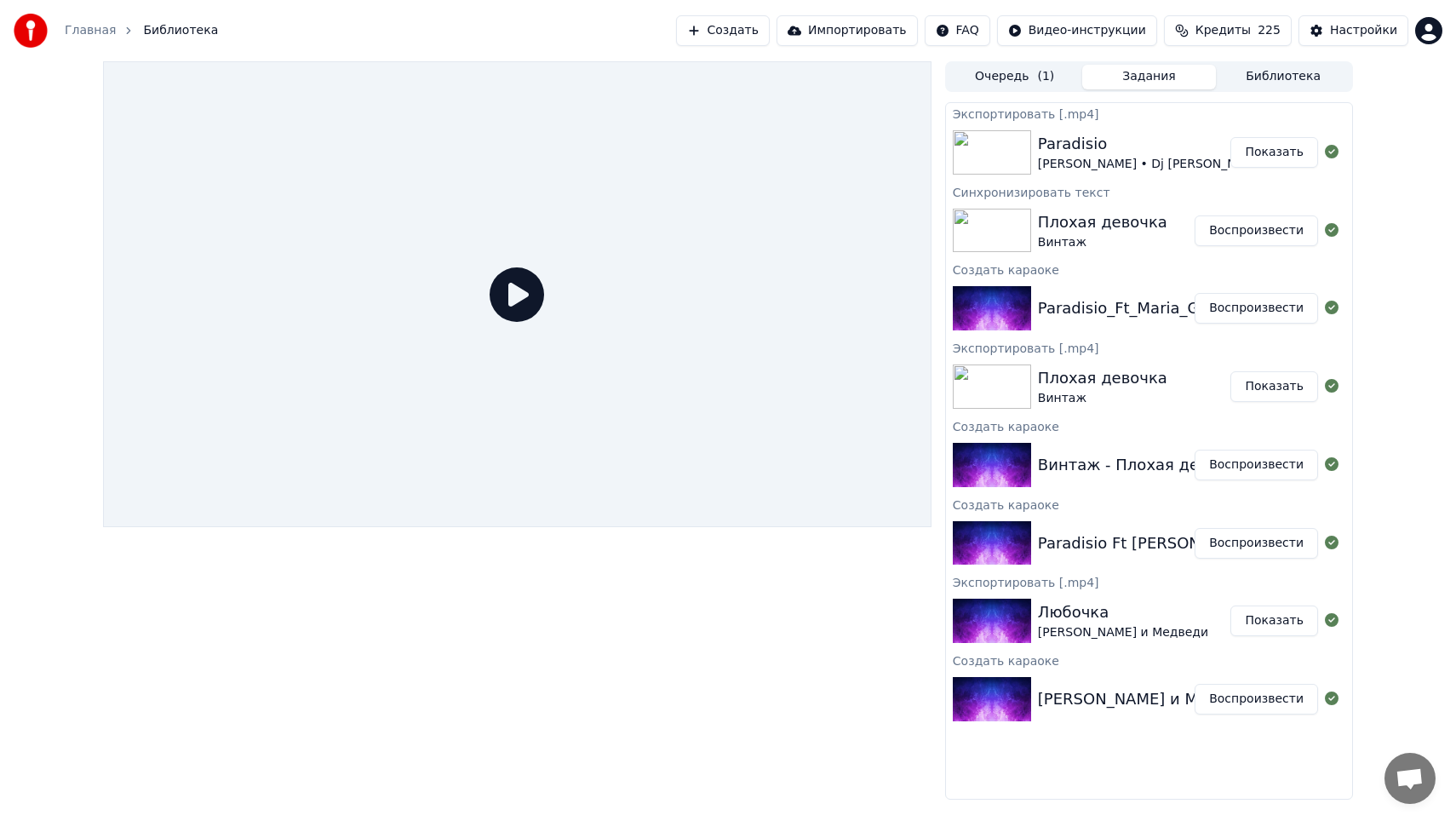
click at [1132, 239] on div "Винтаж" at bounding box center [1102, 242] width 130 height 17
click at [1242, 230] on button "Воспроизвести" at bounding box center [1256, 230] width 124 height 30
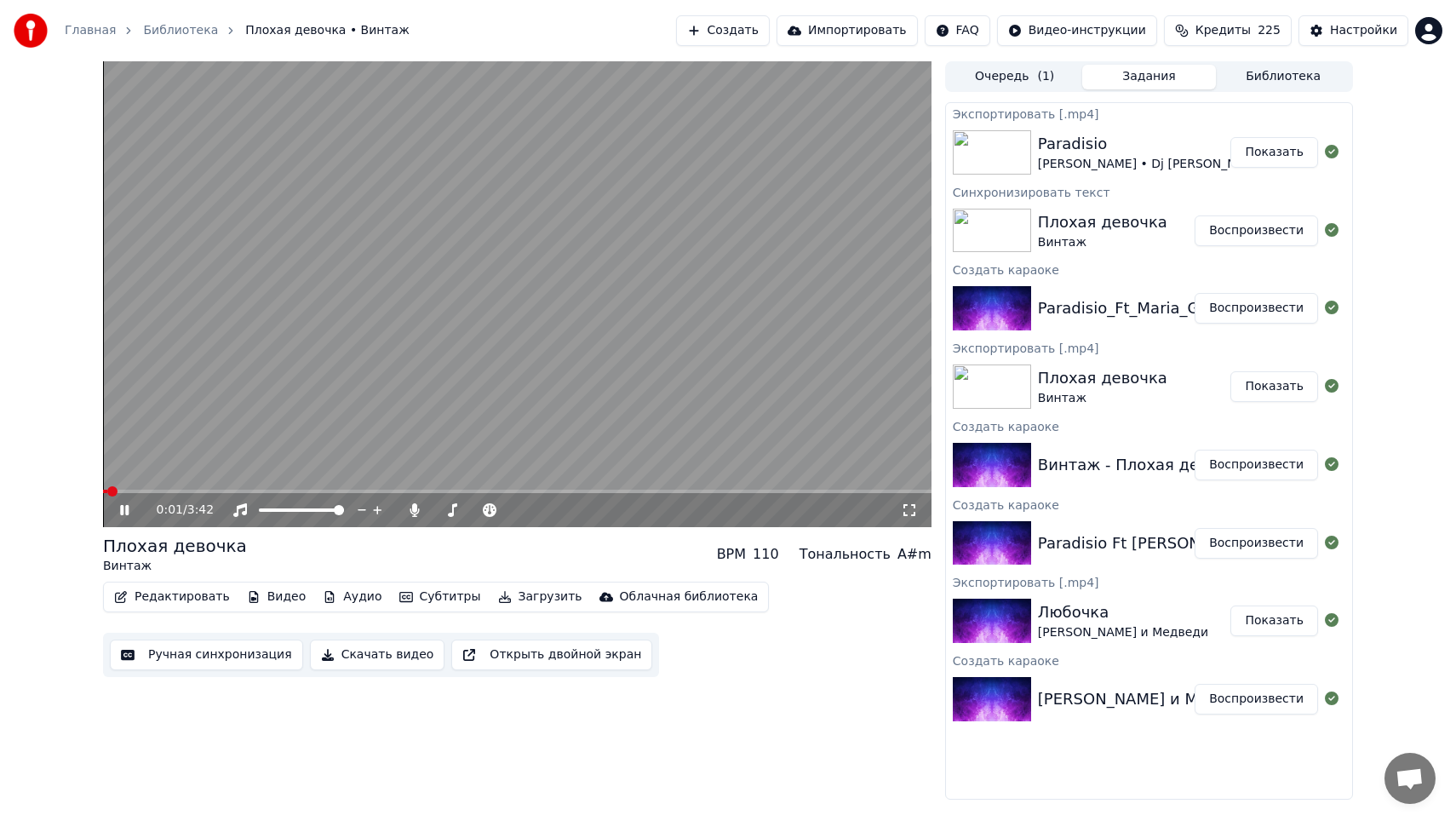
click at [173, 604] on button "Редактировать" at bounding box center [172, 597] width 130 height 23
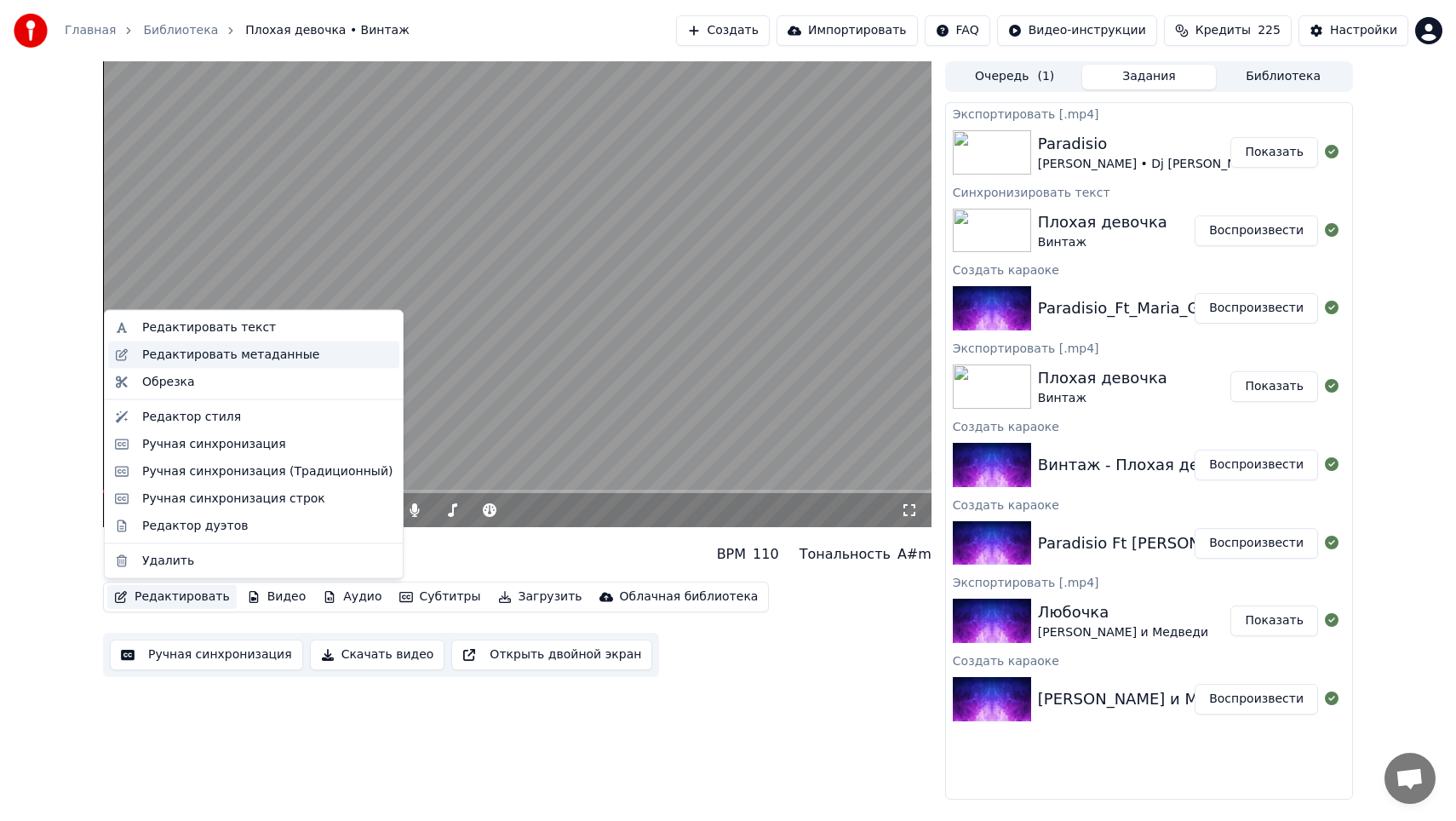
click at [234, 355] on div "Редактировать метаданные" at bounding box center [231, 354] width 177 height 17
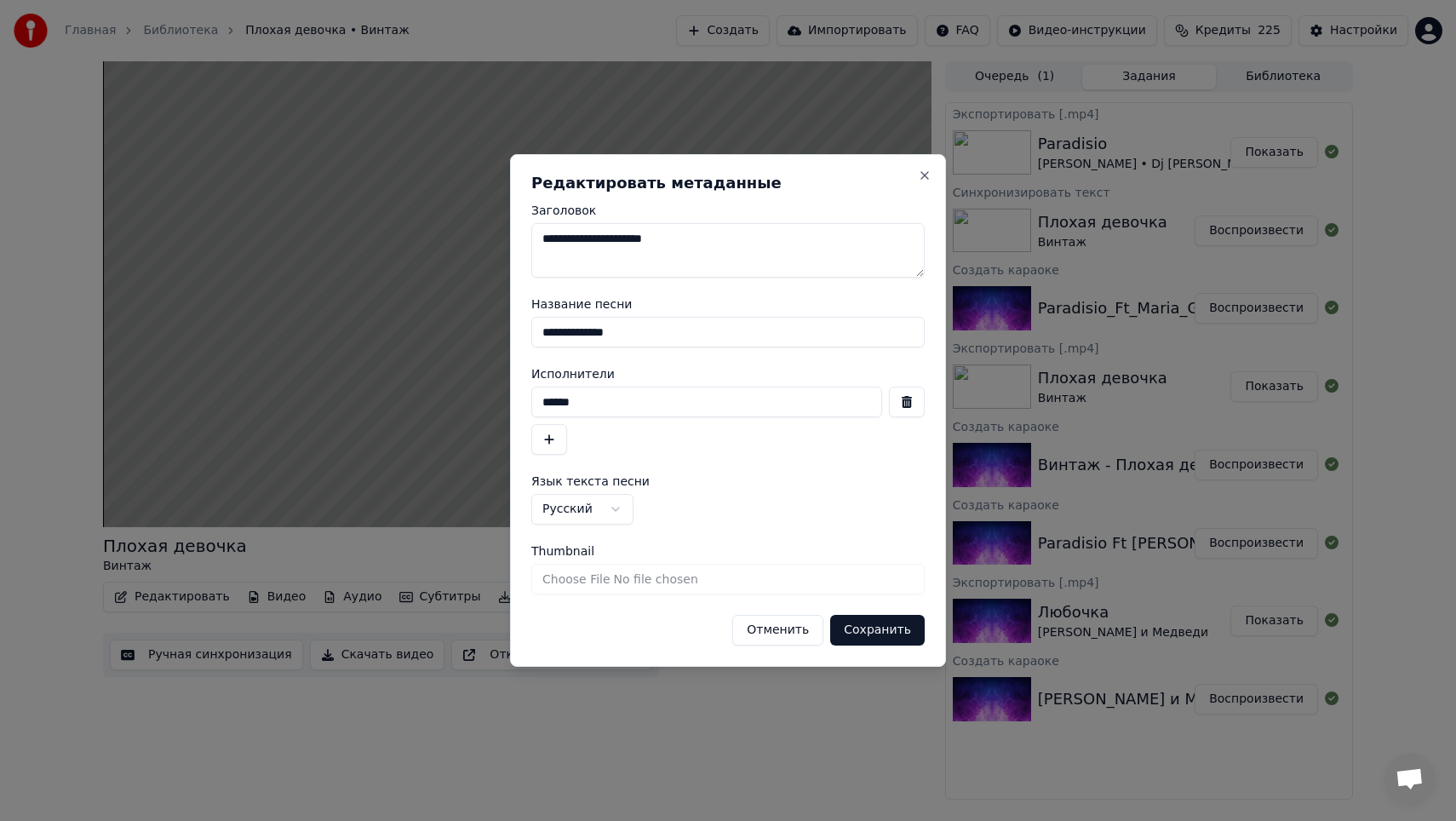
click at [770, 635] on button "Отменить" at bounding box center [777, 630] width 91 height 30
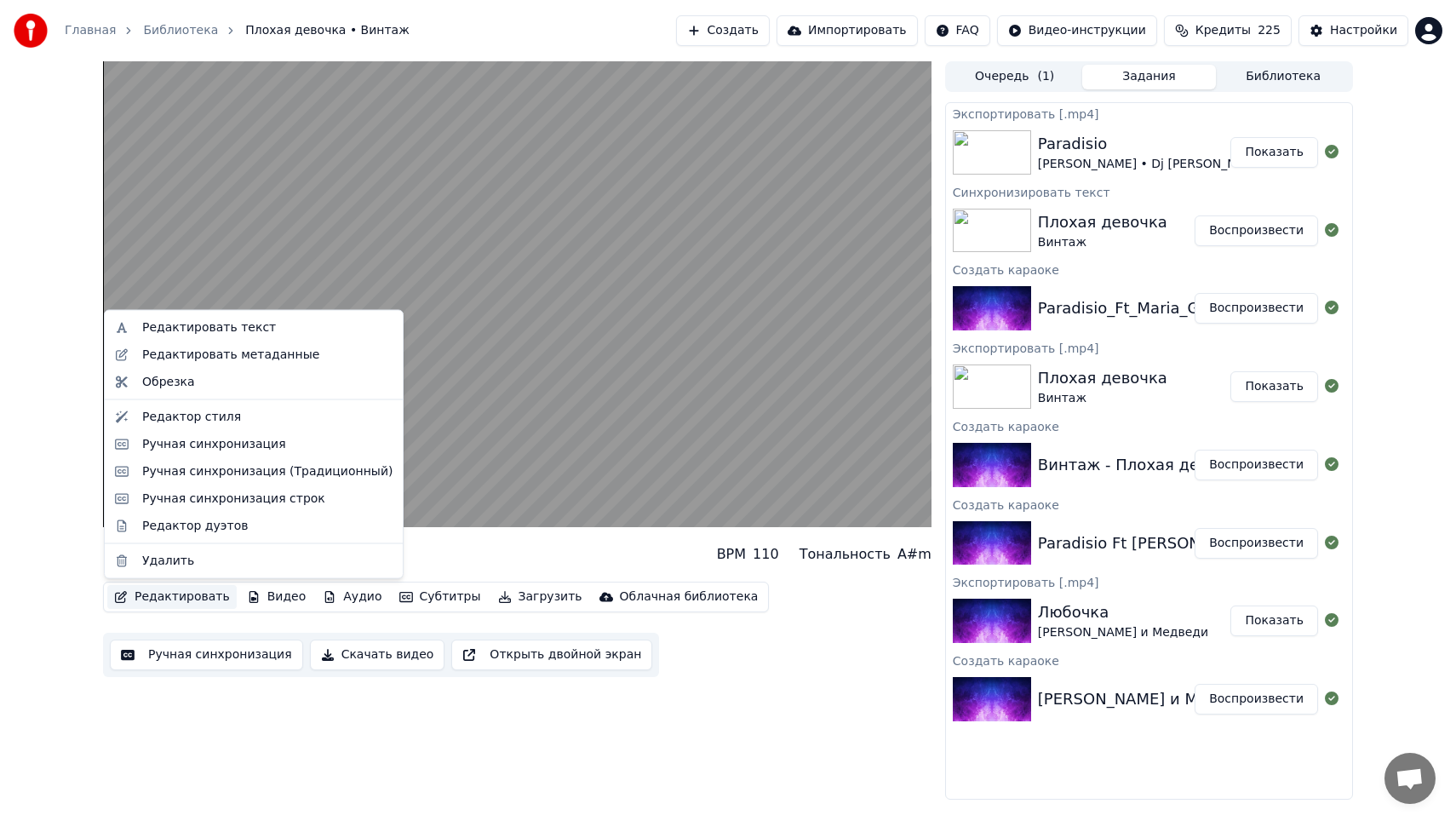
click at [199, 597] on button "Редактировать" at bounding box center [172, 597] width 130 height 23
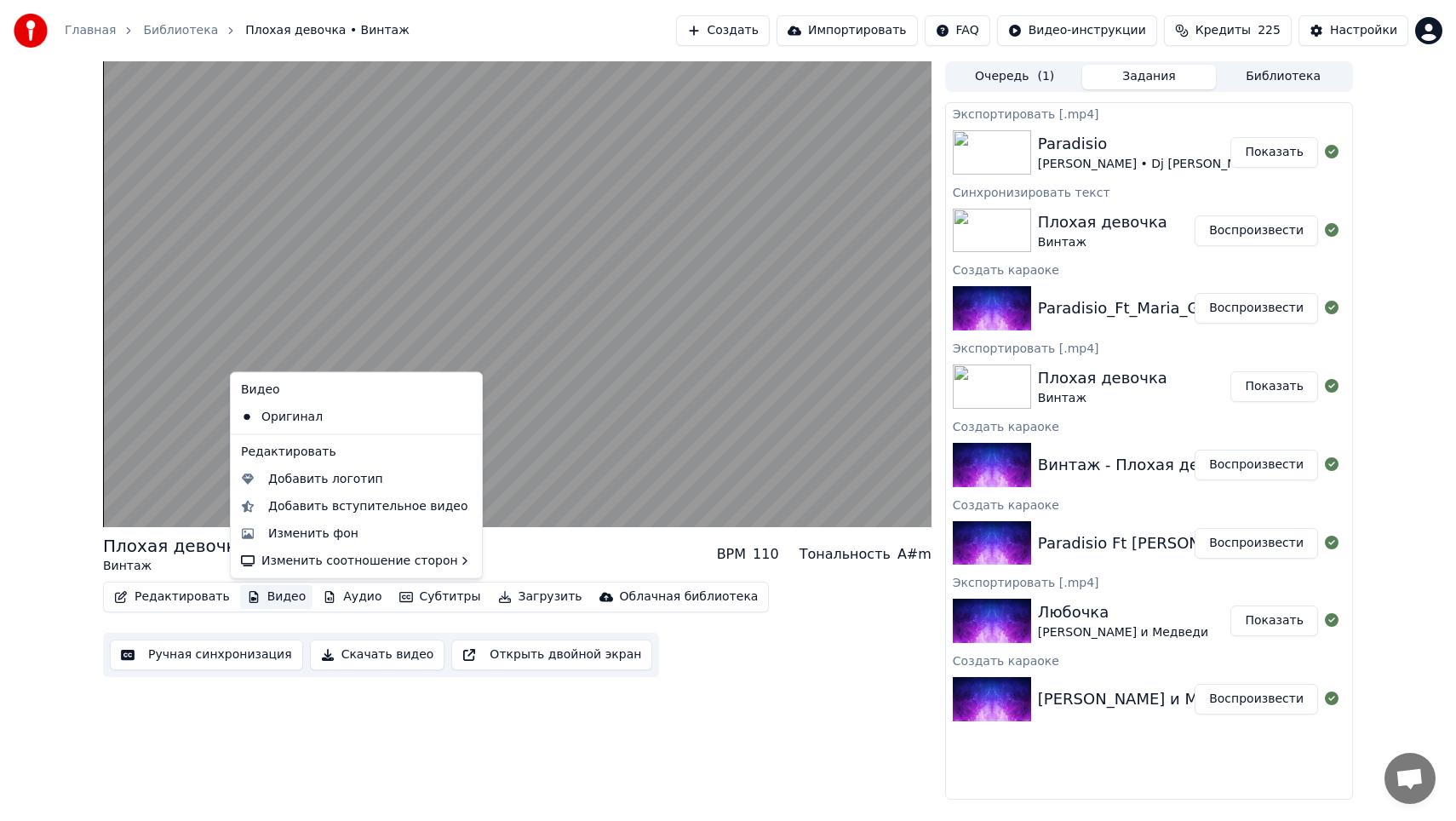
click at [219, 620] on div "Редактировать Видео Аудио Субтитры Загрузить Облачная библиотека Ручная синхрон…" at bounding box center [517, 630] width 828 height 96
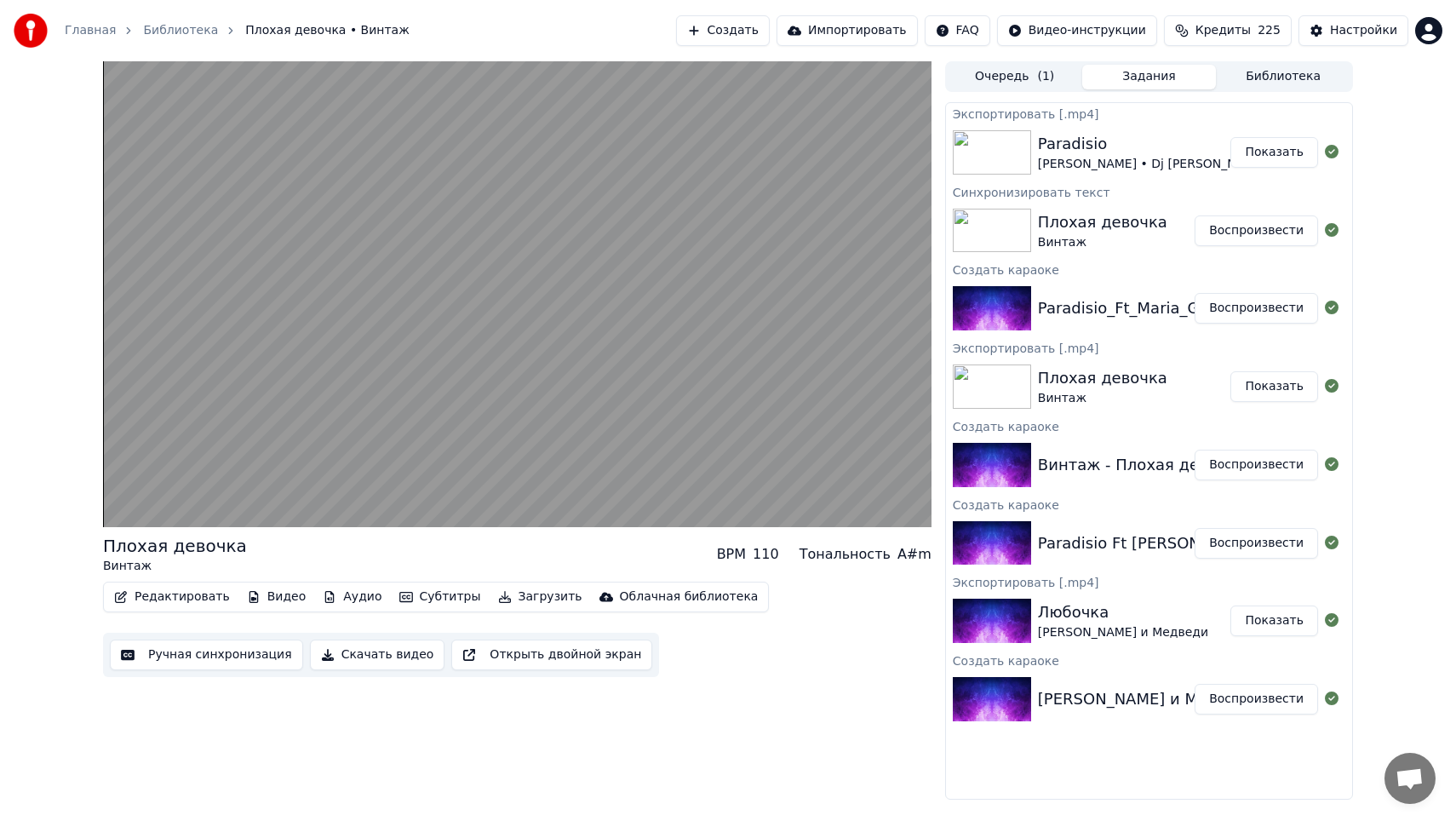
click at [447, 589] on button "Субтитры" at bounding box center [441, 597] width 96 height 23
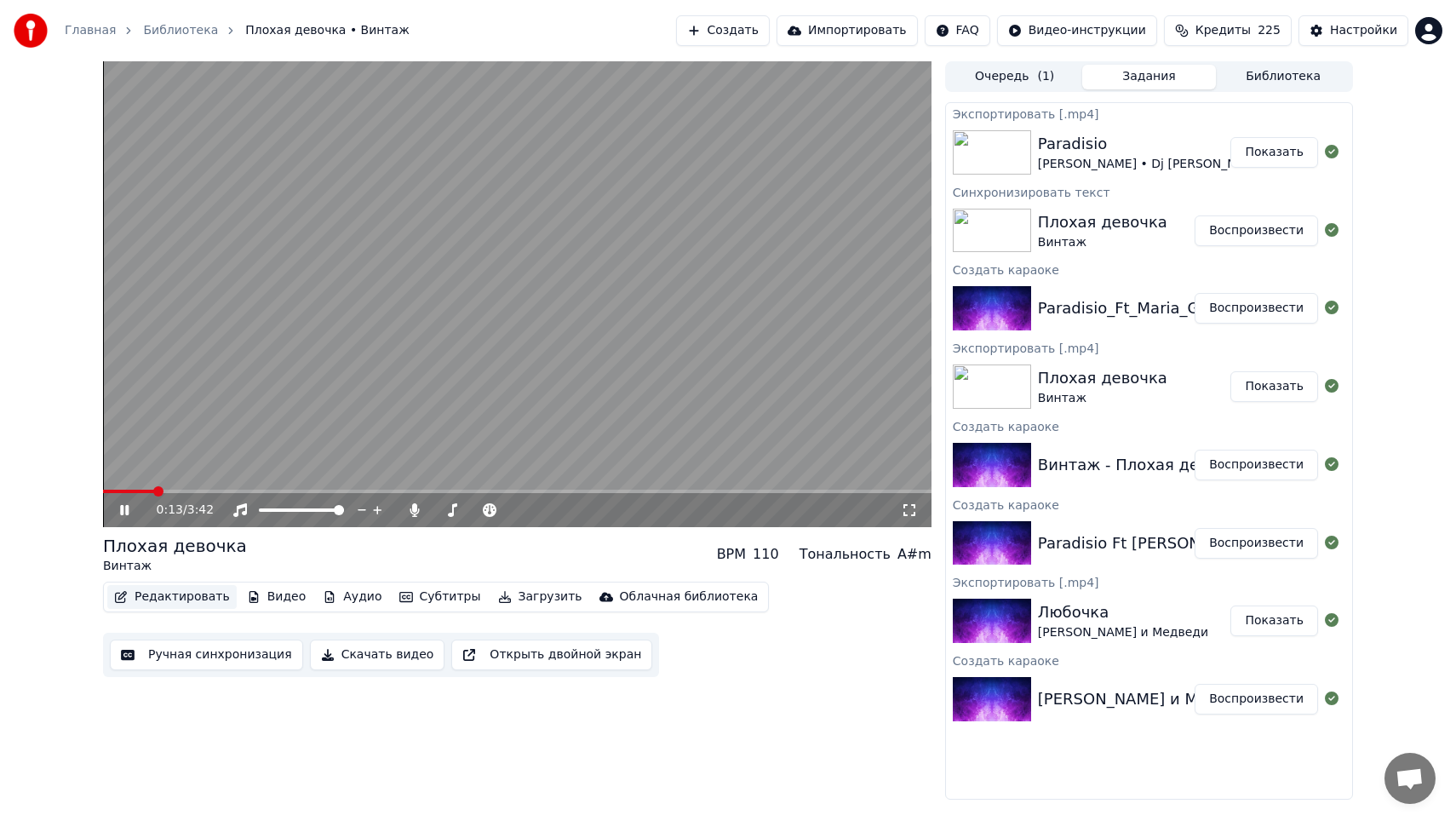
click at [172, 596] on button "Редактировать" at bounding box center [172, 597] width 130 height 23
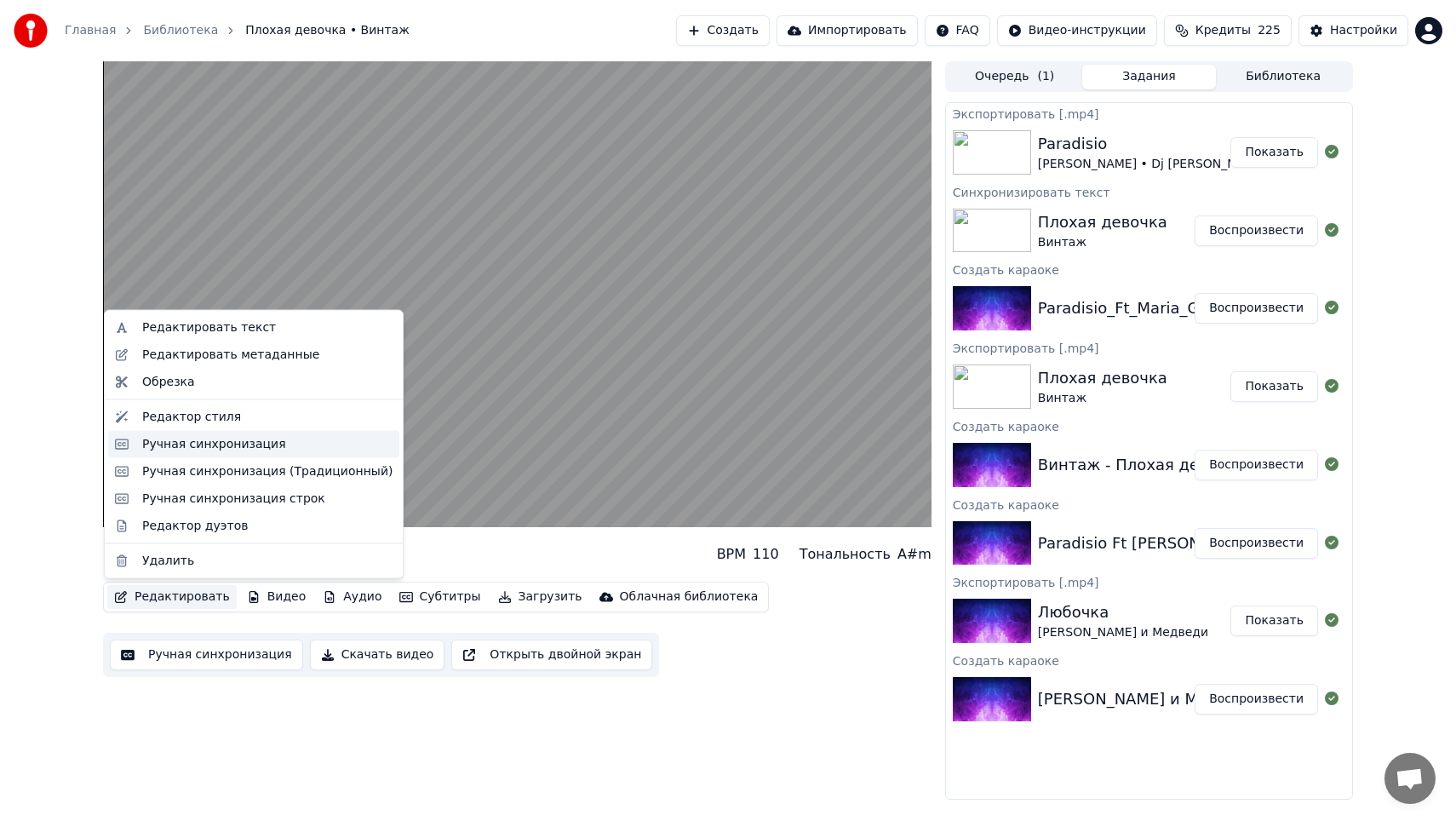
click at [250, 444] on div "Ручная синхронизация" at bounding box center [214, 443] width 144 height 17
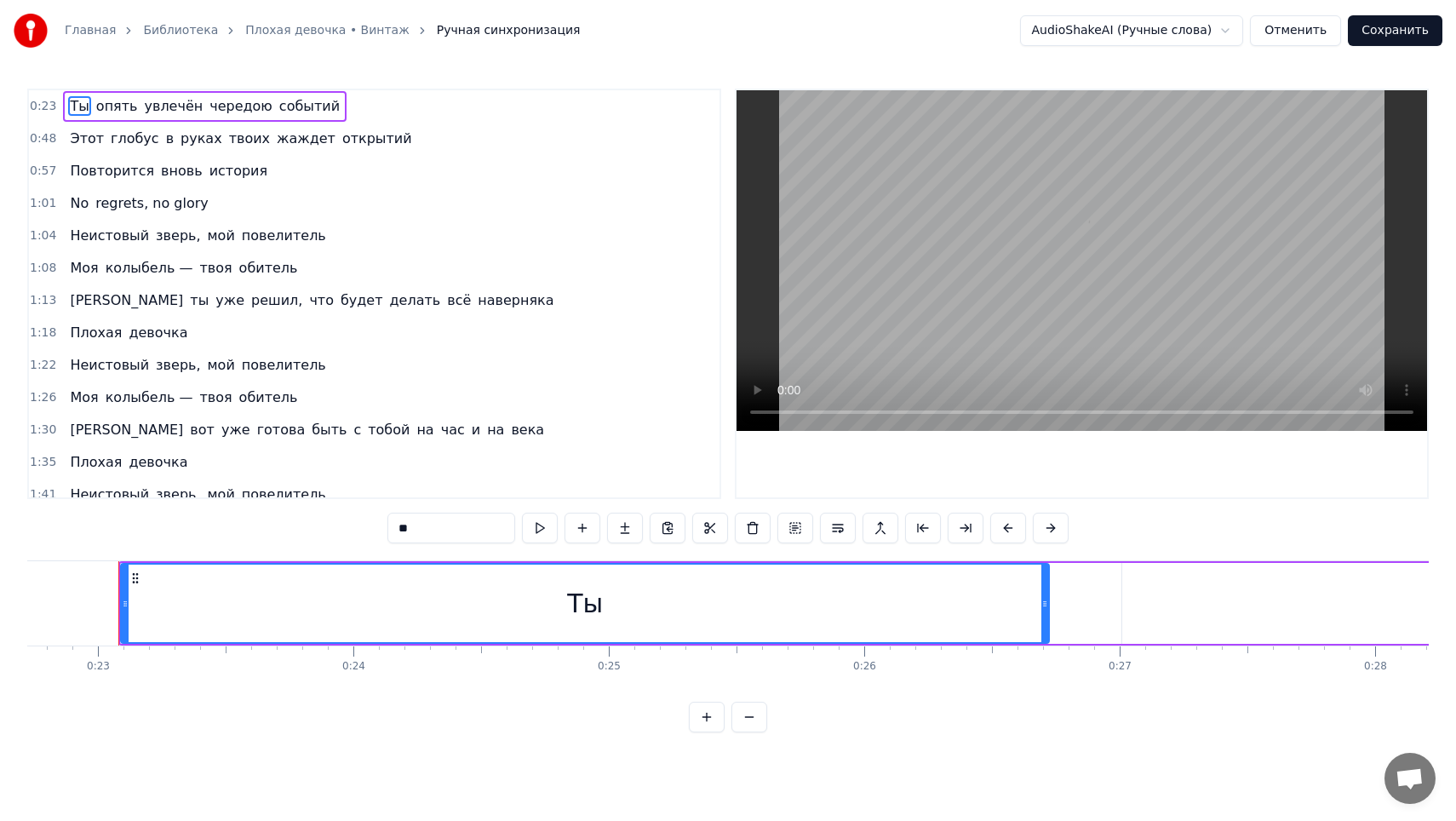
scroll to position [0, 5809]
click at [639, 601] on div "Ты" at bounding box center [579, 603] width 926 height 77
click at [750, 530] on button at bounding box center [752, 528] width 36 height 30
click at [47, 107] on span "0:23" at bounding box center [43, 105] width 26 height 17
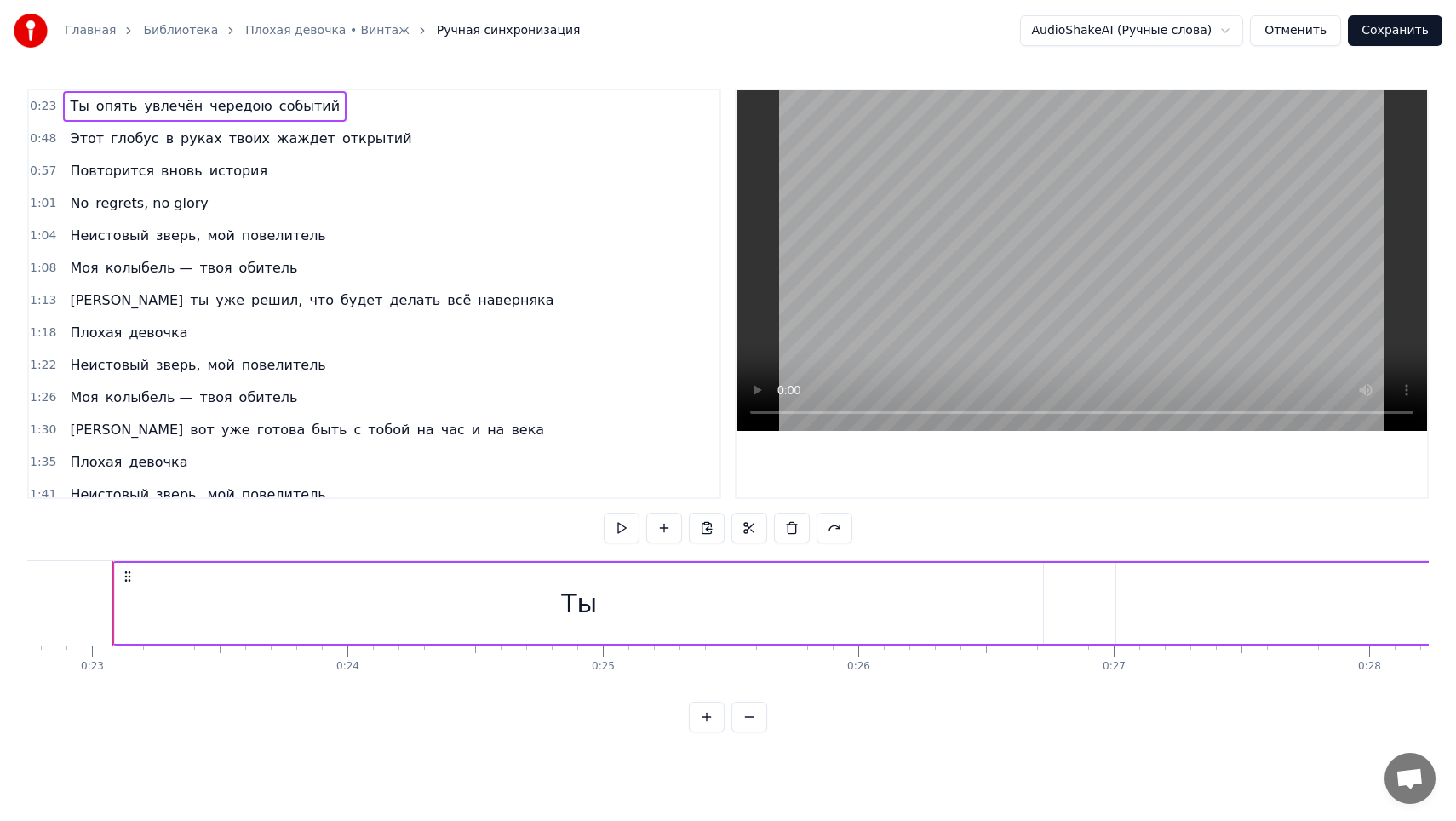
click at [52, 106] on span "0:23" at bounding box center [43, 105] width 26 height 17
click at [86, 107] on span "Ты" at bounding box center [79, 106] width 22 height 20
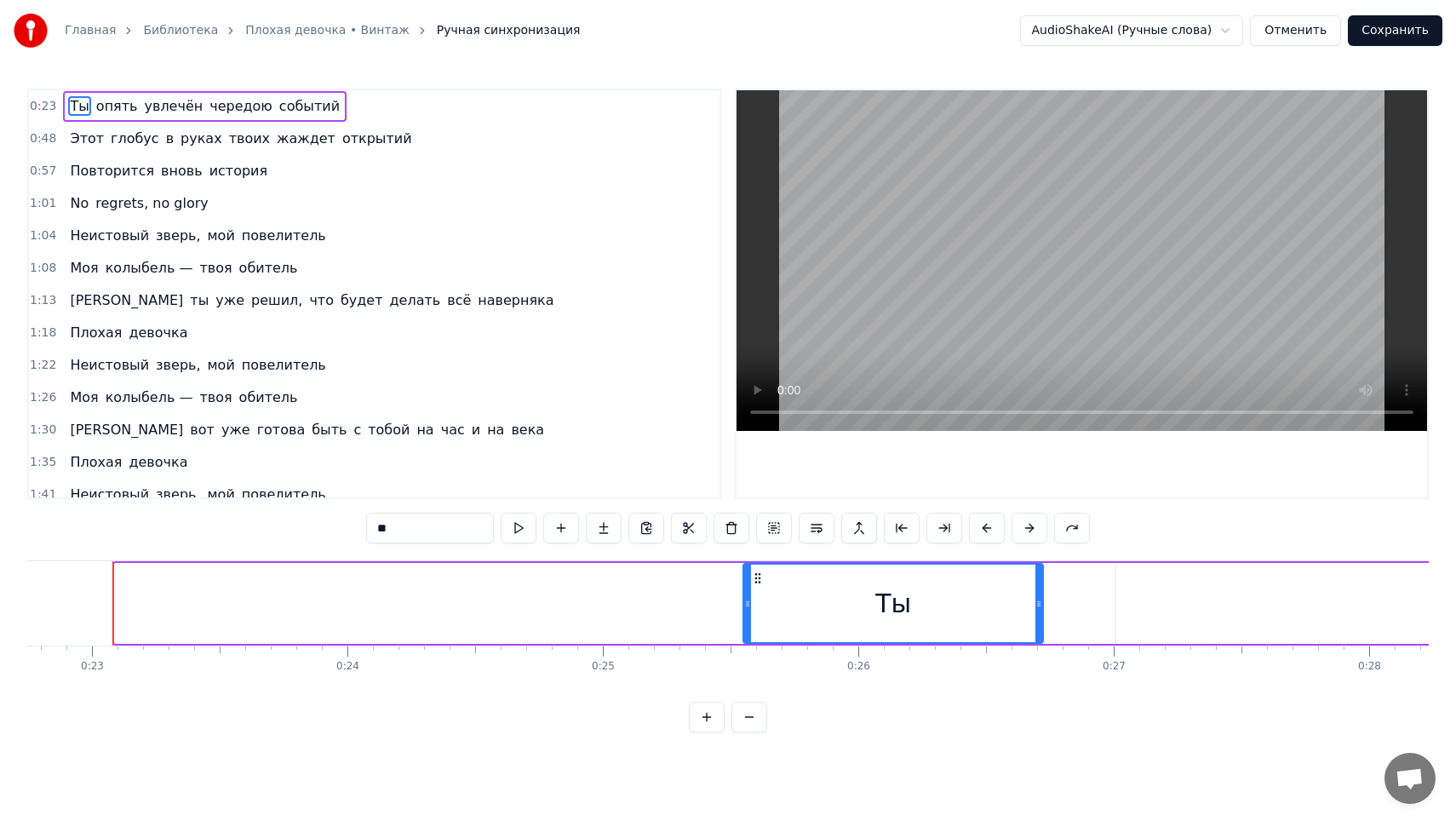
drag, startPoint x: 120, startPoint y: 583, endPoint x: 748, endPoint y: 565, distance: 628.3
click at [748, 565] on div at bounding box center [747, 603] width 7 height 77
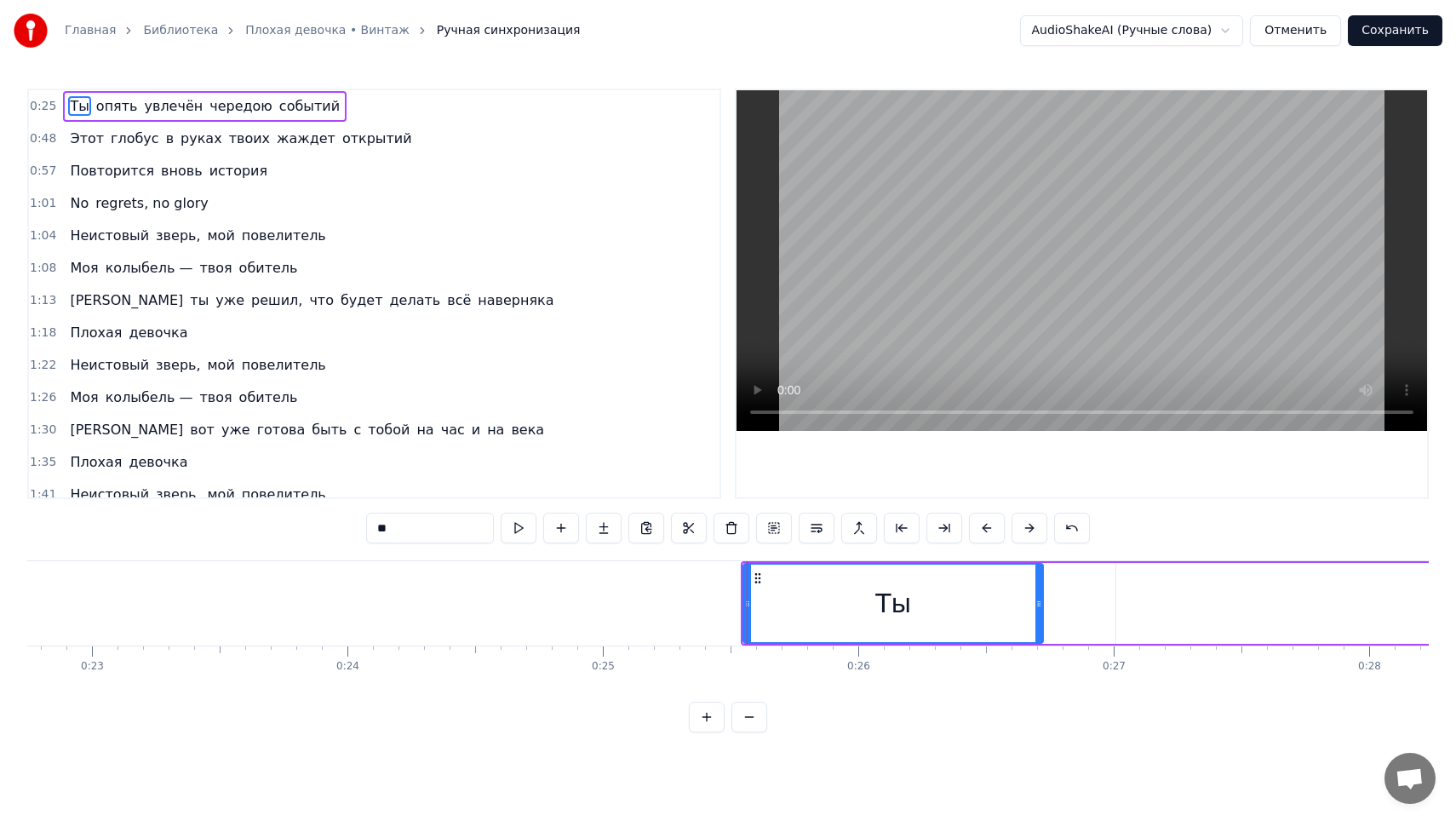
drag, startPoint x: 810, startPoint y: 586, endPoint x: 973, endPoint y: 590, distance: 163.0
click at [973, 590] on div "Ты" at bounding box center [893, 603] width 298 height 77
drag, startPoint x: 992, startPoint y: 593, endPoint x: 1063, endPoint y: 591, distance: 71.0
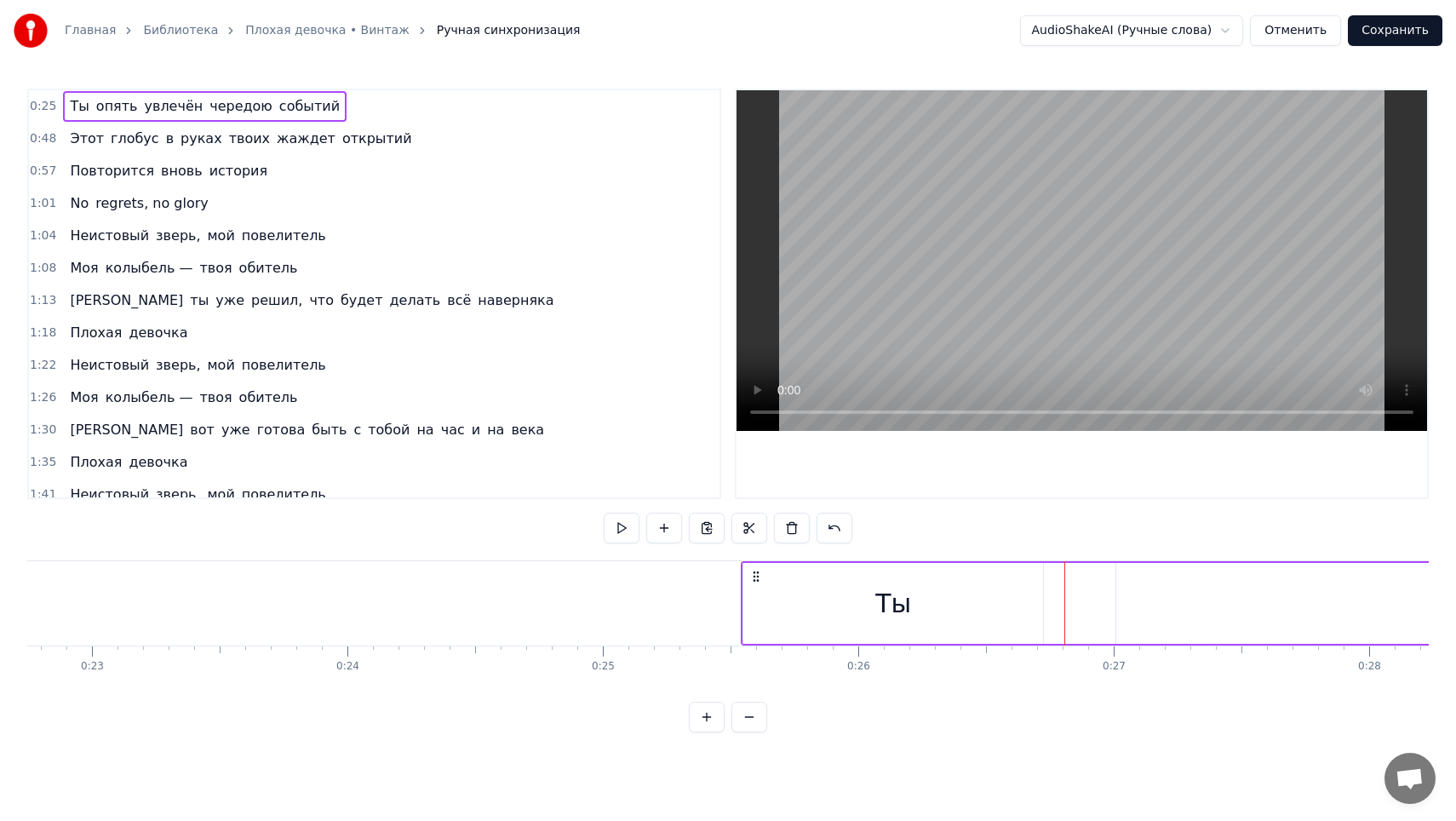
click at [798, 580] on div "Ты" at bounding box center [893, 603] width 299 height 81
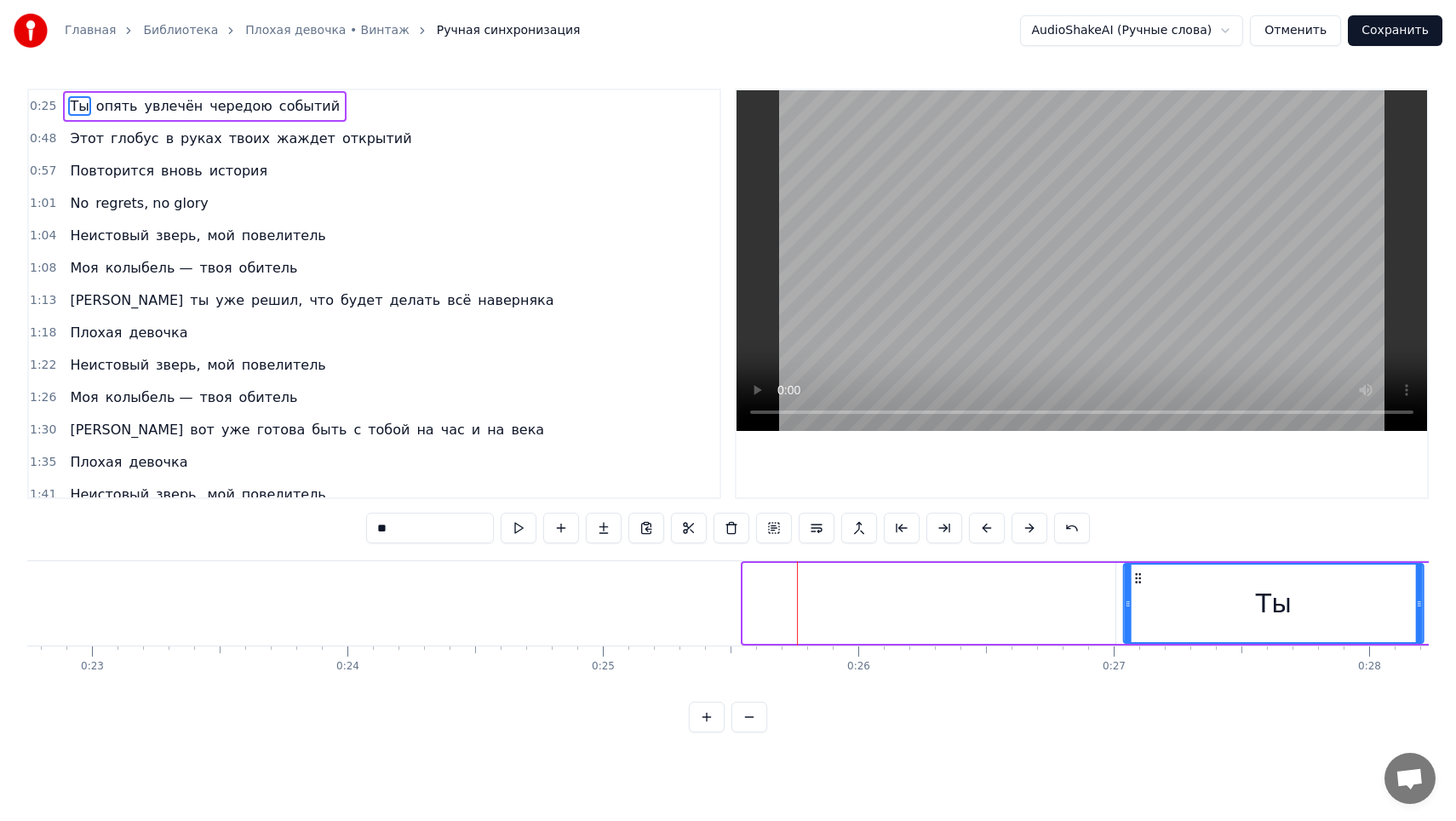
drag, startPoint x: 755, startPoint y: 580, endPoint x: 1131, endPoint y: 606, distance: 376.9
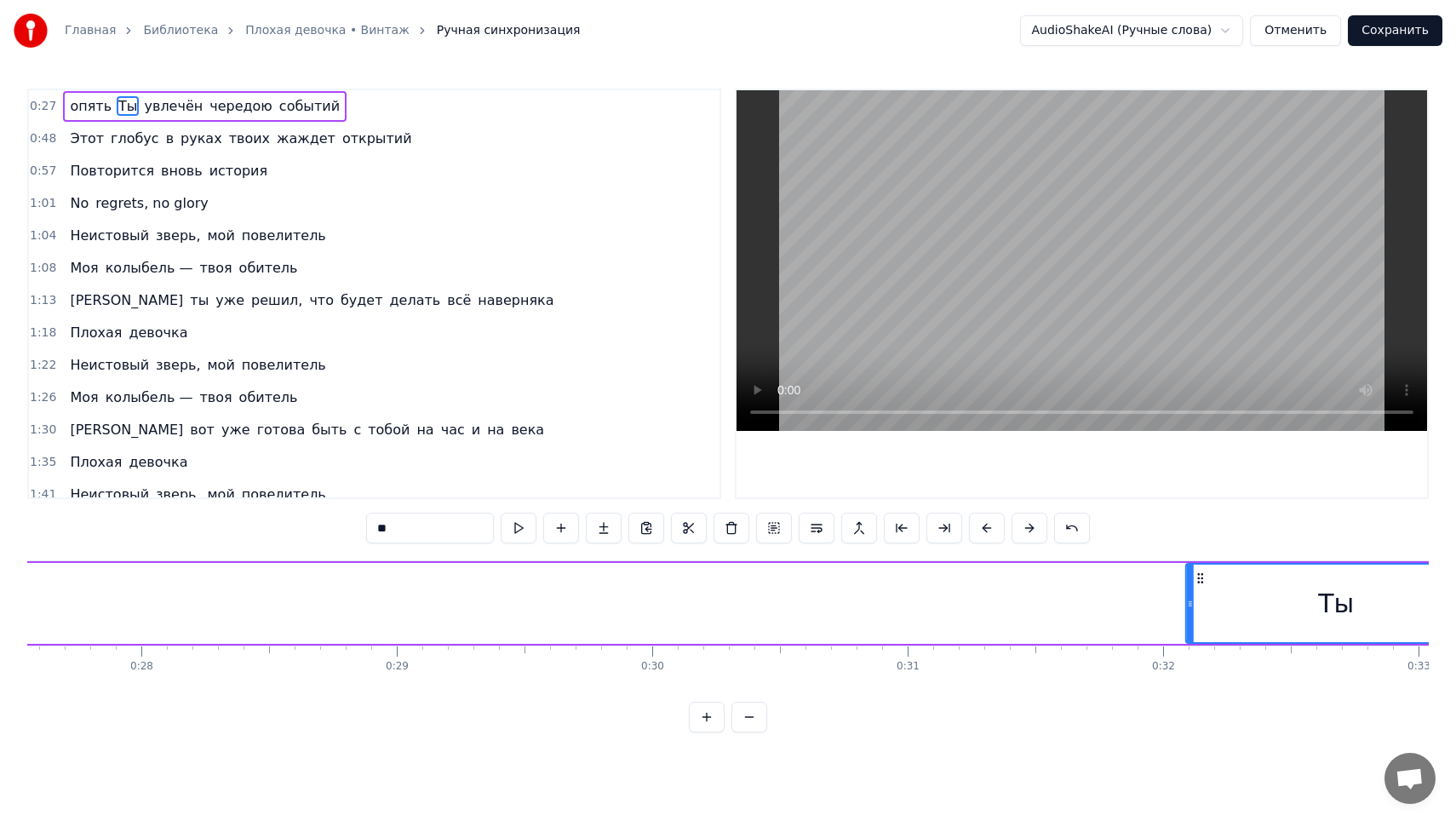
scroll to position [0, 7046]
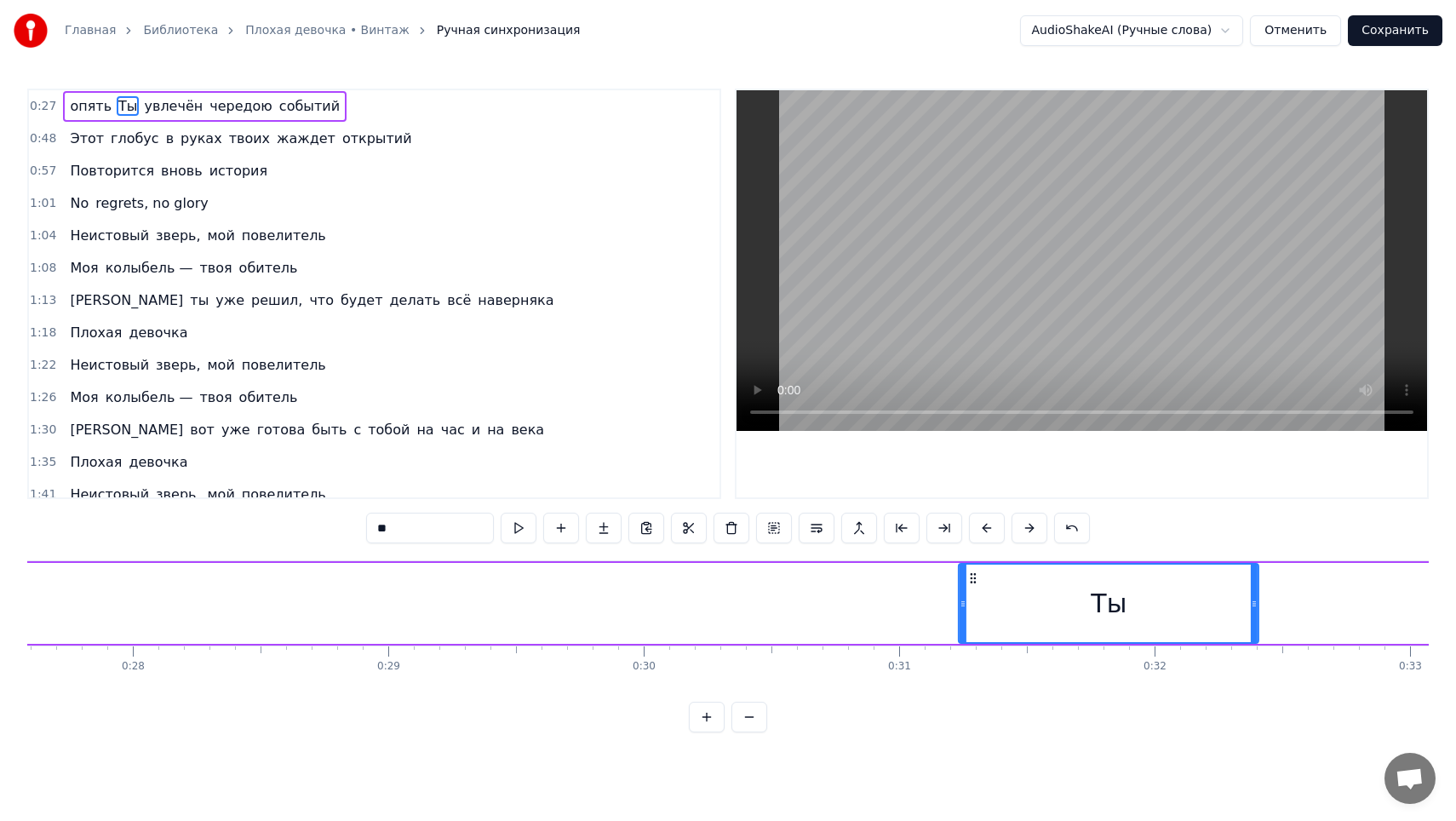
drag, startPoint x: 894, startPoint y: 572, endPoint x: 972, endPoint y: 607, distance: 85.5
click at [972, 609] on div "Ты" at bounding box center [1108, 603] width 298 height 77
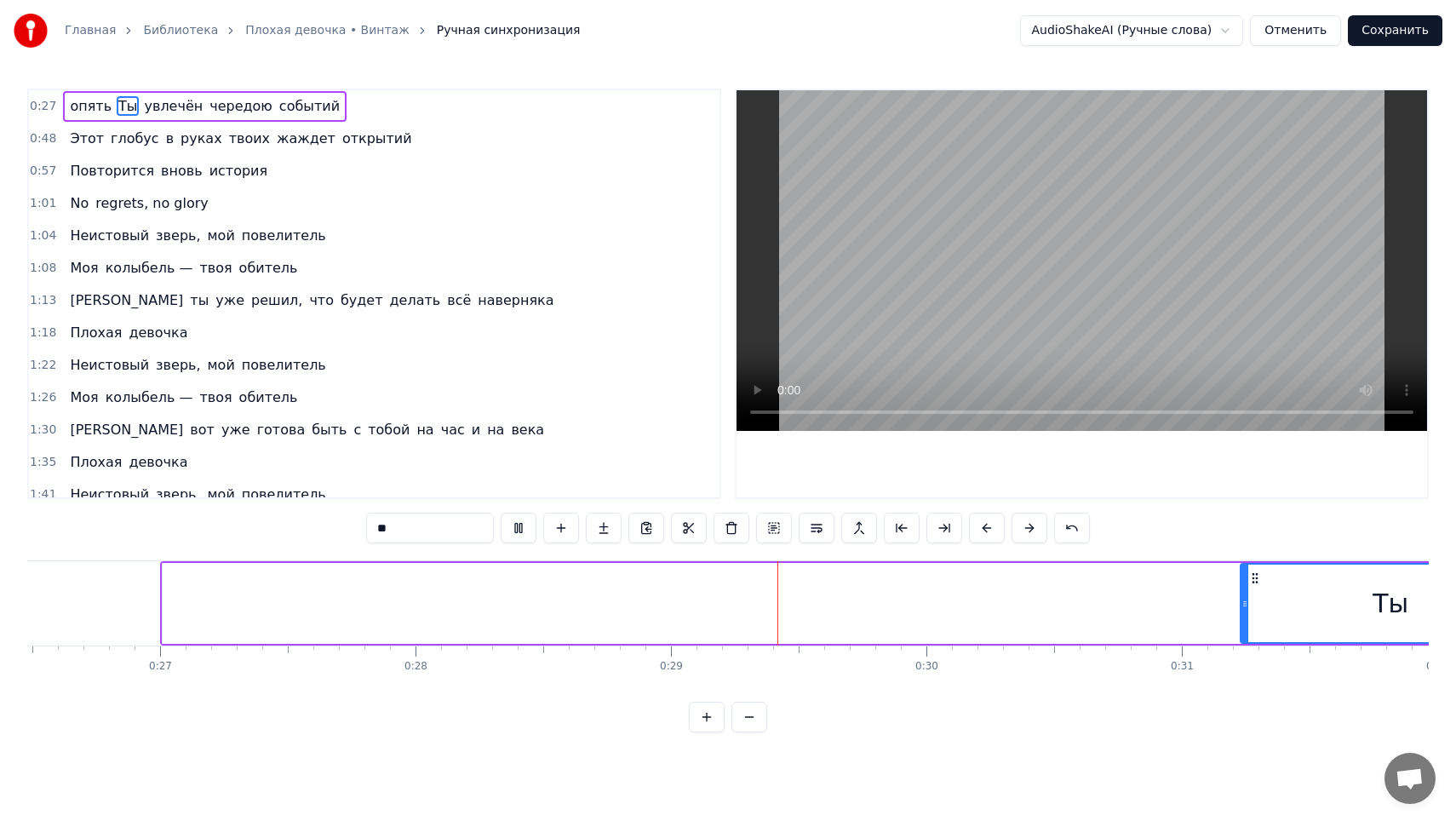
scroll to position [0, 6708]
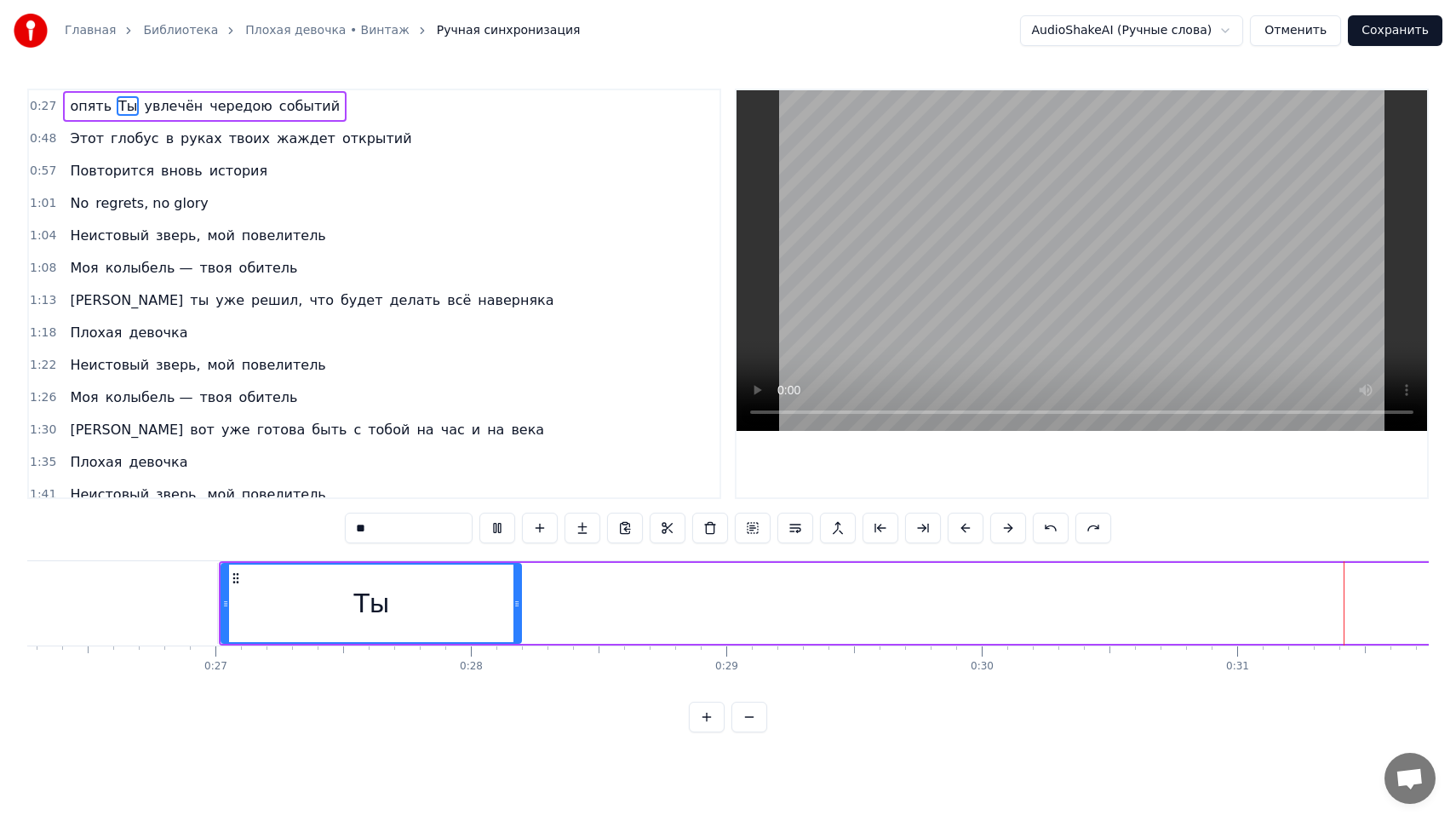
type input "*****"
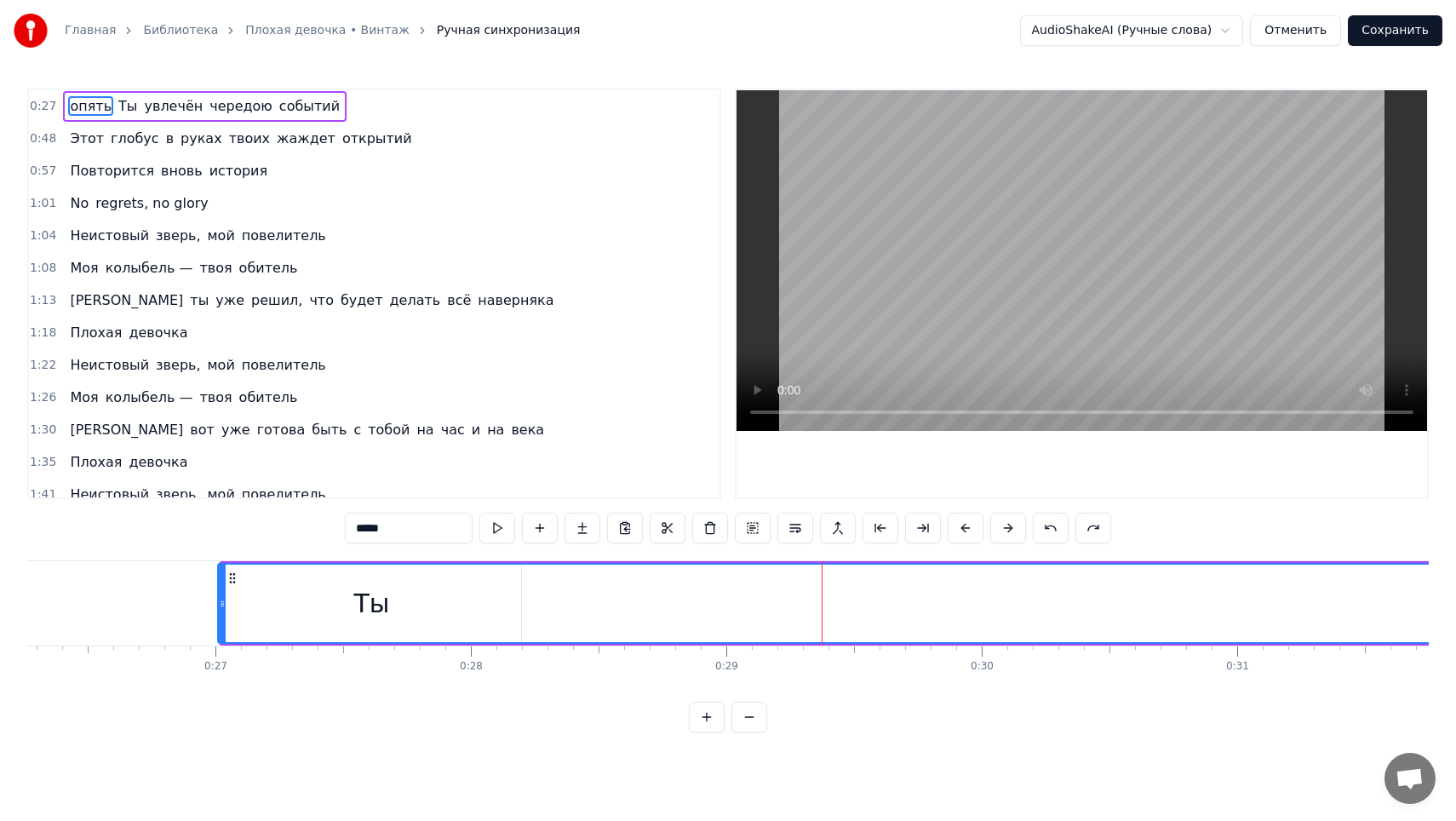
click at [753, 720] on button at bounding box center [748, 717] width 36 height 30
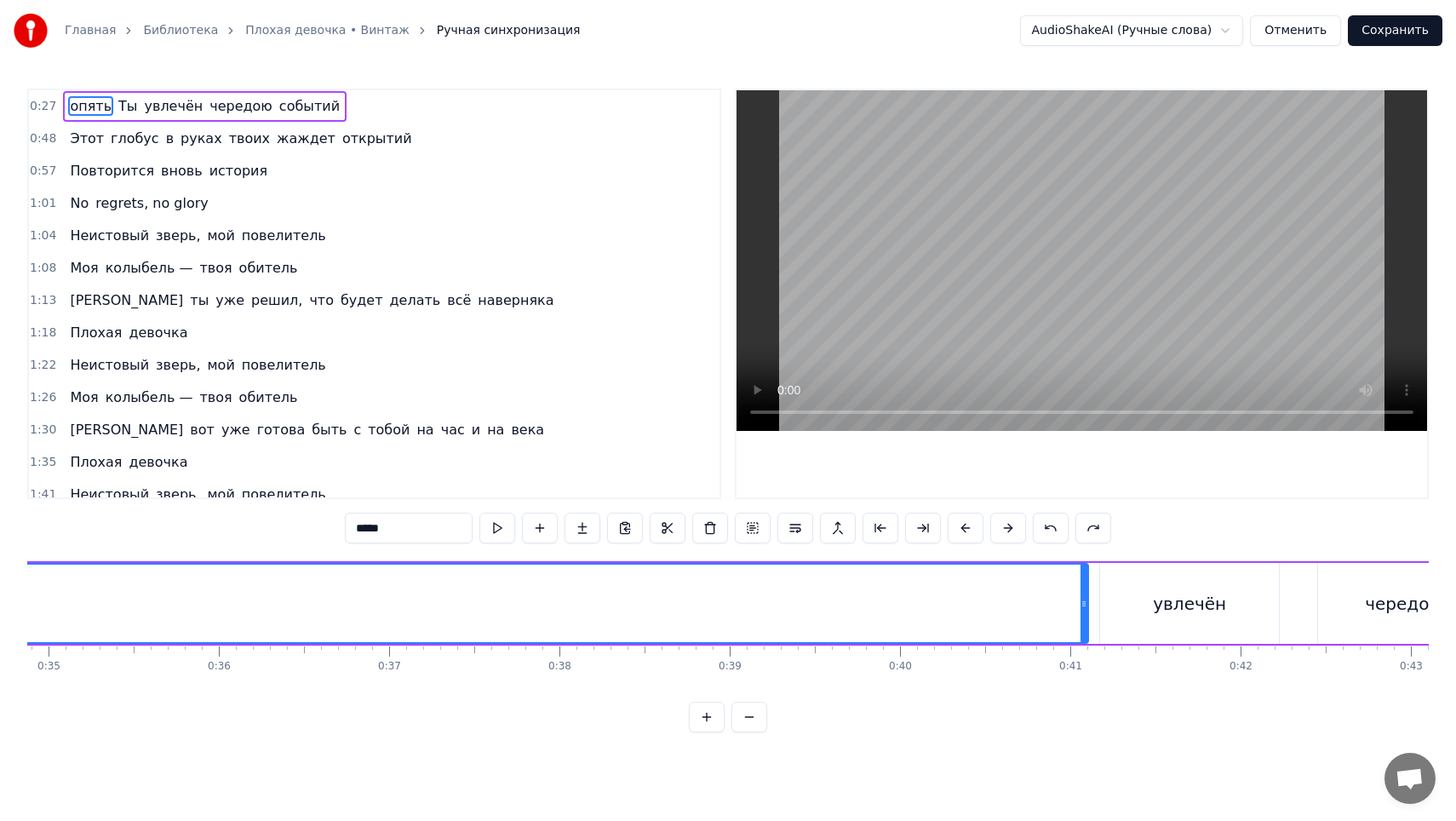
click at [753, 721] on button at bounding box center [748, 717] width 36 height 30
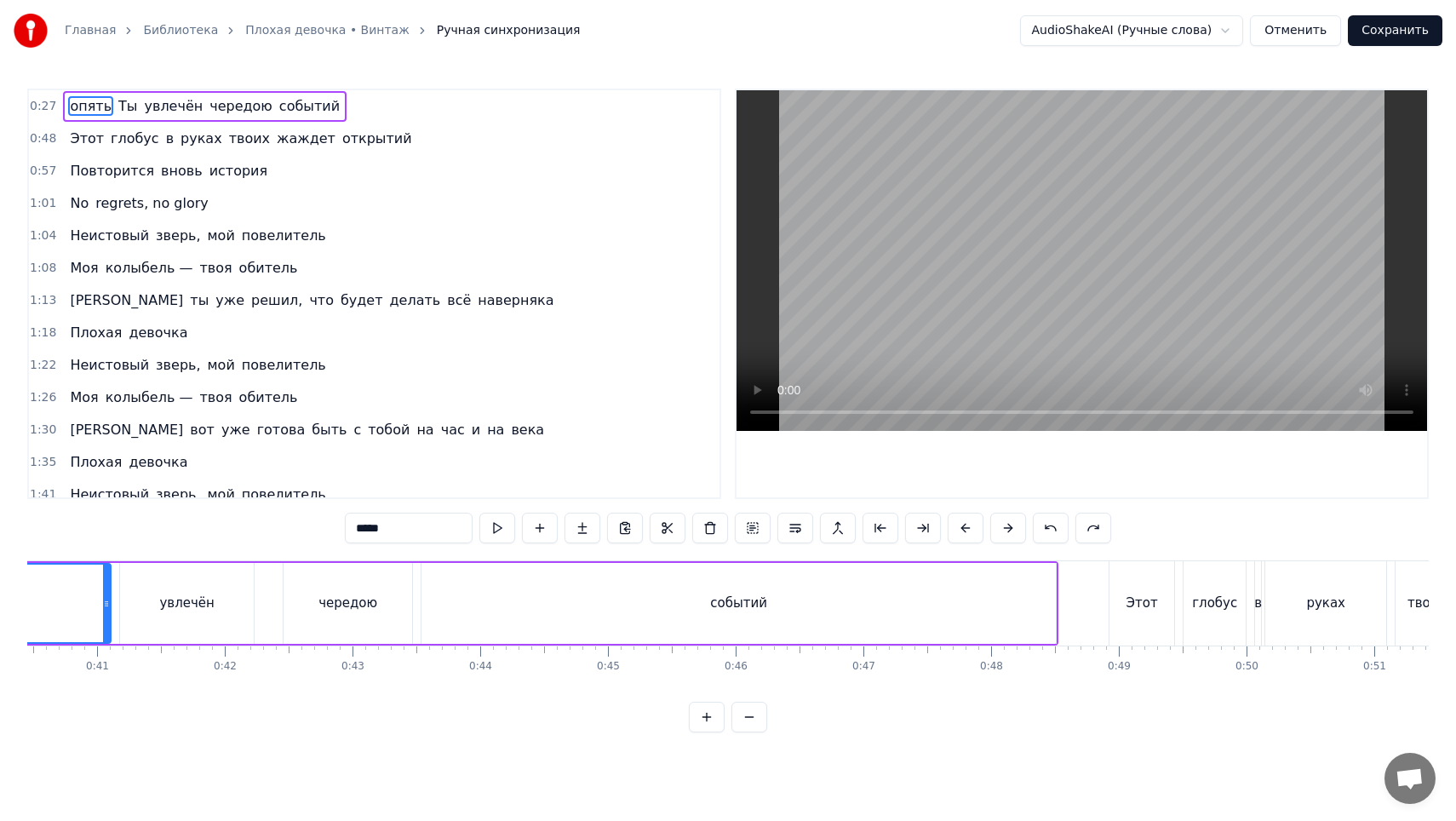
click at [753, 721] on button at bounding box center [748, 717] width 36 height 30
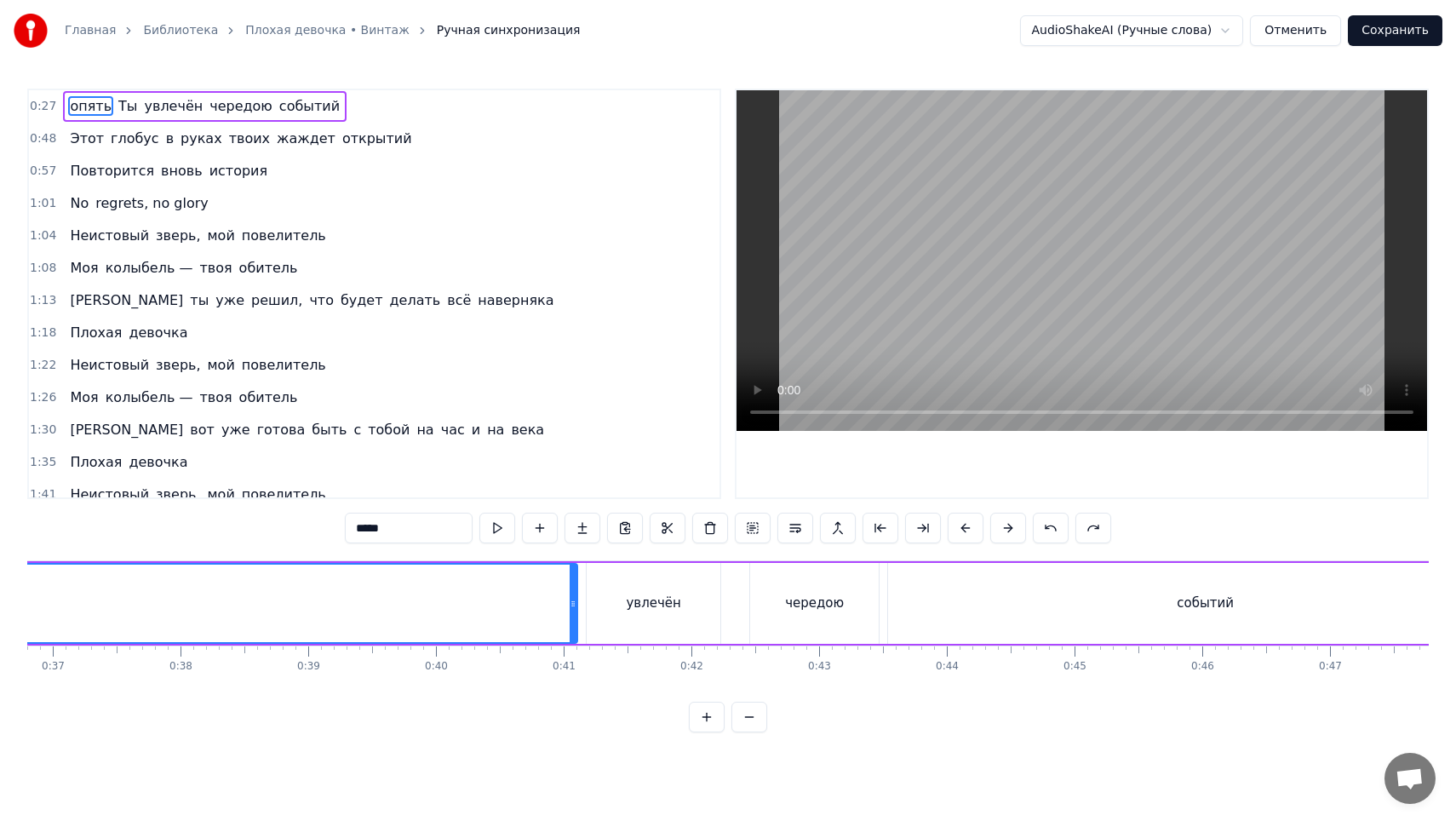
click at [753, 721] on div at bounding box center [728, 717] width 78 height 30
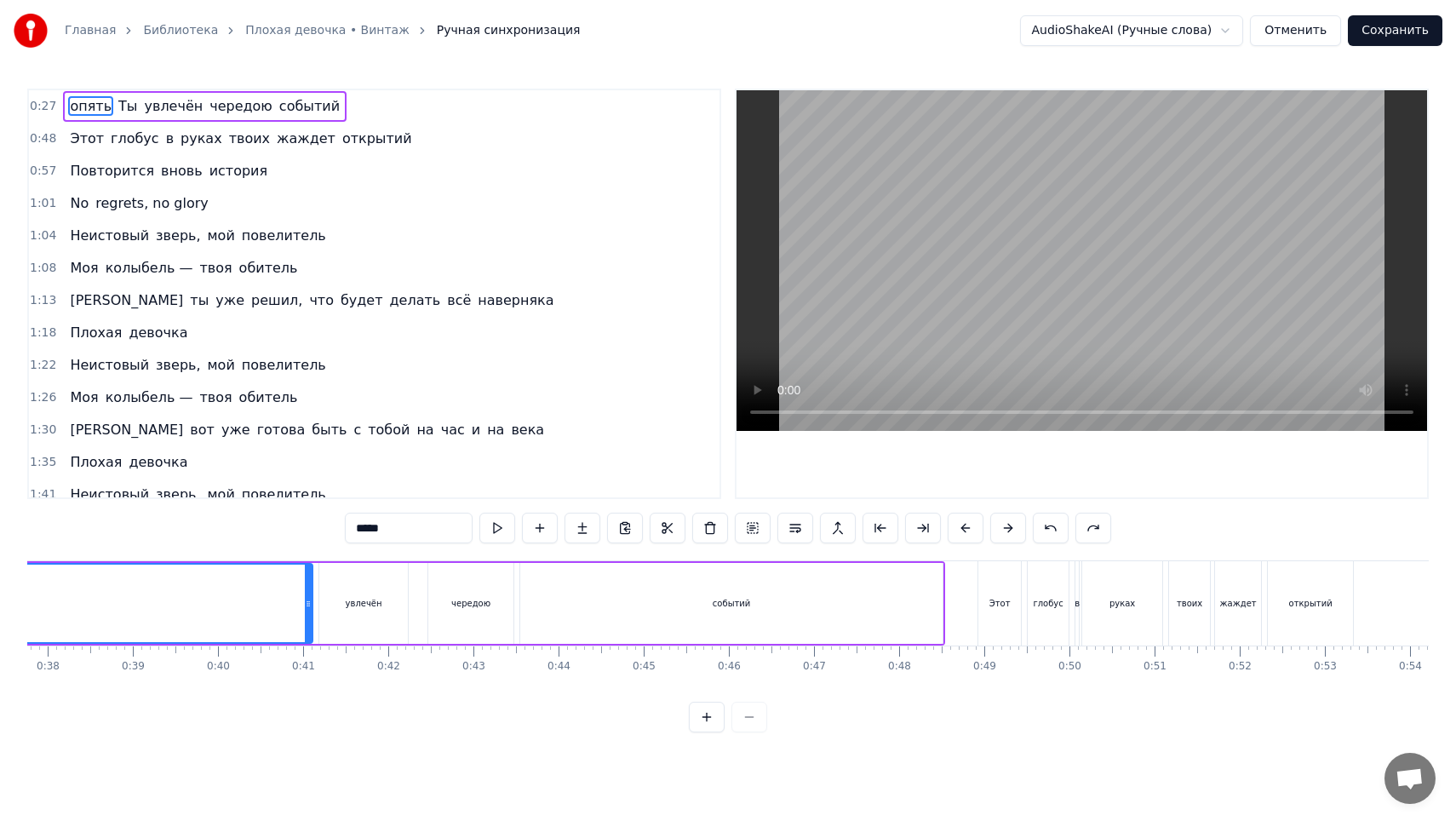
click at [753, 721] on div at bounding box center [728, 717] width 78 height 30
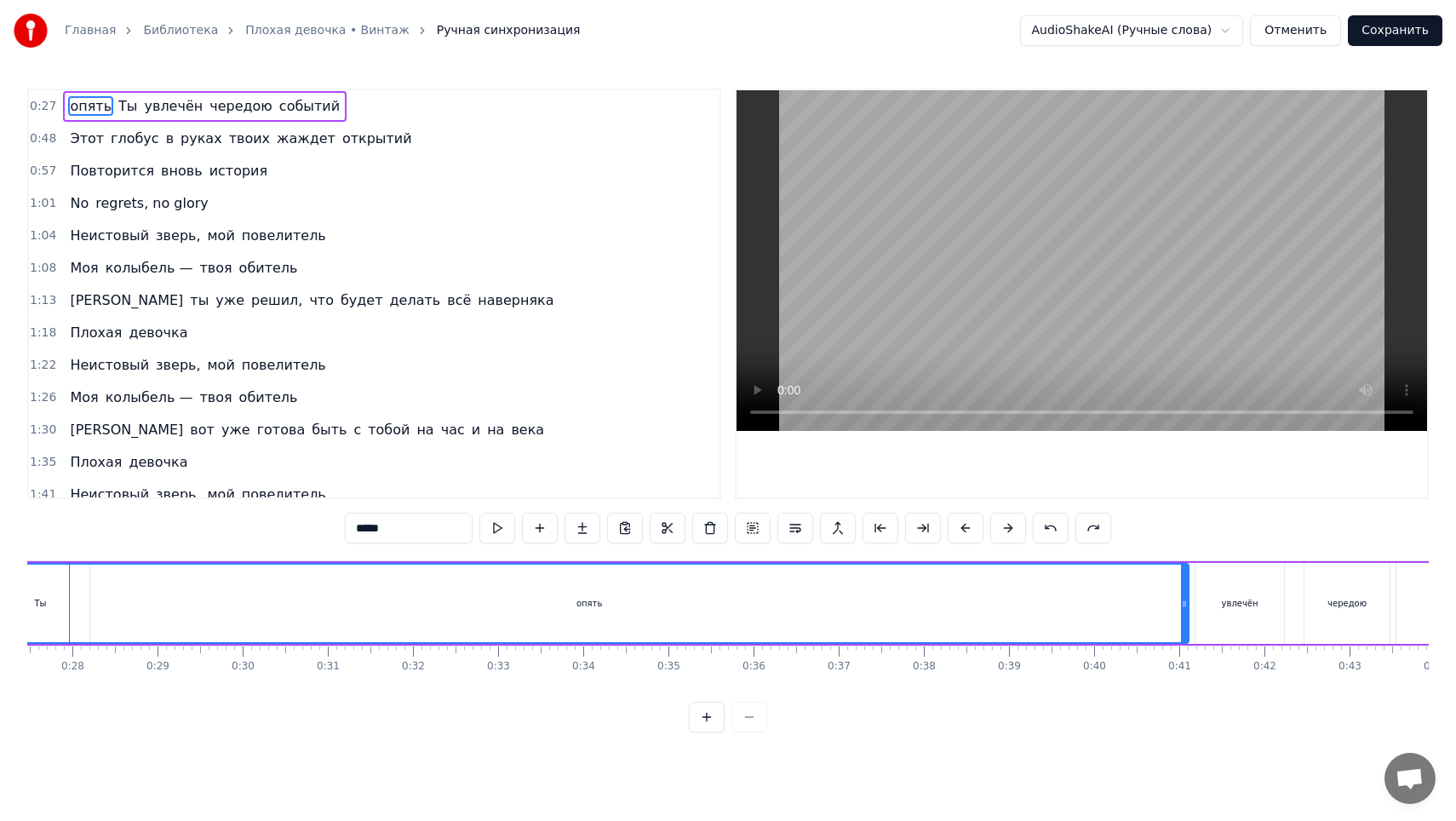
click at [753, 721] on div at bounding box center [728, 717] width 78 height 30
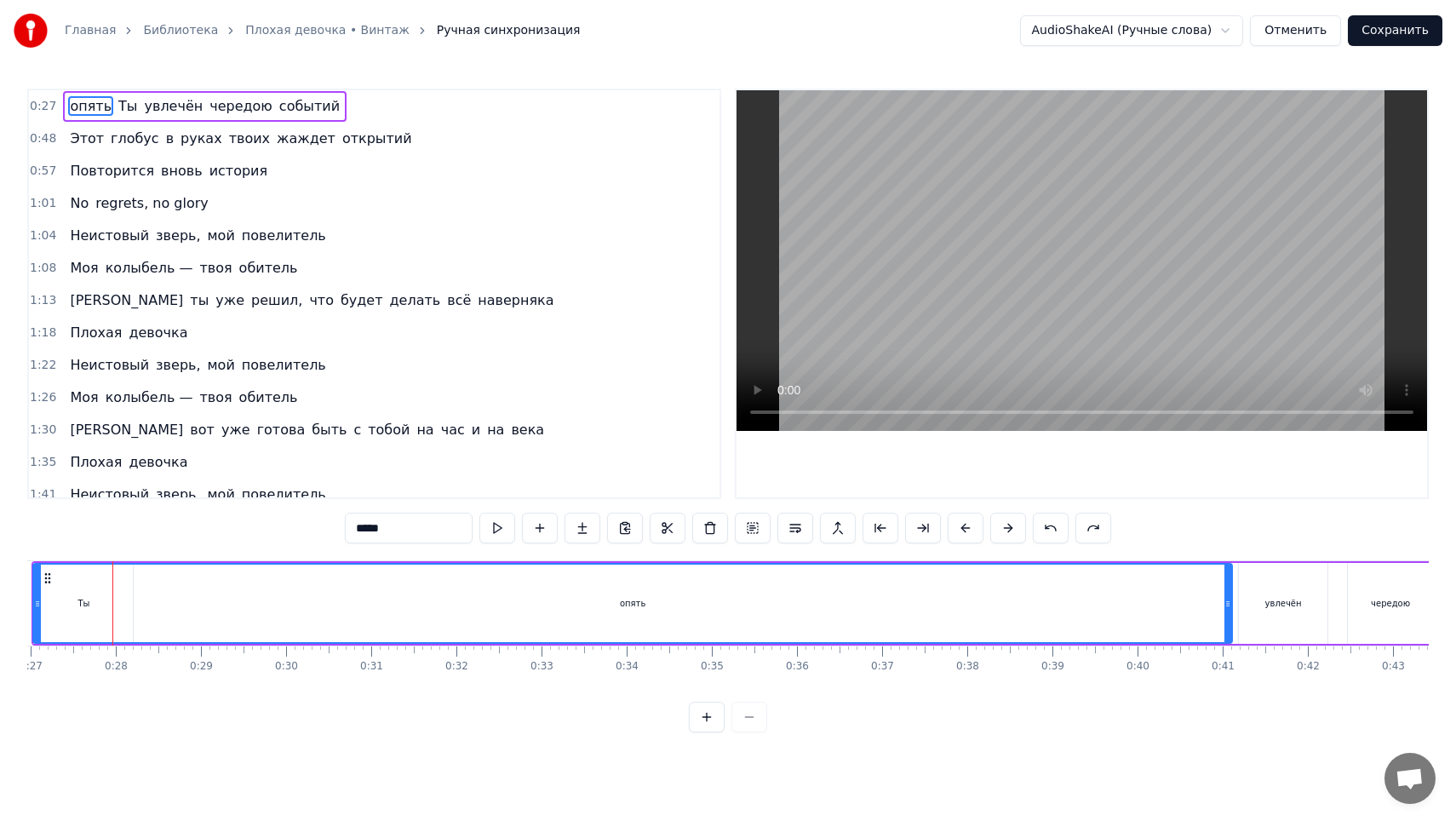
click at [753, 721] on div at bounding box center [728, 717] width 78 height 30
click at [743, 720] on div at bounding box center [728, 717] width 78 height 30
drag, startPoint x: 39, startPoint y: 600, endPoint x: 188, endPoint y: 611, distance: 149.4
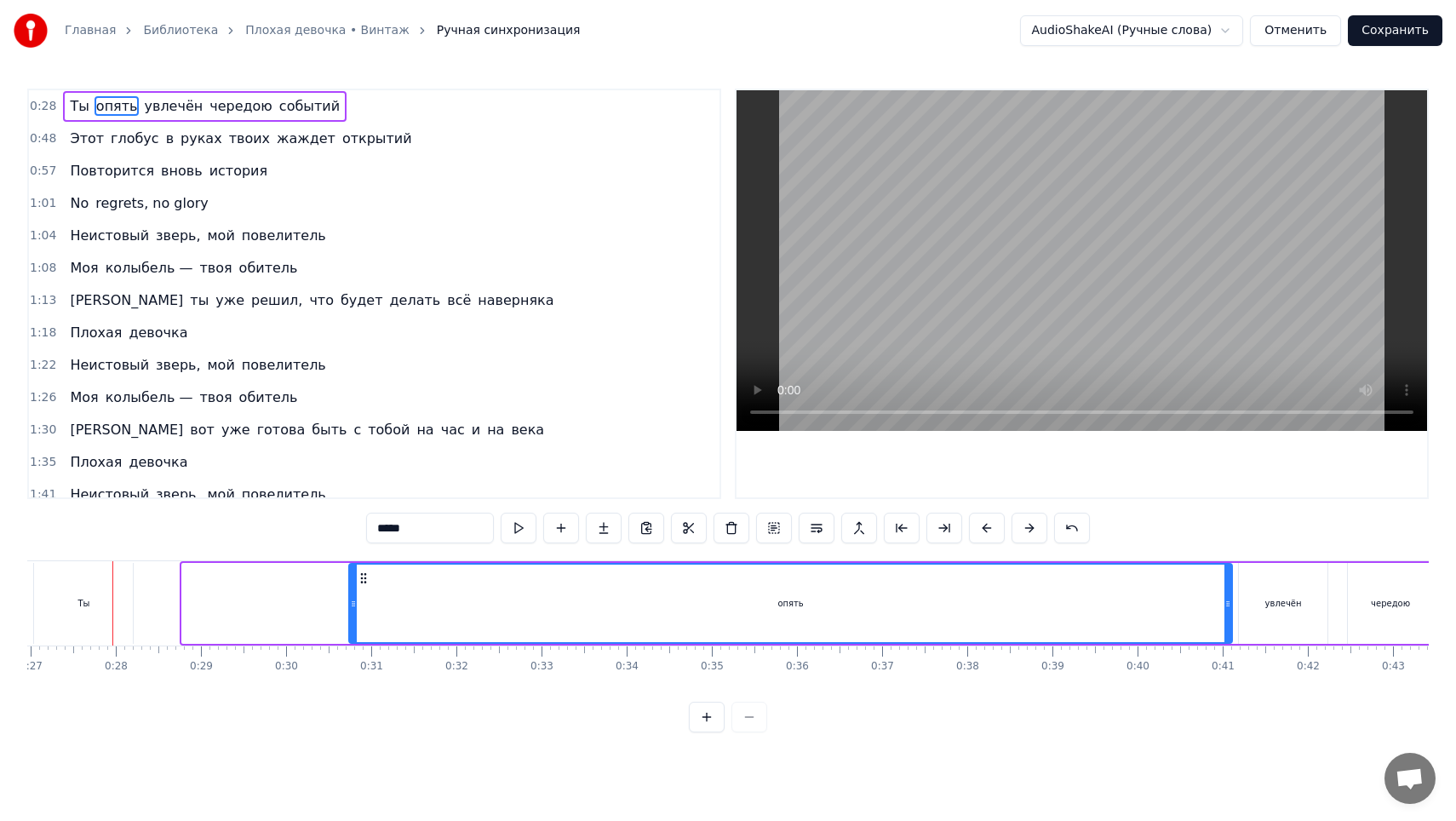
drag, startPoint x: 185, startPoint y: 608, endPoint x: 352, endPoint y: 608, distance: 167.0
click at [352, 608] on icon at bounding box center [353, 604] width 7 height 14
drag, startPoint x: 231, startPoint y: 588, endPoint x: 337, endPoint y: 587, distance: 106.0
click at [337, 587] on div "Ты опять увлечён чередою событий" at bounding box center [947, 604] width 1833 height 84
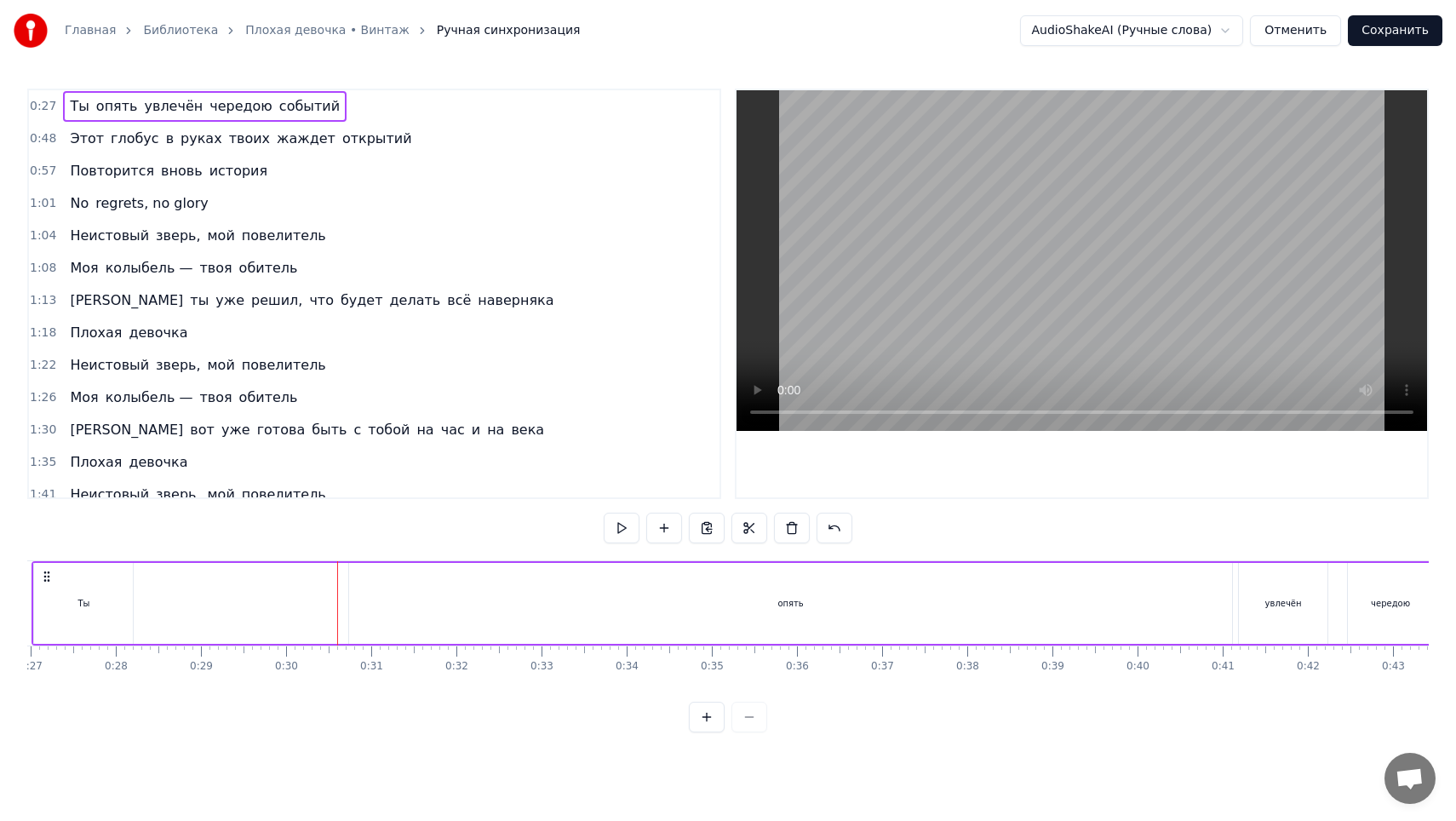
click at [153, 598] on div "Ты опять увлечён чередою событий" at bounding box center [947, 604] width 1833 height 84
click at [614, 538] on button at bounding box center [621, 528] width 36 height 30
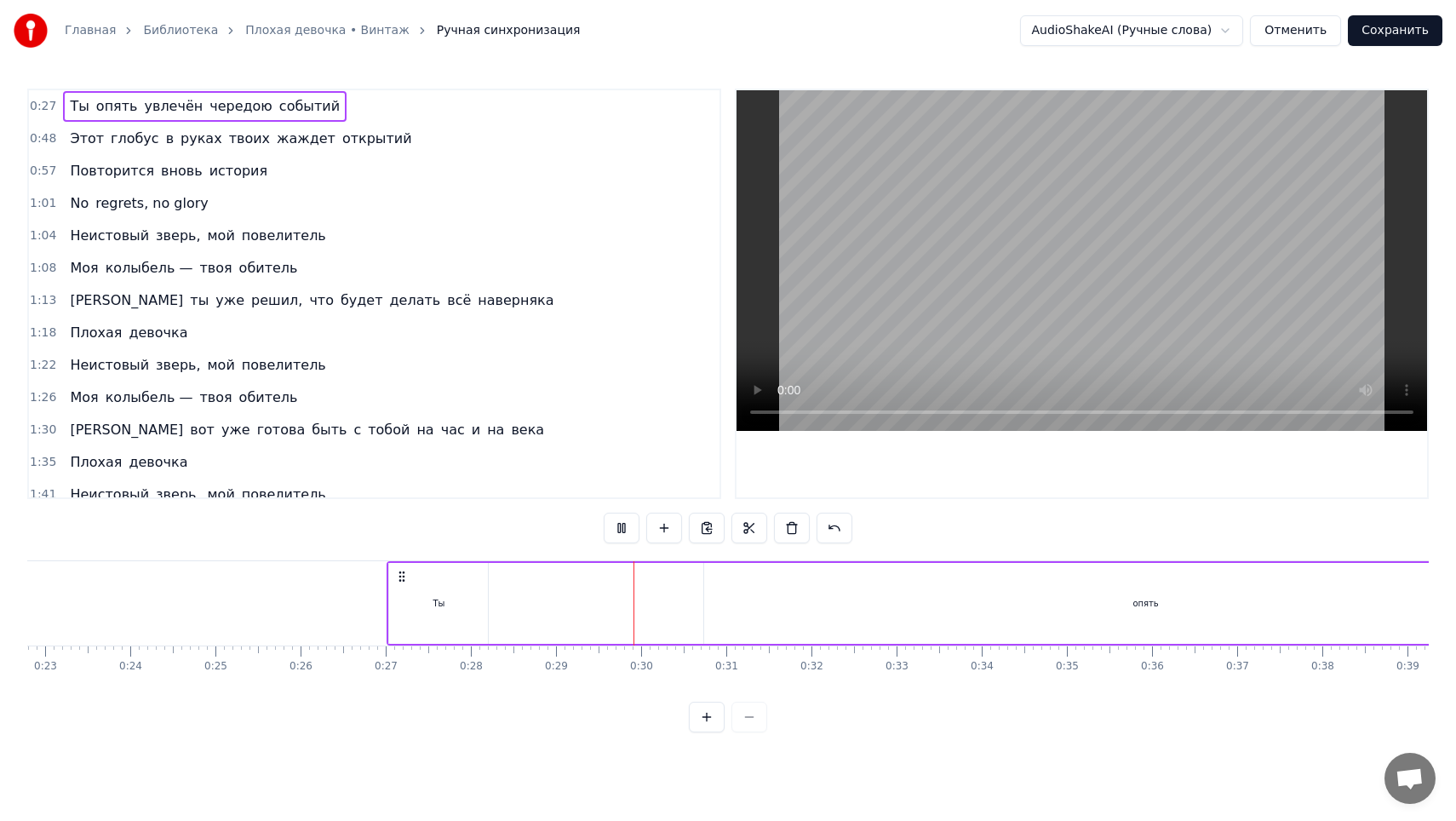
scroll to position [0, 1929]
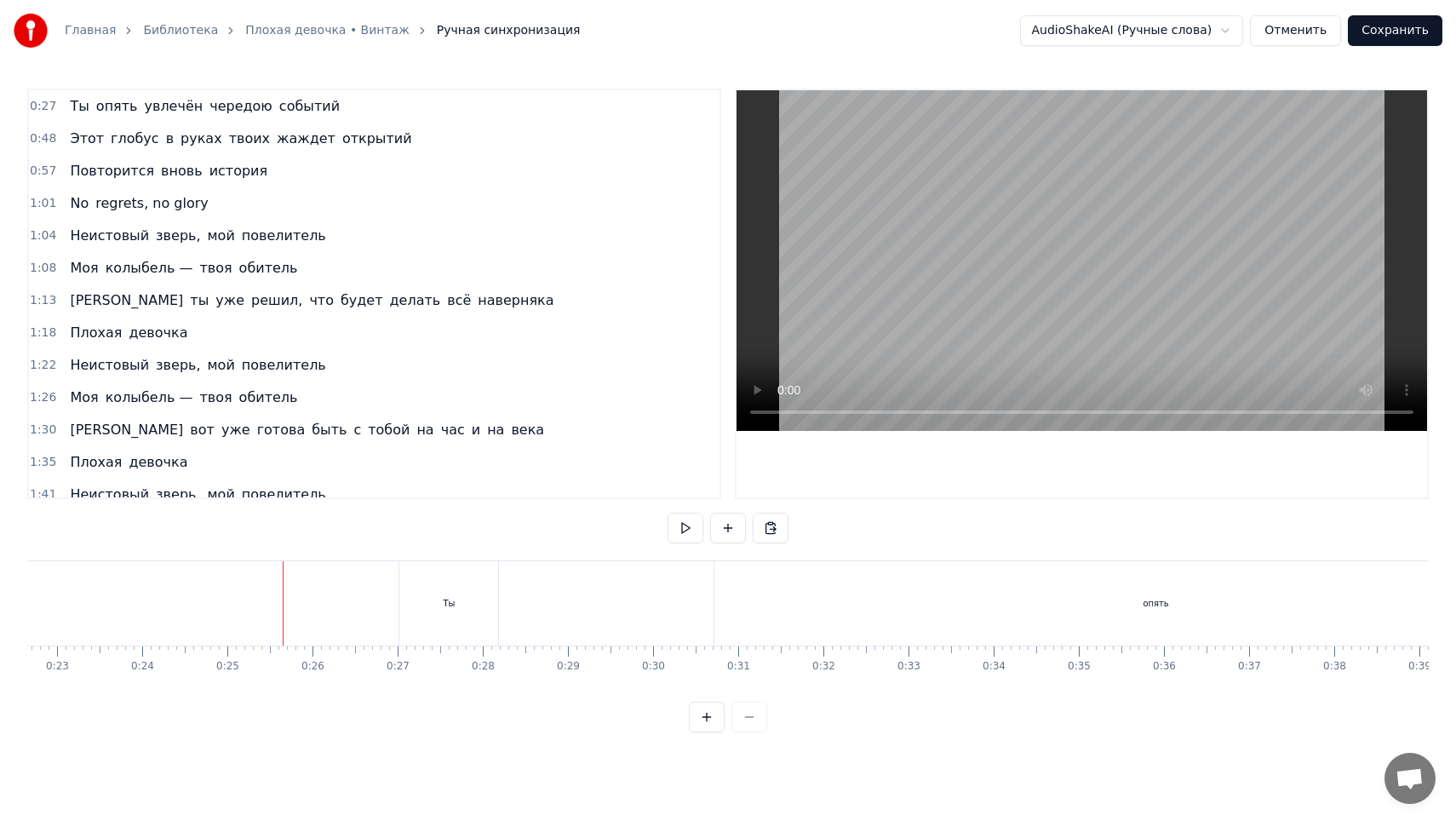
click at [411, 603] on div "Ты" at bounding box center [448, 604] width 98 height 84
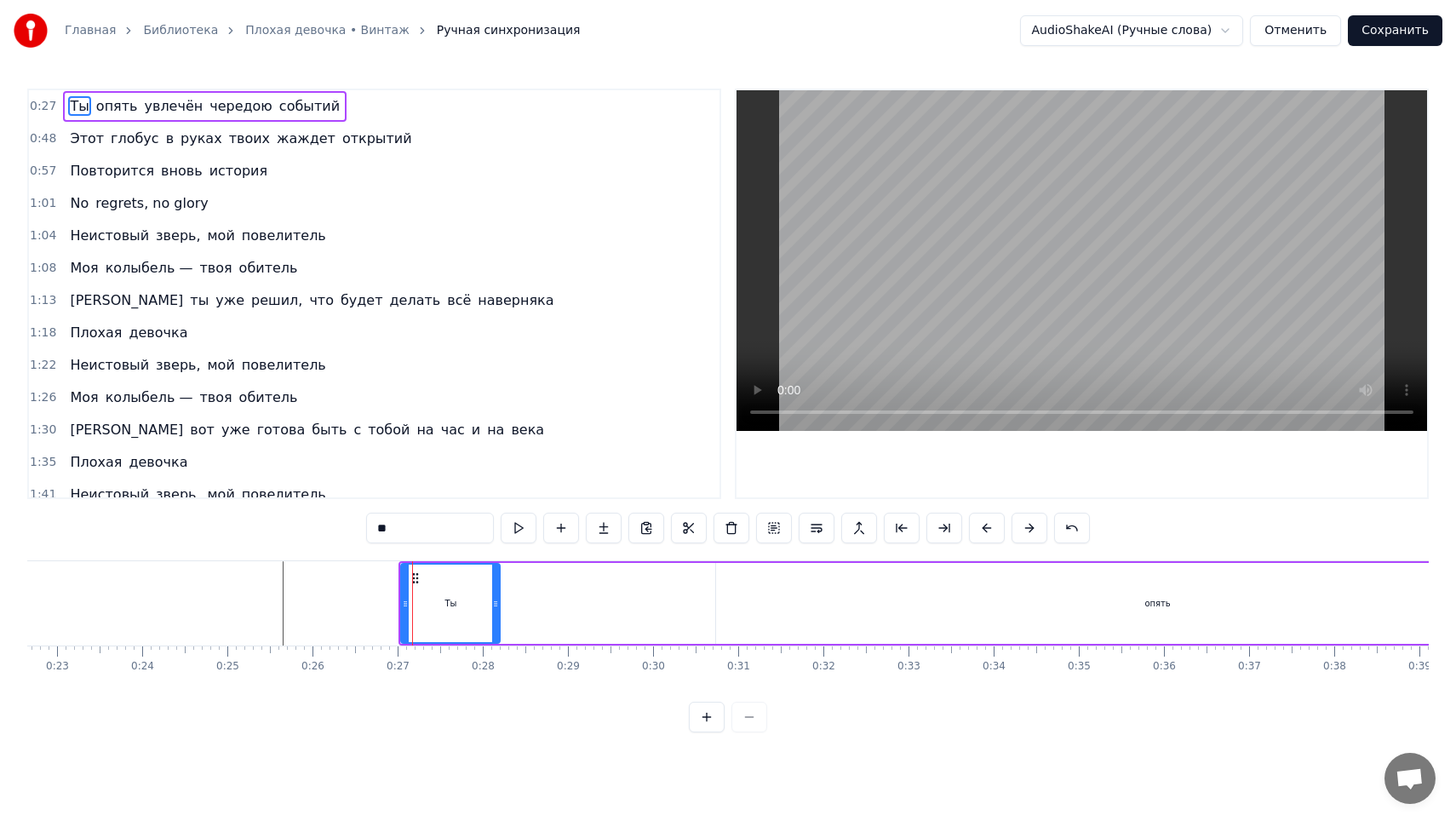
drag, startPoint x: 401, startPoint y: 602, endPoint x: 590, endPoint y: 606, distance: 189.0
click at [590, 606] on div "Ты опять увлечён чередою событий" at bounding box center [1315, 604] width 1833 height 84
click at [477, 600] on div "Ты" at bounding box center [449, 603] width 98 height 81
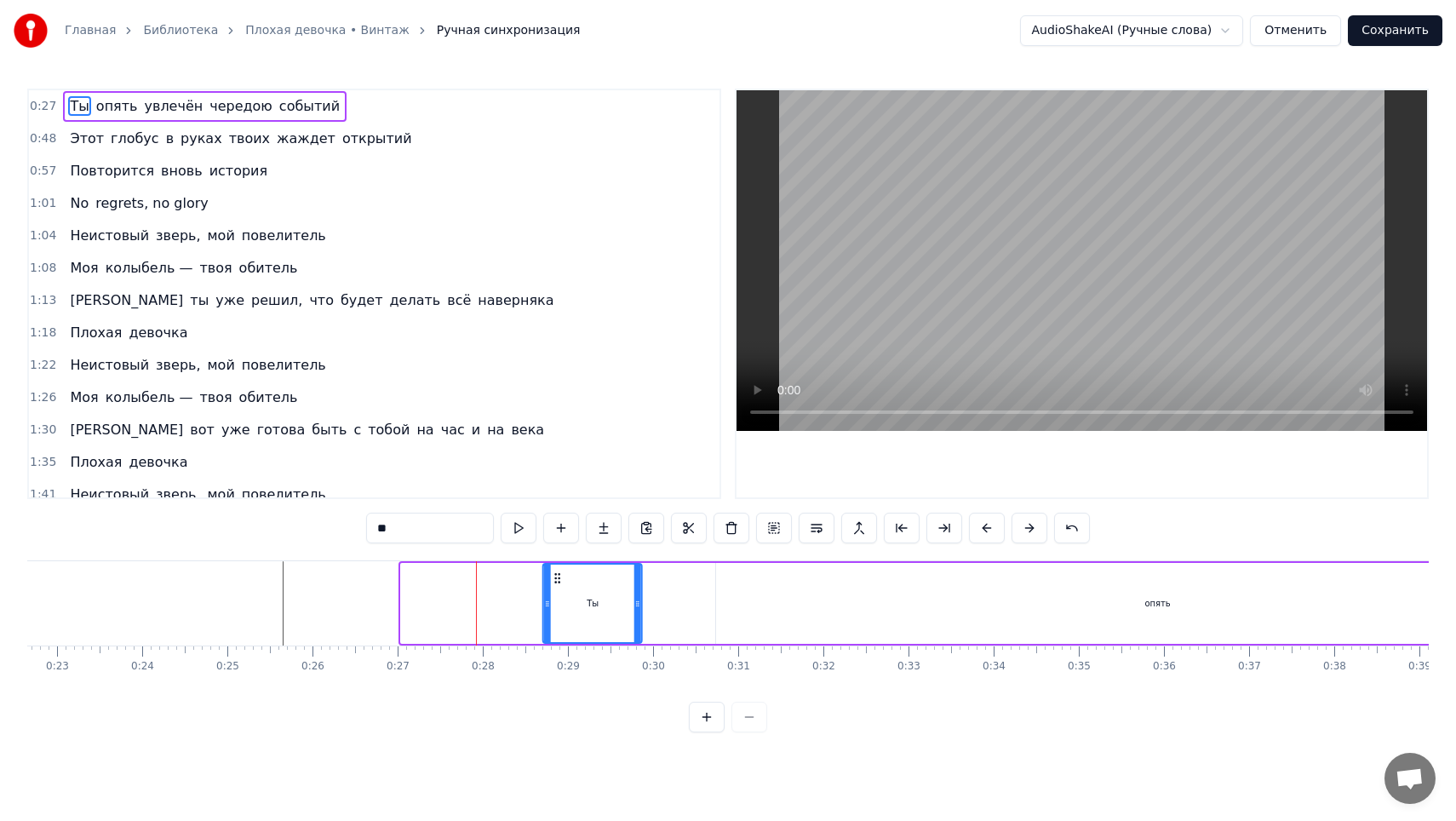
drag, startPoint x: 414, startPoint y: 579, endPoint x: 632, endPoint y: 593, distance: 218.4
click at [632, 594] on div "Ты" at bounding box center [593, 603] width 97 height 77
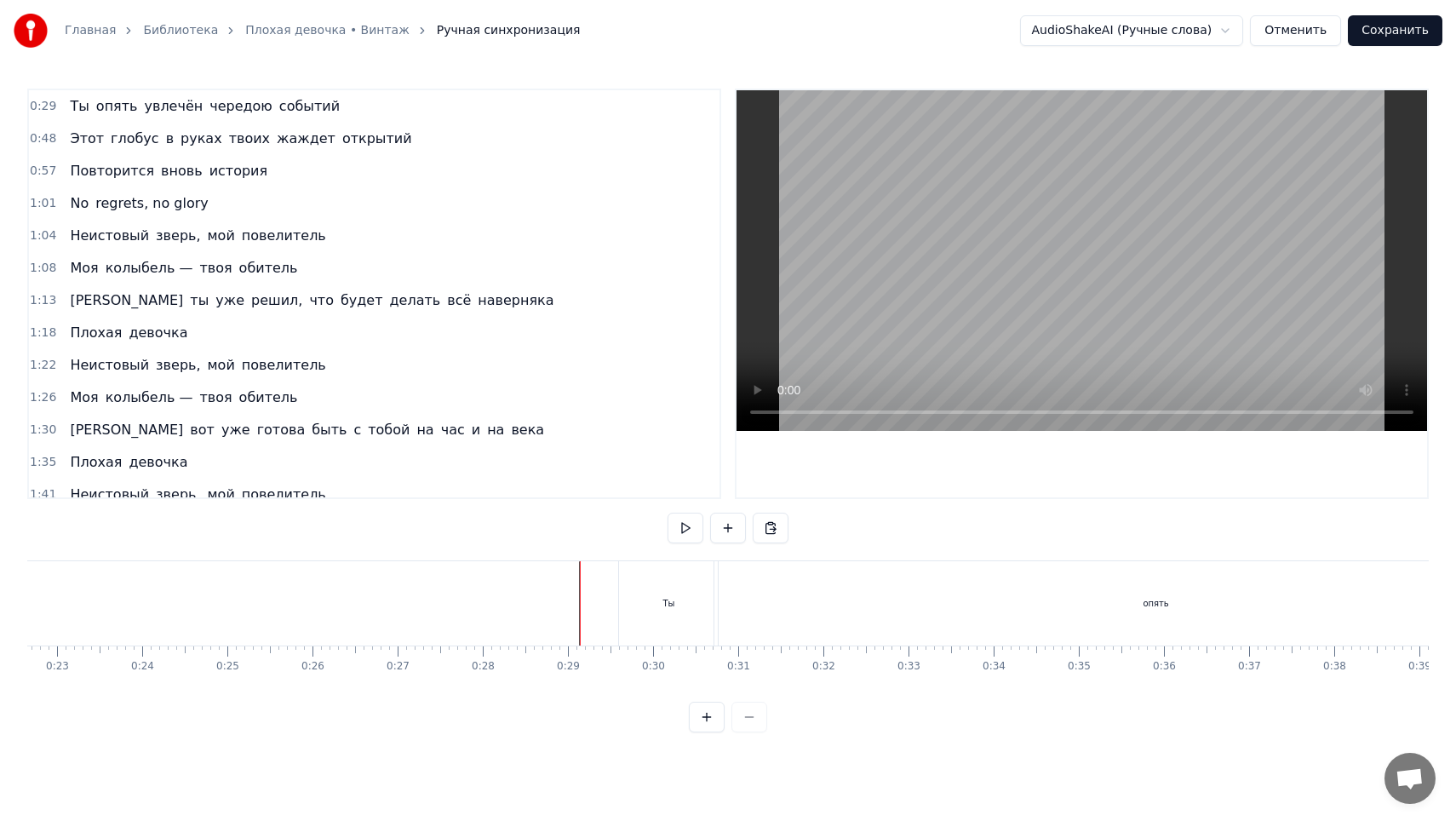
click at [687, 532] on button at bounding box center [685, 528] width 36 height 30
click at [569, 597] on div "Ты" at bounding box center [556, 604] width 98 height 84
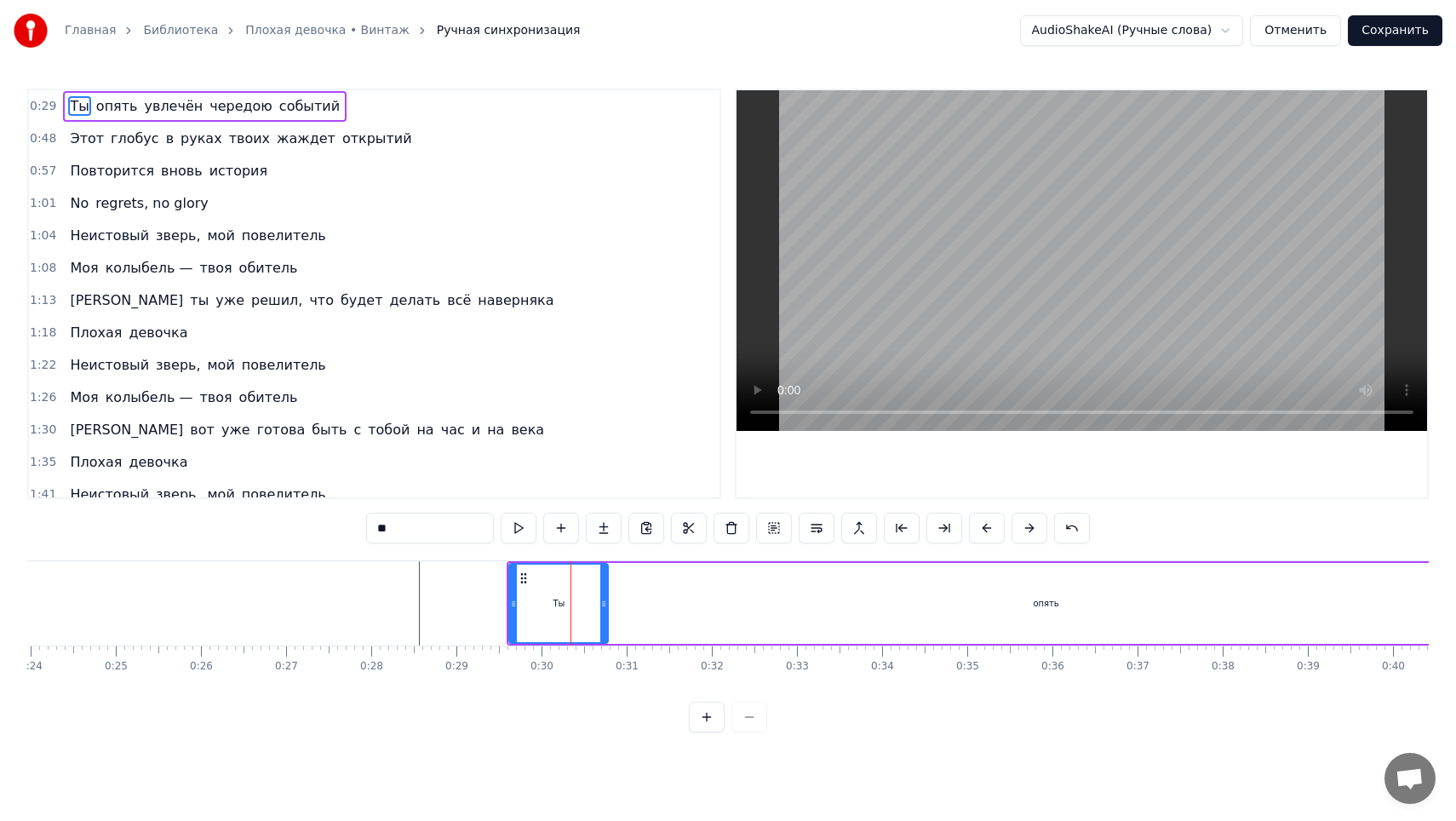
drag, startPoint x: 524, startPoint y: 590, endPoint x: 576, endPoint y: 588, distance: 52.0
click at [576, 589] on div "Ты" at bounding box center [558, 603] width 97 height 77
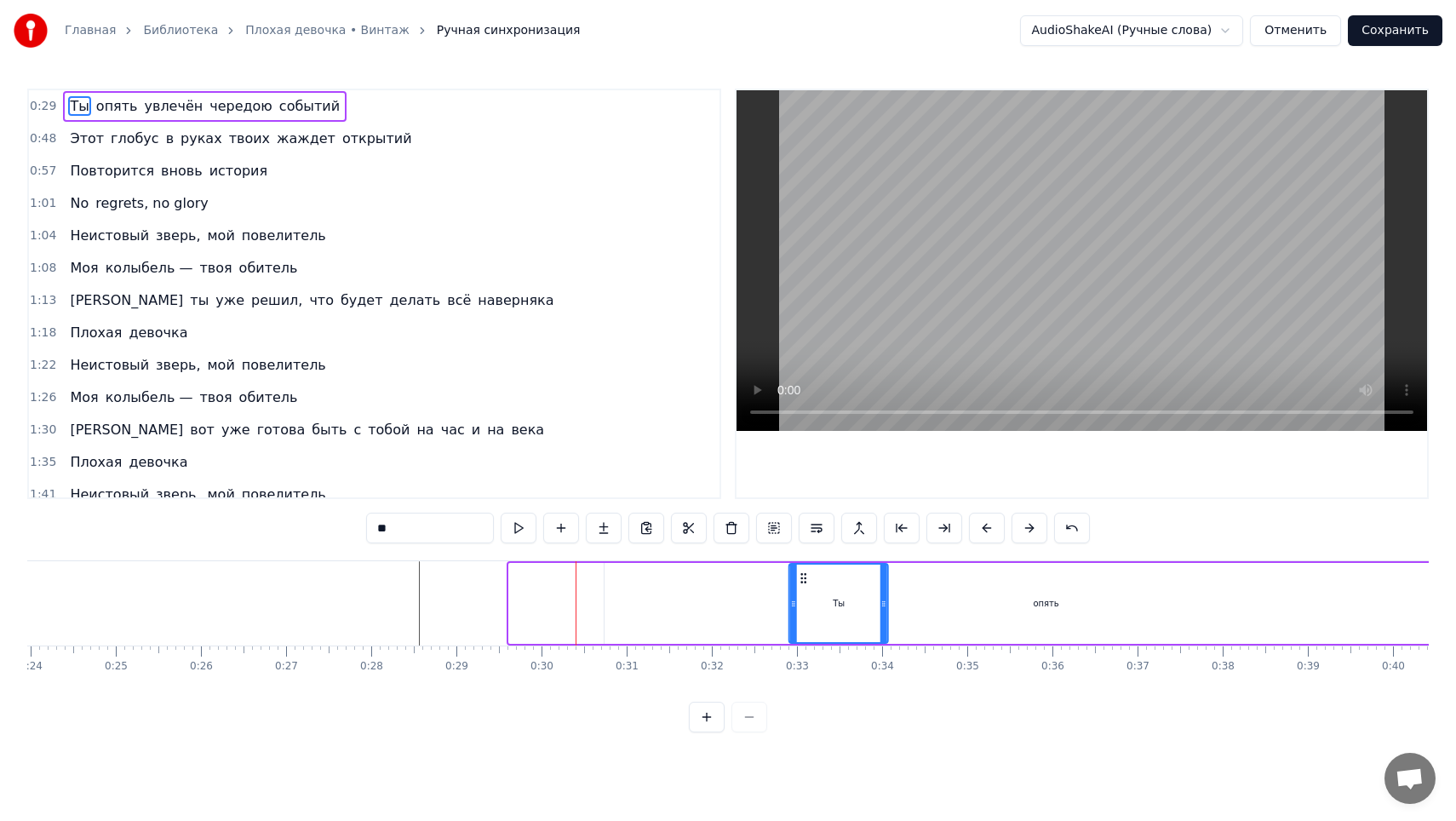
drag, startPoint x: 521, startPoint y: 579, endPoint x: 809, endPoint y: 597, distance: 288.6
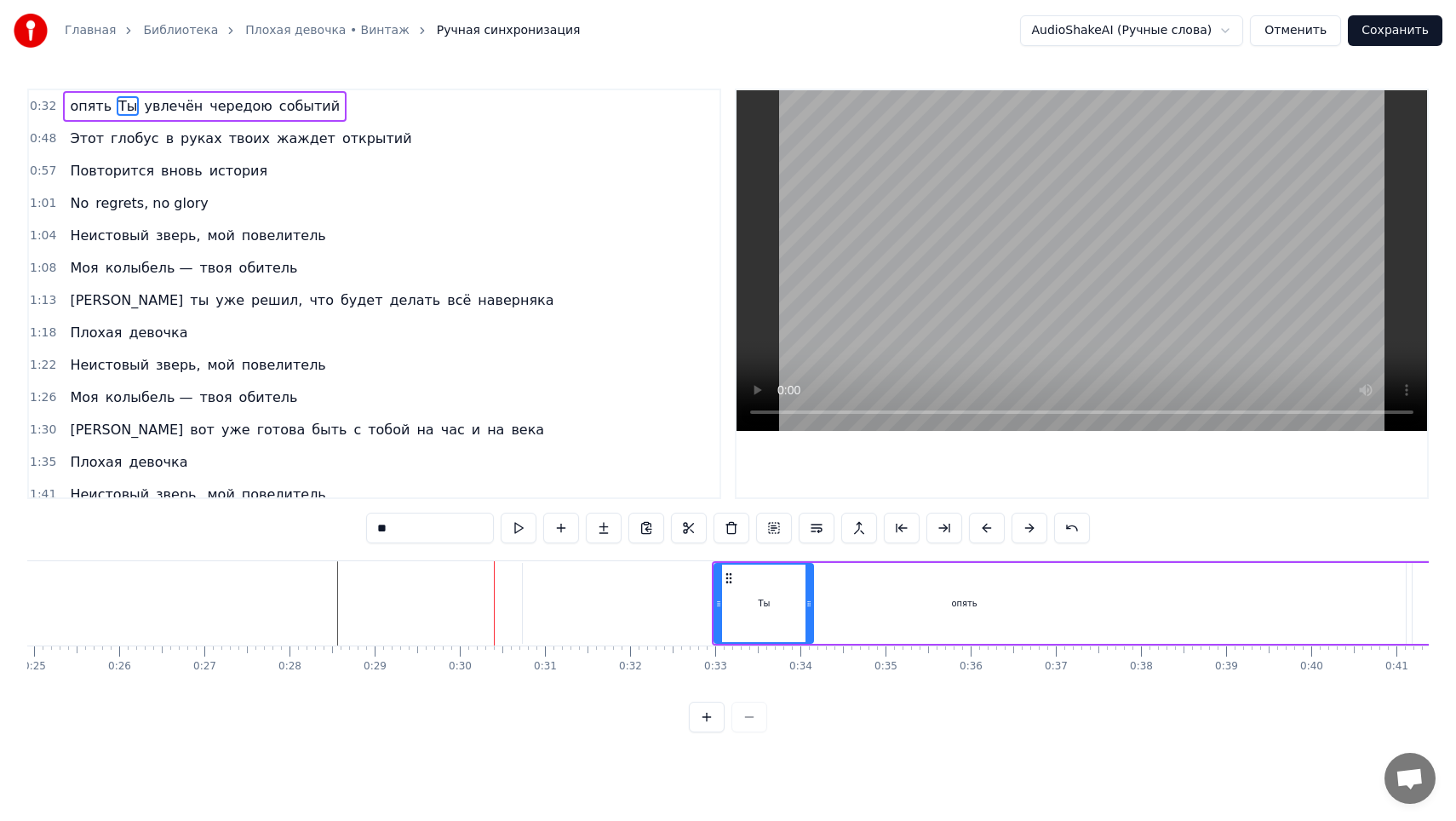
scroll to position [0, 2165]
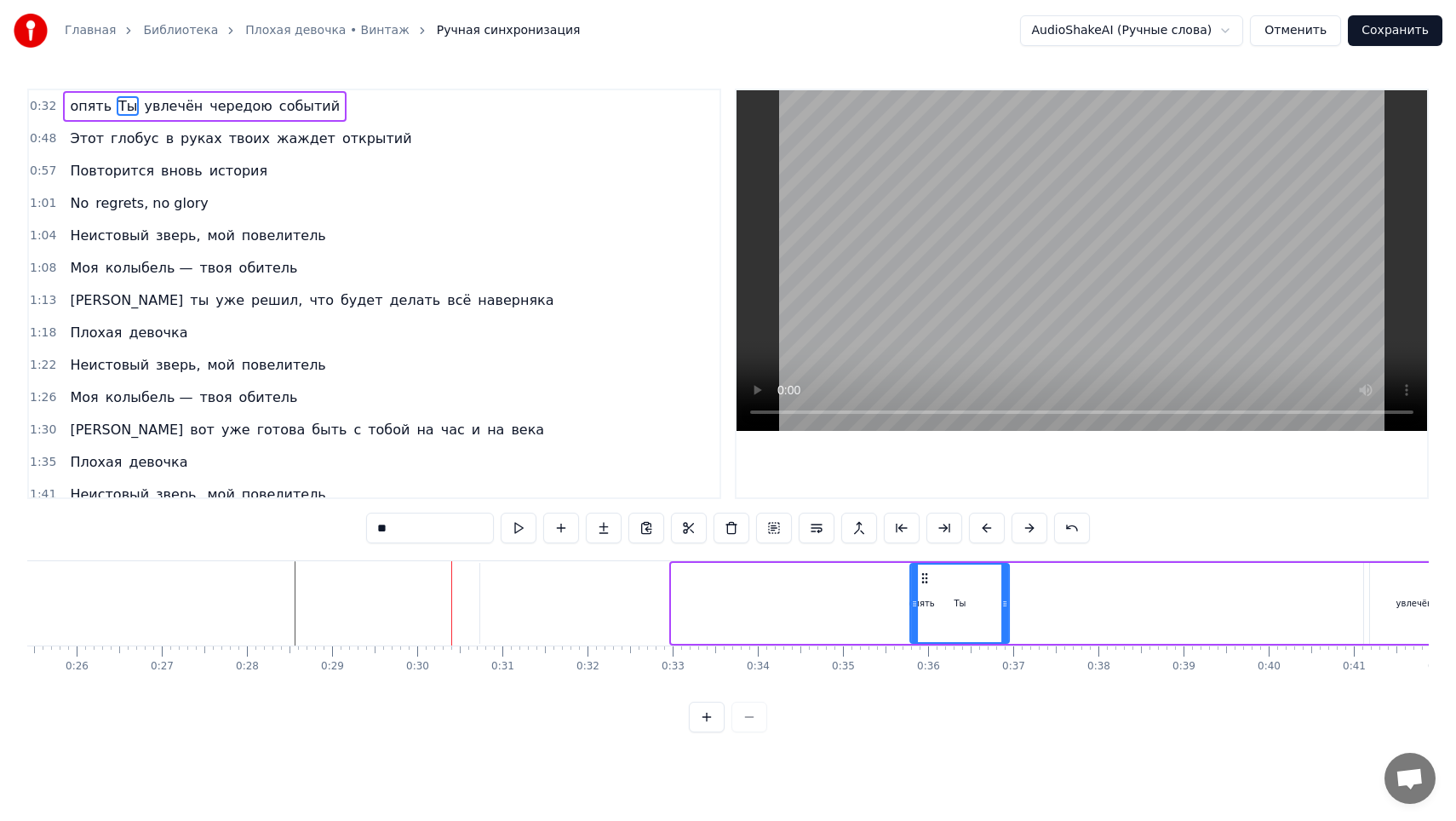
drag, startPoint x: 687, startPoint y: 573, endPoint x: 926, endPoint y: 577, distance: 239.0
click at [926, 577] on icon at bounding box center [926, 578] width 14 height 14
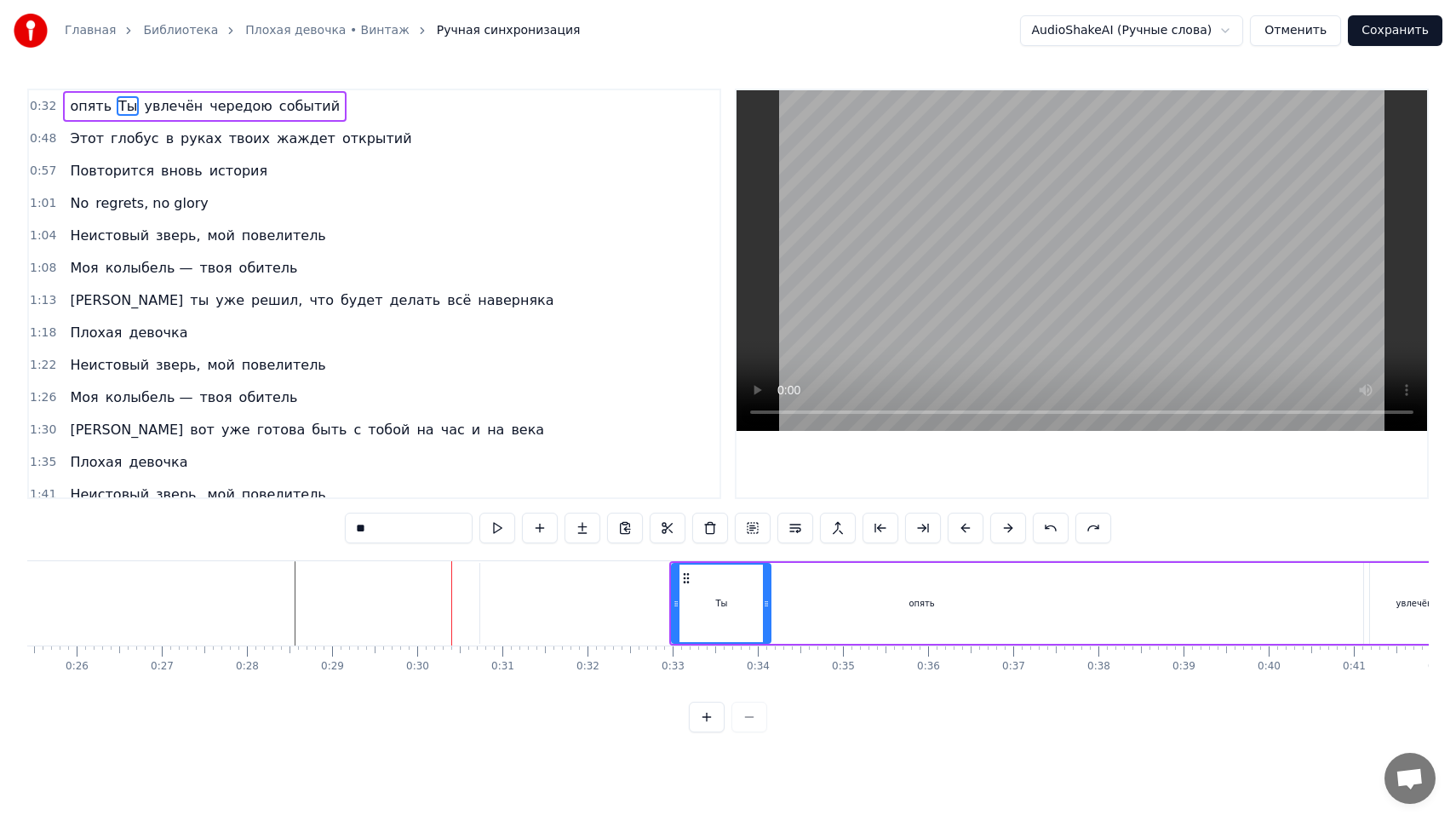
click at [715, 598] on div "Ты" at bounding box center [721, 603] width 12 height 13
click at [616, 609] on div "опять" at bounding box center [922, 603] width 883 height 81
type input "*****"
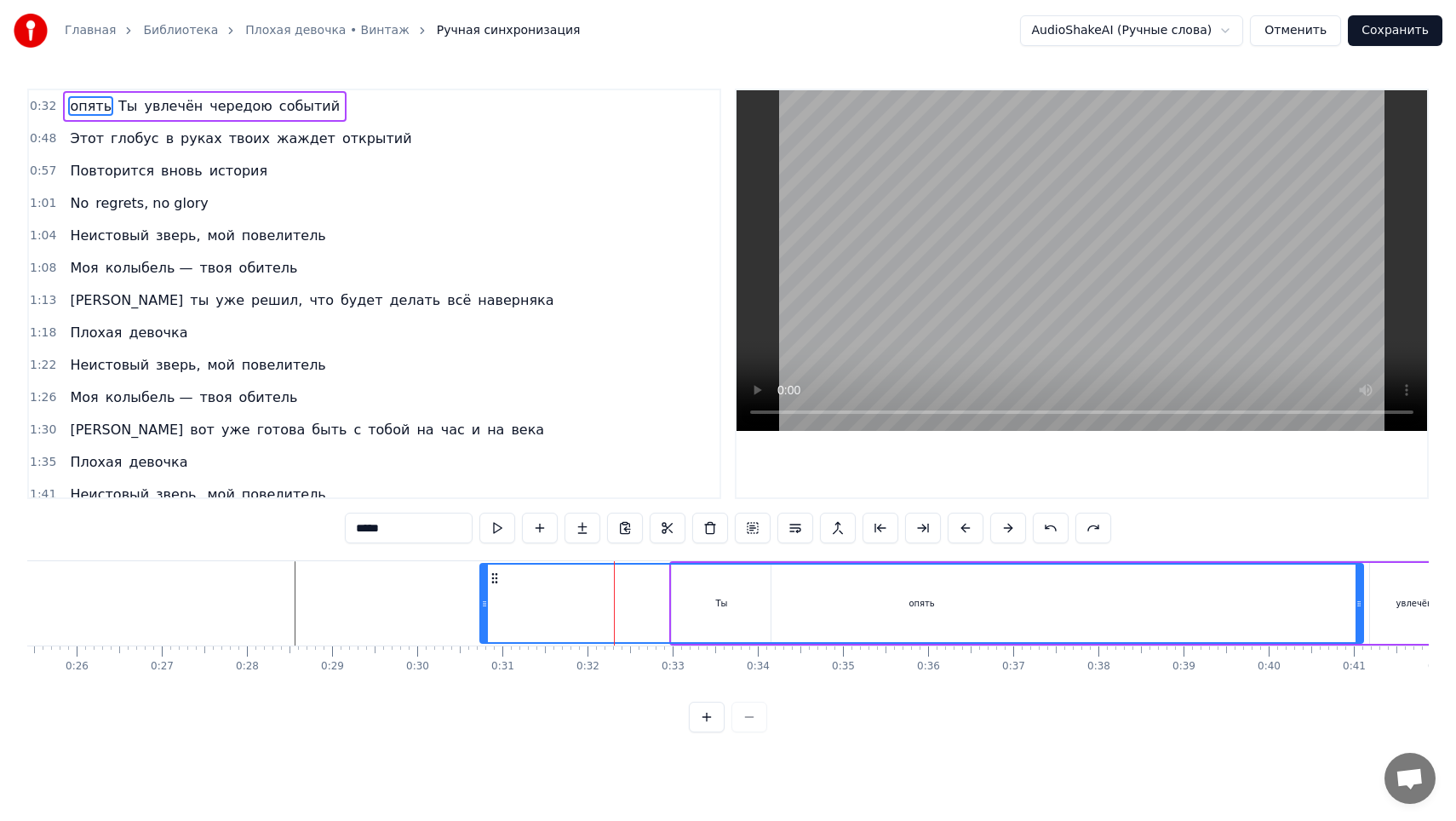
click at [562, 702] on div "0:32 опять Ты увлечён чередою событий 0:48 Этот глобус в руках твоих жаждет отк…" at bounding box center [728, 410] width 1401 height 644
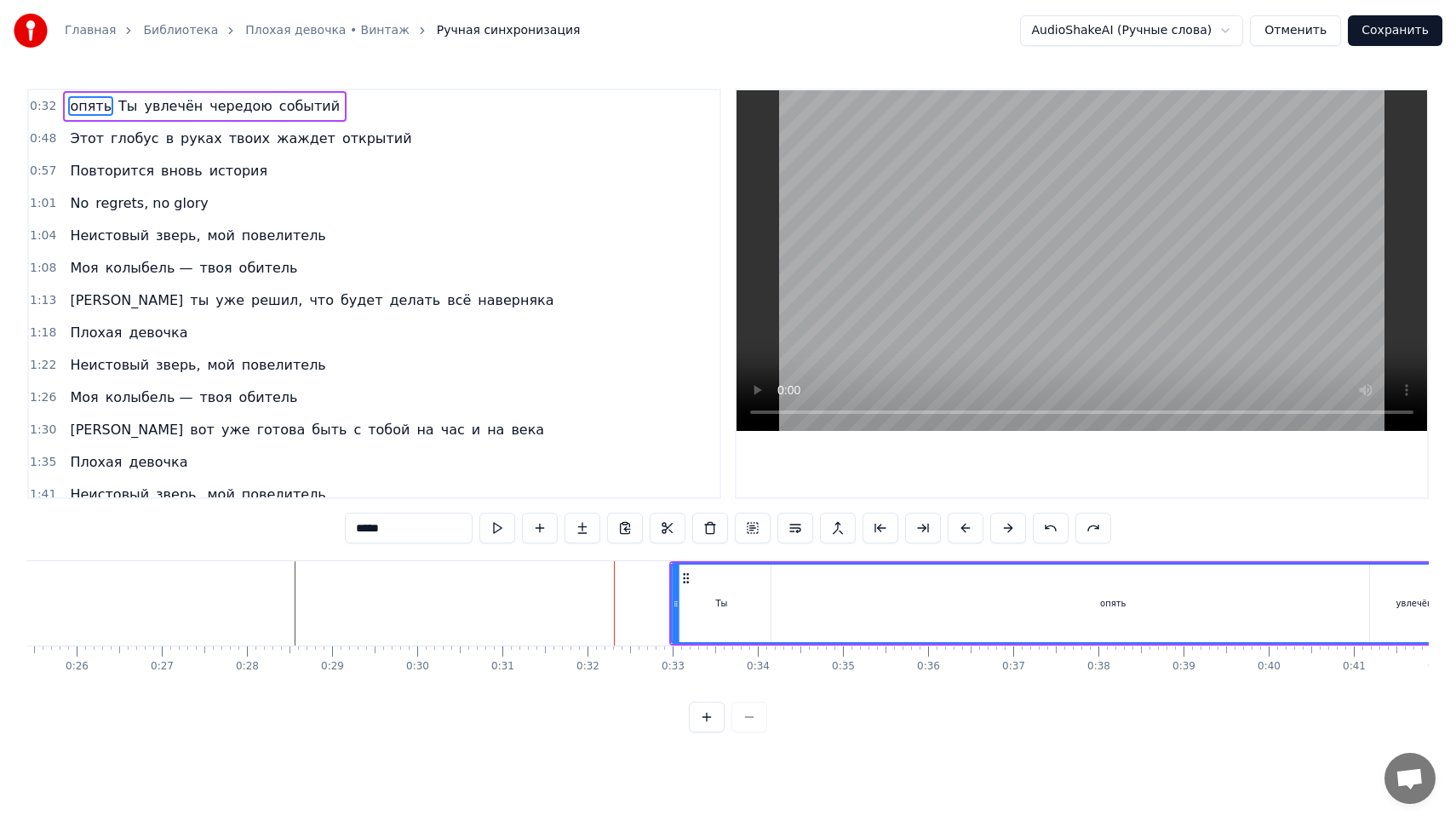
drag, startPoint x: 495, startPoint y: 581, endPoint x: 683, endPoint y: 596, distance: 188.6
click at [684, 596] on div "опять" at bounding box center [1113, 603] width 881 height 77
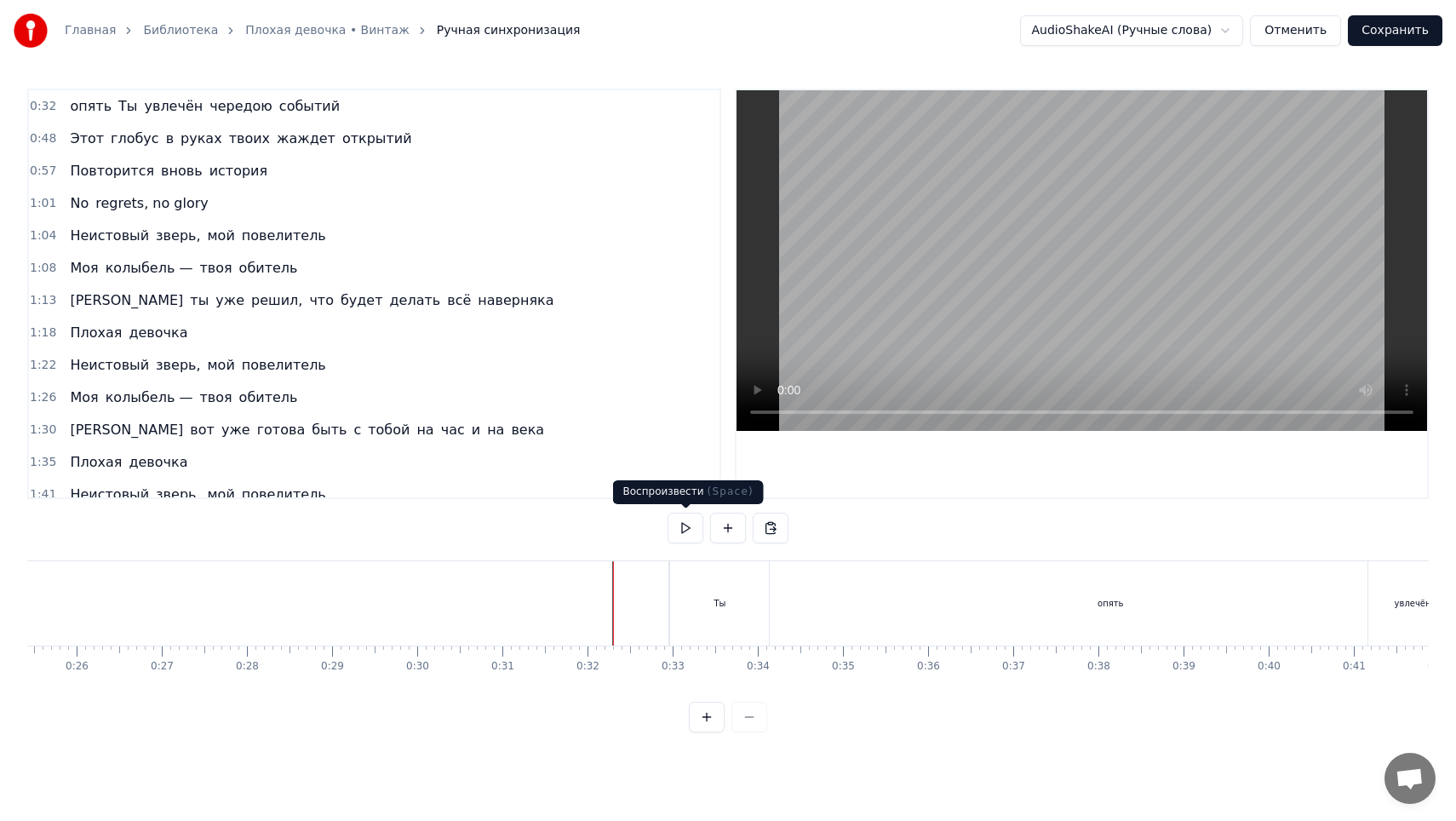
click at [688, 527] on button at bounding box center [685, 528] width 36 height 30
click at [668, 513] on button at bounding box center [685, 528] width 36 height 30
click at [639, 616] on div "опять" at bounding box center [441, 604] width 883 height 84
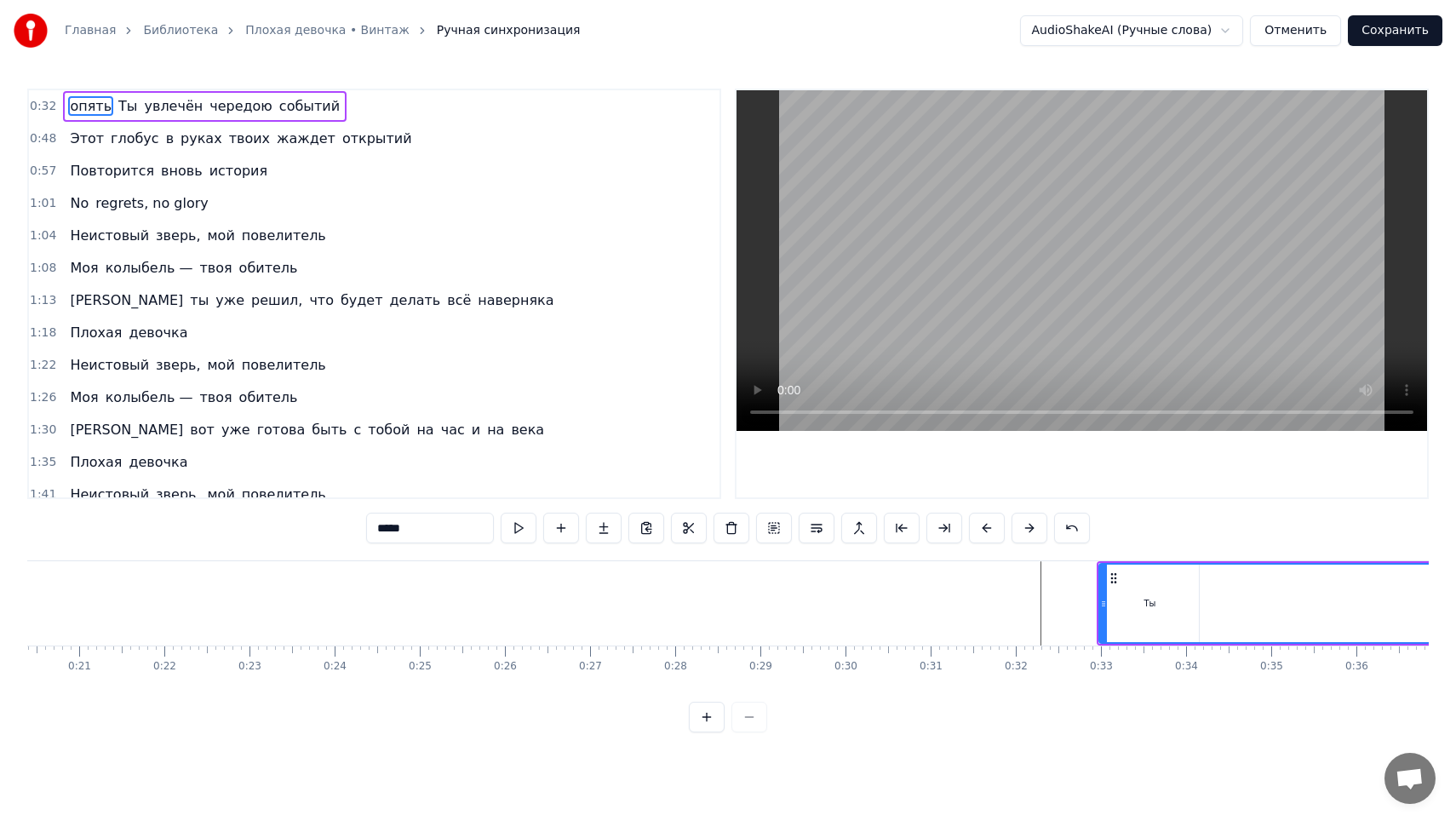
scroll to position [0, 1730]
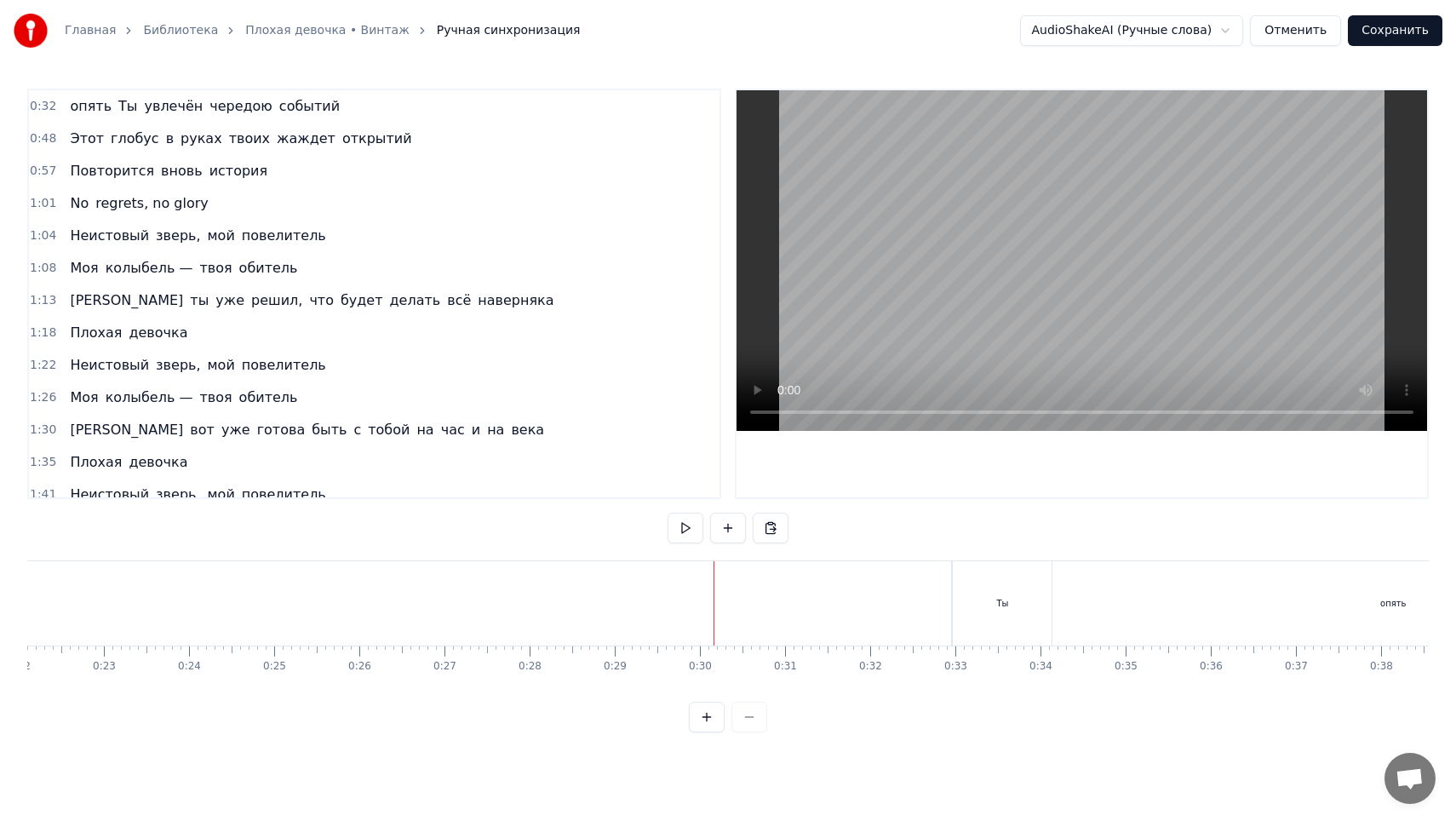
scroll to position [0, 1930]
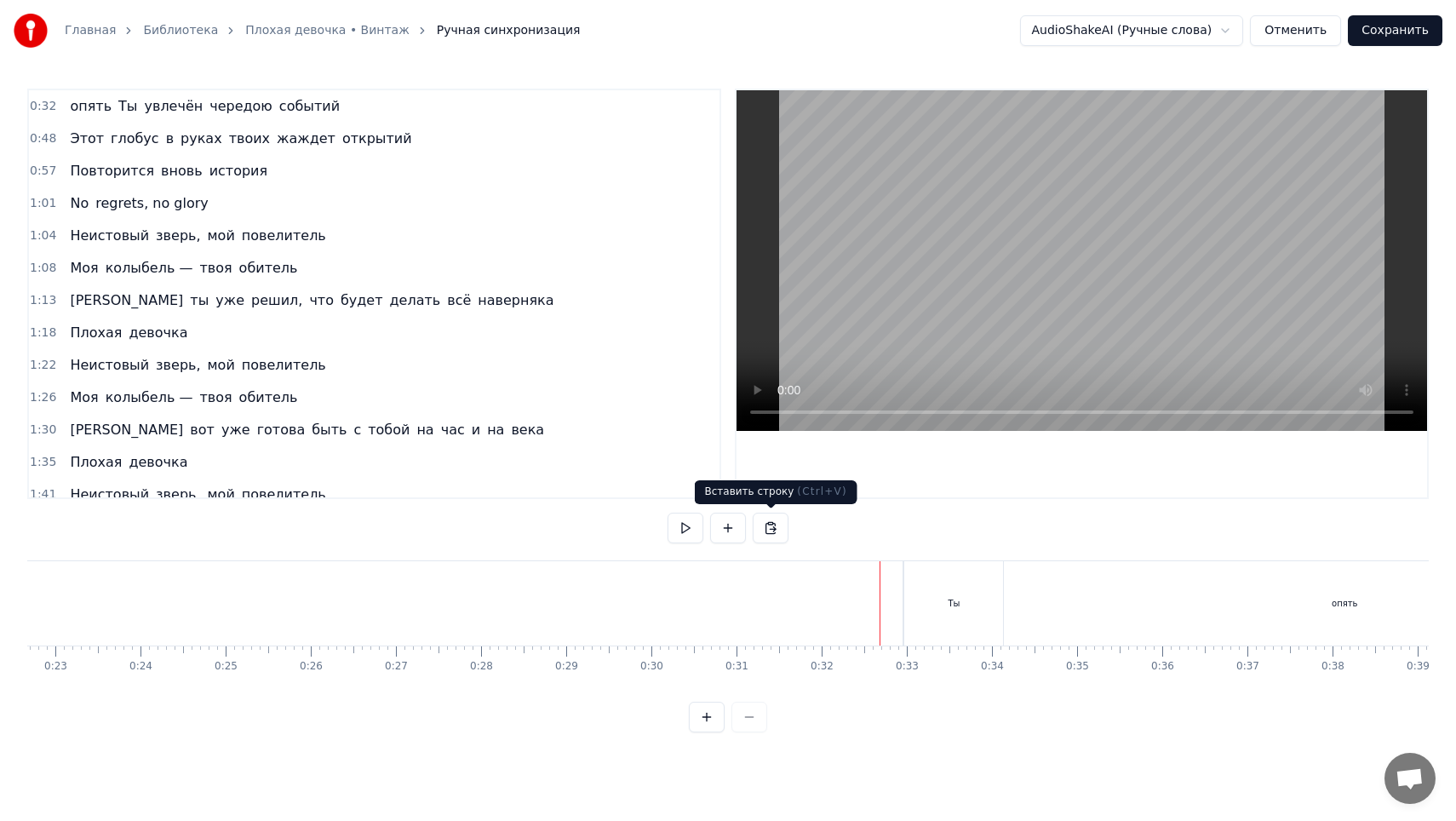
click at [772, 526] on button at bounding box center [770, 528] width 36 height 30
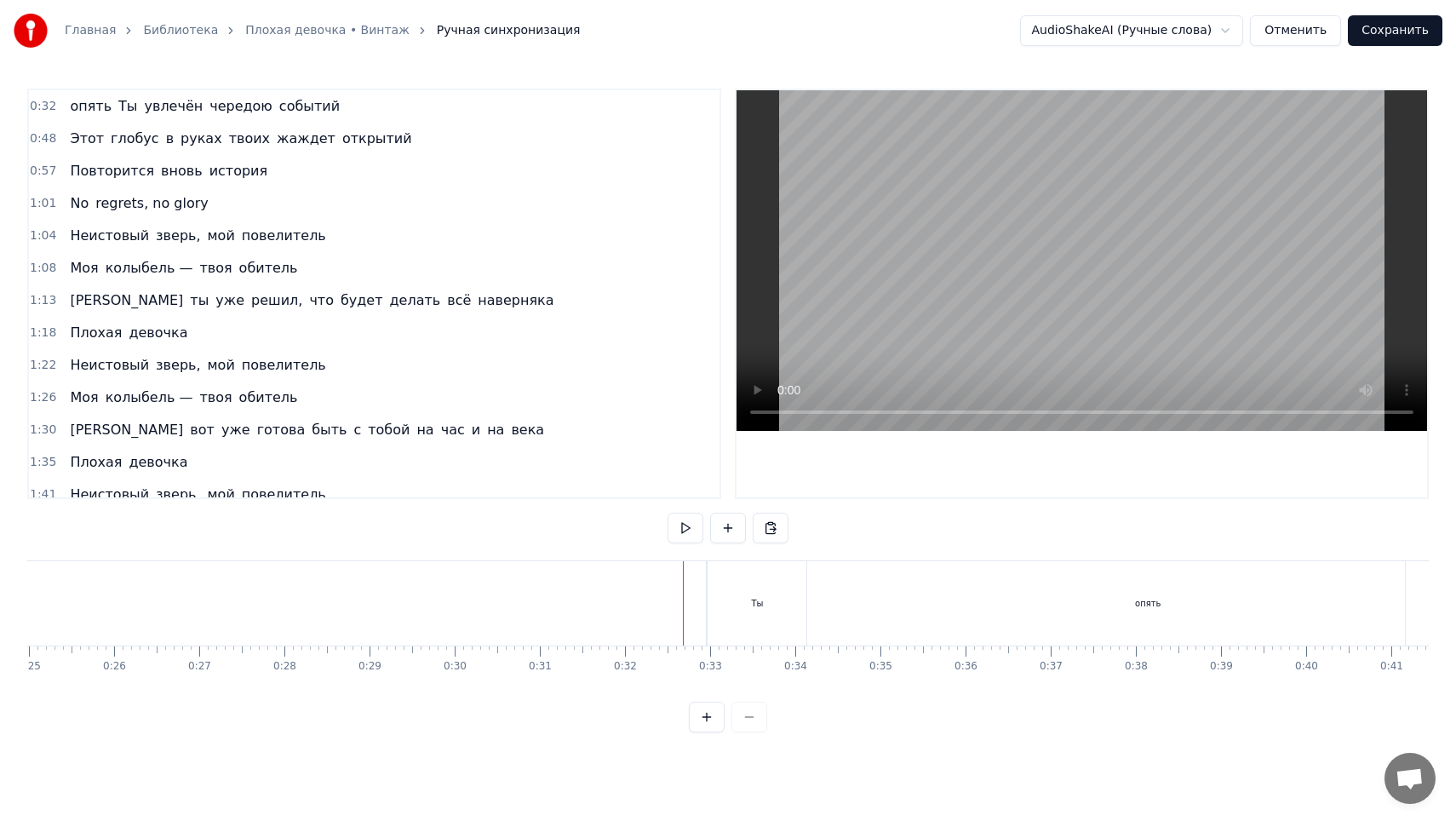
scroll to position [0, 2153]
click at [752, 513] on button at bounding box center [770, 528] width 36 height 30
click at [732, 612] on div "Ты" at bounding box center [730, 604] width 98 height 84
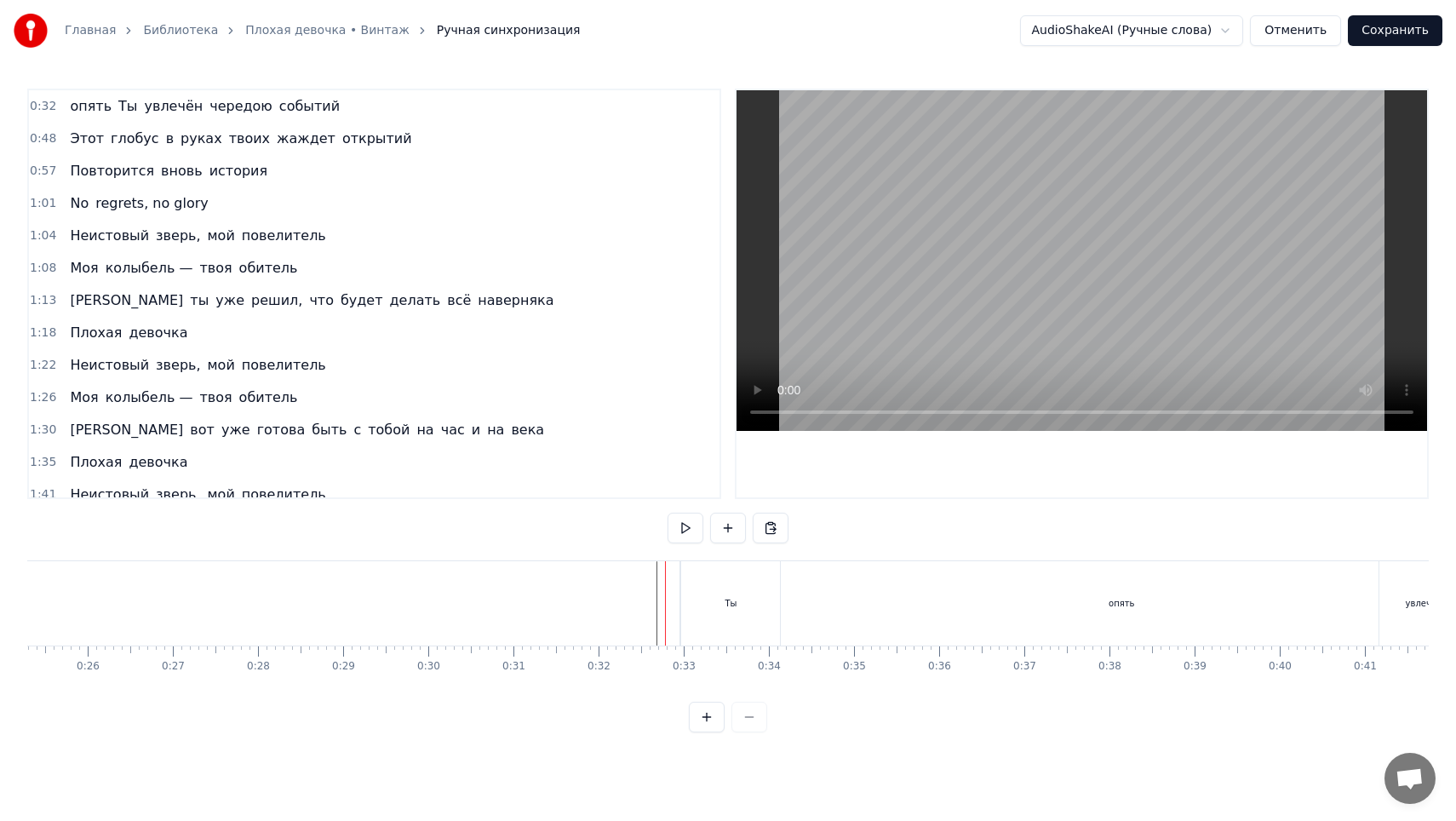
click at [702, 586] on div "Ты" at bounding box center [730, 604] width 98 height 84
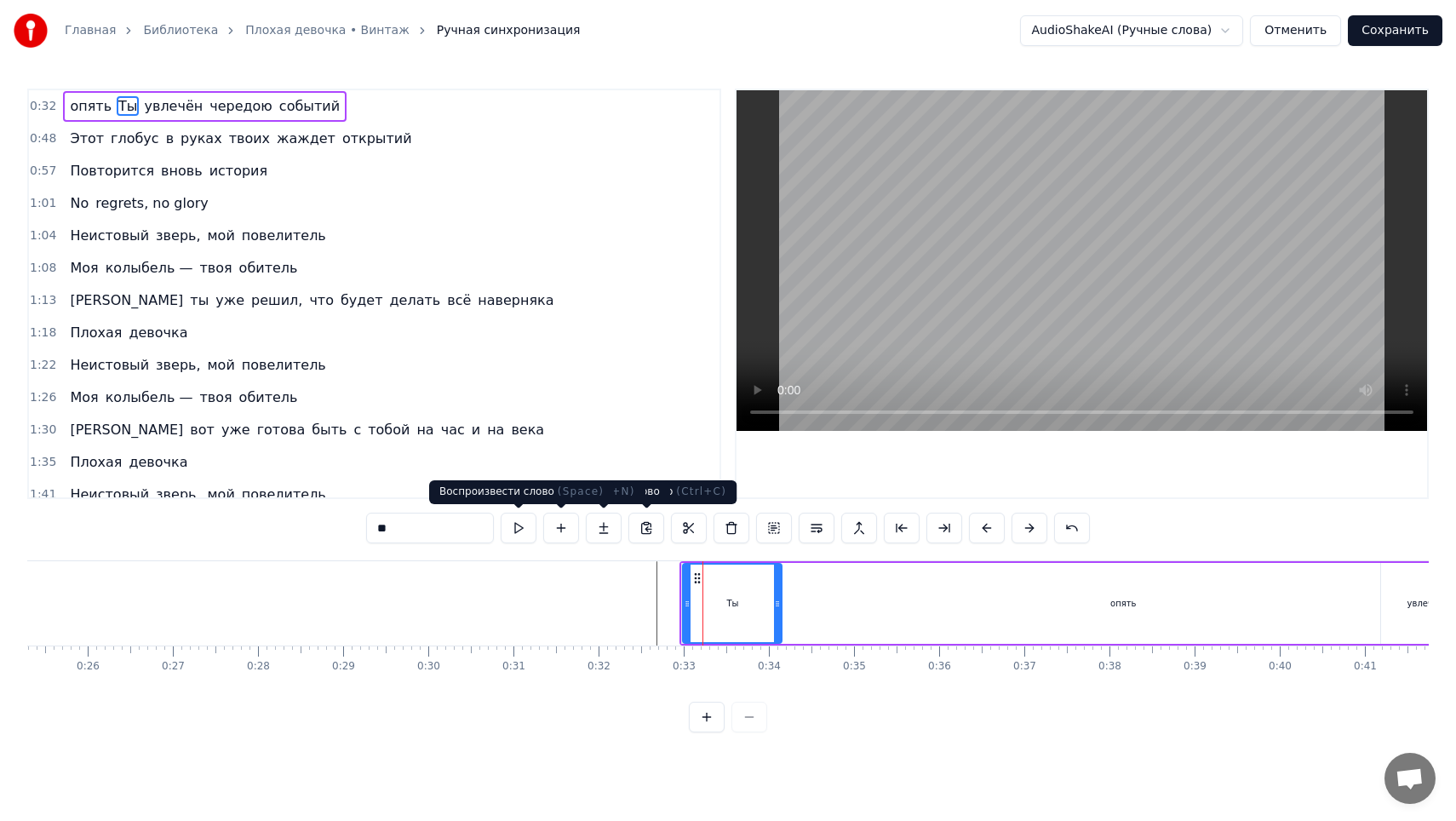
click at [530, 532] on button at bounding box center [518, 528] width 36 height 30
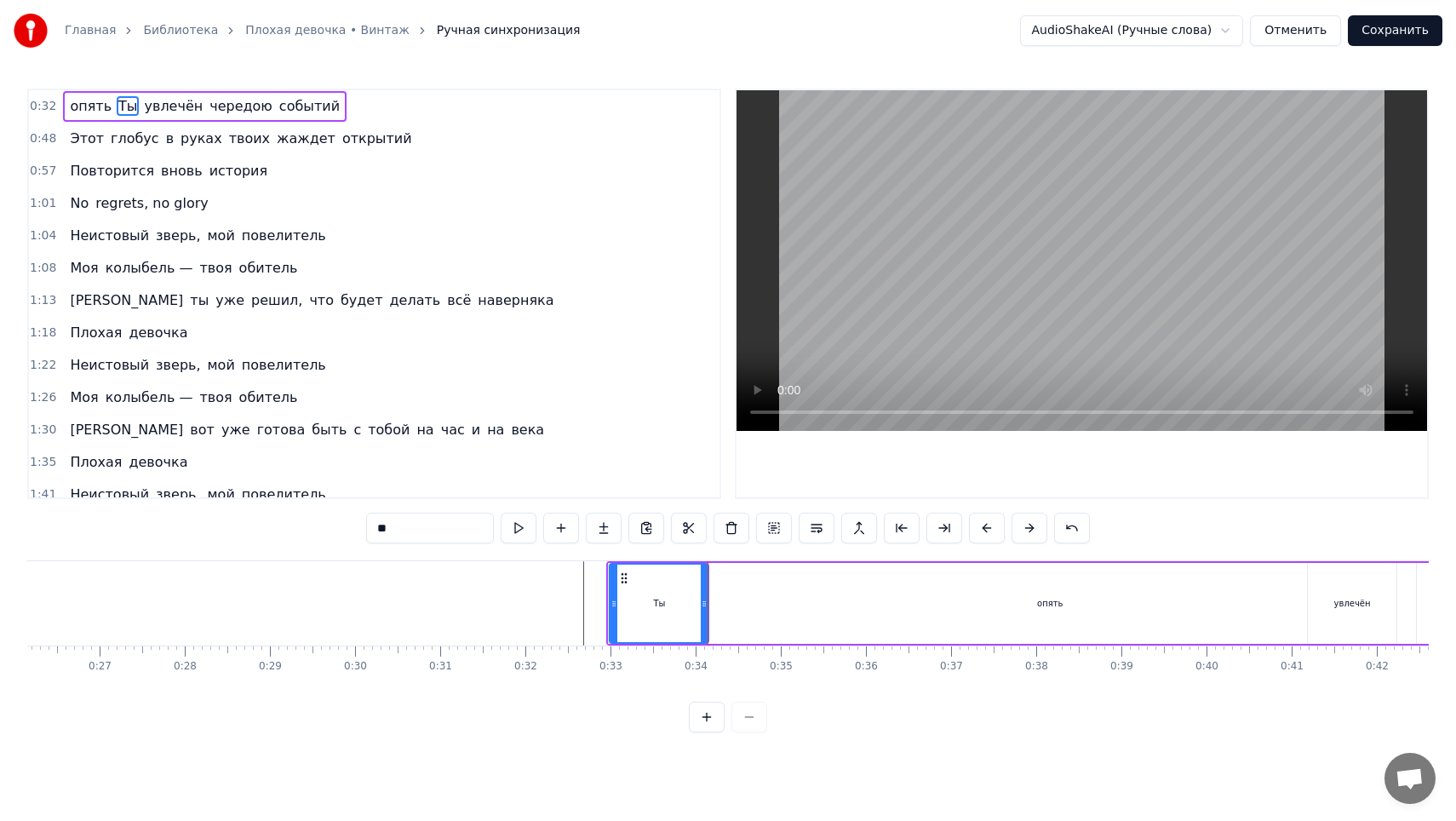
click at [501, 513] on button at bounding box center [518, 528] width 36 height 30
click at [644, 731] on div "0:32 опять Ты увлечён чередою событий 0:48 Этот глобус в руках твоих жаждет отк…" at bounding box center [728, 410] width 1401 height 644
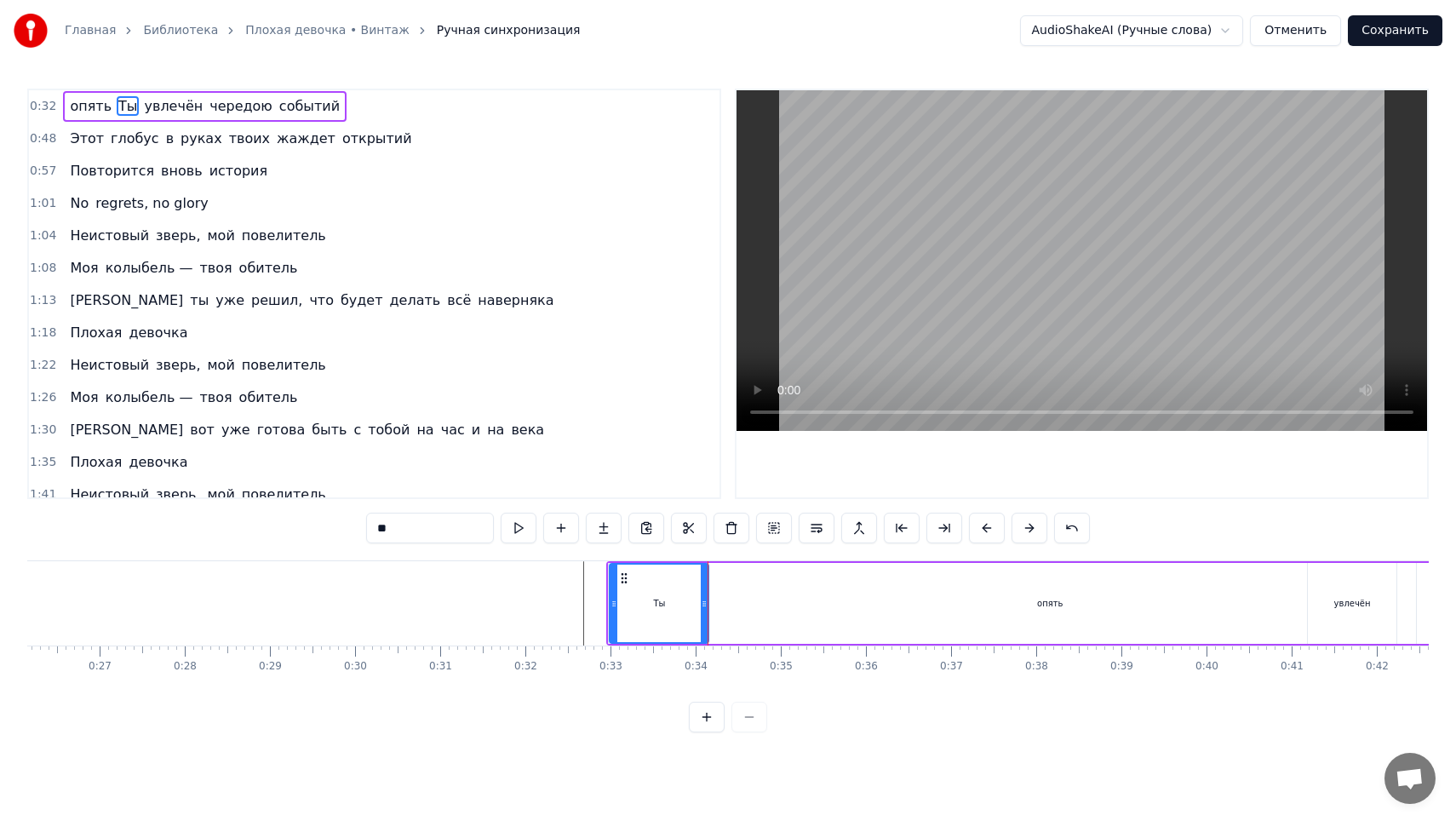
click at [1228, 30] on html "Главная Библиотека Плохая девочка • Винтаж Ручная синхронизация AudioShakeAI (Р…" at bounding box center [728, 379] width 1456 height 760
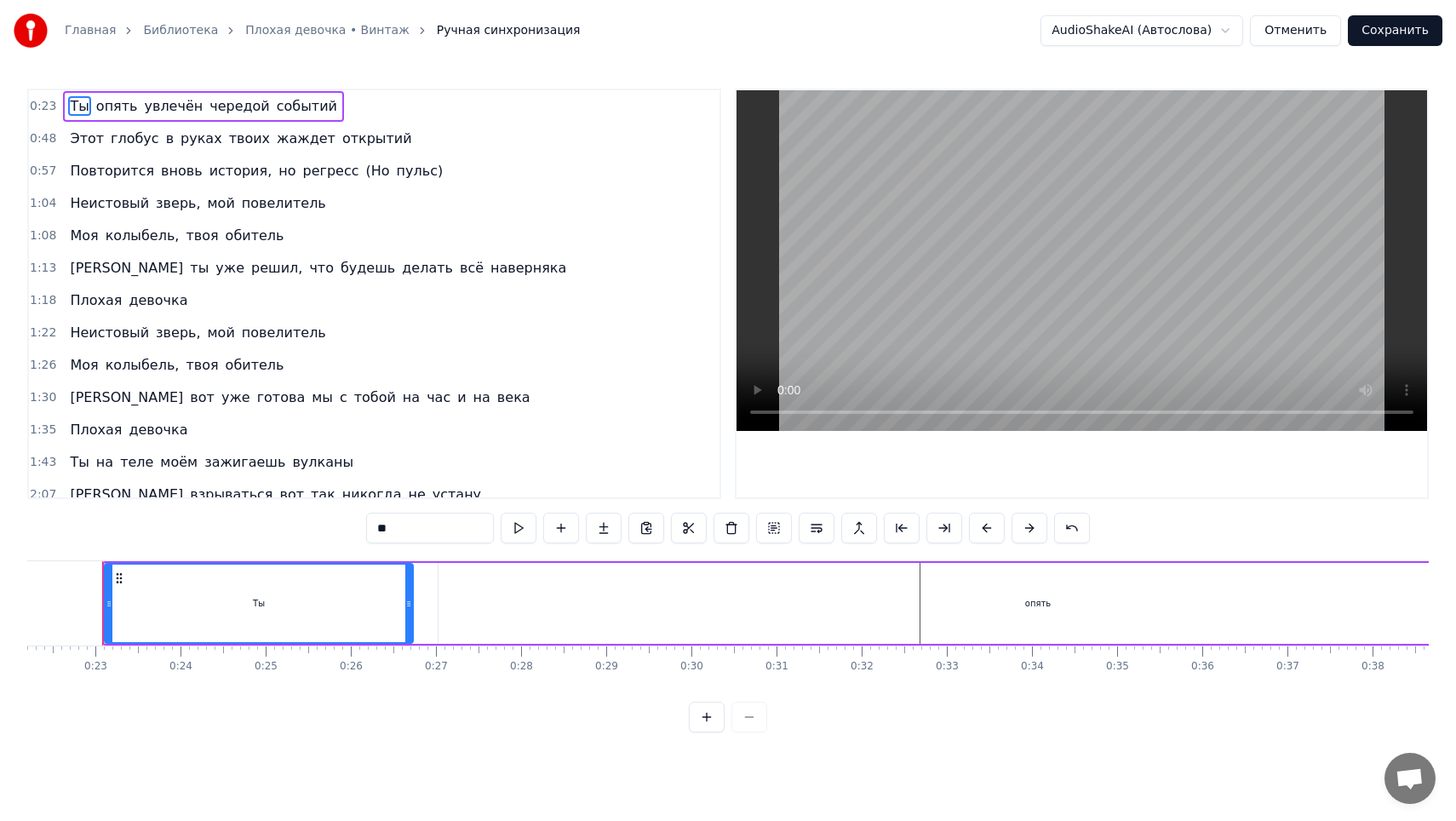
scroll to position [0, 1880]
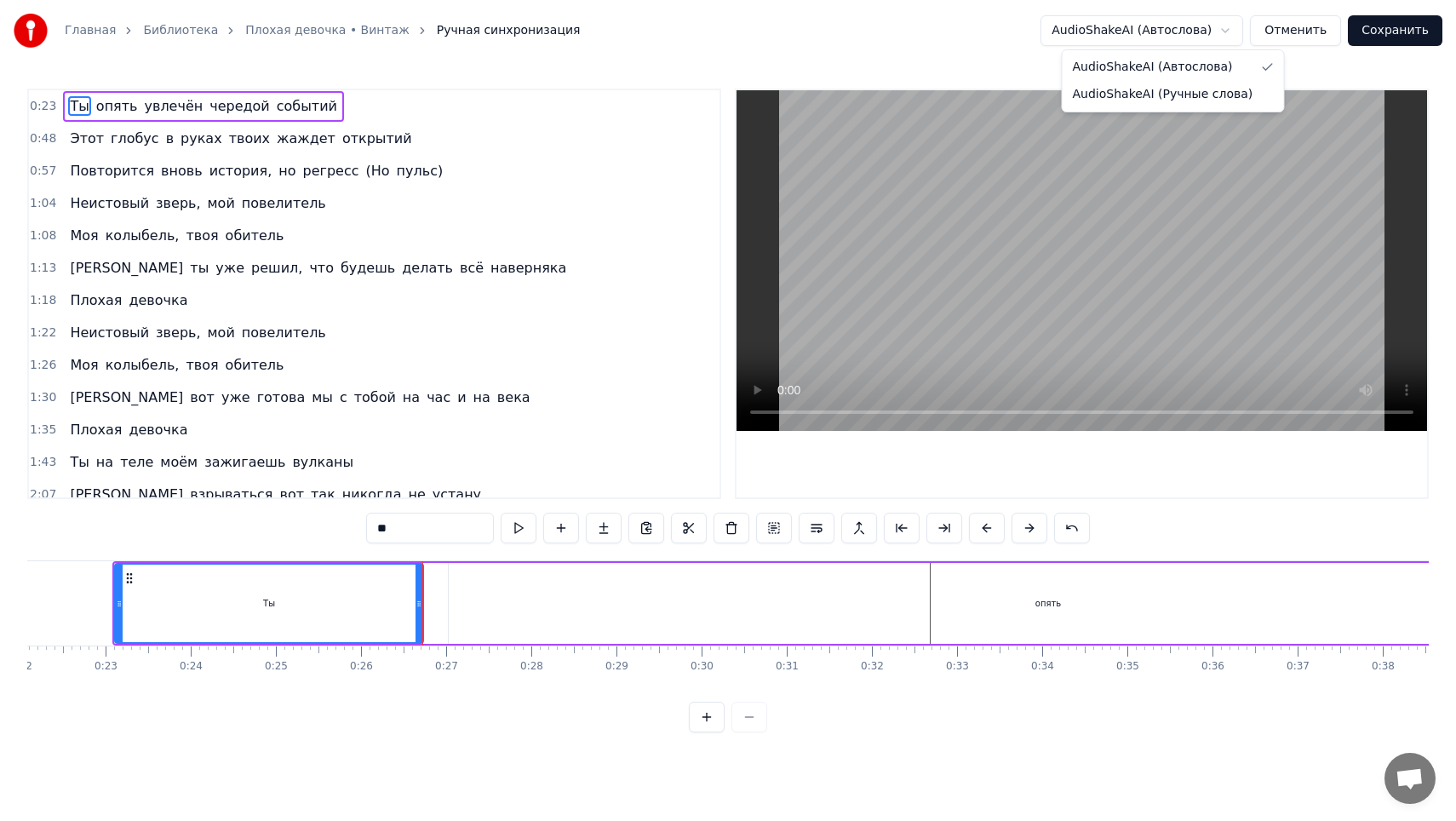
click at [778, 532] on html "Главная Библиотека Плохая девочка • Винтаж Ручная синхронизация AudioShakeAI (А…" at bounding box center [728, 379] width 1456 height 760
click at [778, 532] on button at bounding box center [774, 528] width 36 height 30
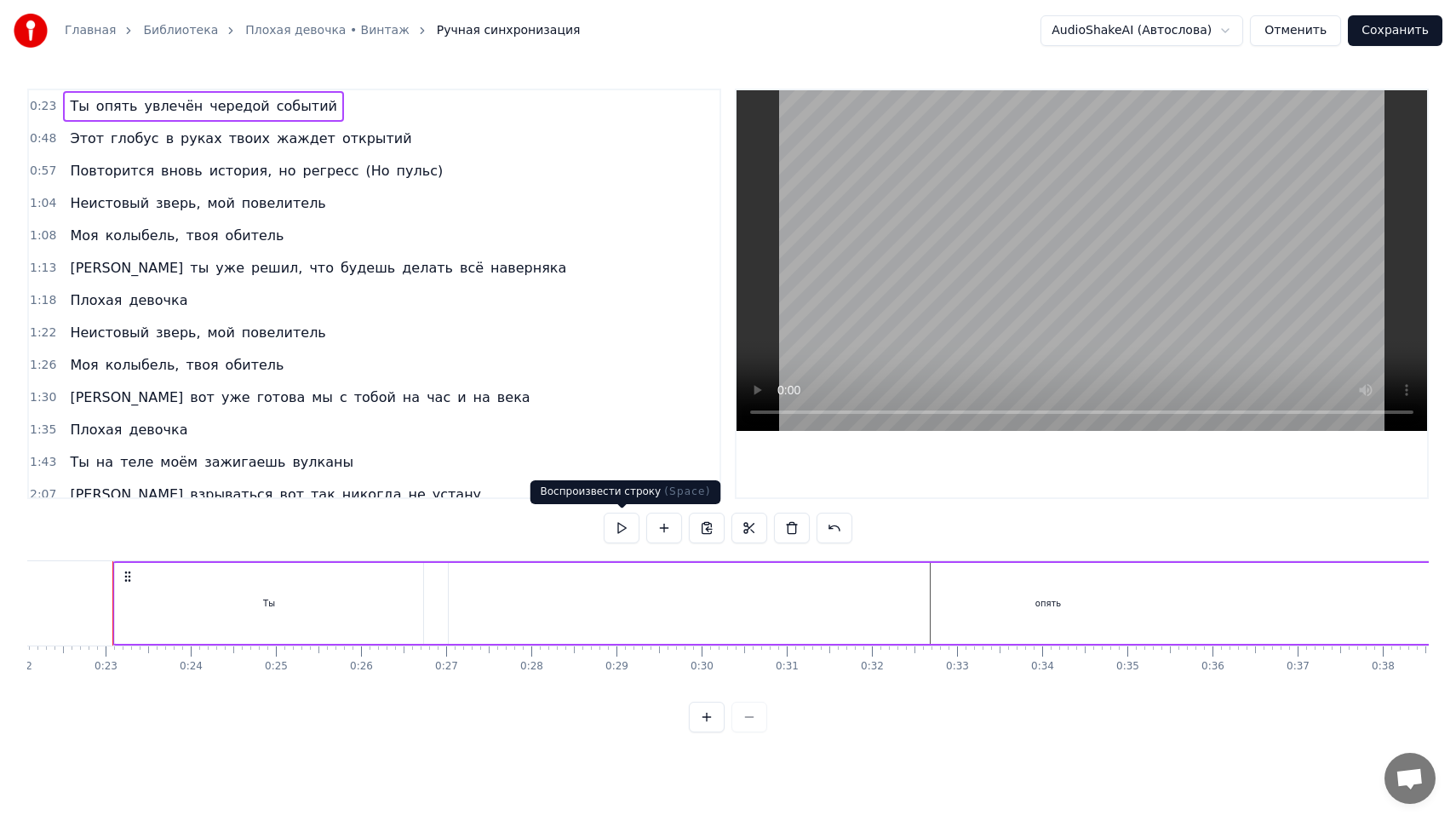
click at [622, 528] on button at bounding box center [621, 528] width 36 height 30
click at [1312, 28] on button "Отменить" at bounding box center [1294, 30] width 91 height 30
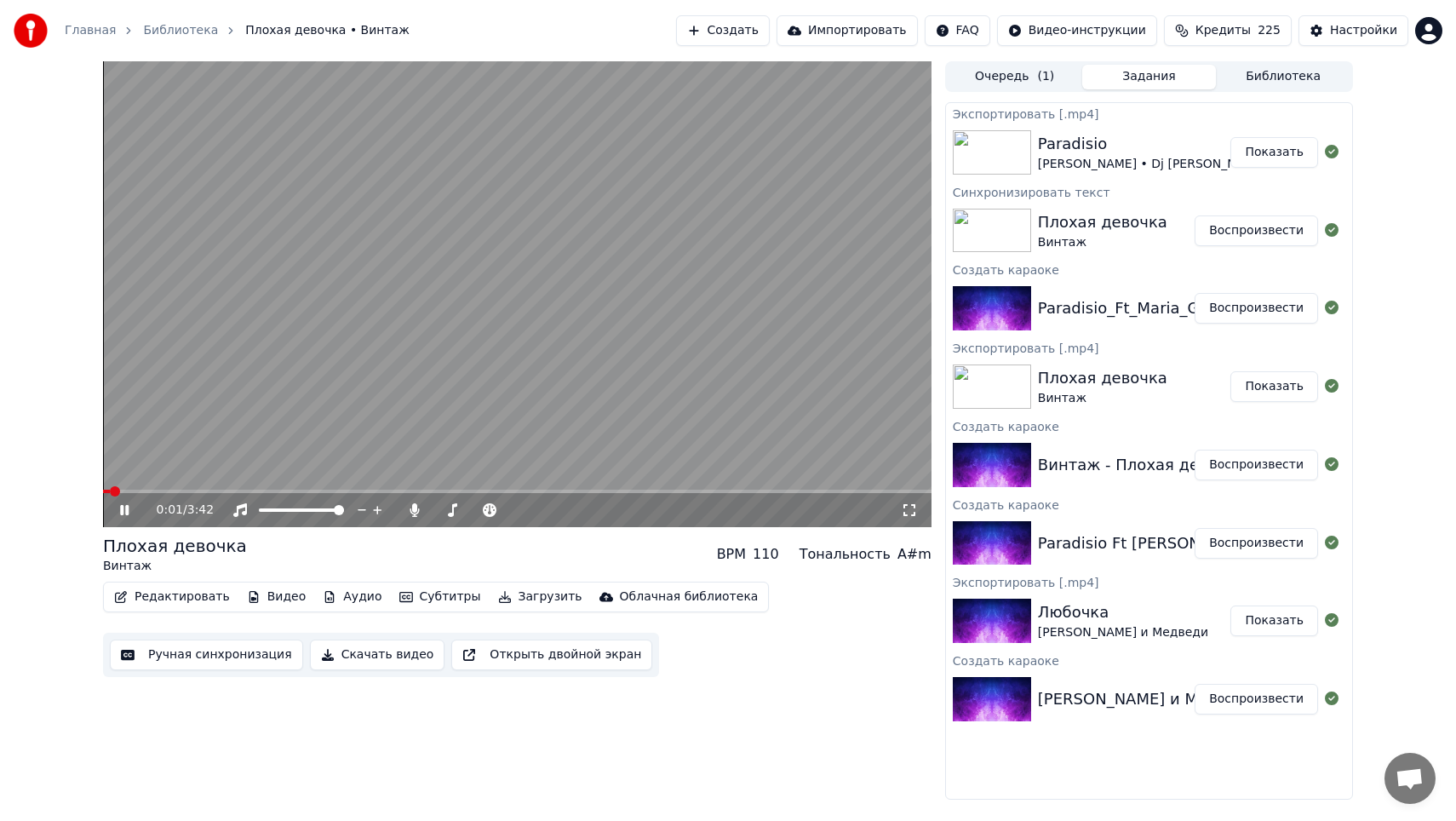
click at [512, 599] on button "Загрузить" at bounding box center [540, 597] width 97 height 23
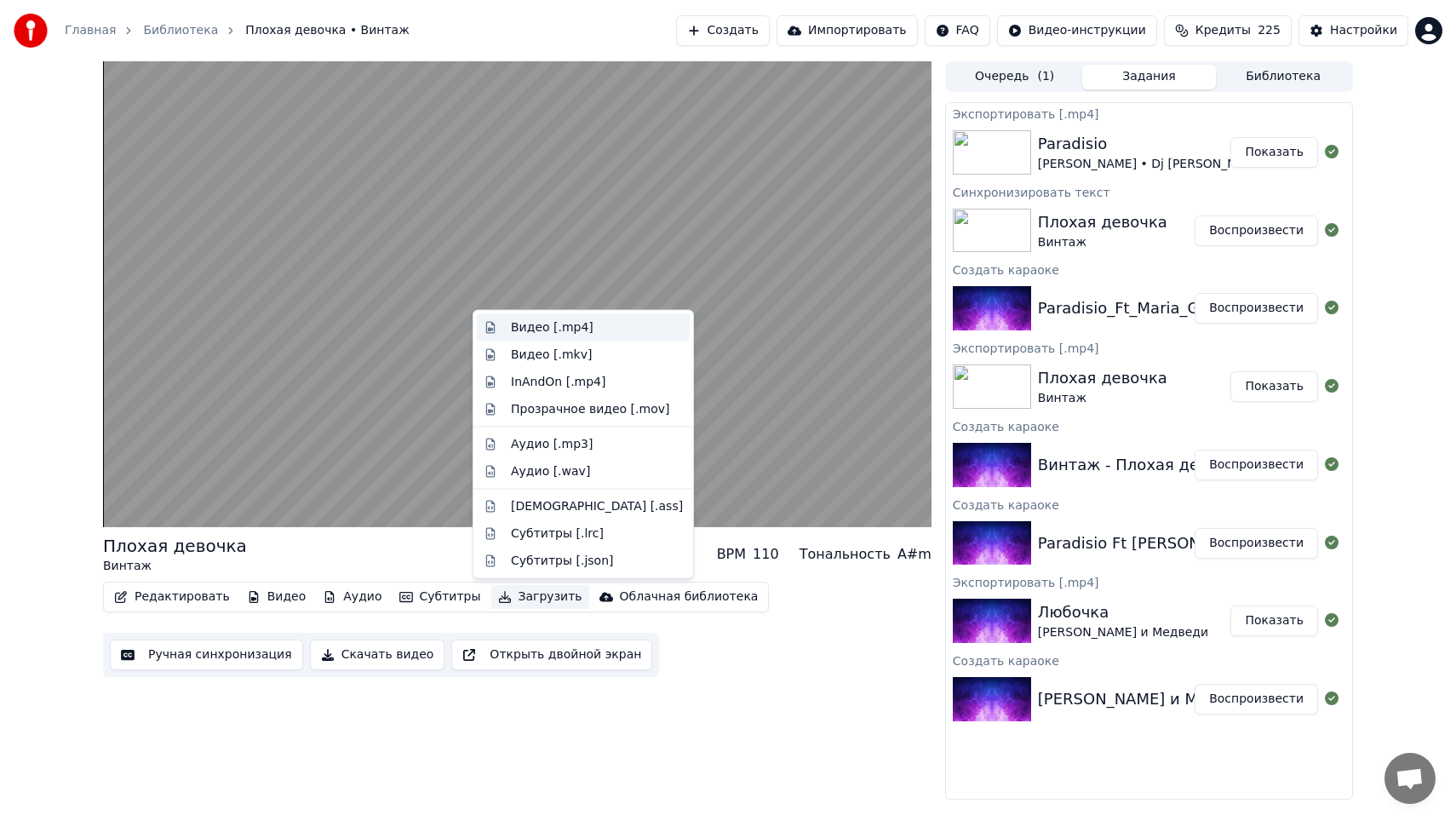
click at [595, 334] on div "Видео [.mp4]" at bounding box center [596, 328] width 172 height 17
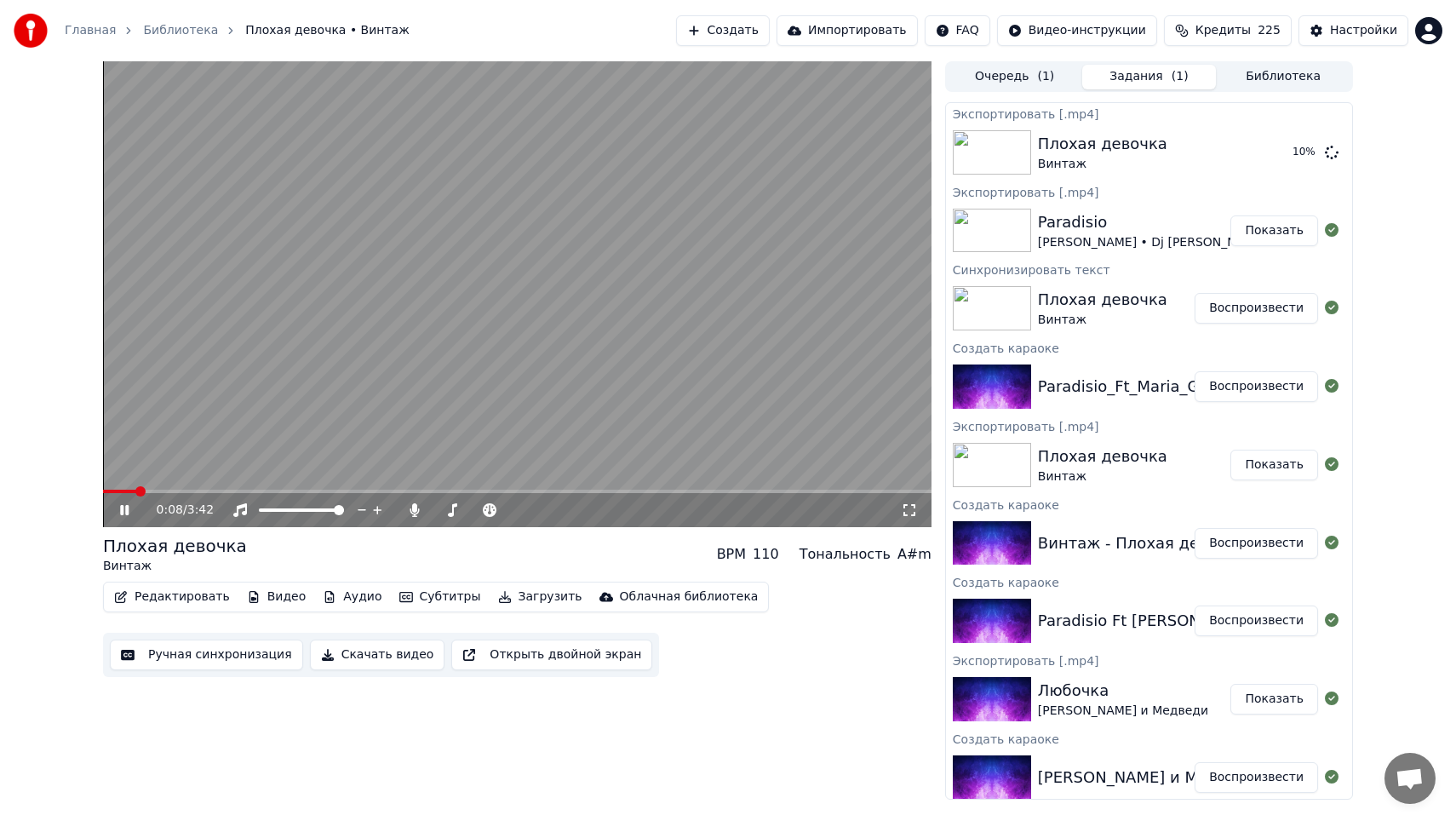
click at [125, 512] on icon at bounding box center [136, 510] width 40 height 14
click at [759, 41] on button "Создать" at bounding box center [723, 30] width 94 height 30
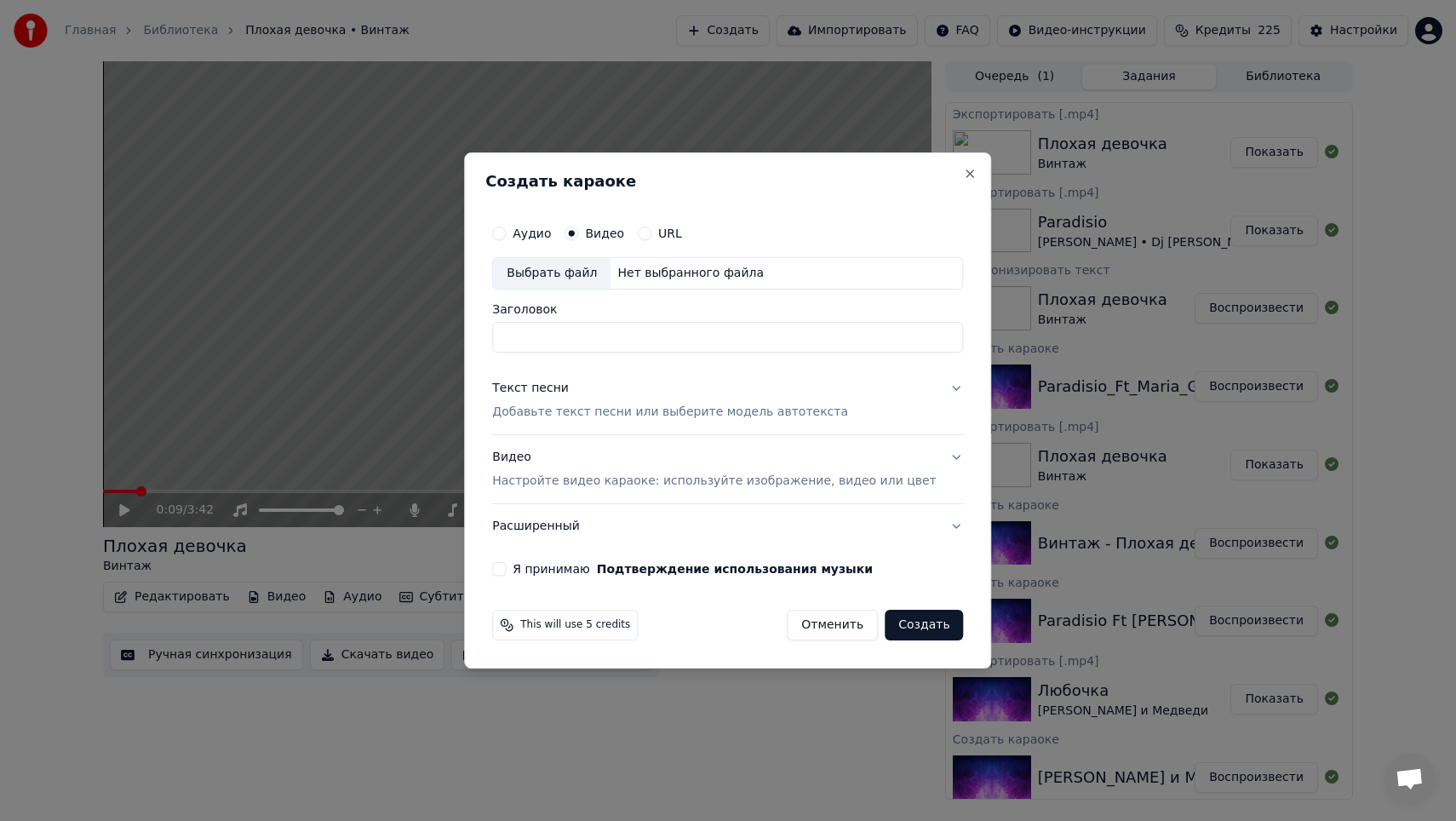
click at [604, 278] on div "Выбрать файл" at bounding box center [552, 273] width 118 height 30
type input "**********"
click at [640, 408] on p "Добавьте текст песни или выберите модель автотекста" at bounding box center [670, 411] width 356 height 17
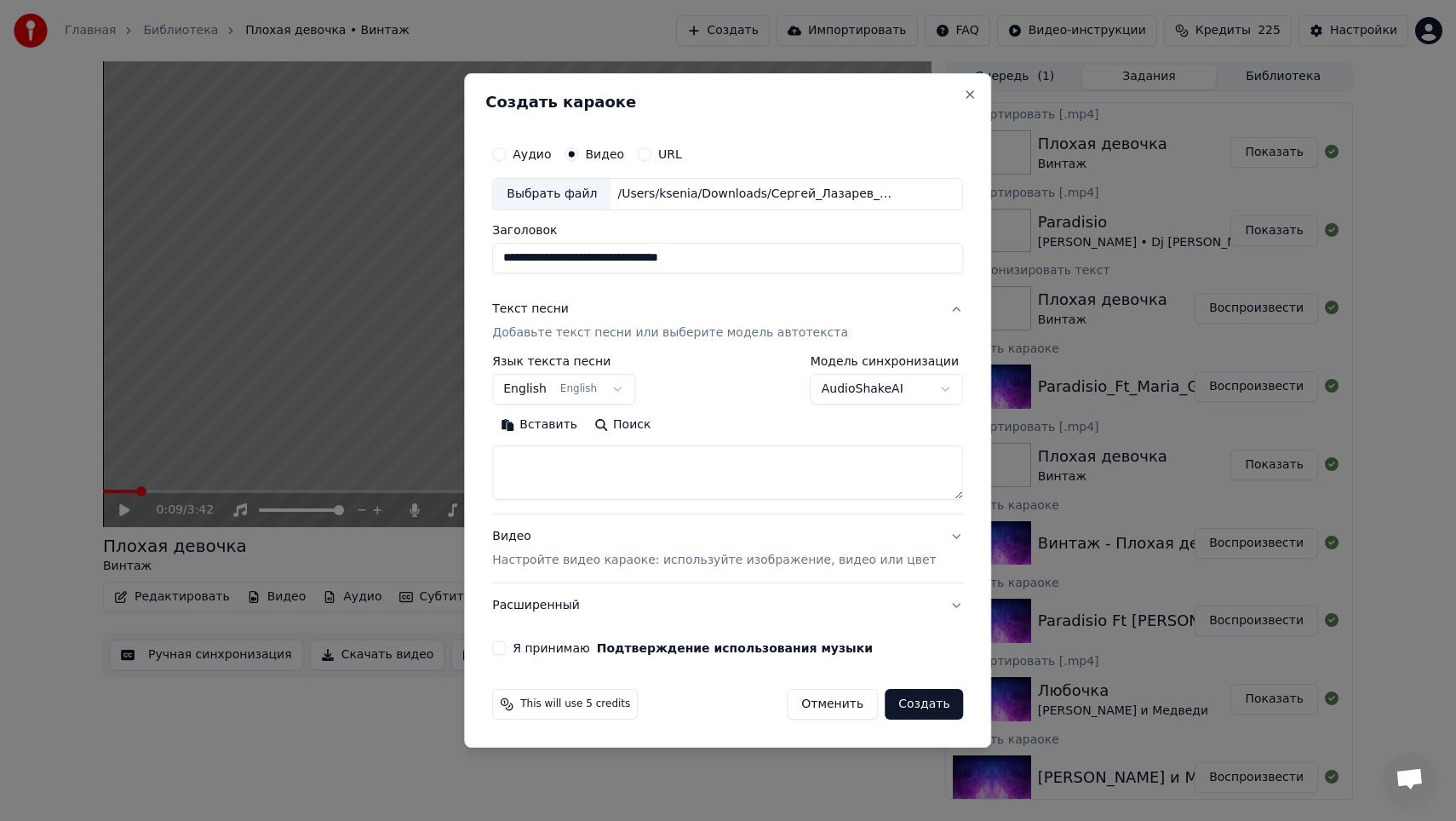
click at [637, 452] on textarea at bounding box center [727, 473] width 471 height 55
paste textarea "**********"
type textarea "**********"
click at [602, 392] on body "Главная Библиотека Плохая девочка • Винтаж Создать Импортировать FAQ Видео-инст…" at bounding box center [728, 410] width 1456 height 821
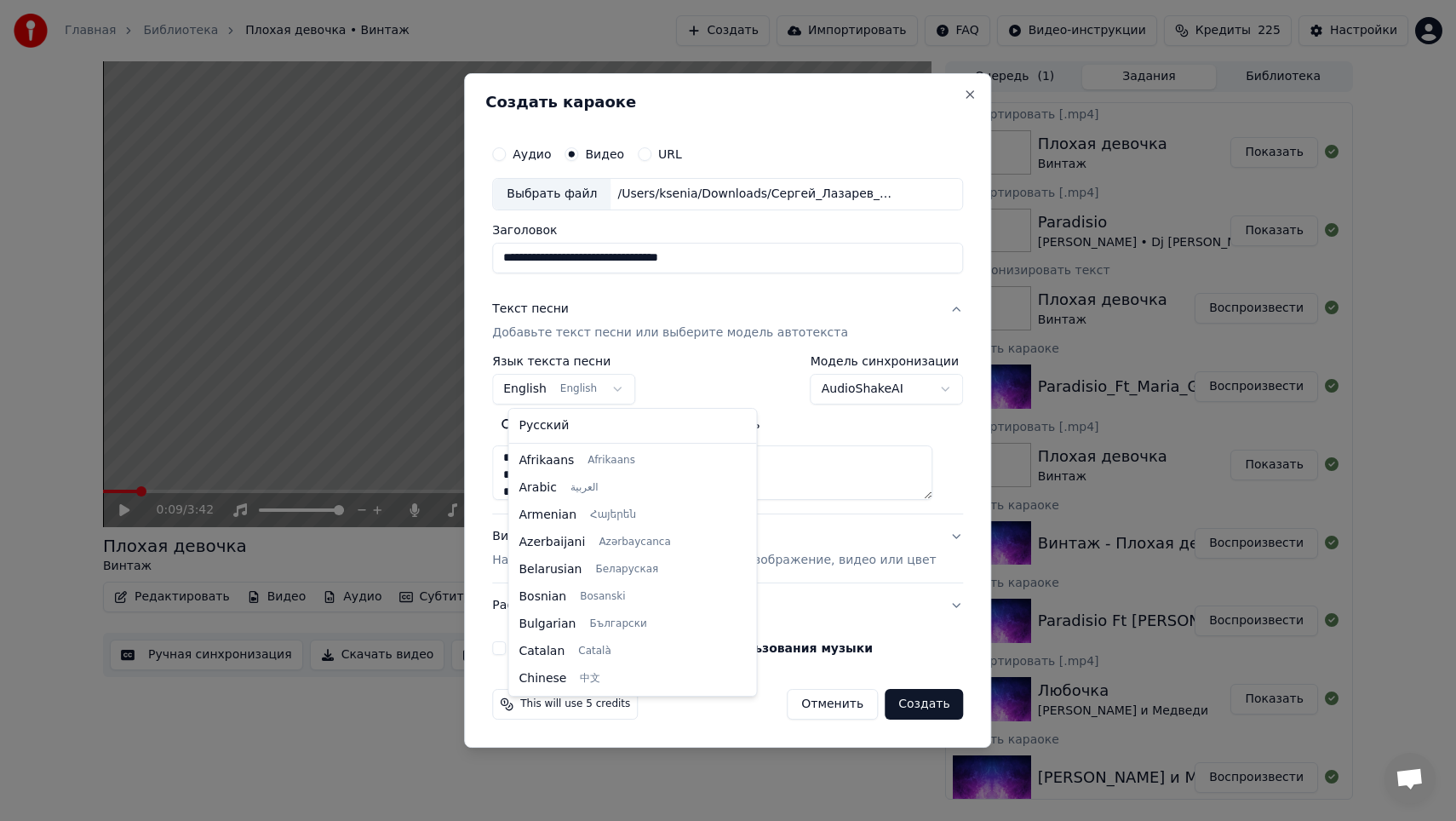
scroll to position [137, 0]
select select "**"
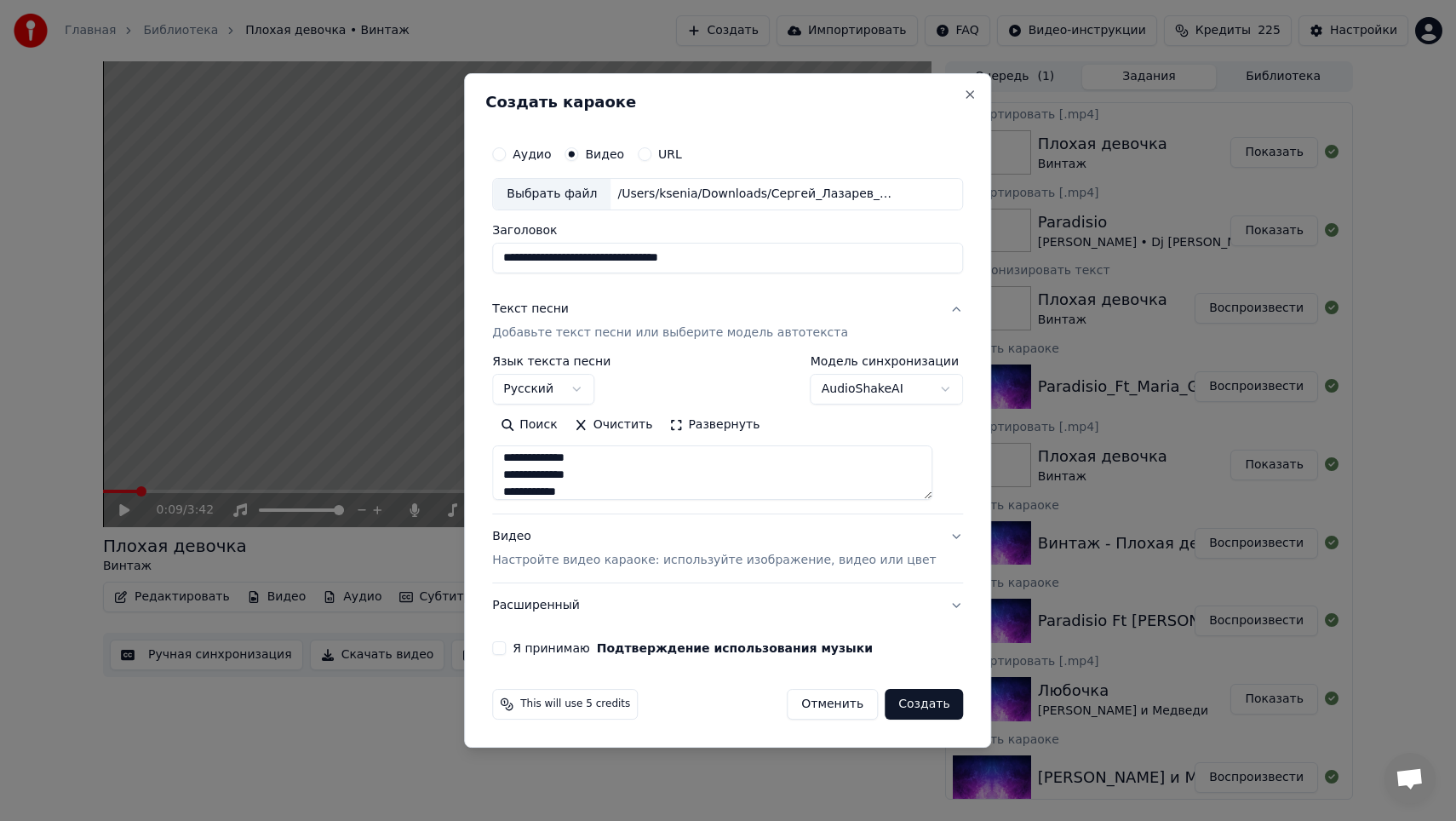
click at [506, 647] on button "Я принимаю Подтверждение использования музыки" at bounding box center [499, 648] width 14 height 14
click at [938, 703] on button "Создать" at bounding box center [924, 704] width 78 height 30
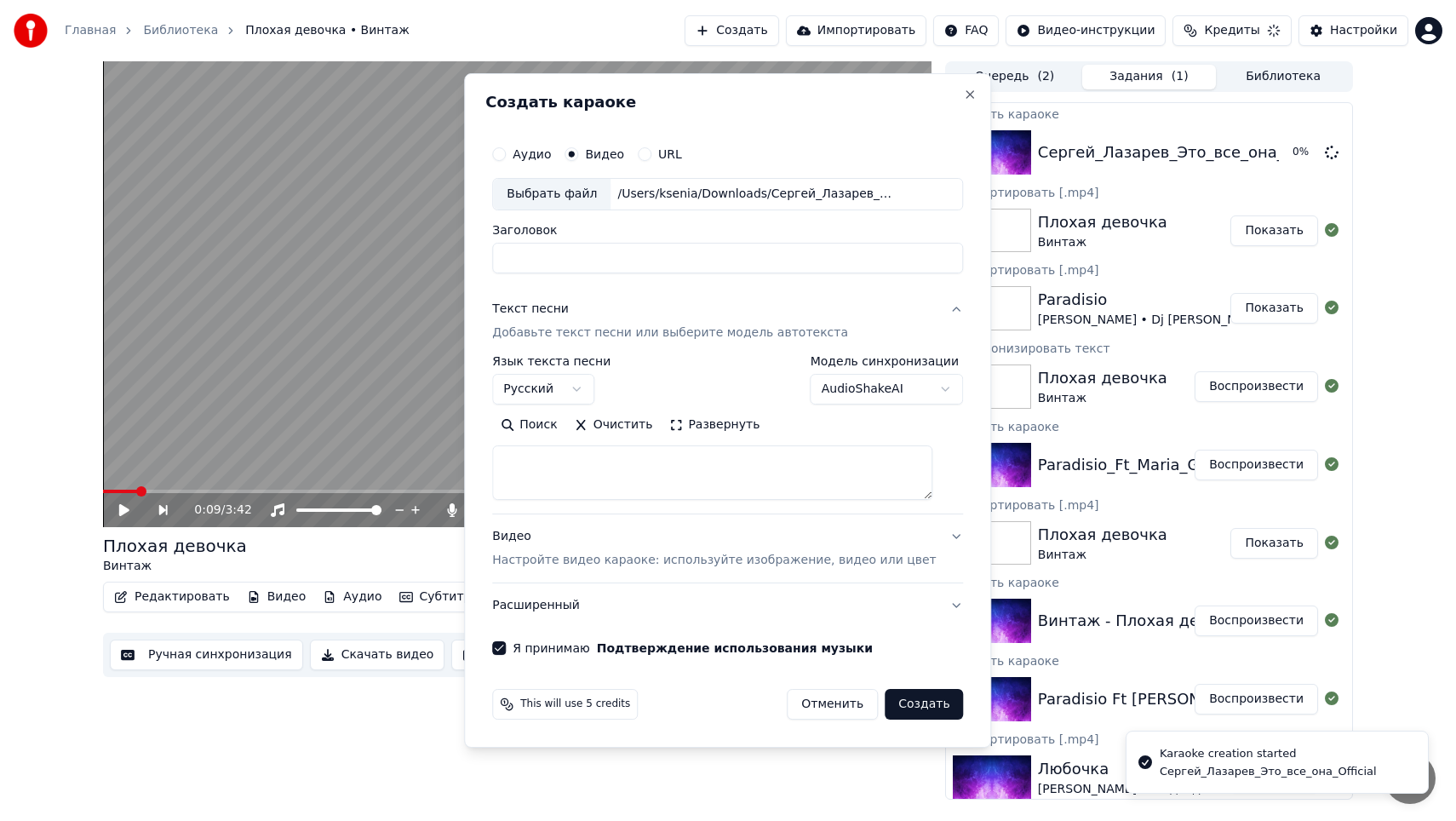
scroll to position [0, 0]
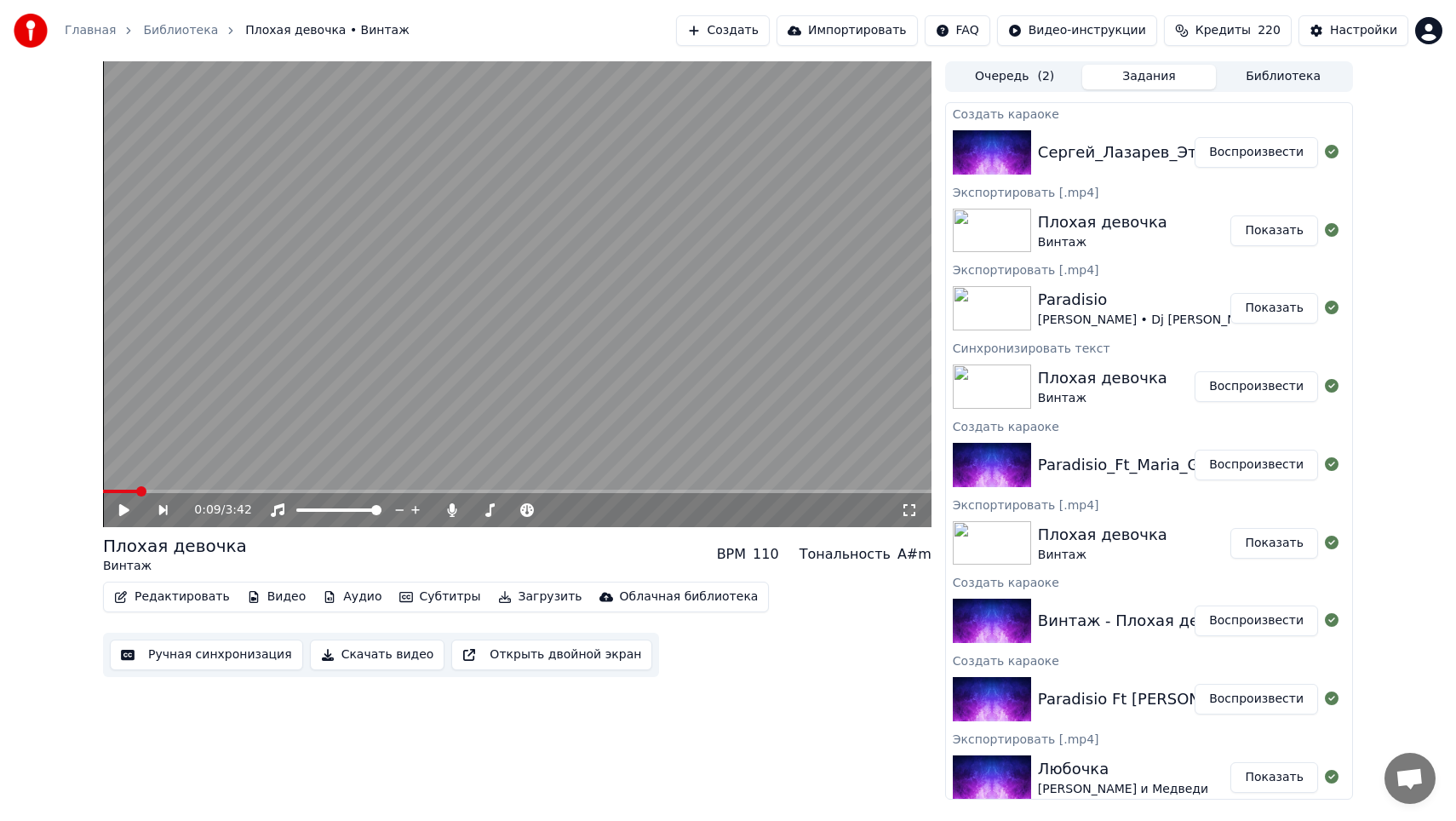
click at [1235, 157] on button "Воспроизвести" at bounding box center [1256, 152] width 124 height 30
click at [418, 508] on icon at bounding box center [414, 510] width 17 height 14
click at [419, 508] on icon at bounding box center [414, 510] width 17 height 14
click at [170, 493] on div "0:04 / 4:05" at bounding box center [517, 510] width 828 height 34
click at [183, 492] on span at bounding box center [517, 490] width 828 height 3
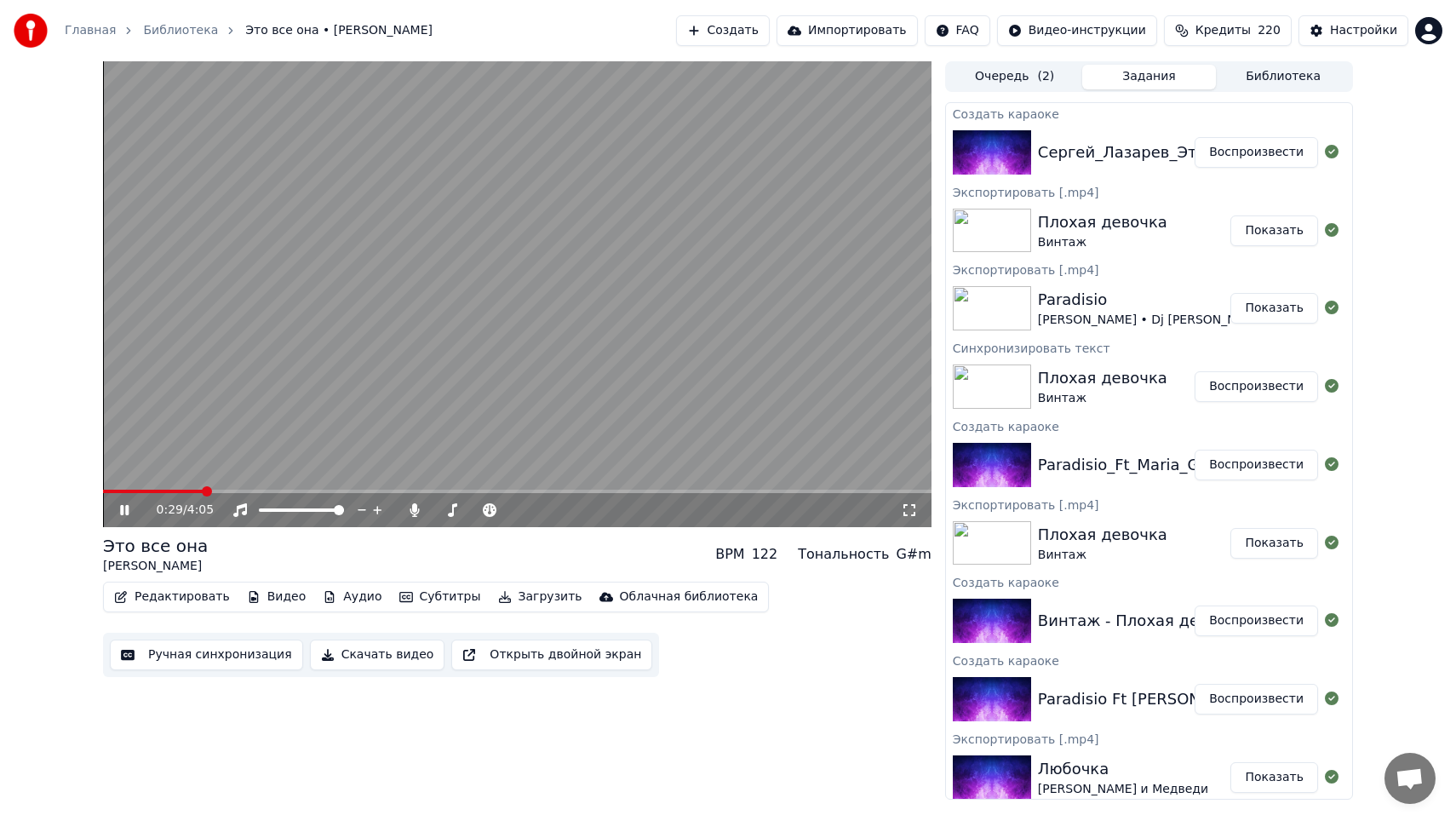
click at [182, 492] on span at bounding box center [153, 490] width 100 height 3
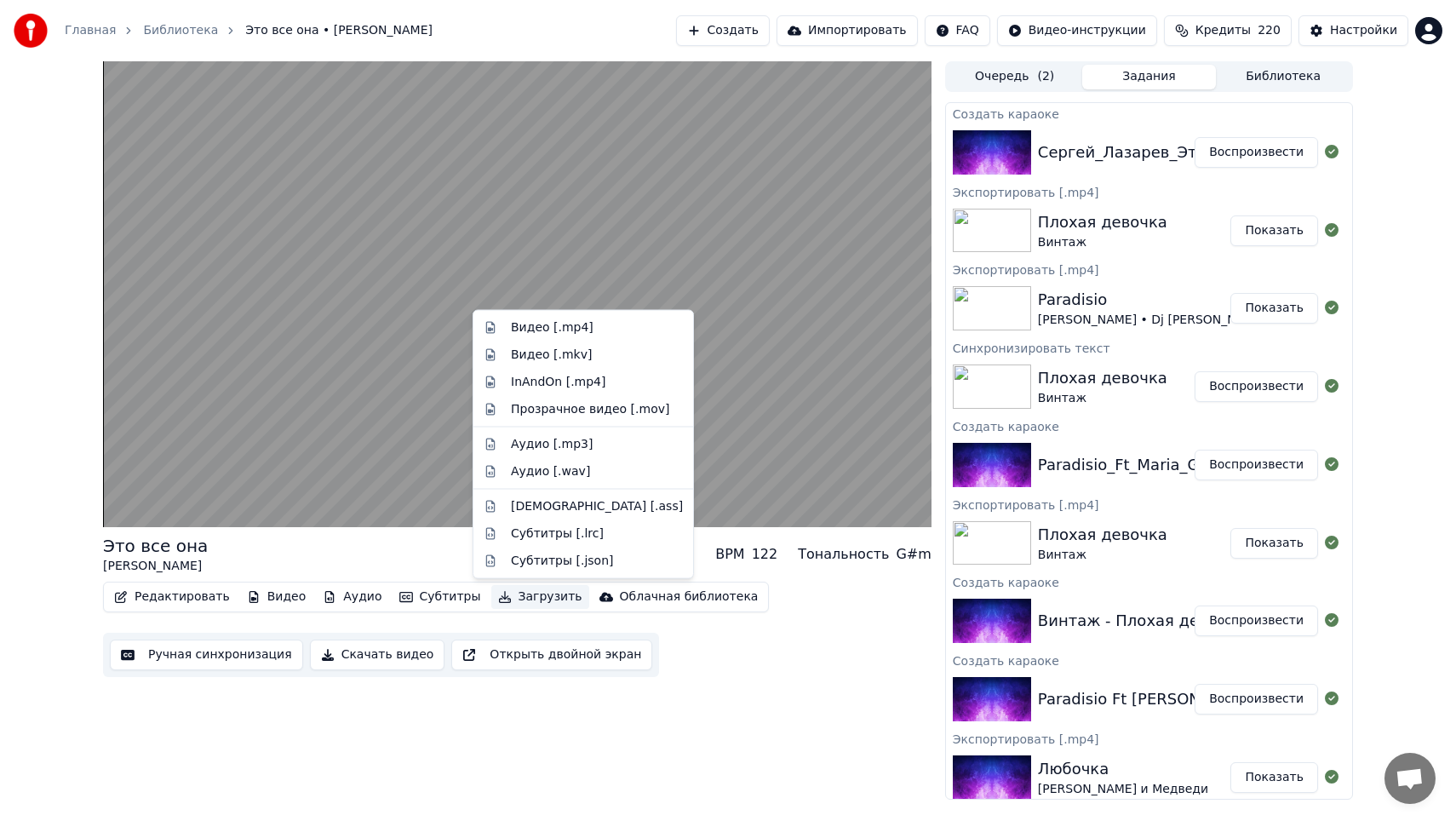
click at [509, 591] on button "Загрузить" at bounding box center [540, 597] width 97 height 23
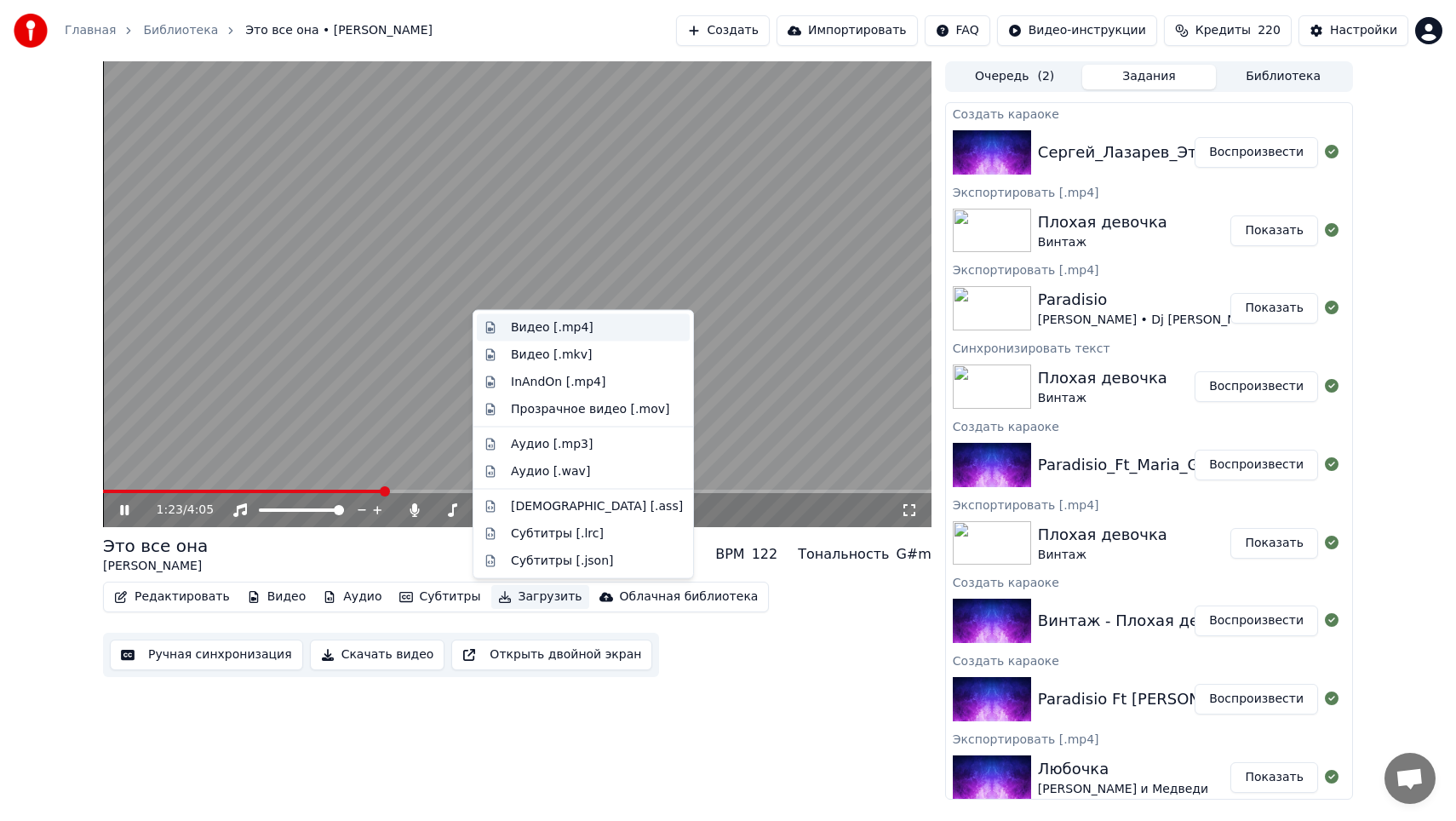
click at [544, 327] on div "Видео [.mp4]" at bounding box center [552, 328] width 83 height 17
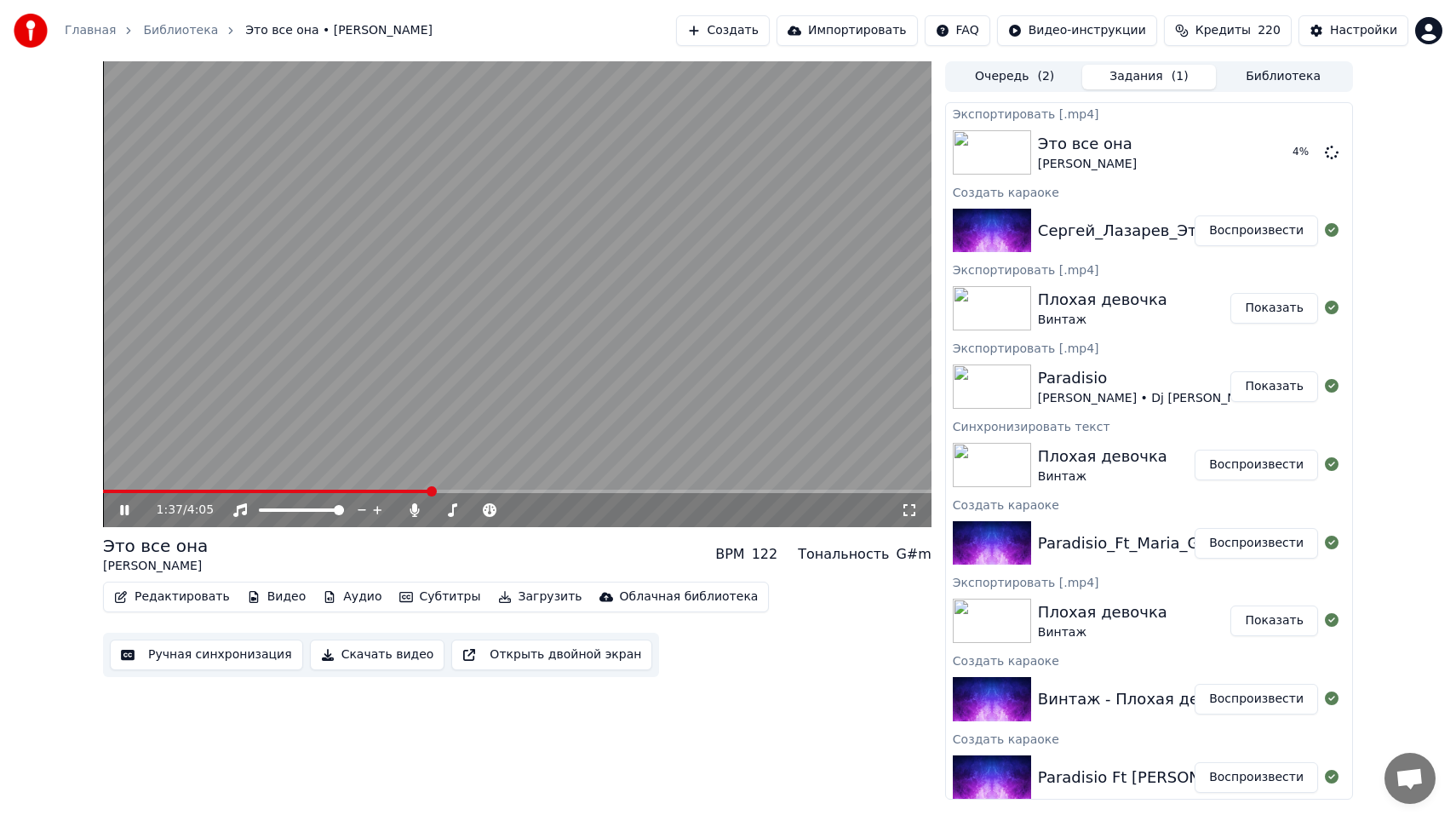
click at [123, 516] on icon at bounding box center [136, 510] width 40 height 14
click at [743, 24] on button "Создать" at bounding box center [723, 30] width 94 height 30
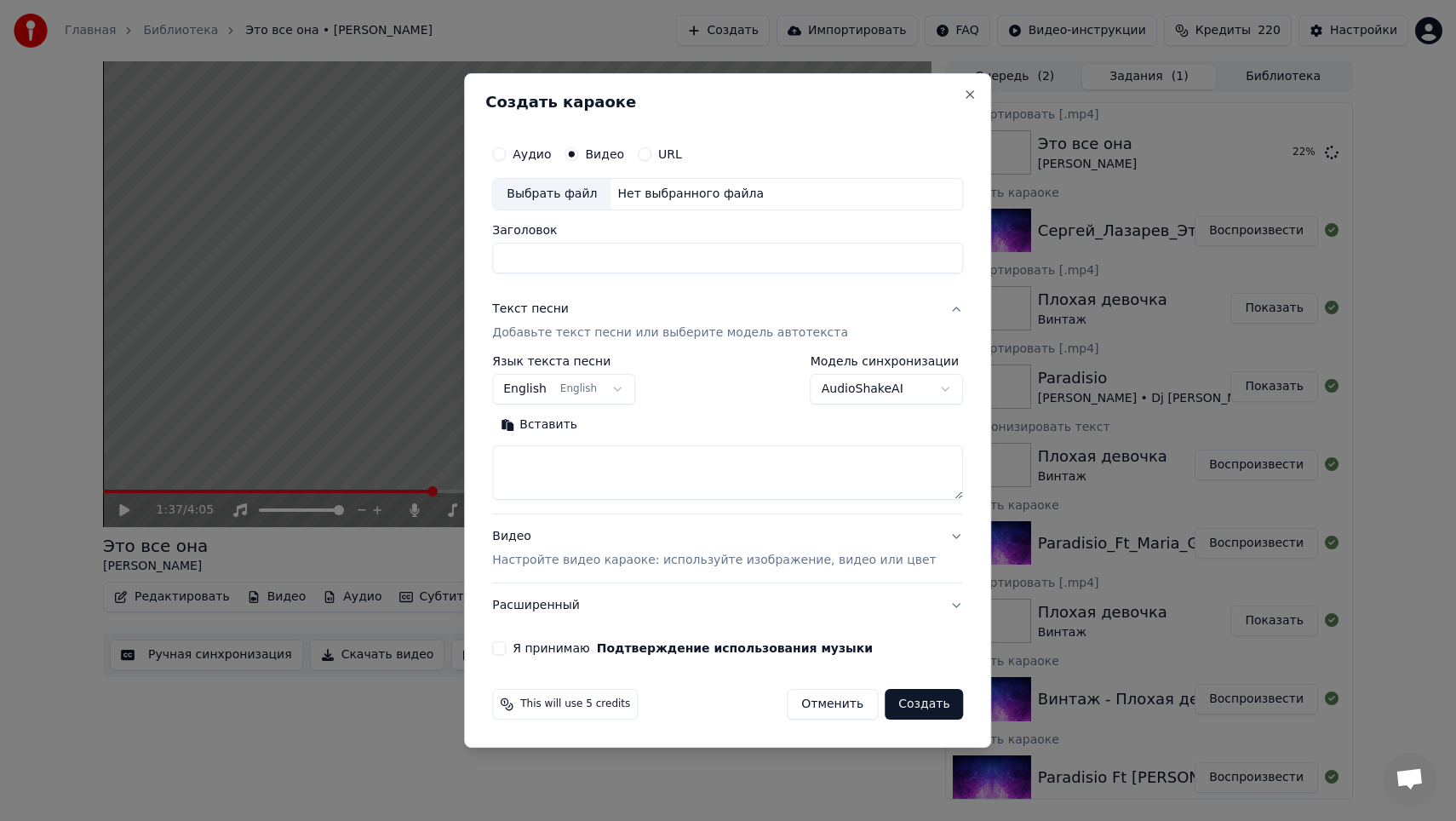
click at [596, 200] on div "Выбрать файл" at bounding box center [552, 193] width 118 height 30
click at [663, 474] on textarea at bounding box center [727, 473] width 471 height 55
type input "**********"
paste textarea "**********"
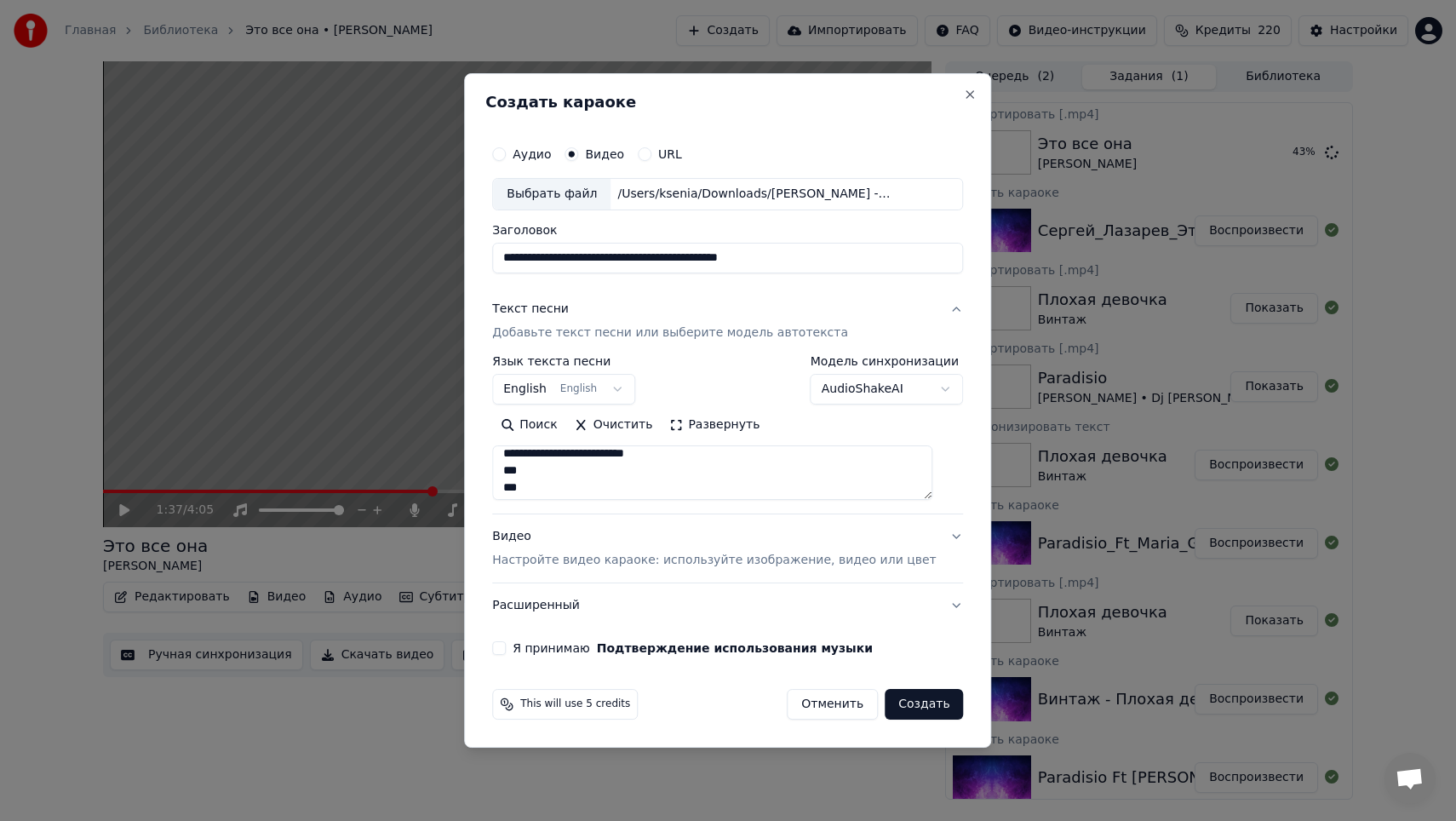
scroll to position [36, 0]
type textarea "**********"
click at [594, 391] on body "Главная Библиотека Это все она • [PERSON_NAME] Создать Импортировать FAQ Видео-…" at bounding box center [728, 410] width 1456 height 821
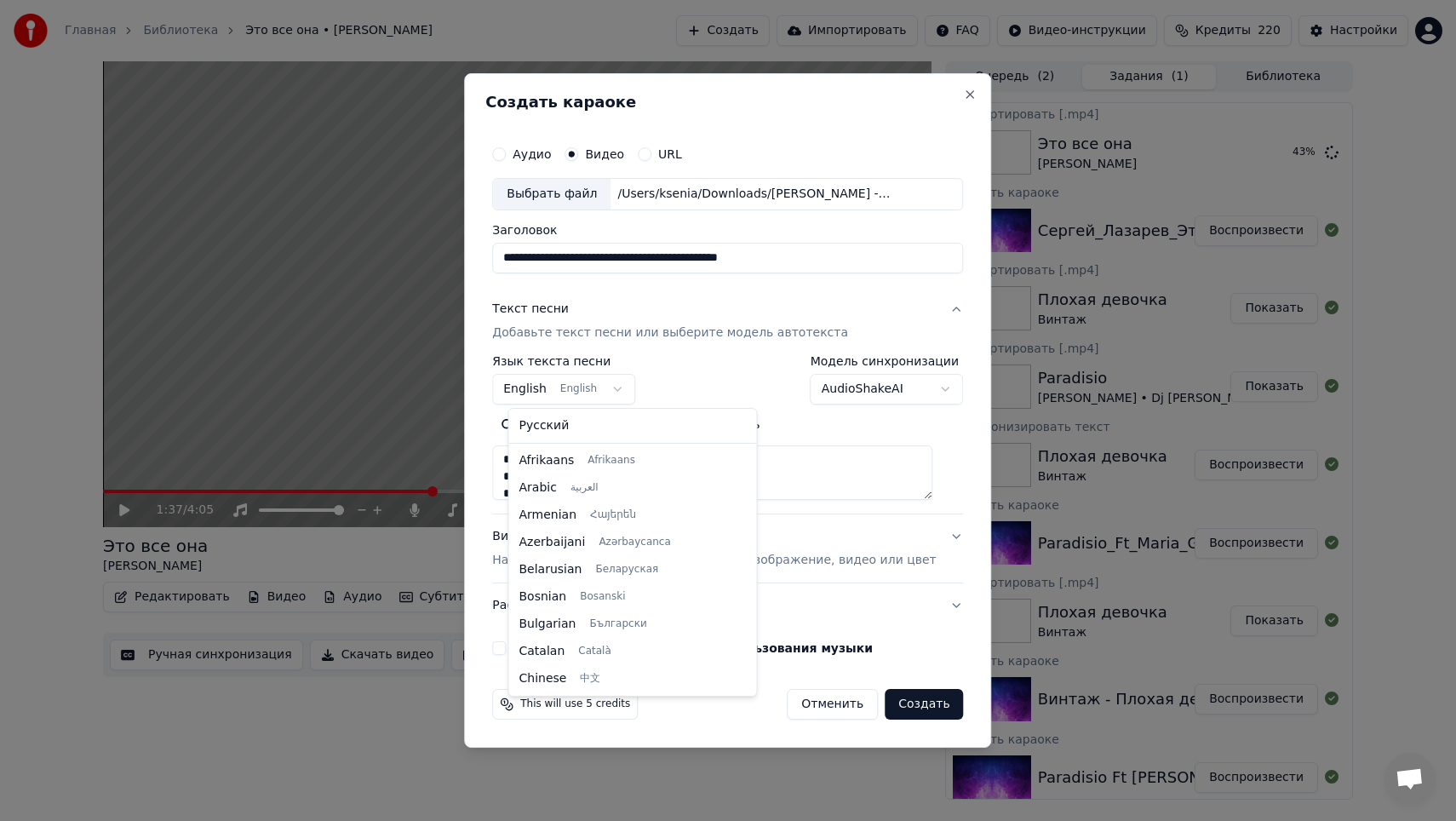
scroll to position [137, 0]
select select "**"
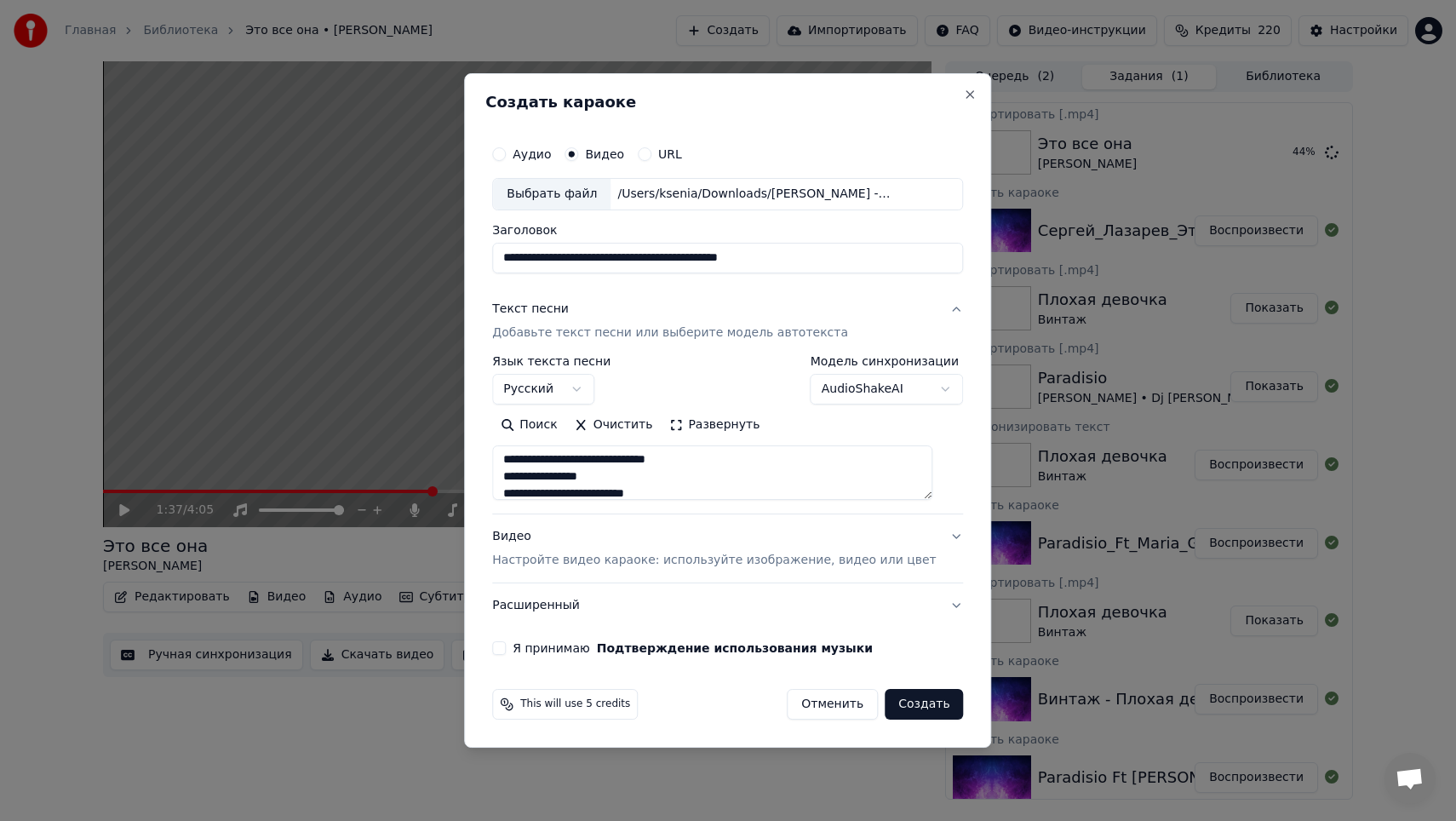
click at [506, 650] on button "Я принимаю Подтверждение использования музыки" at bounding box center [499, 648] width 14 height 14
click at [919, 709] on button "Создать" at bounding box center [924, 704] width 78 height 30
select select
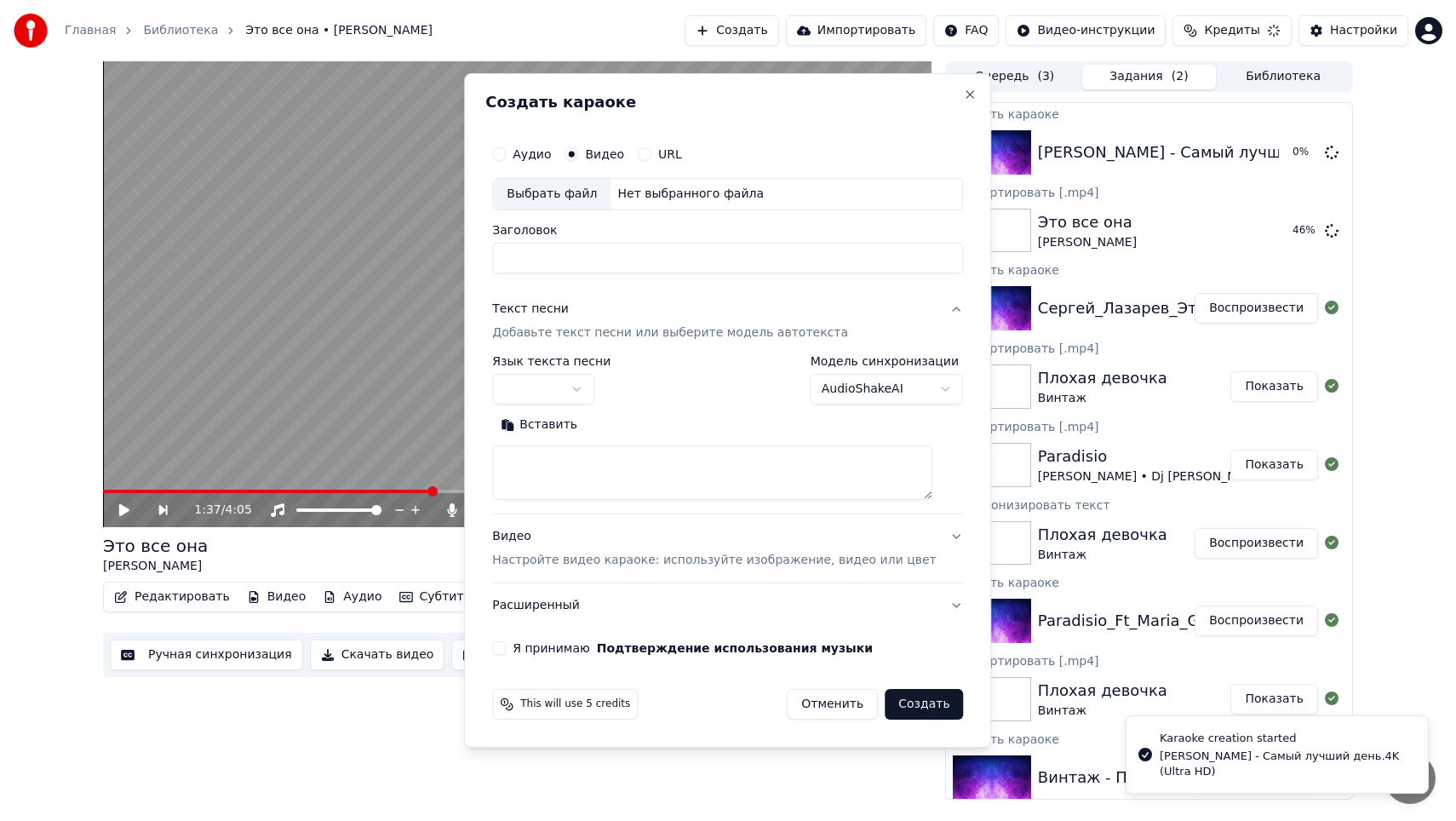
scroll to position [0, 0]
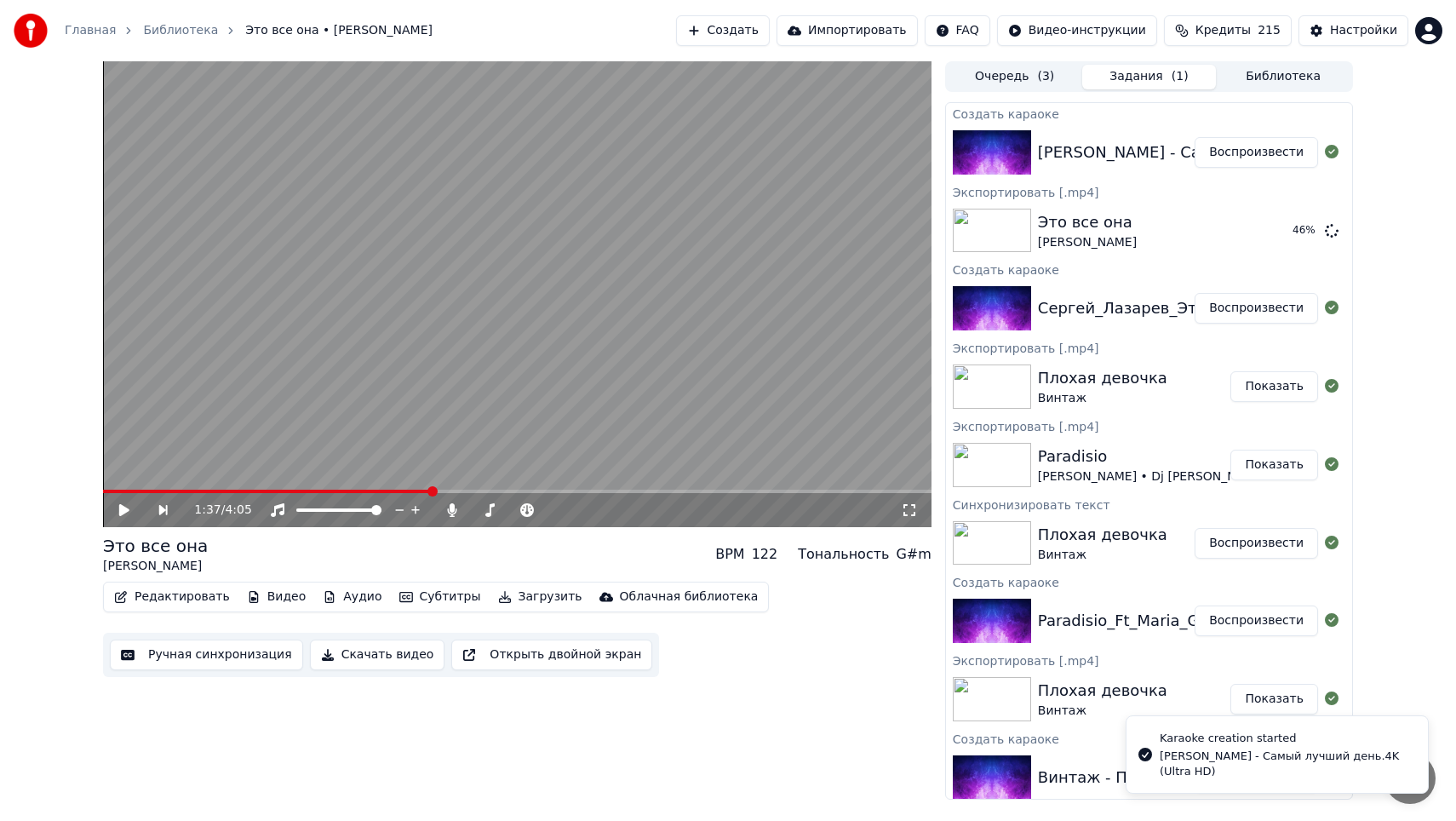
click at [1060, 86] on button "Очередь ( 3 )" at bounding box center [1015, 76] width 134 height 24
click at [1118, 75] on button "Задания ( 1 )" at bounding box center [1149, 76] width 134 height 24
click at [1222, 158] on button "Воспроизвести" at bounding box center [1256, 152] width 124 height 30
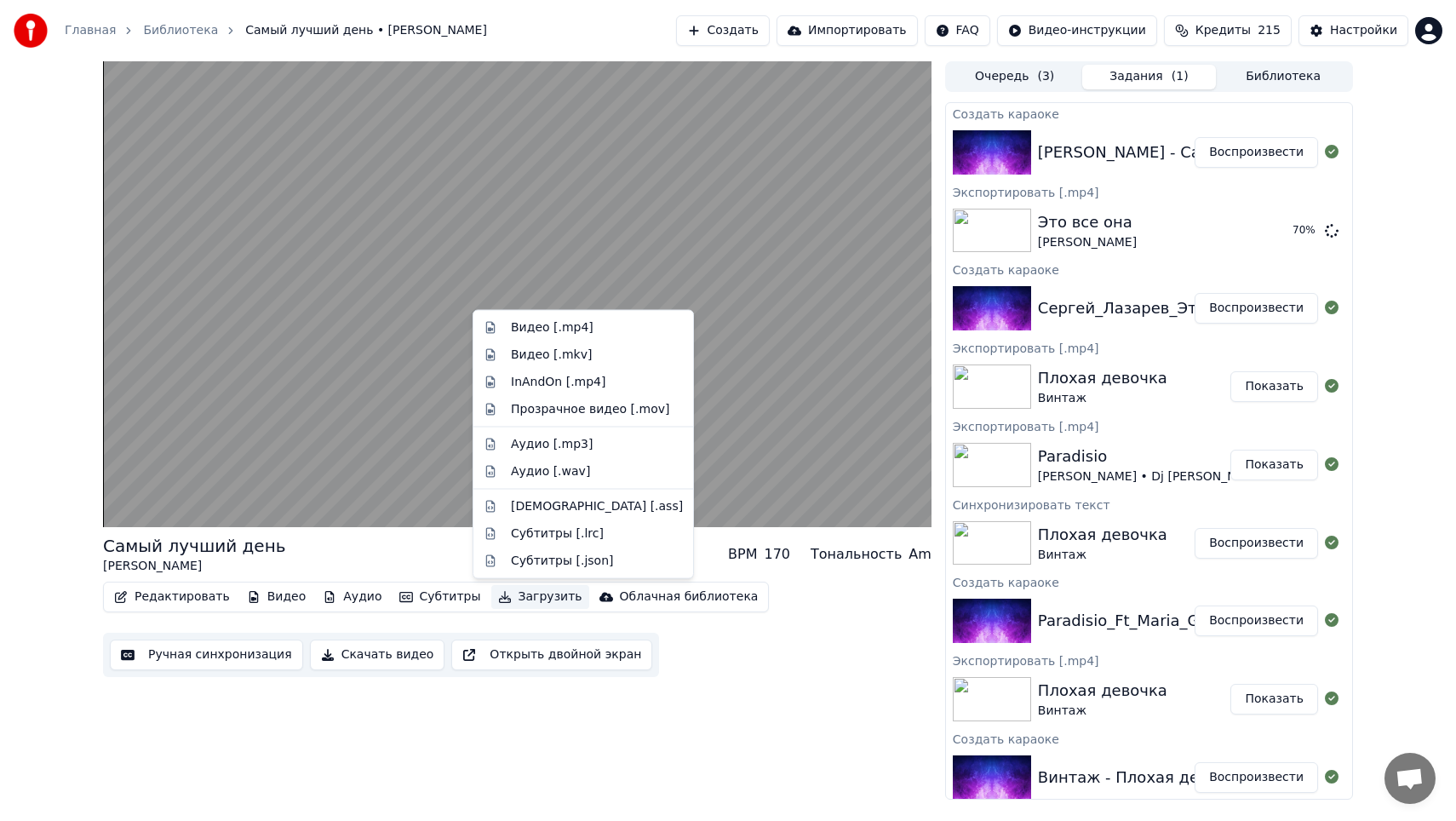
click at [520, 601] on button "Загрузить" at bounding box center [540, 597] width 97 height 23
click at [558, 329] on div "Видео [.mp4]" at bounding box center [552, 328] width 83 height 17
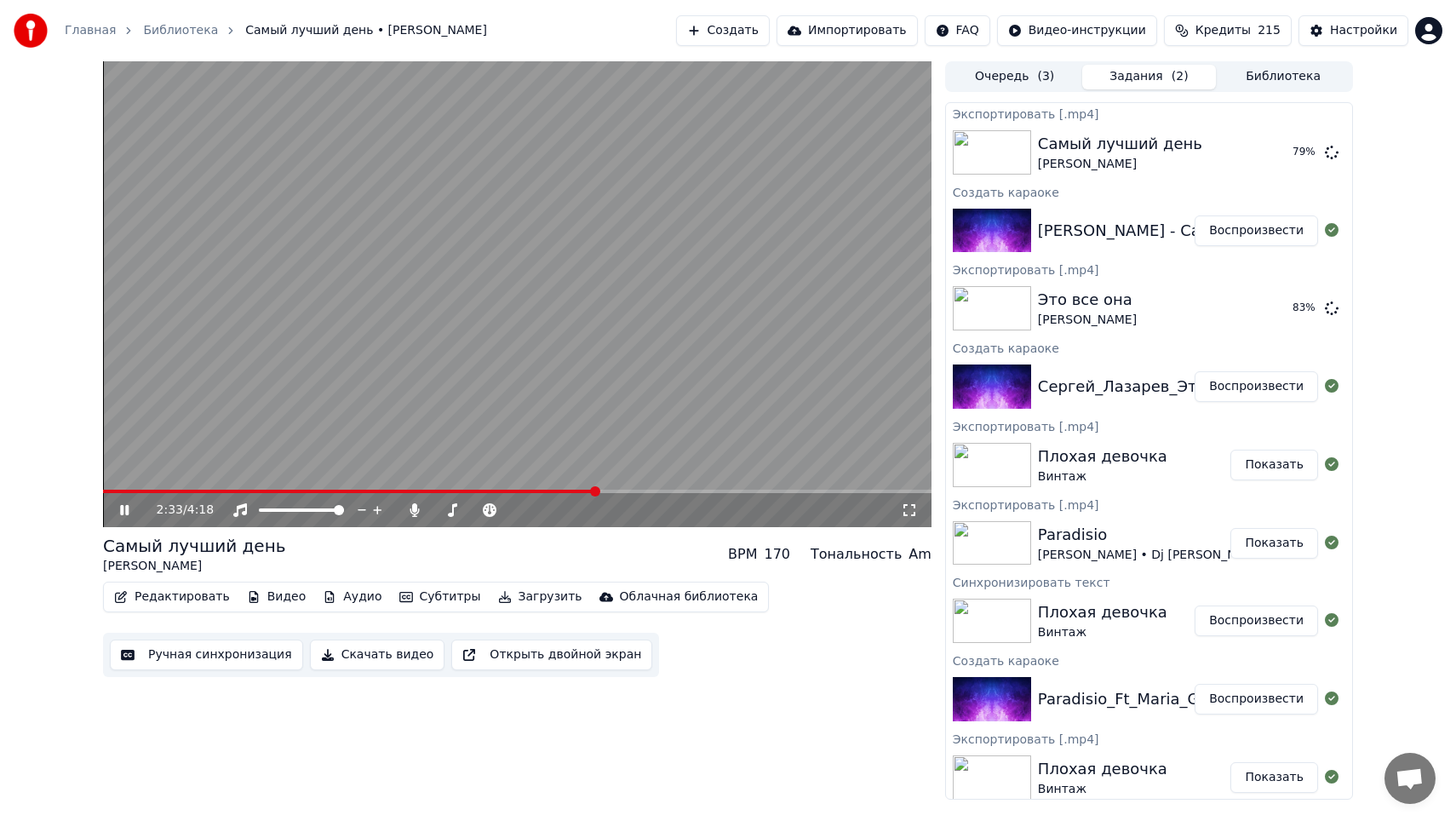
click at [126, 508] on icon at bounding box center [124, 510] width 9 height 10
click at [747, 24] on button "Создать" at bounding box center [723, 30] width 94 height 30
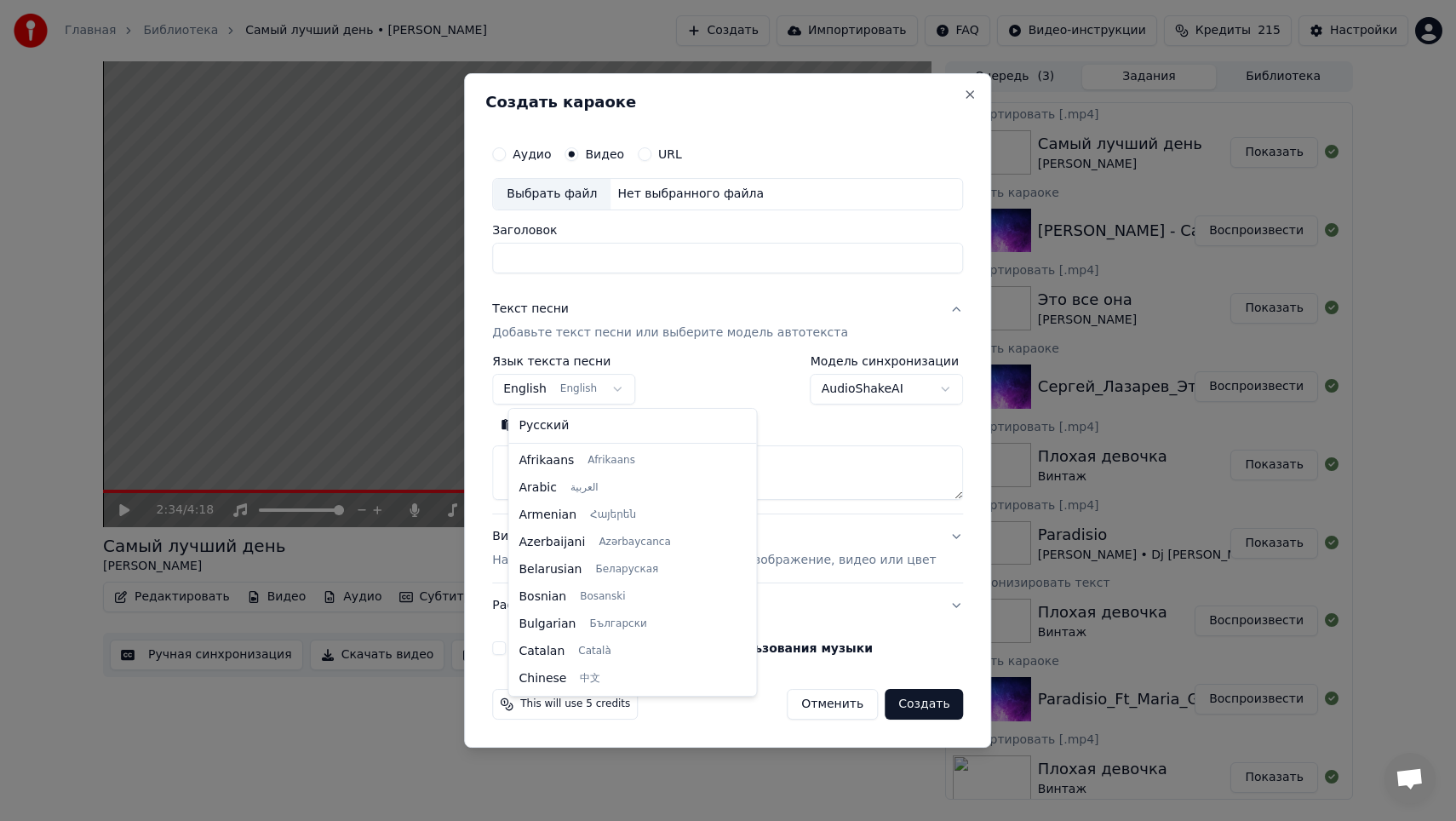
click at [595, 394] on body "Главная Библиотека Самый лучший день • [PERSON_NAME] Создать Импортировать FA…" at bounding box center [728, 410] width 1456 height 821
select select "**"
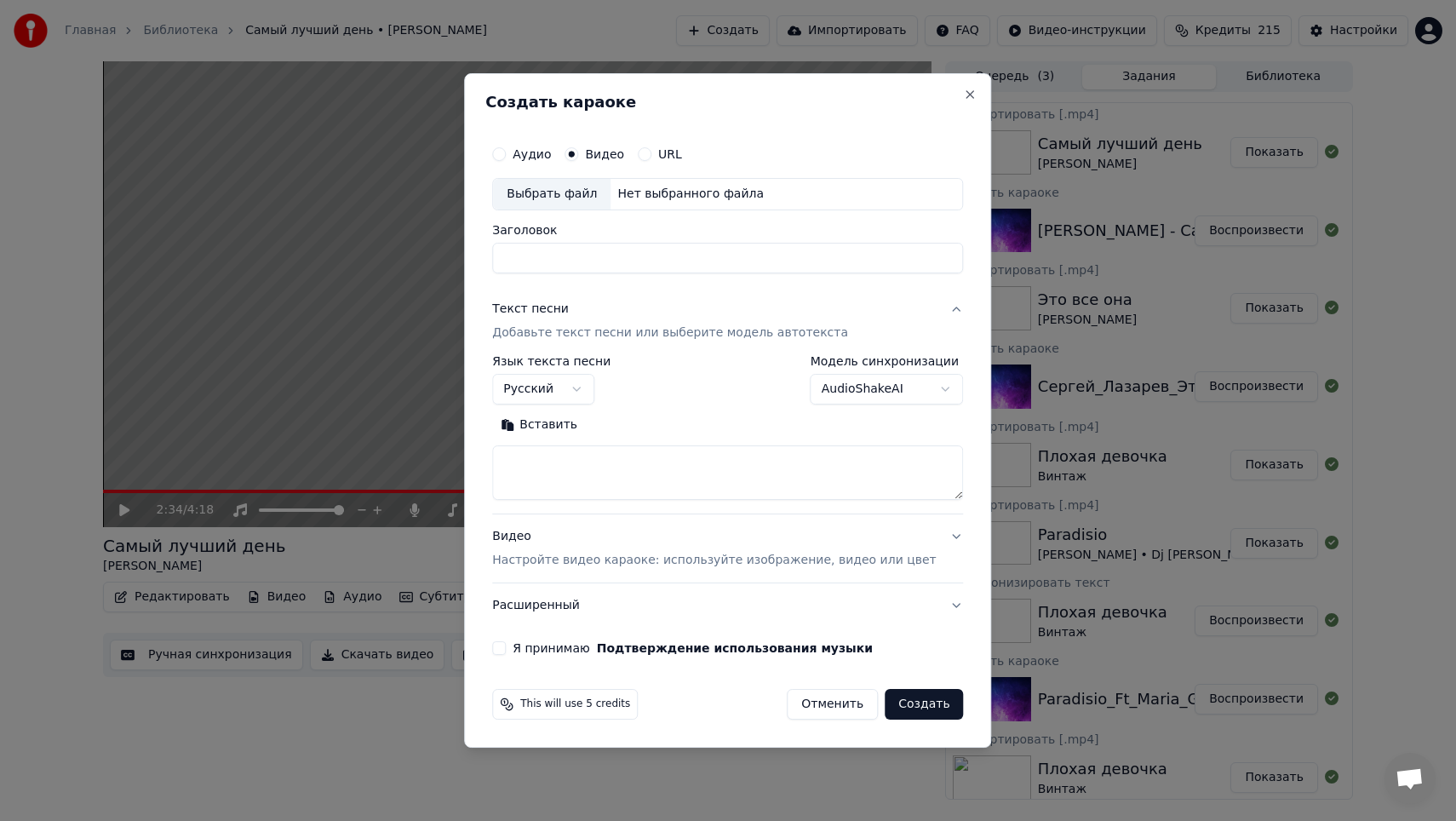
click at [750, 459] on textarea at bounding box center [727, 473] width 471 height 55
paste textarea "**********"
type textarea "**********"
click at [569, 194] on div "Выбрать файл" at bounding box center [552, 193] width 118 height 30
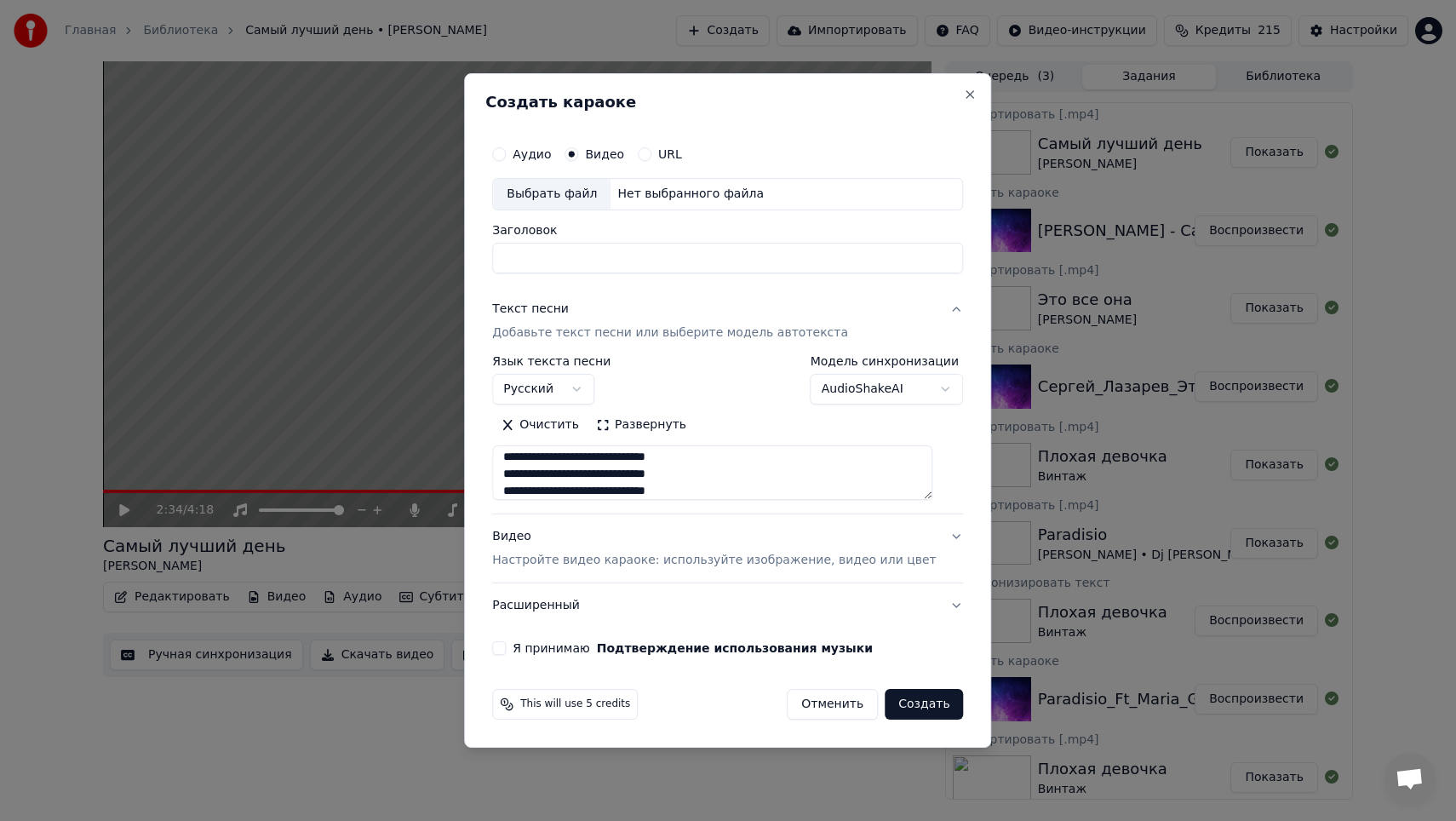
click at [583, 200] on div "Выбрать файл" at bounding box center [552, 193] width 118 height 30
type input "**********"
click at [900, 709] on button "Создать" at bounding box center [924, 704] width 78 height 30
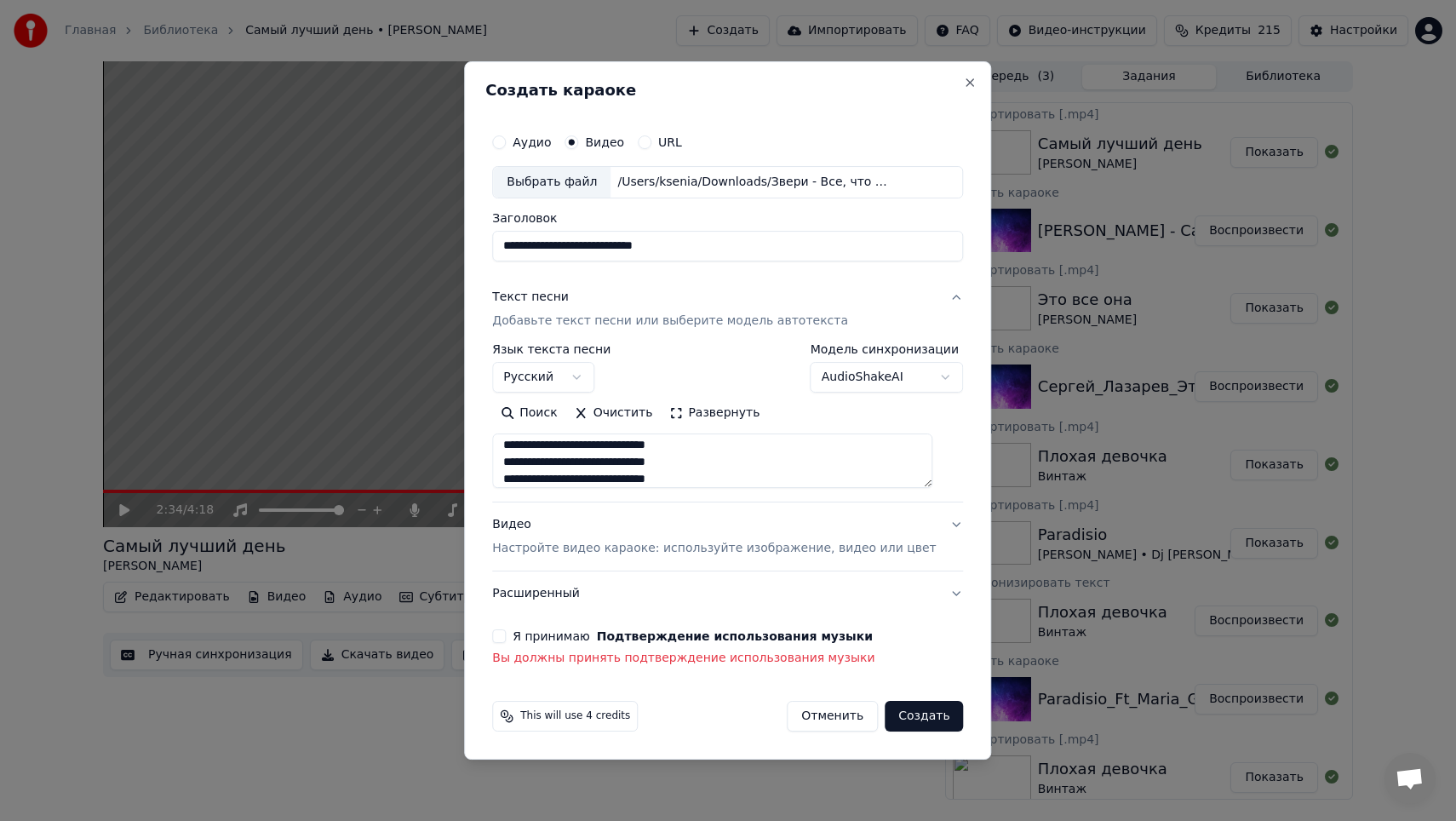
click at [521, 637] on div "Я принимаю Подтверждение использования музыки" at bounding box center [727, 637] width 471 height 14
click at [506, 636] on button "Я принимаю Подтверждение использования музыки" at bounding box center [499, 637] width 14 height 14
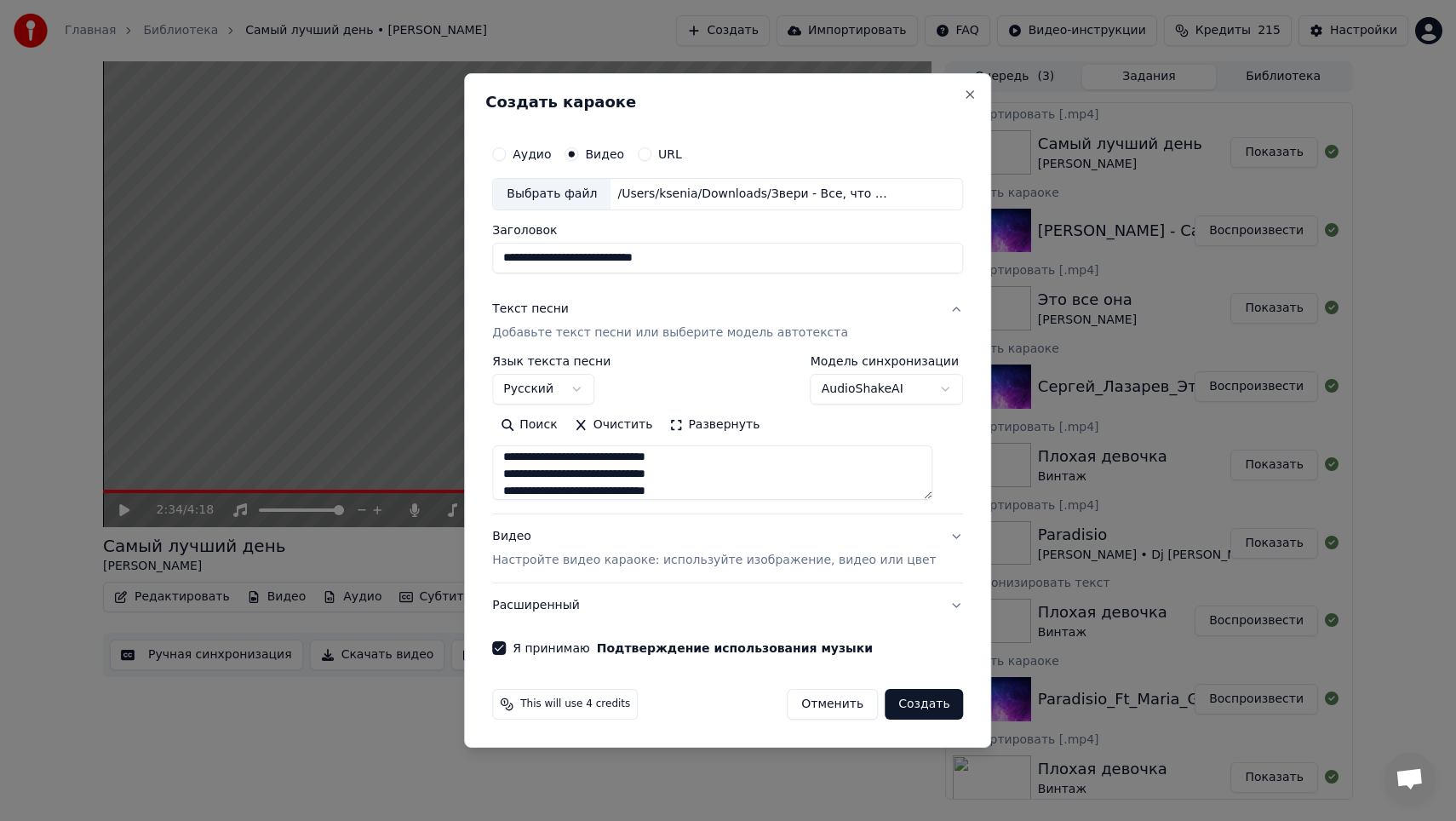
click at [915, 700] on button "Создать" at bounding box center [924, 704] width 78 height 30
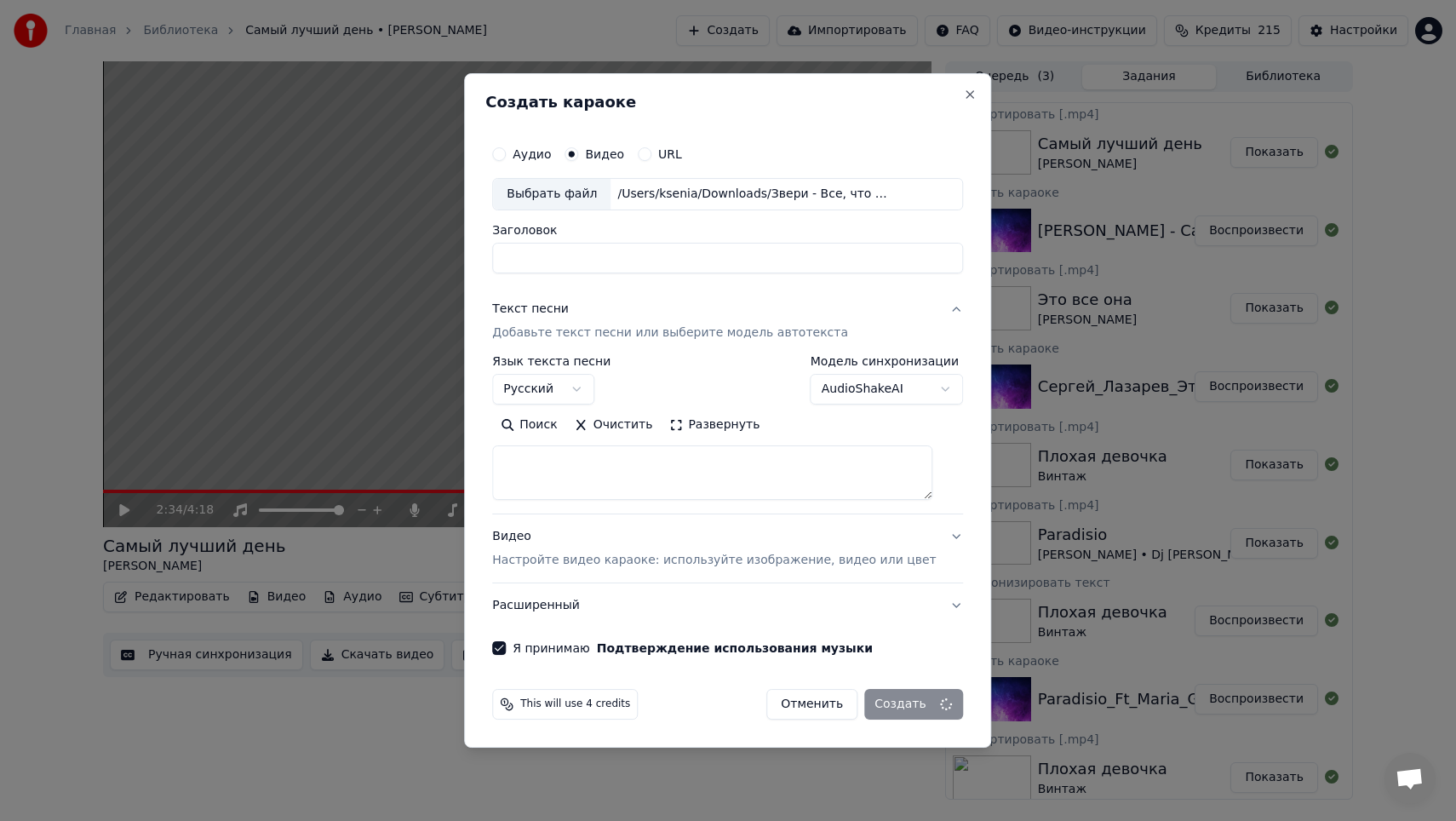
select select
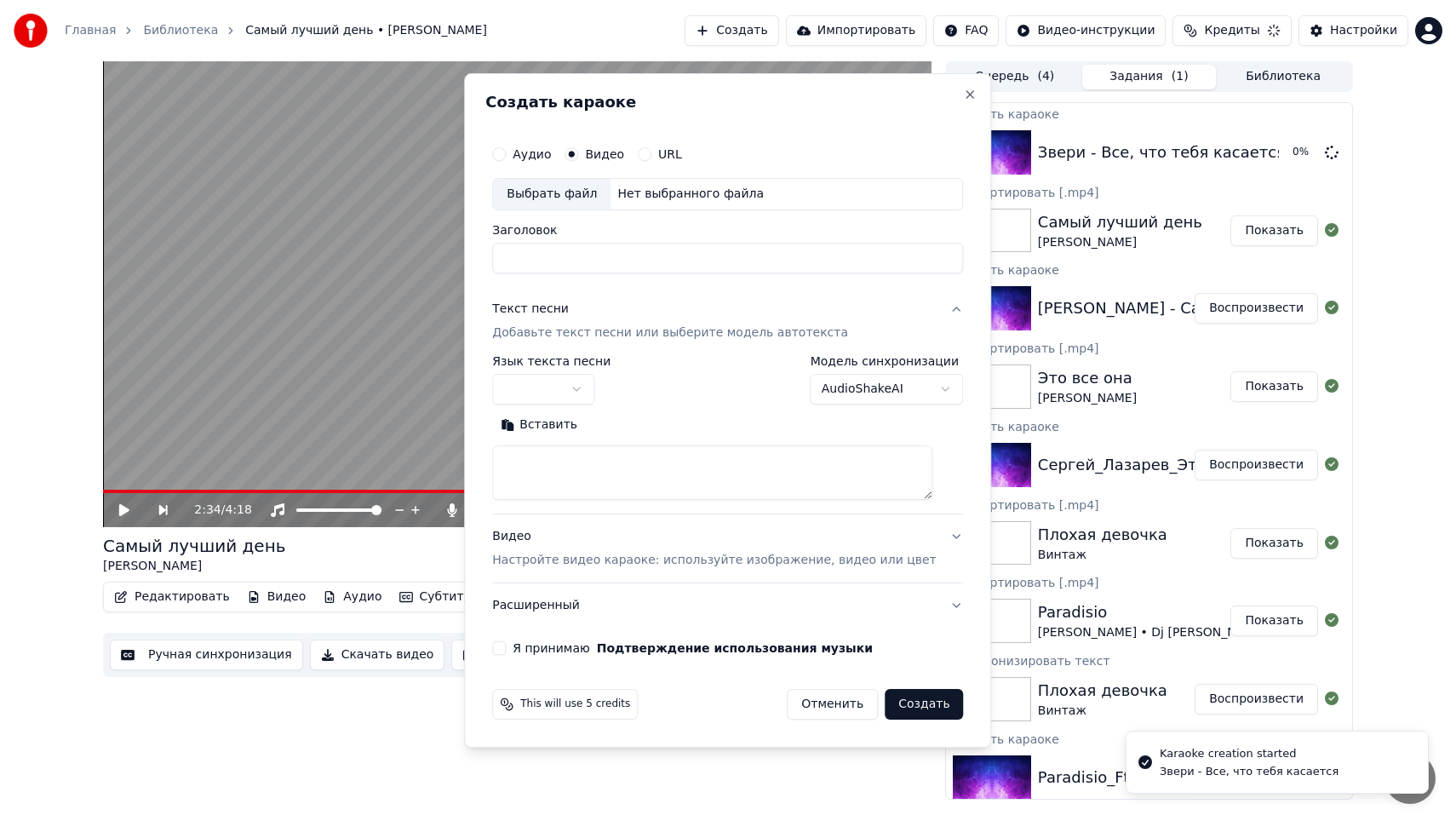
scroll to position [0, 0]
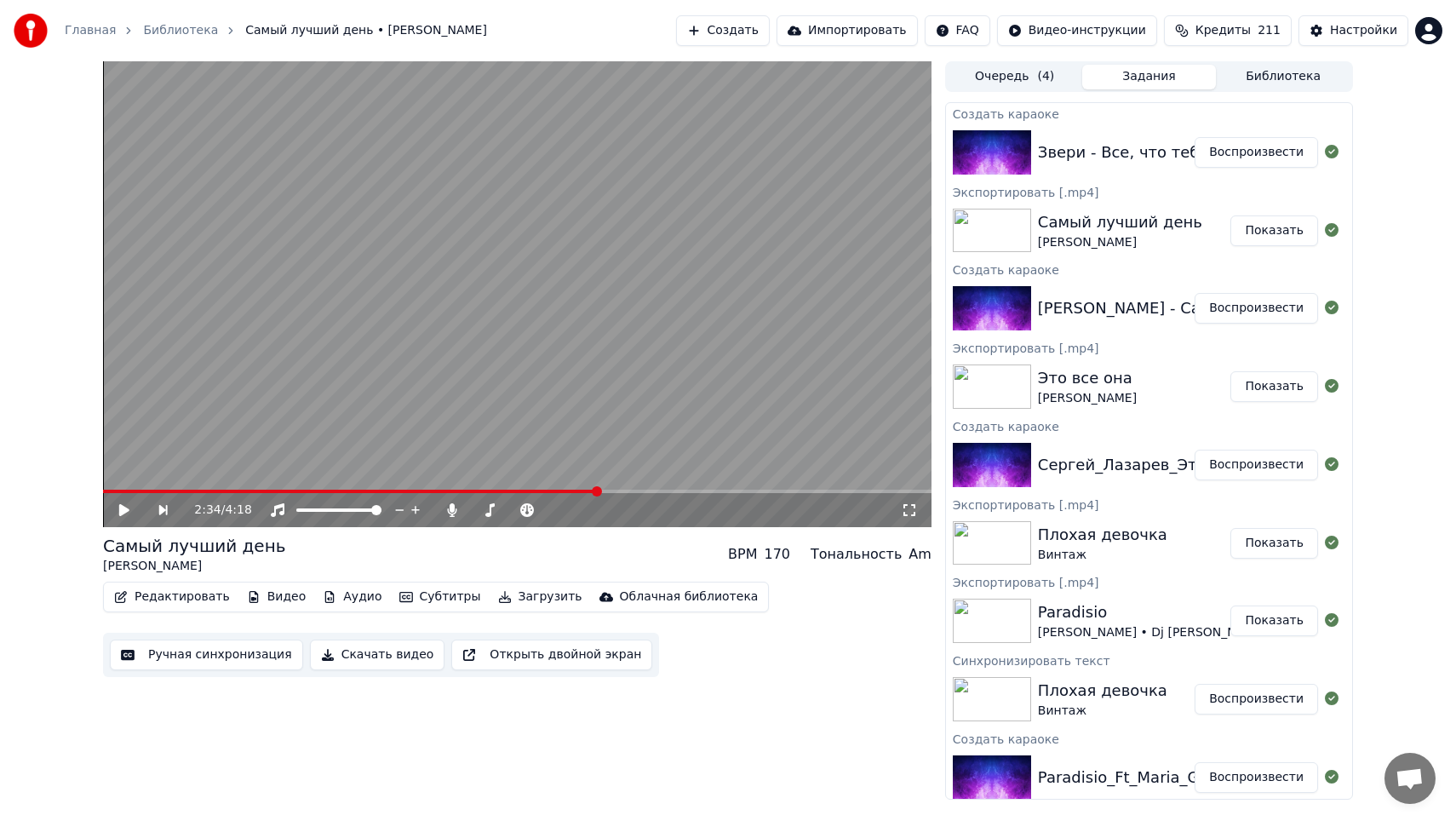
click at [732, 20] on button "Создать" at bounding box center [723, 30] width 94 height 30
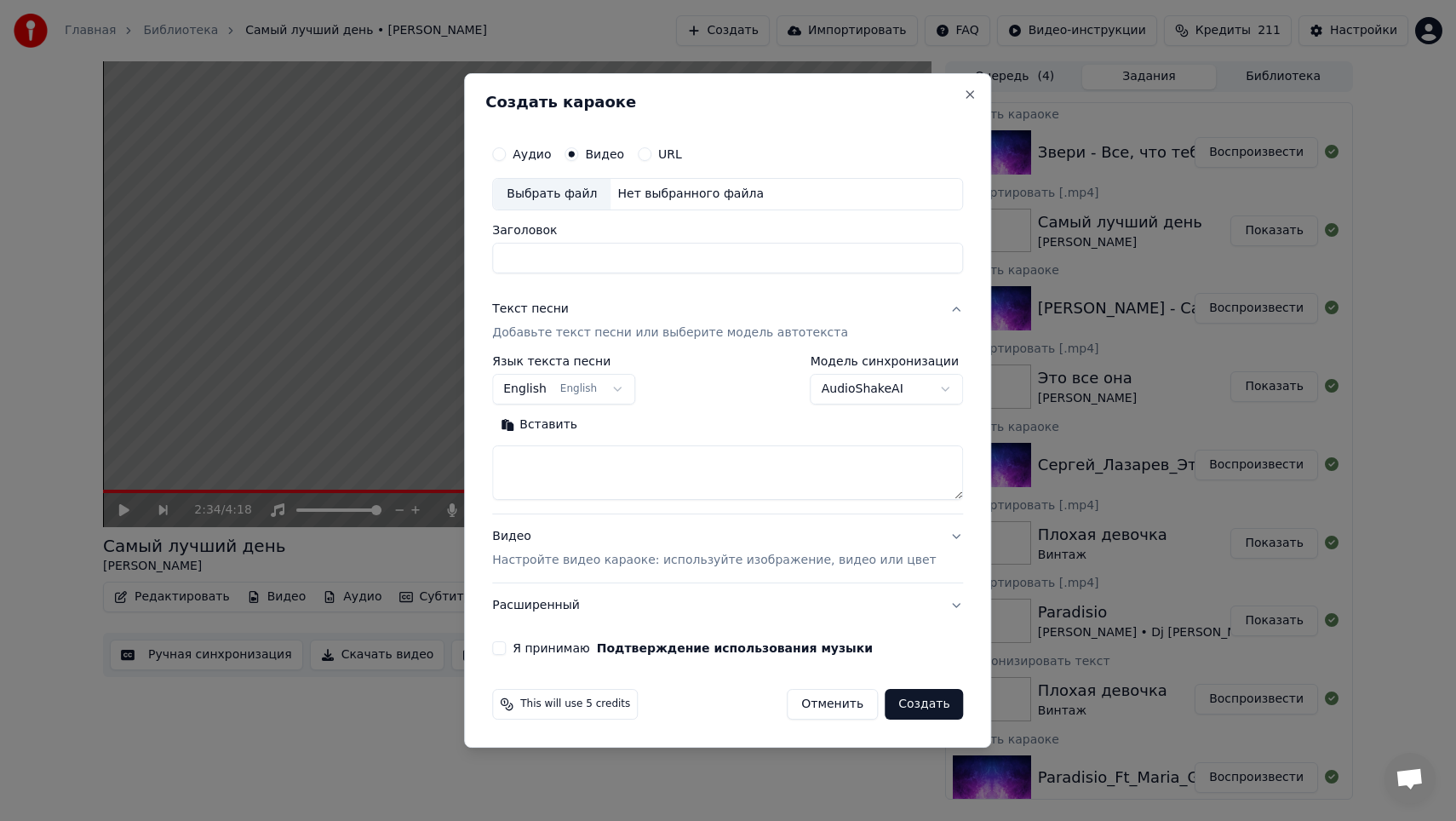
click at [571, 201] on div "Выбрать файл" at bounding box center [552, 193] width 118 height 30
click at [674, 454] on textarea at bounding box center [727, 473] width 471 height 55
type input "**********"
paste textarea "**********"
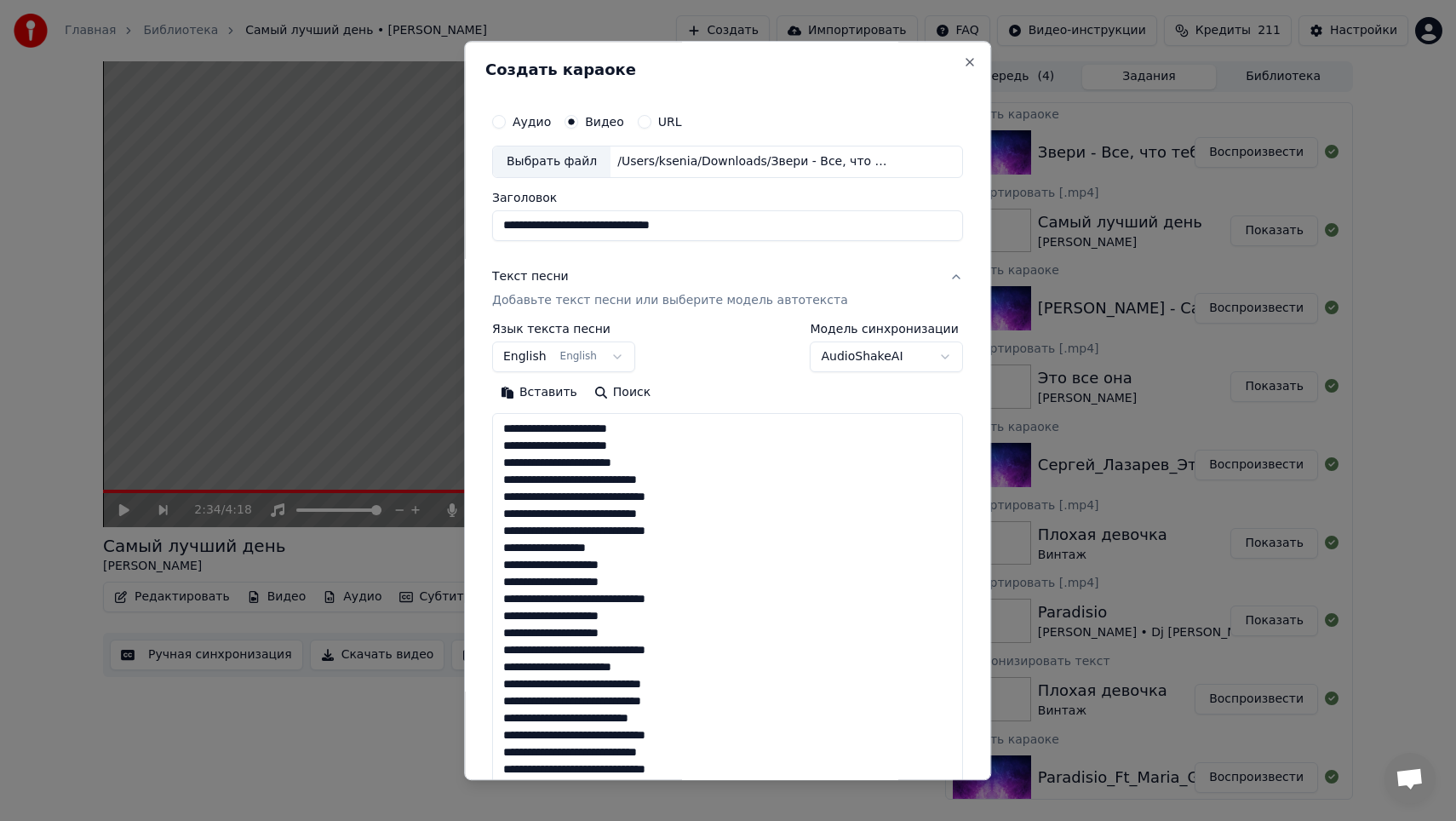
scroll to position [839, 0]
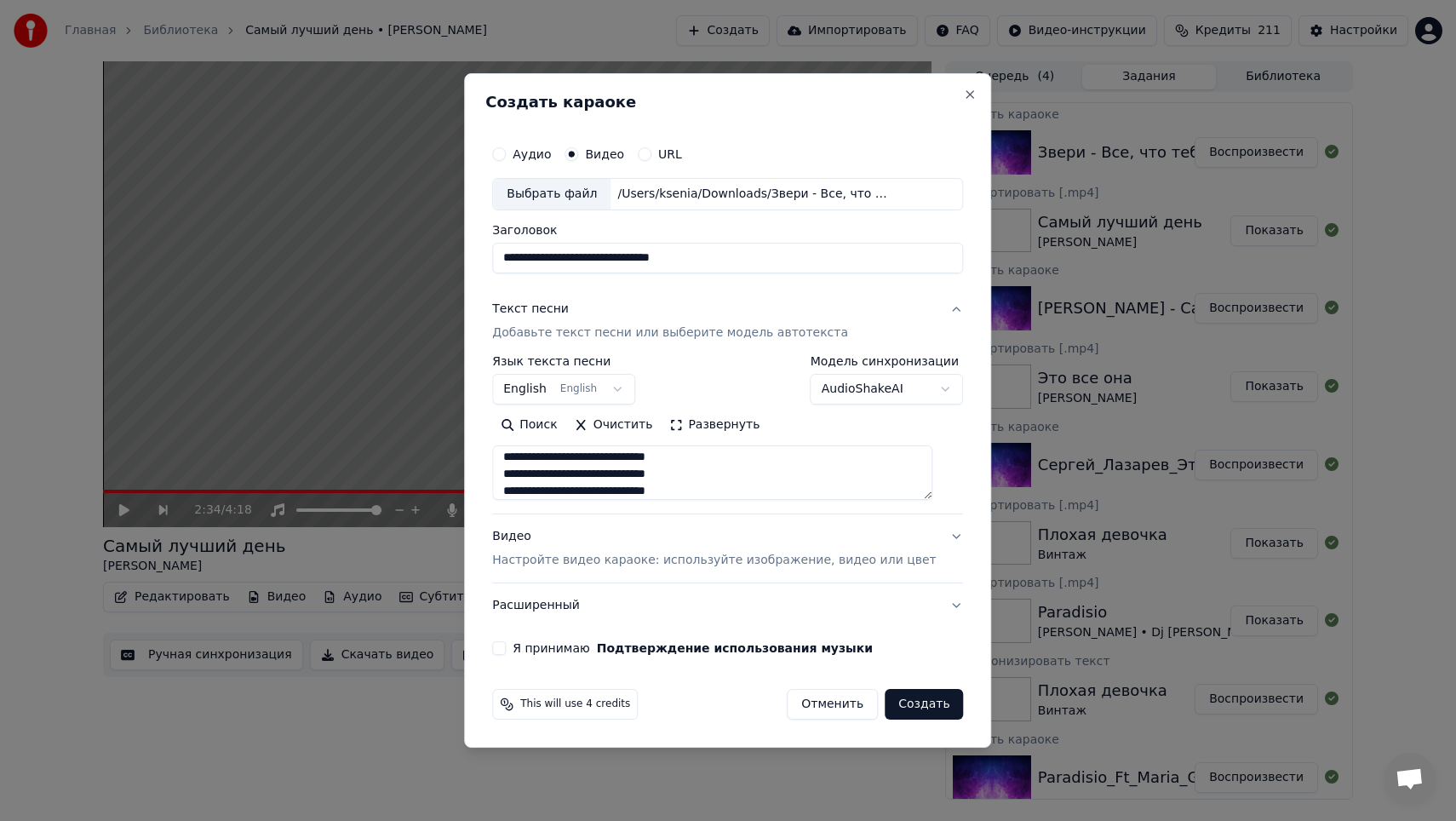
type textarea "**********"
click at [599, 389] on button "English English" at bounding box center [563, 388] width 143 height 30
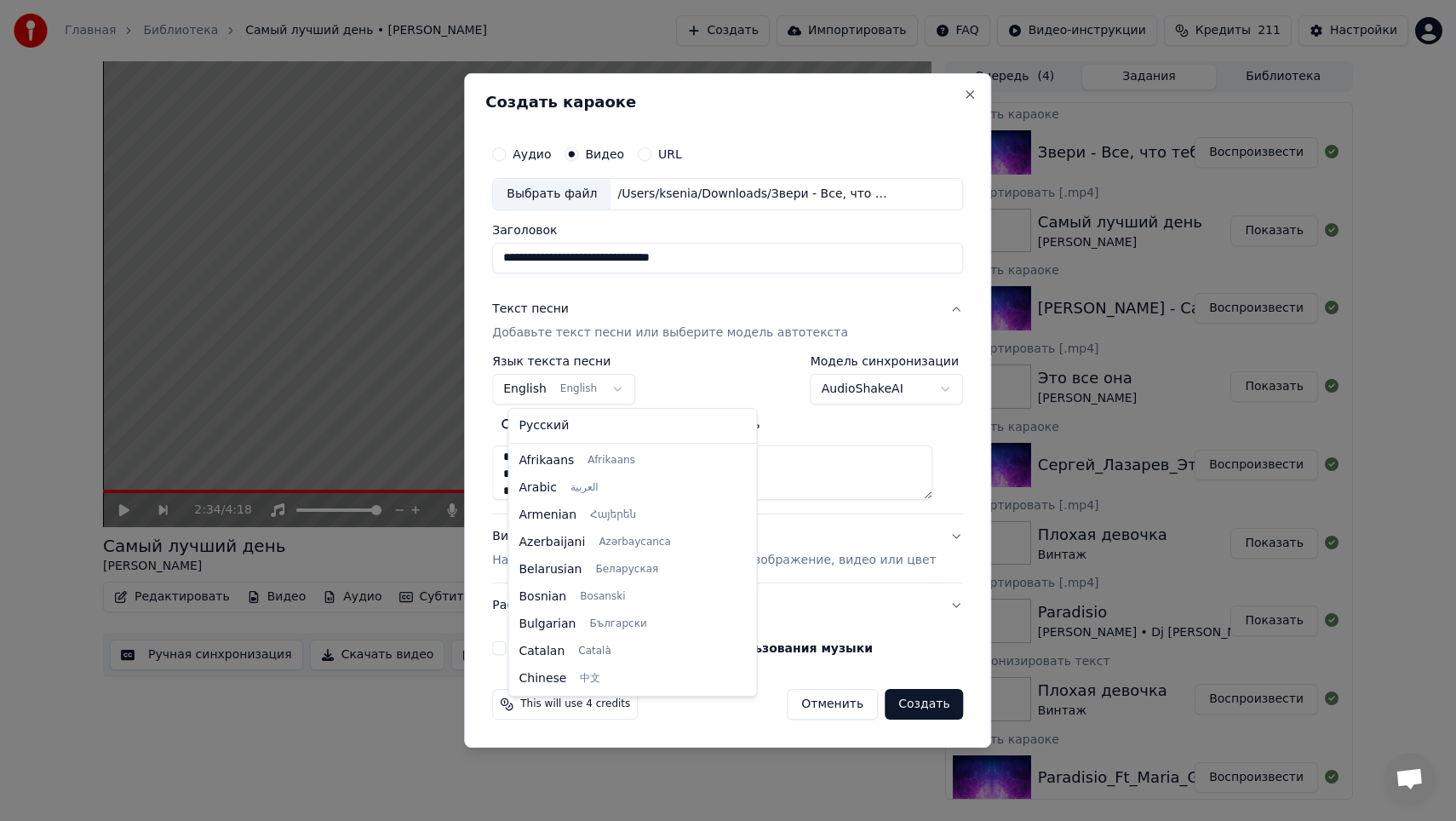
scroll to position [137, 0]
select select "**"
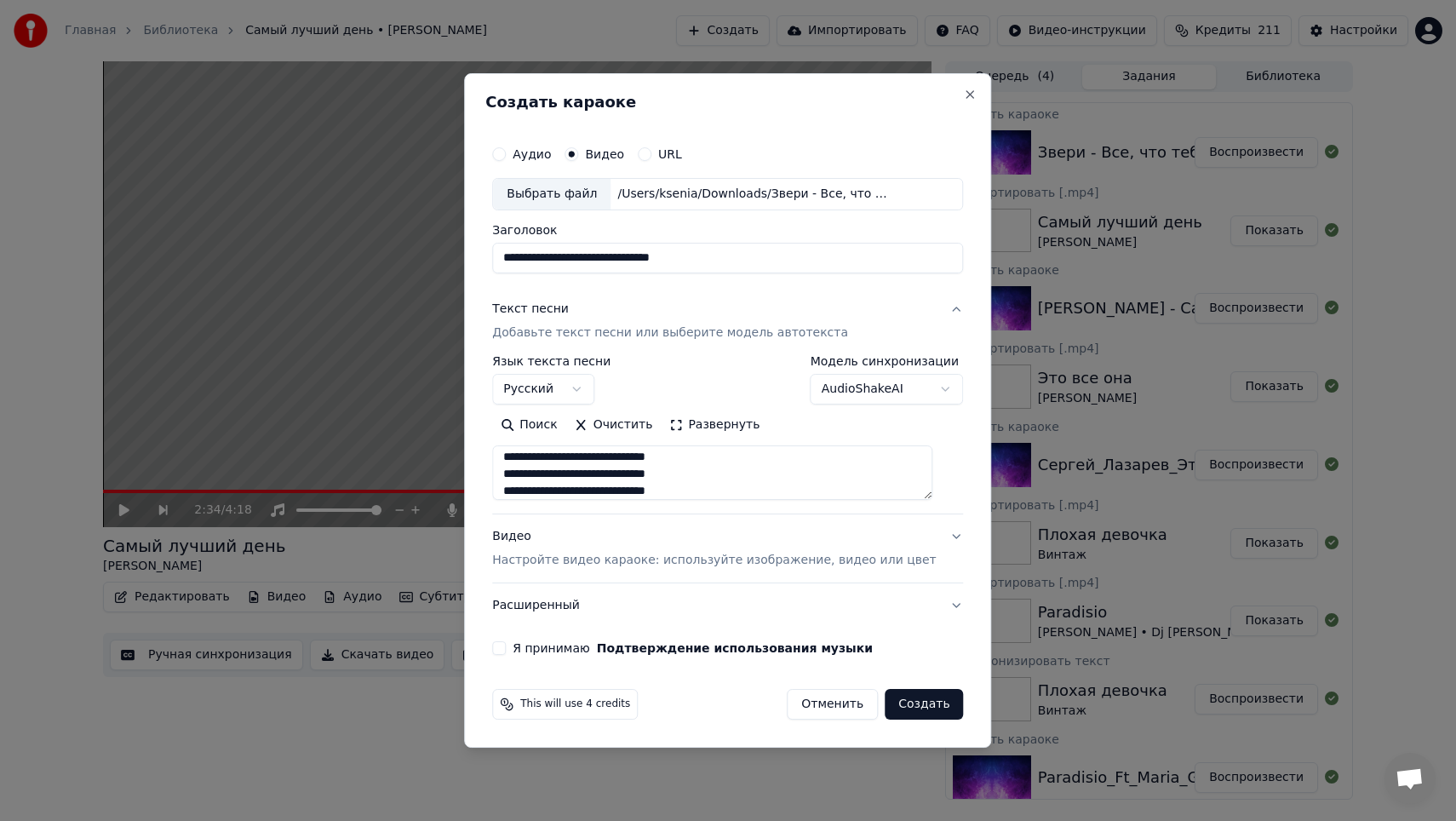
click at [506, 651] on button "Я принимаю Подтверждение использования музыки" at bounding box center [499, 648] width 14 height 14
click at [912, 709] on button "Создать" at bounding box center [924, 704] width 78 height 30
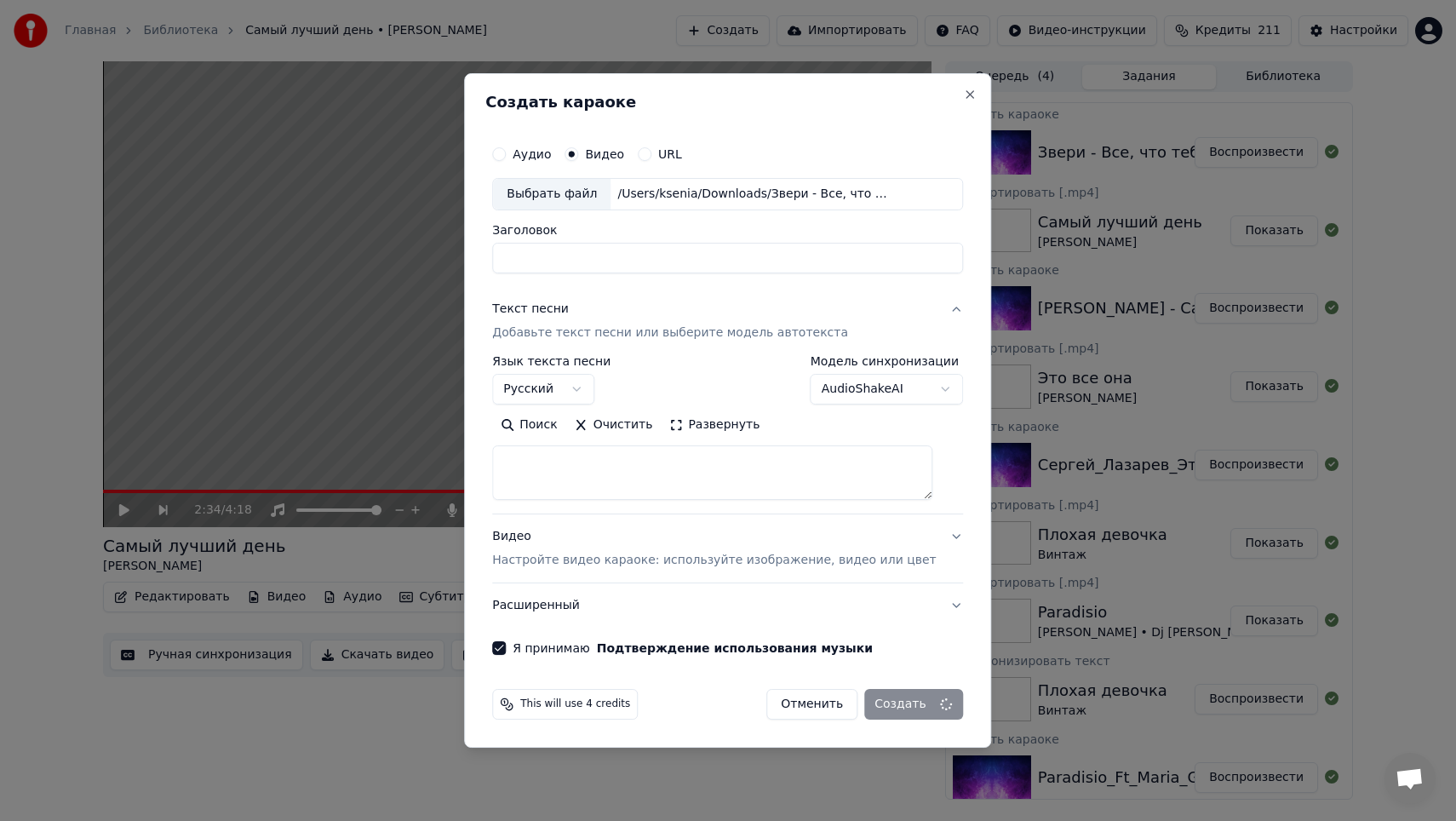
scroll to position [0, 0]
select select
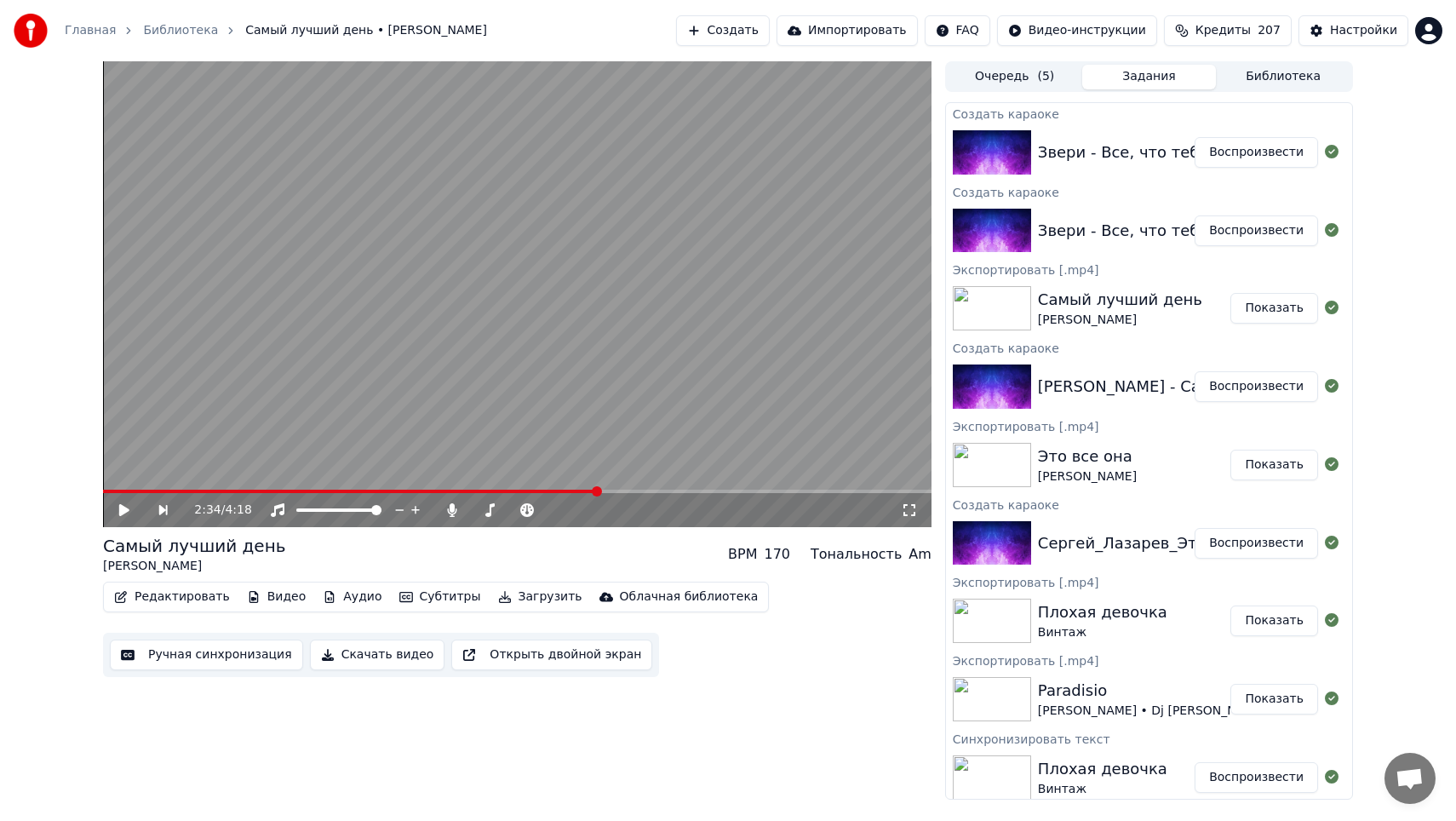
click at [1264, 151] on button "Воспроизвести" at bounding box center [1256, 152] width 124 height 30
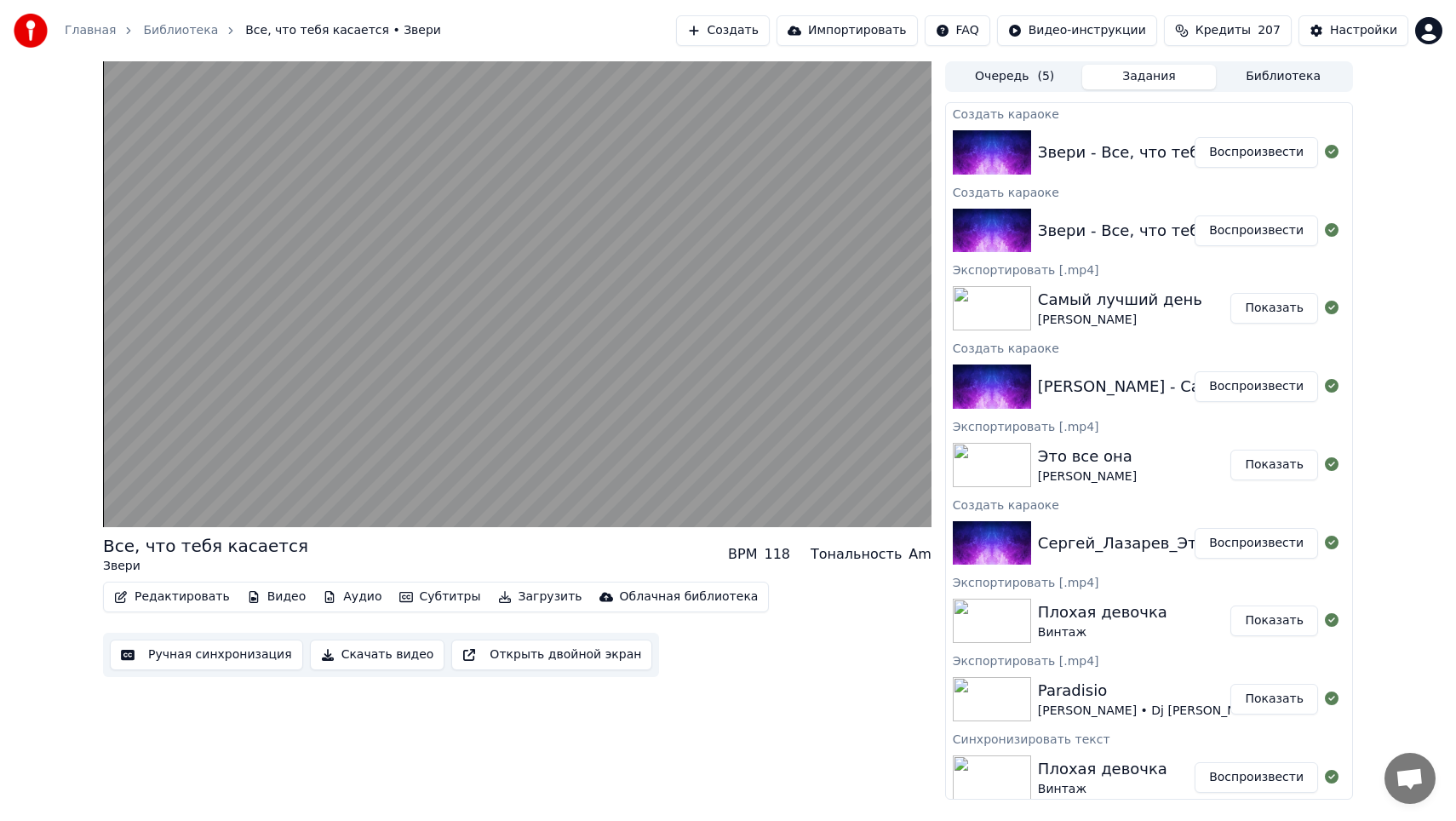
click at [1222, 231] on button "Воспроизвести" at bounding box center [1256, 230] width 124 height 30
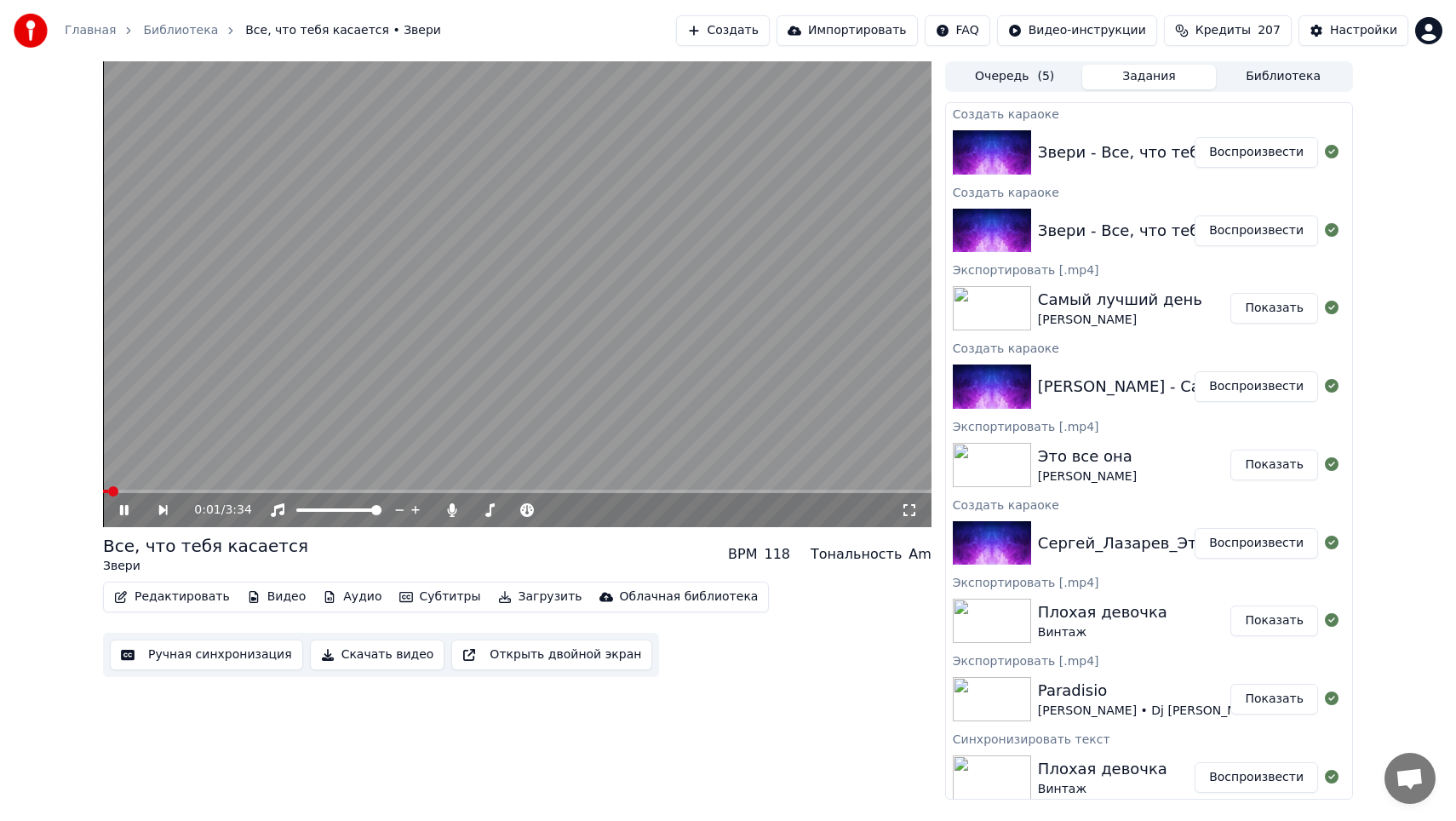
click at [151, 489] on span at bounding box center [517, 490] width 828 height 3
click at [156, 493] on div "0:15 / 3:34" at bounding box center [517, 510] width 828 height 34
click at [147, 493] on div "0:16 / 3:34" at bounding box center [517, 510] width 828 height 34
click at [151, 489] on span at bounding box center [129, 490] width 51 height 3
click at [141, 490] on span at bounding box center [122, 490] width 38 height 3
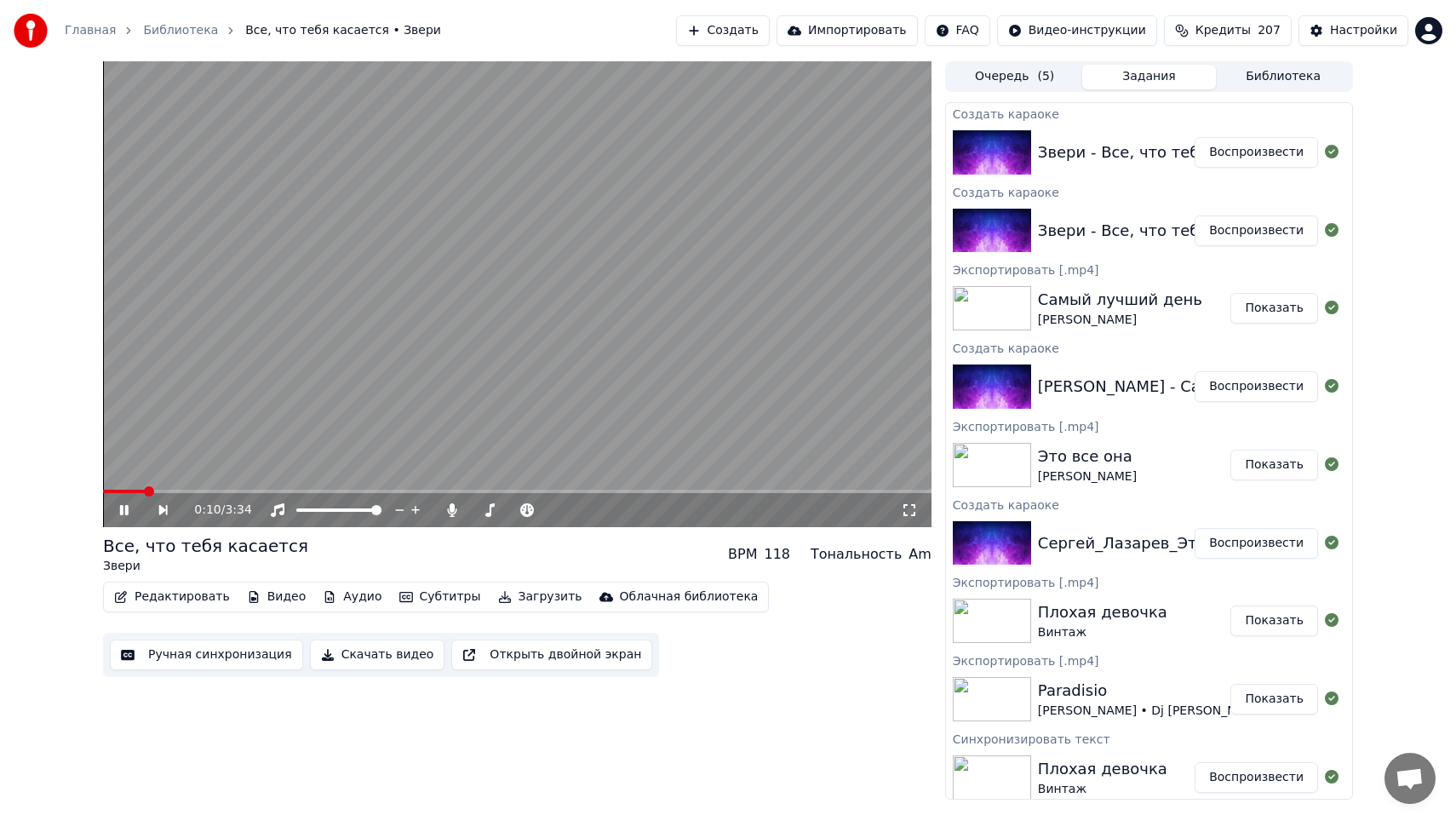
click at [132, 494] on div "0:10 / 3:34" at bounding box center [517, 510] width 828 height 34
click at [126, 493] on span at bounding box center [115, 490] width 23 height 3
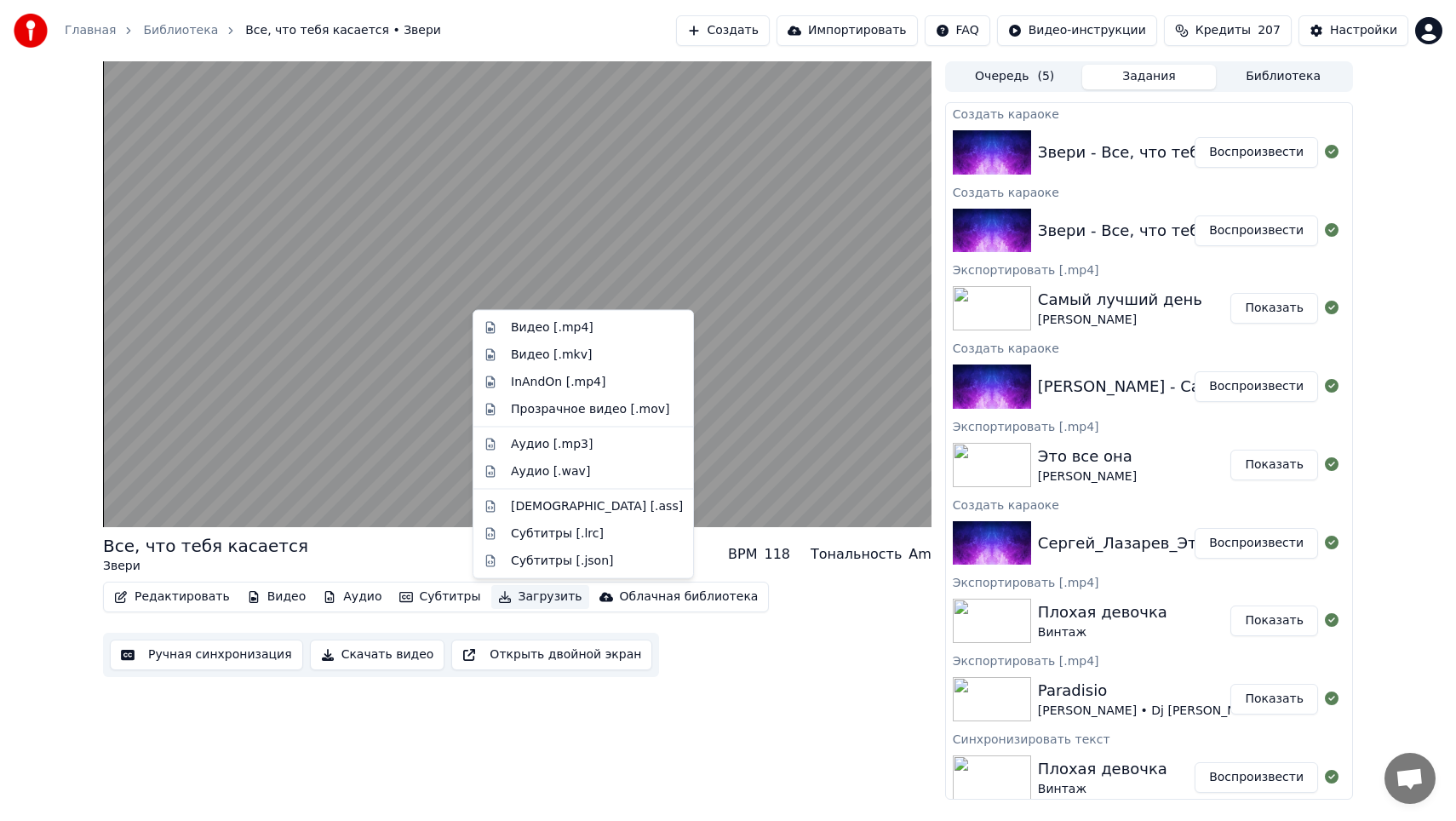
click at [511, 600] on button "Загрузить" at bounding box center [540, 597] width 97 height 23
click at [560, 330] on div "Видео [.mp4]" at bounding box center [552, 328] width 83 height 17
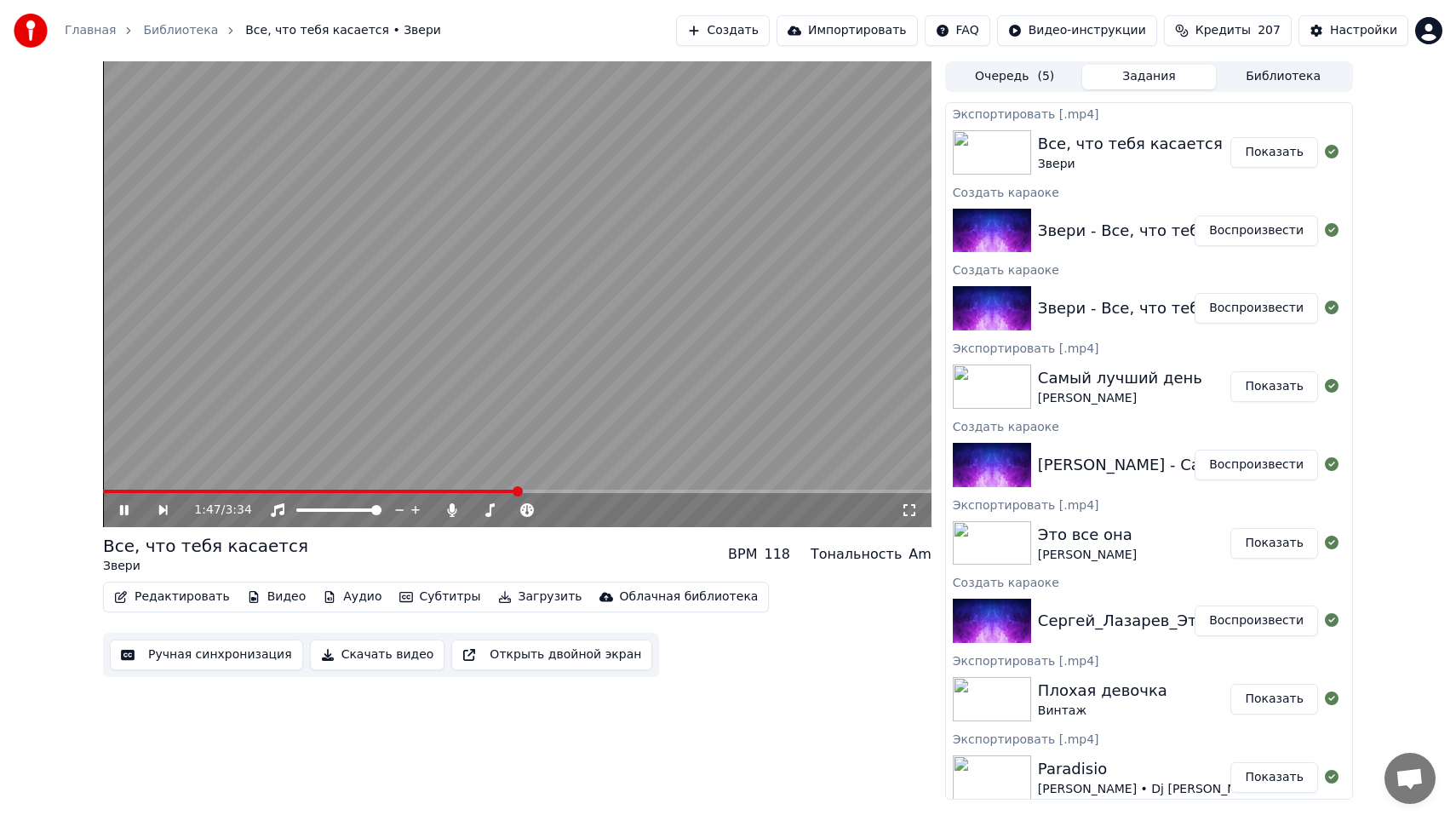
click at [129, 511] on icon at bounding box center [136, 510] width 39 height 14
